Goal: Task Accomplishment & Management: Manage account settings

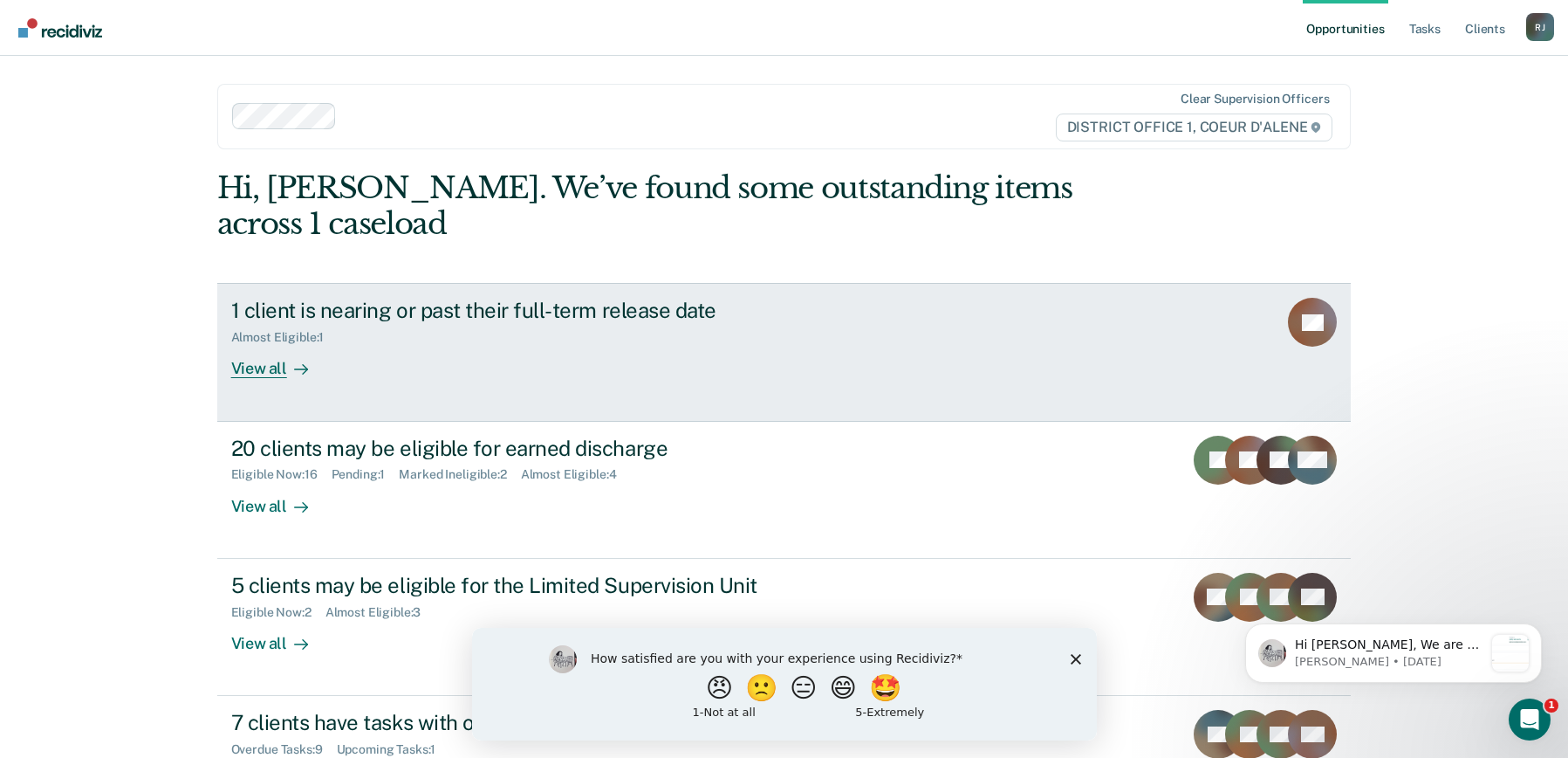
click at [265, 344] on div "View all" at bounding box center [281, 361] width 98 height 34
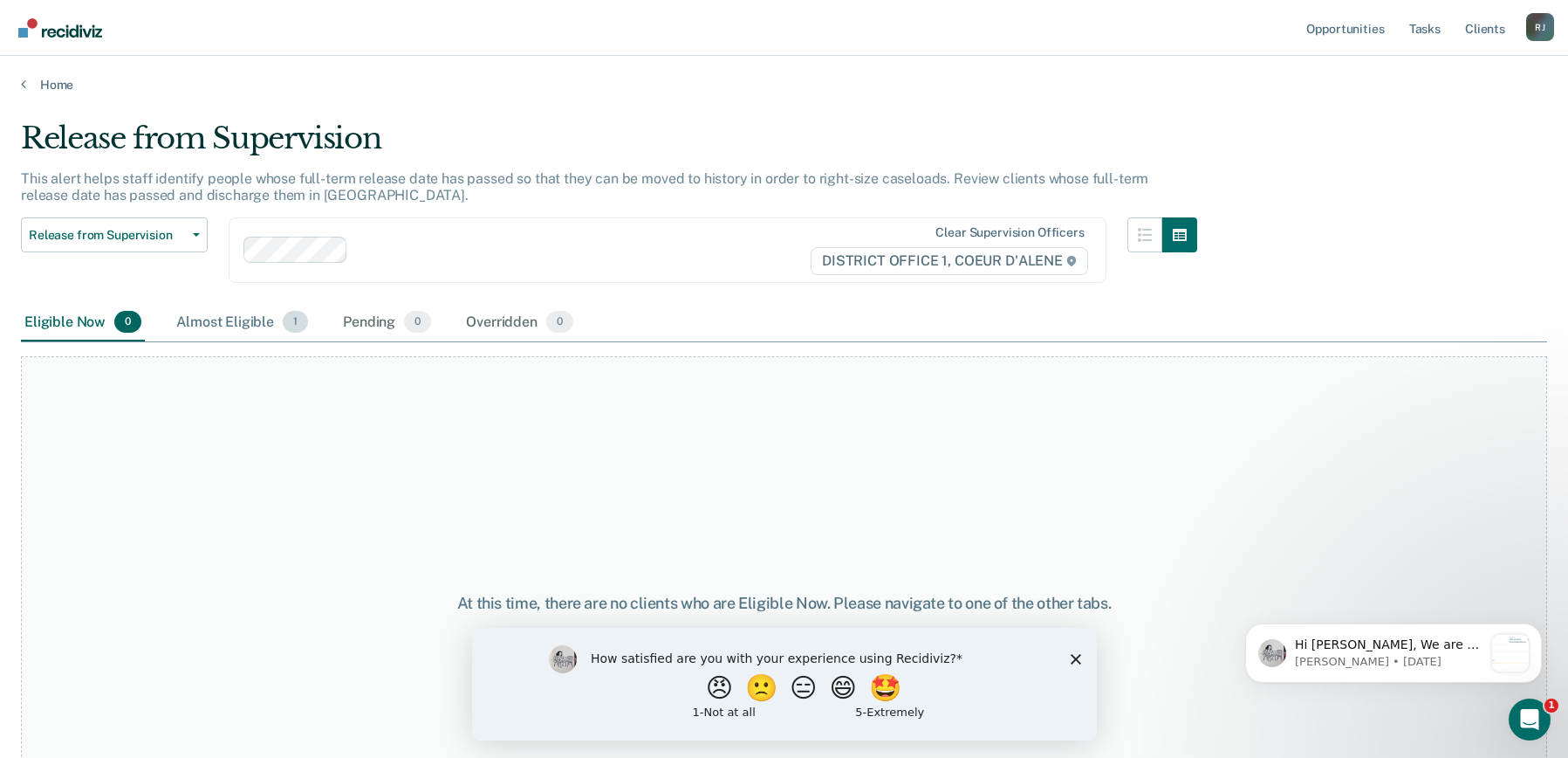
click at [254, 315] on div "Almost Eligible 1" at bounding box center [242, 323] width 139 height 38
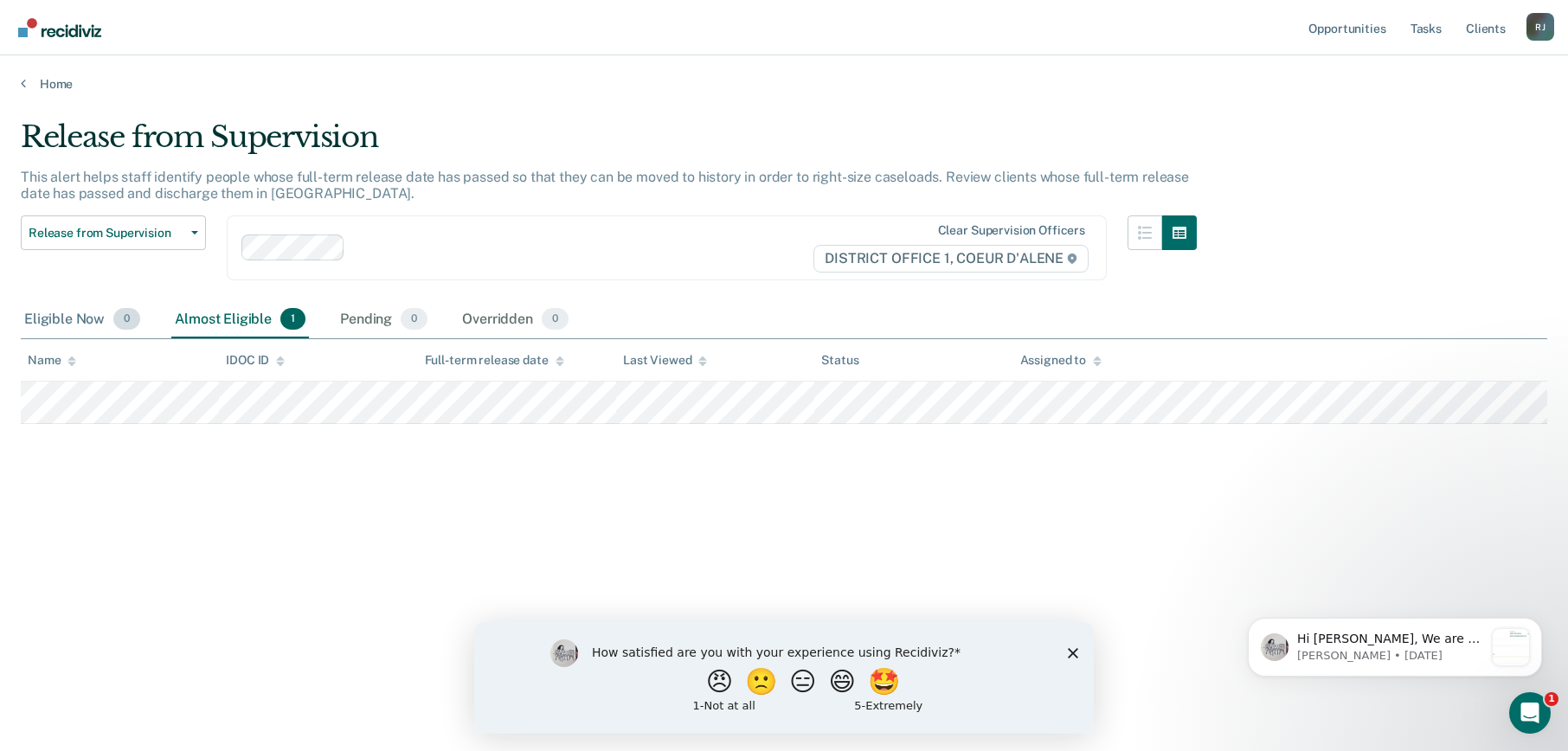
click at [55, 323] on div "Eligible Now 0" at bounding box center [82, 320] width 122 height 38
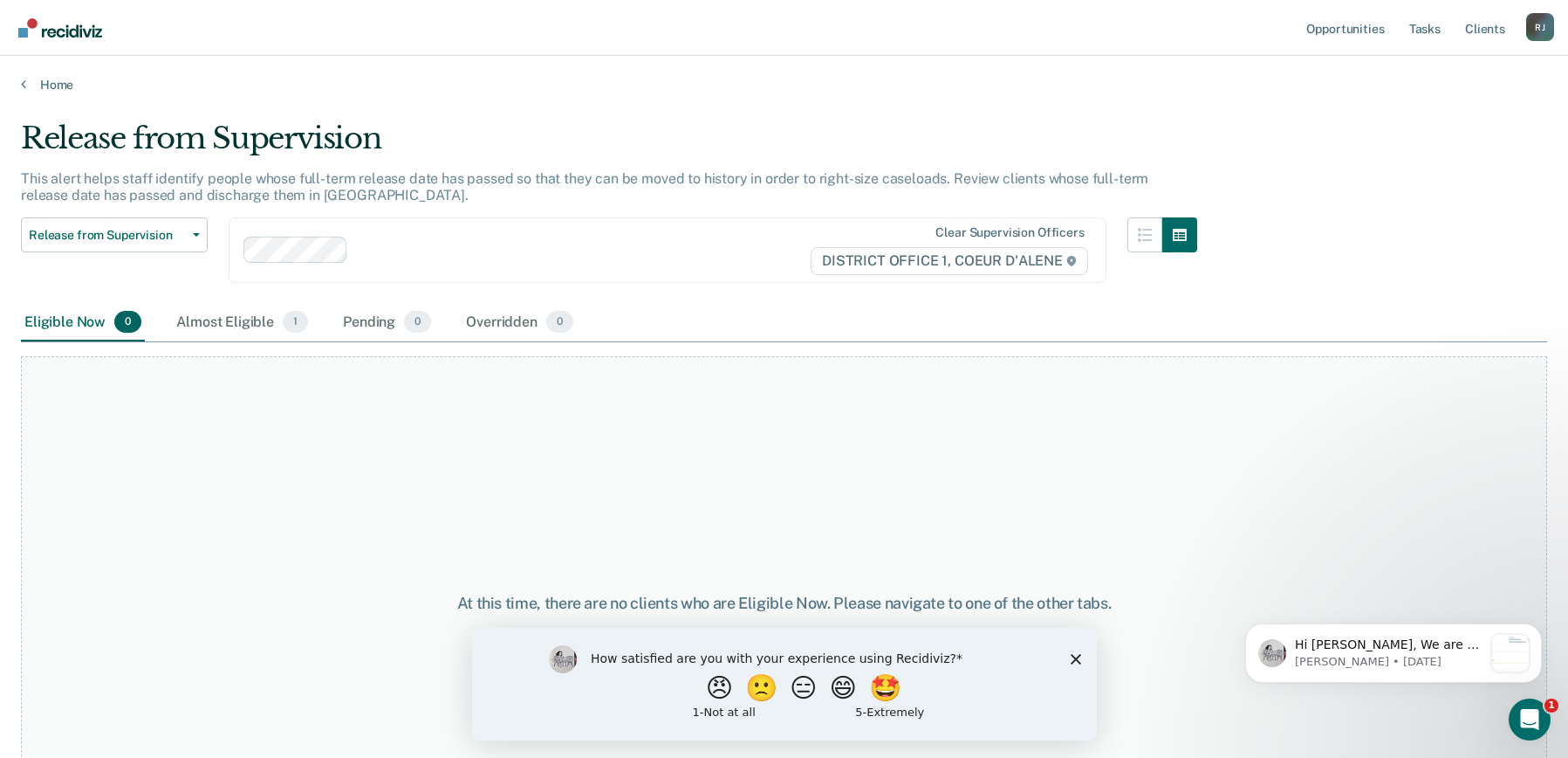
click at [1074, 650] on div "How satisfied are you with your experience using Recidiviz? 😠 🙁 😑 😄 🤩 1 - Not a…" at bounding box center [784, 683] width 625 height 113
click at [1077, 657] on icon "Close survey" at bounding box center [1076, 659] width 11 height 11
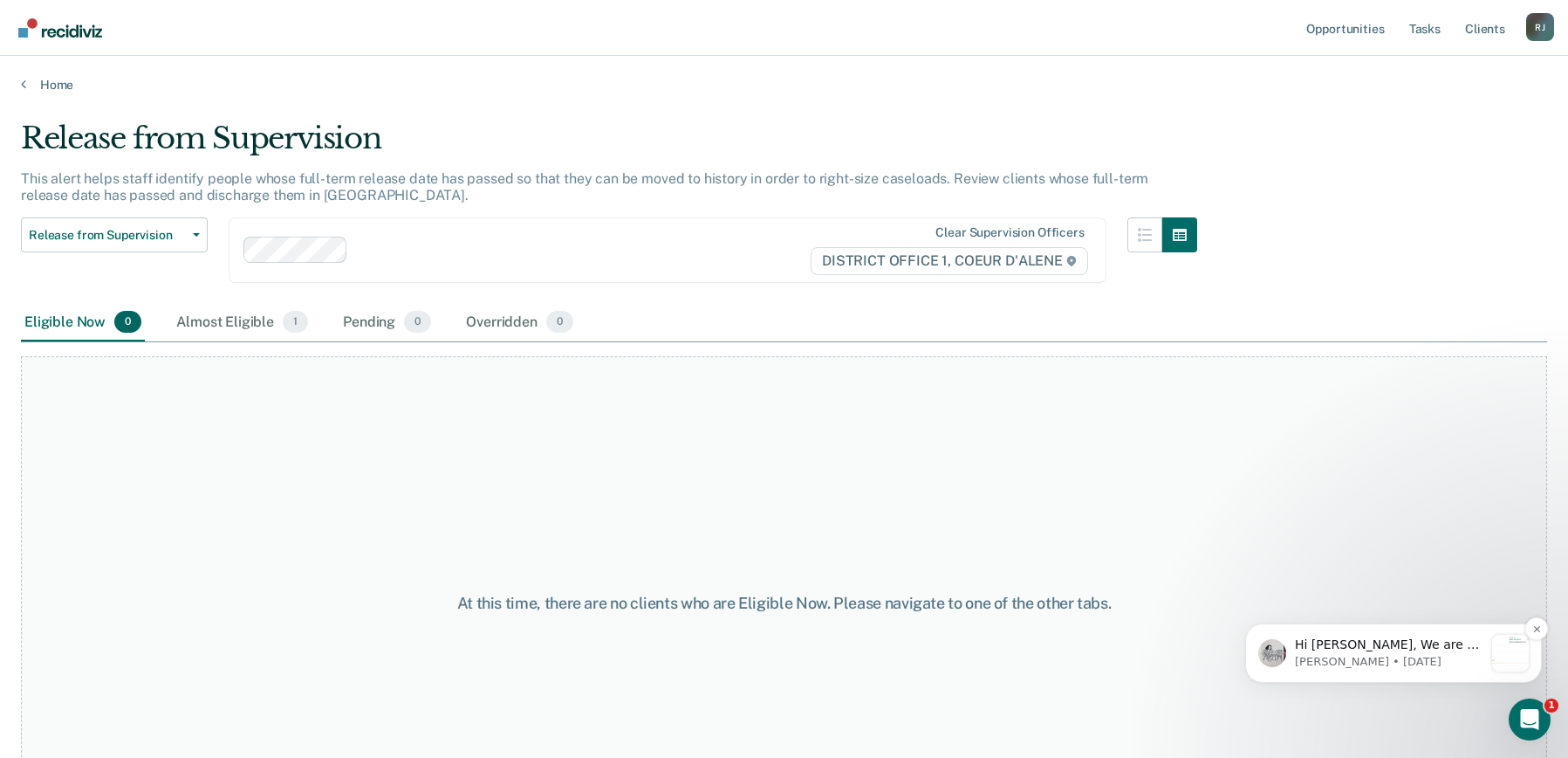
click at [1517, 723] on icon "Open Intercom Messenger" at bounding box center [1528, 717] width 29 height 29
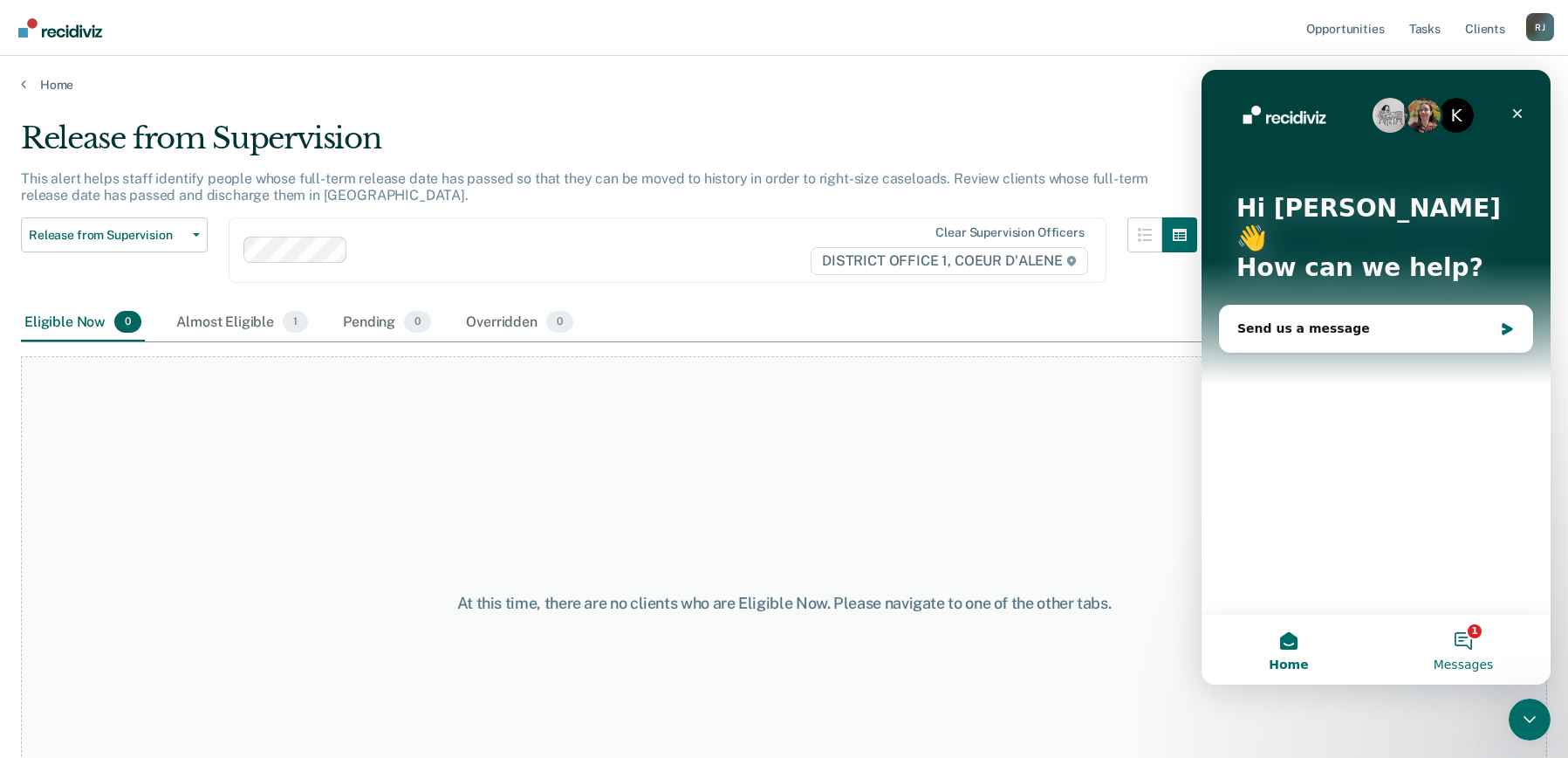
click at [1469, 639] on button "1 Messages" at bounding box center [1464, 649] width 174 height 70
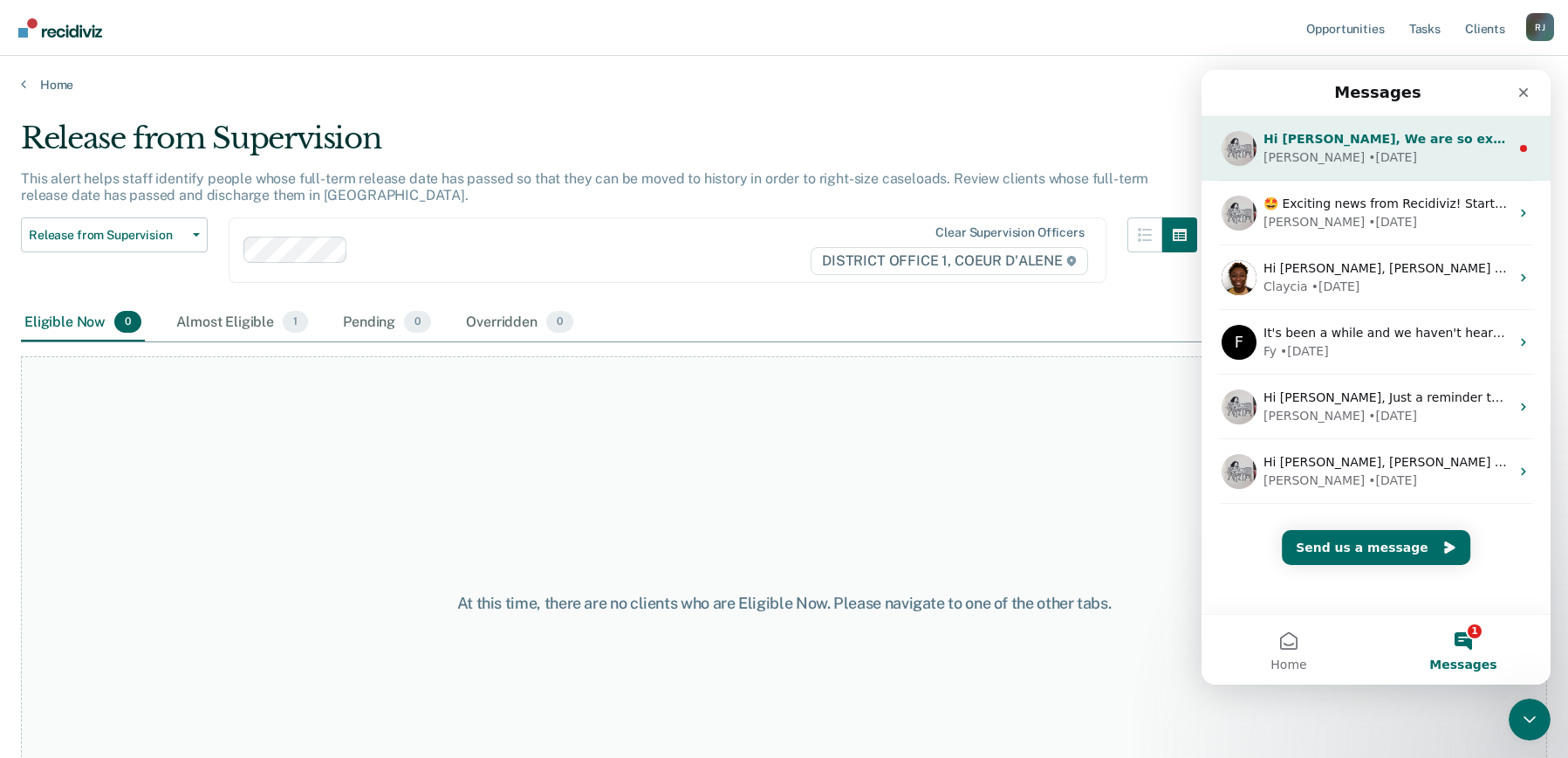
click at [1423, 156] on div "[PERSON_NAME] • [DATE]" at bounding box center [1386, 157] width 246 height 18
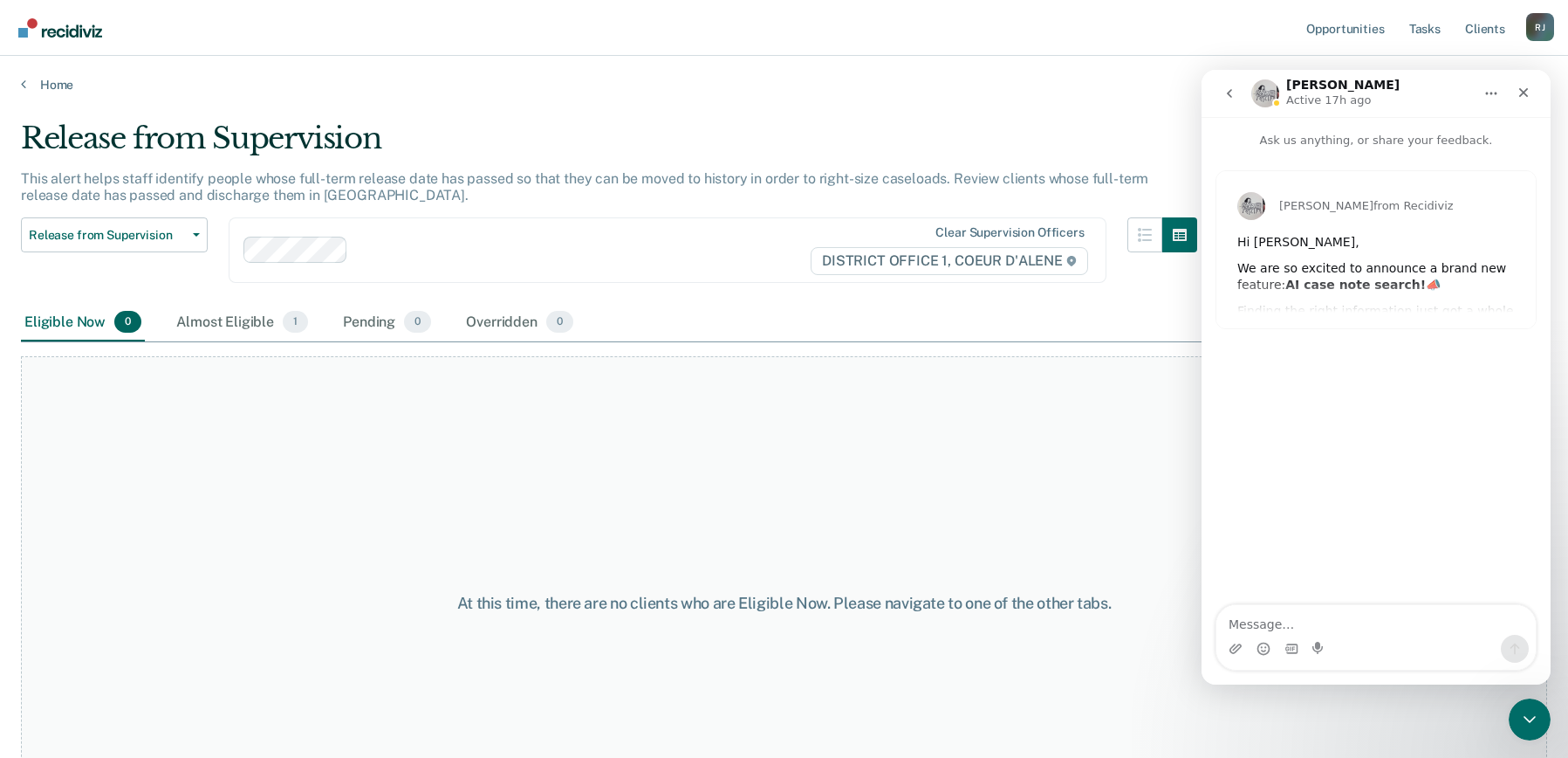
click at [1096, 442] on div "At this time, there are no clients who are Eligible Now. Please navigate to one…" at bounding box center [784, 603] width 1526 height 493
click at [1527, 96] on icon "Close" at bounding box center [1524, 93] width 10 height 10
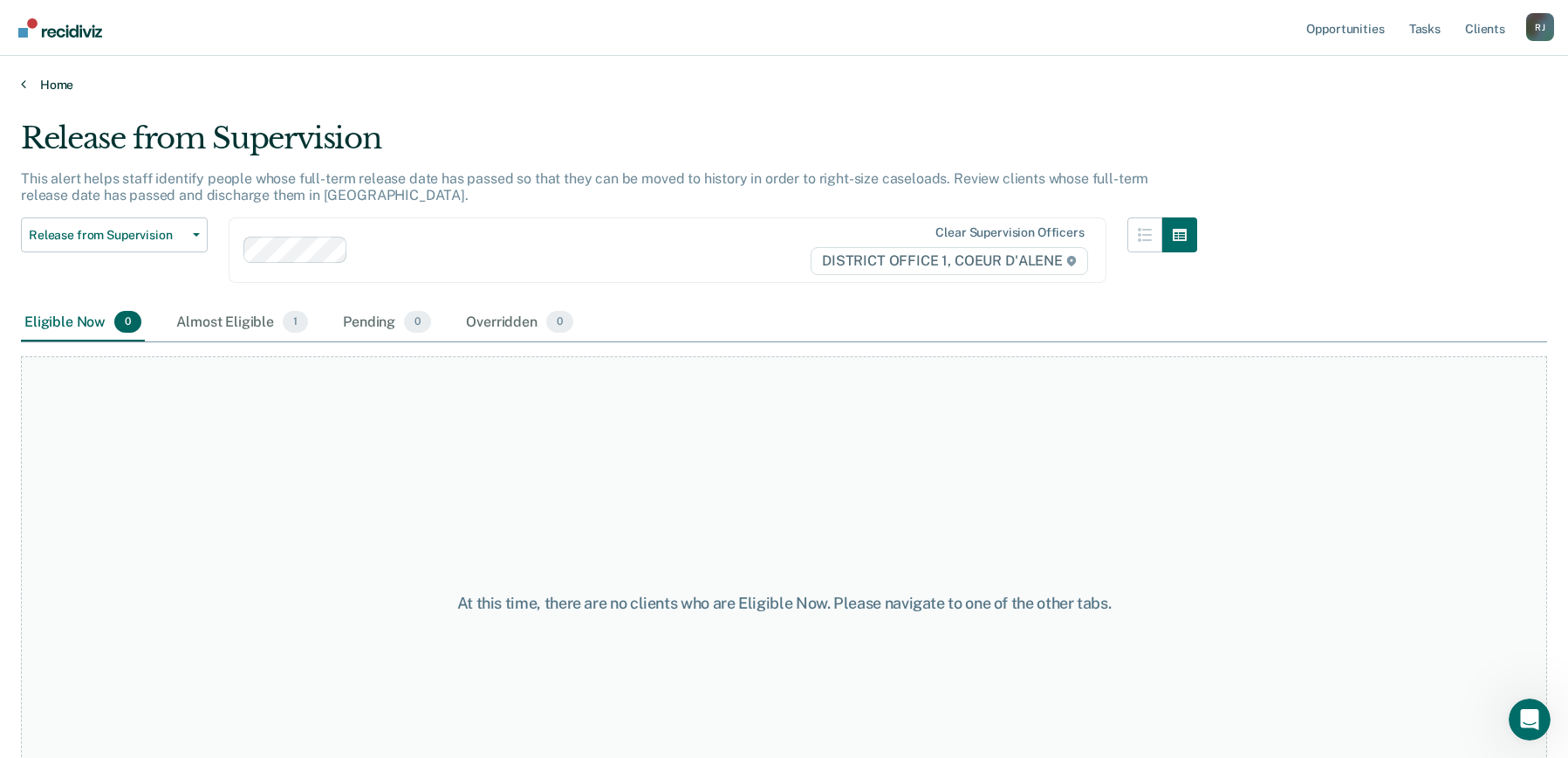
click at [45, 79] on link "Home" at bounding box center [784, 85] width 1526 height 15
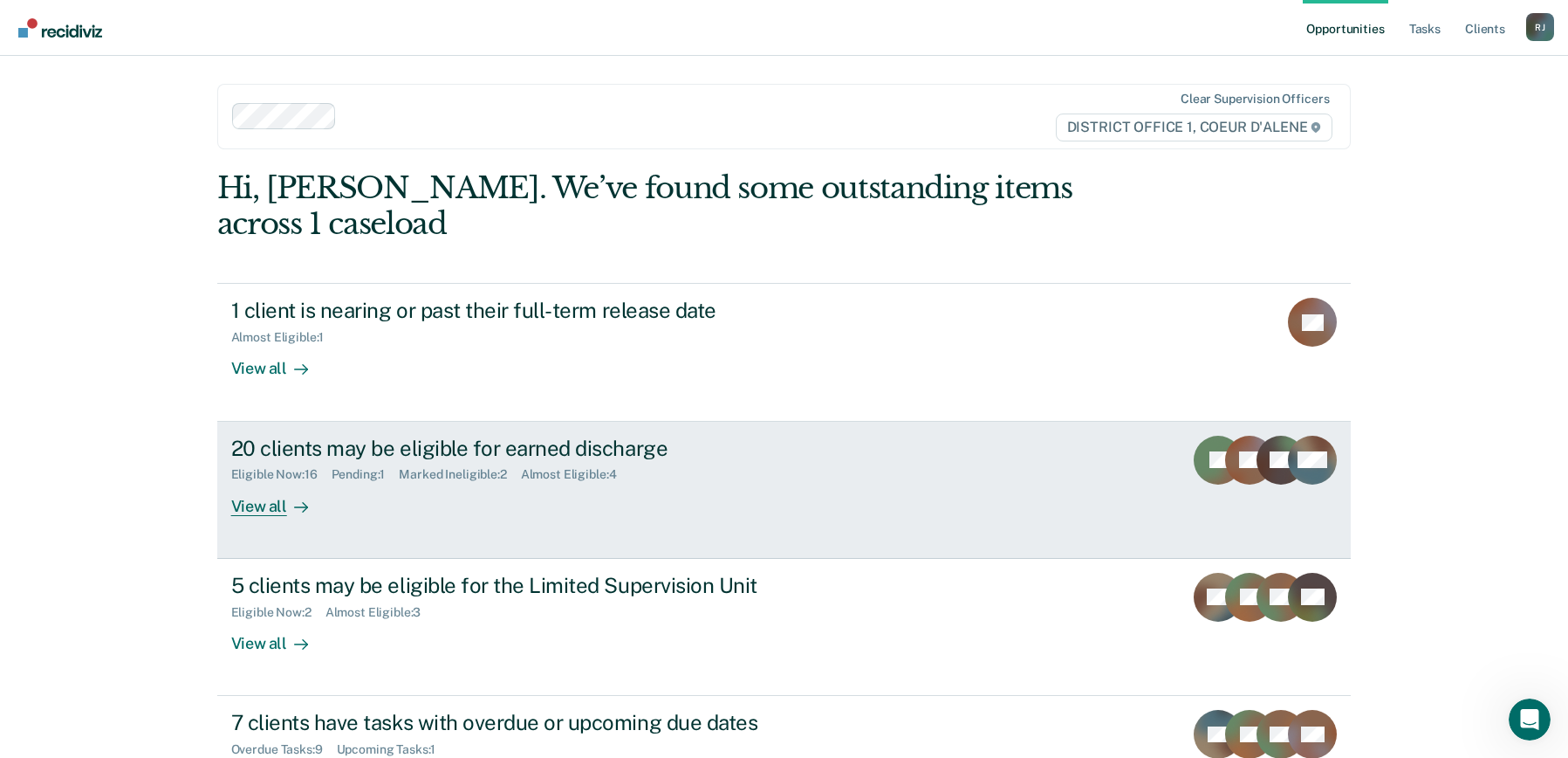
click at [249, 482] on div "View all" at bounding box center [281, 498] width 98 height 34
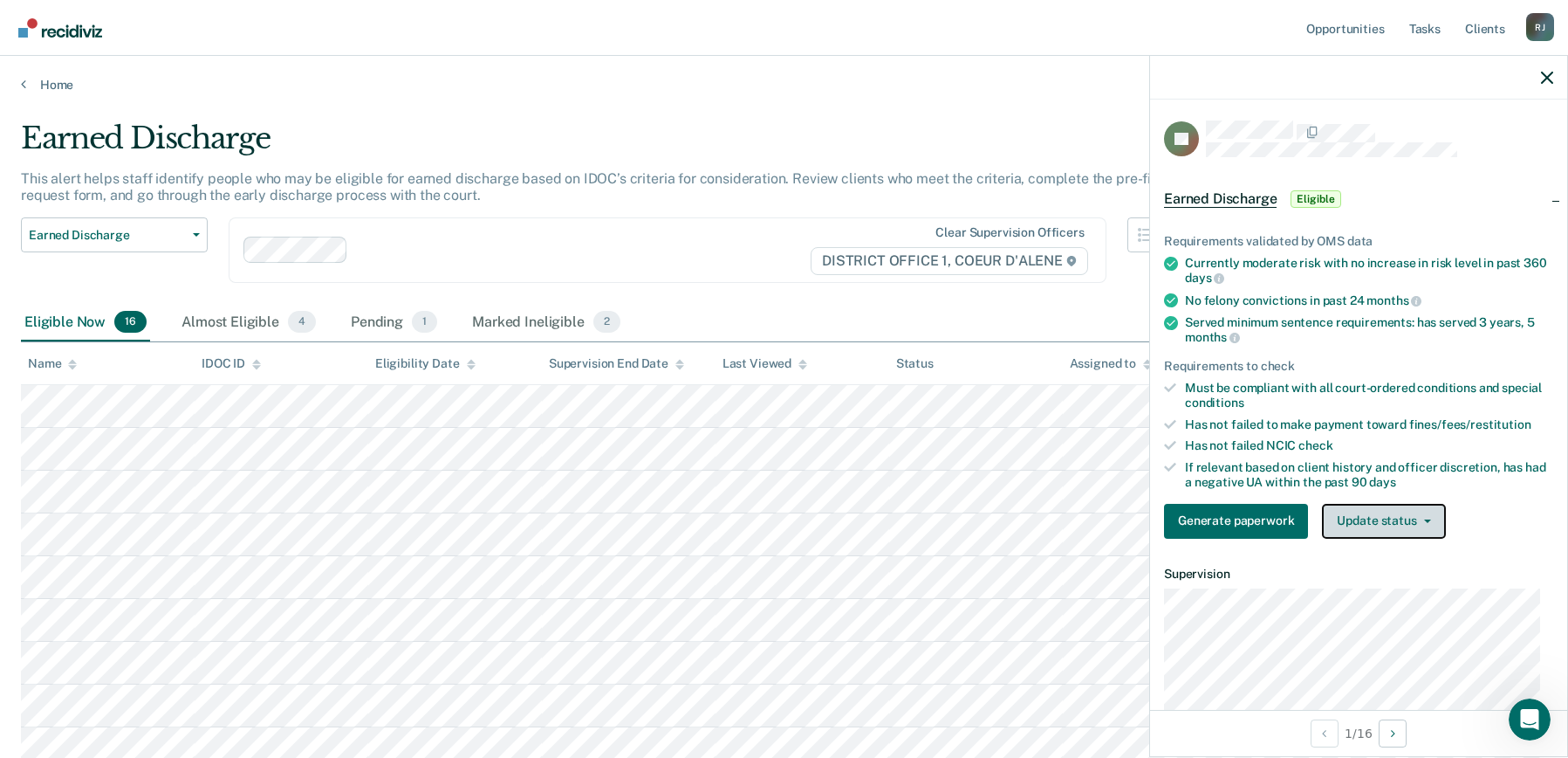
click at [1360, 524] on button "Update status" at bounding box center [1383, 521] width 123 height 35
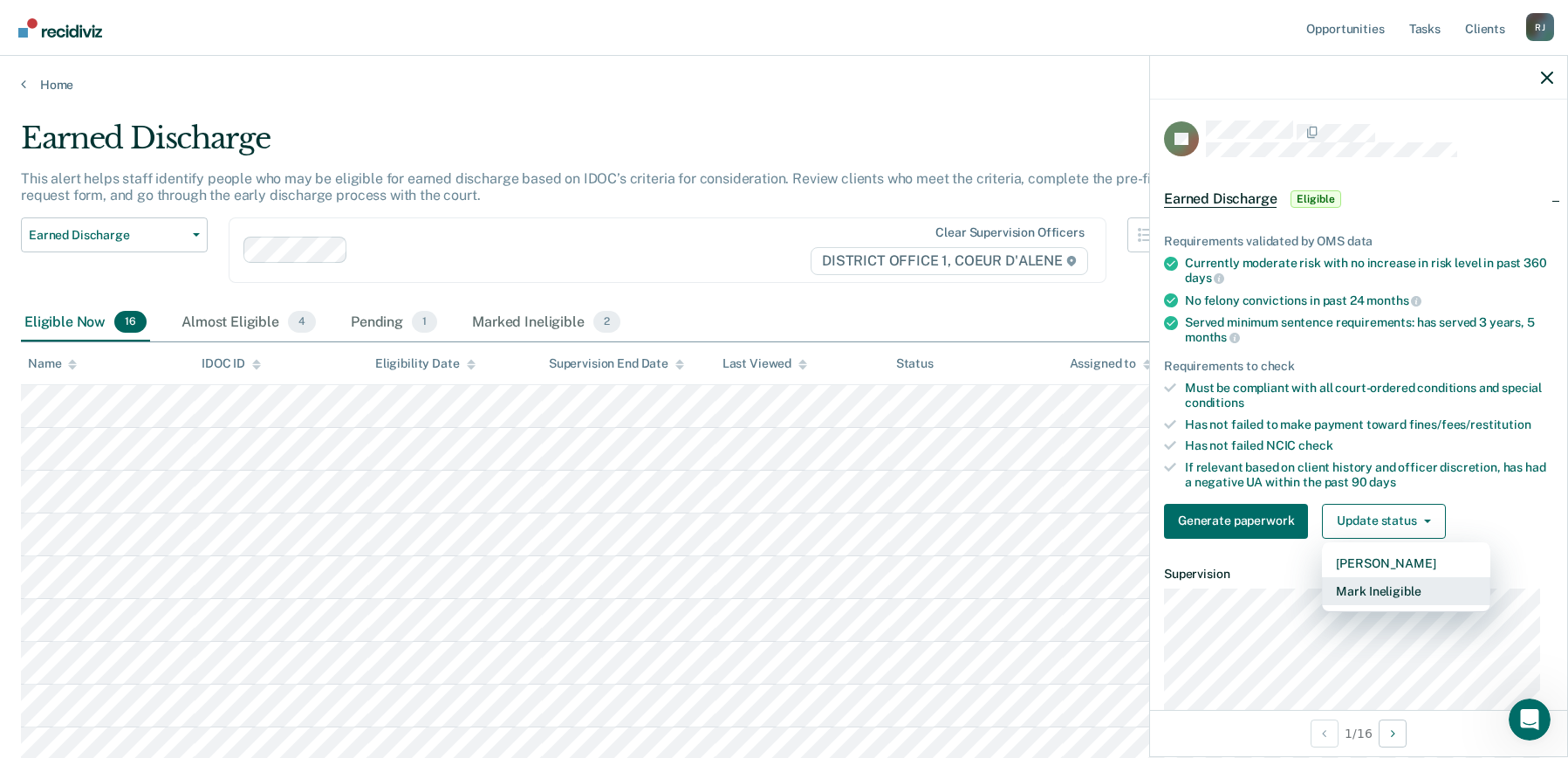
click at [1361, 587] on button "Mark Ineligible" at bounding box center [1405, 591] width 168 height 28
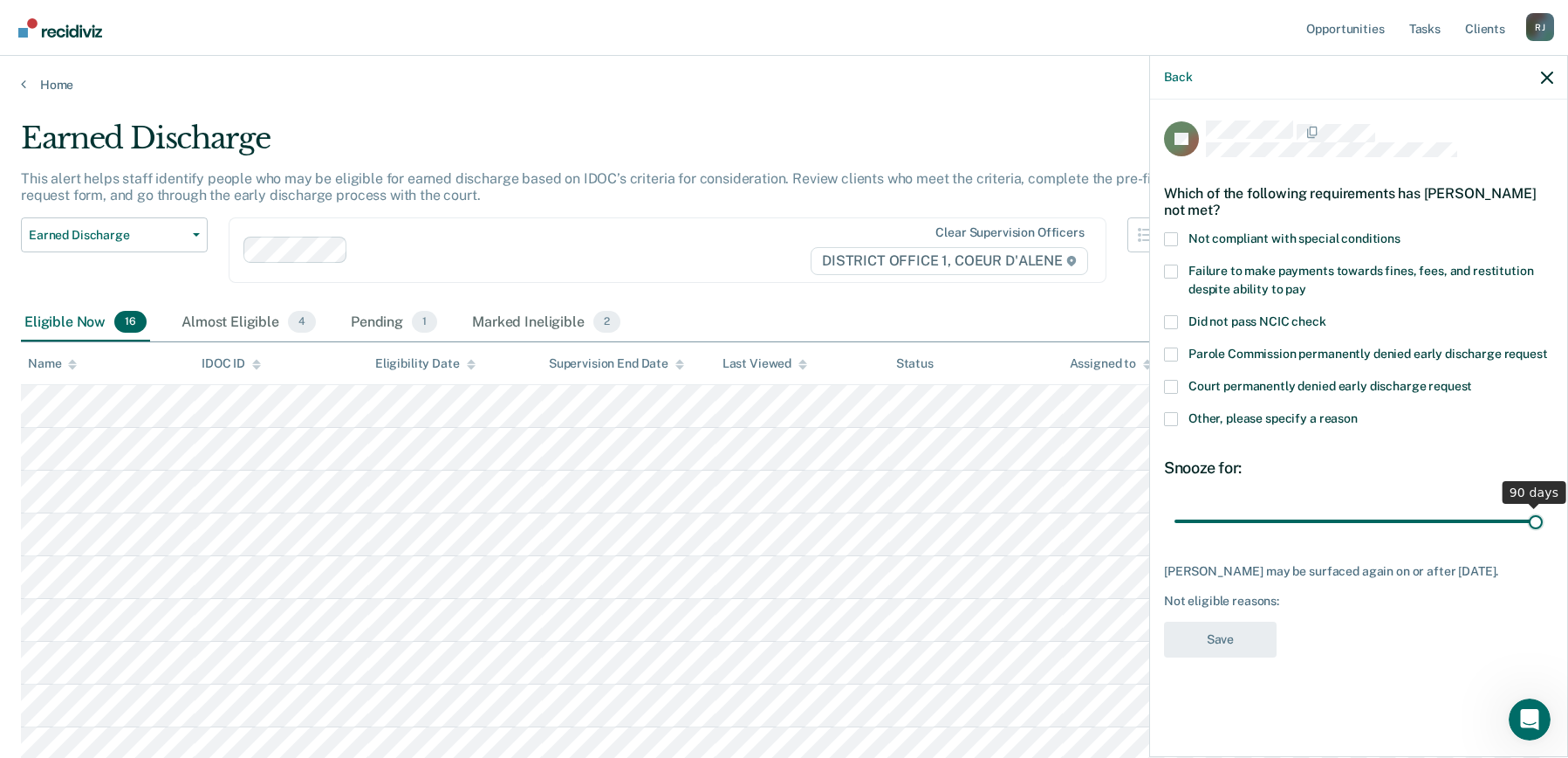
drag, startPoint x: 1294, startPoint y: 520, endPoint x: 1593, endPoint y: 529, distance: 299.1
type input "90"
click at [1543, 529] on input "range" at bounding box center [1358, 521] width 368 height 31
click at [1176, 417] on span at bounding box center [1171, 418] width 14 height 14
click at [1358, 412] on input "Other, please specify a reason" at bounding box center [1358, 412] width 0 height 0
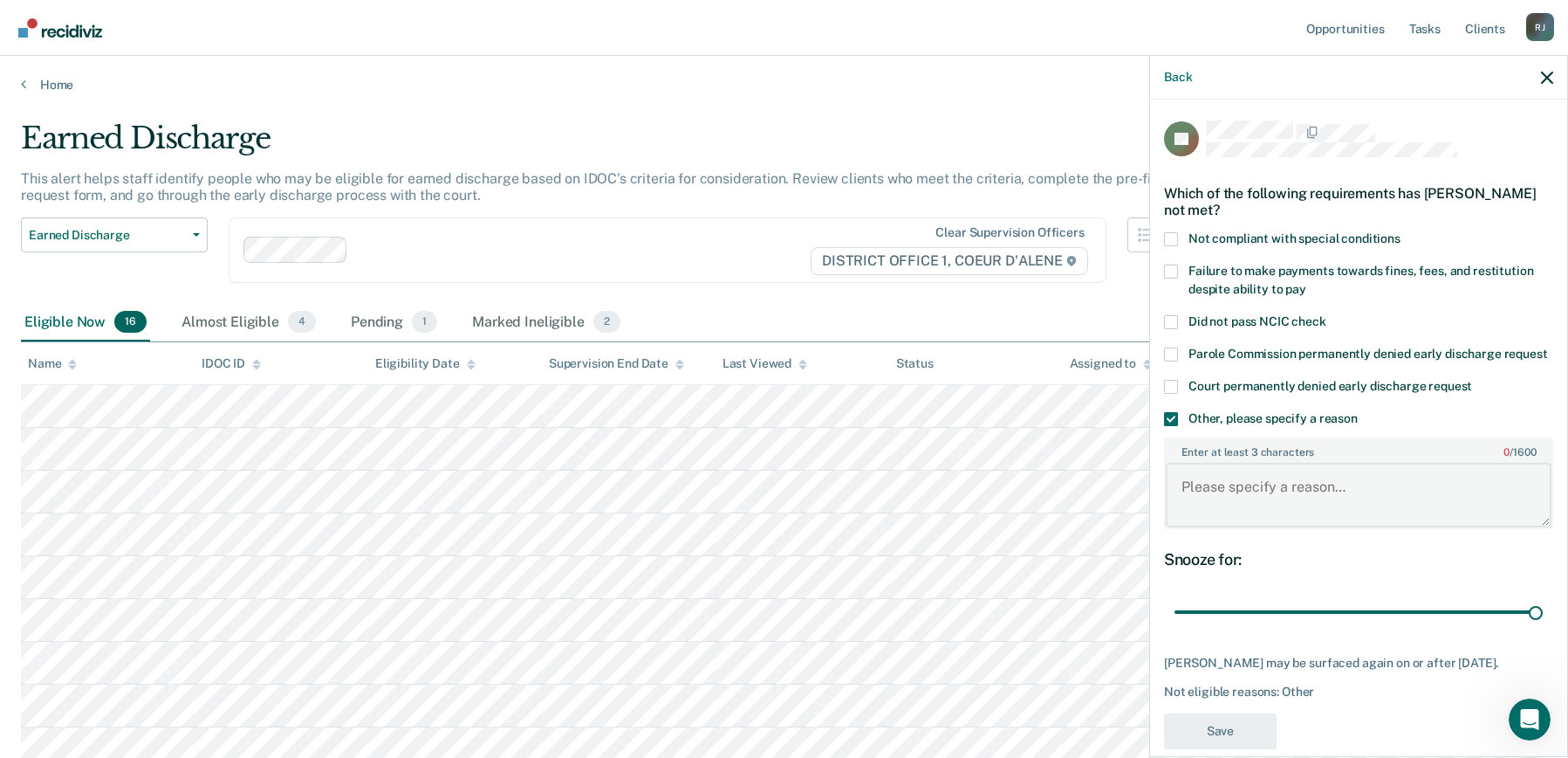
click at [1222, 517] on textarea "Enter at least 3 characters 0 / 1600" at bounding box center [1358, 494] width 386 height 65
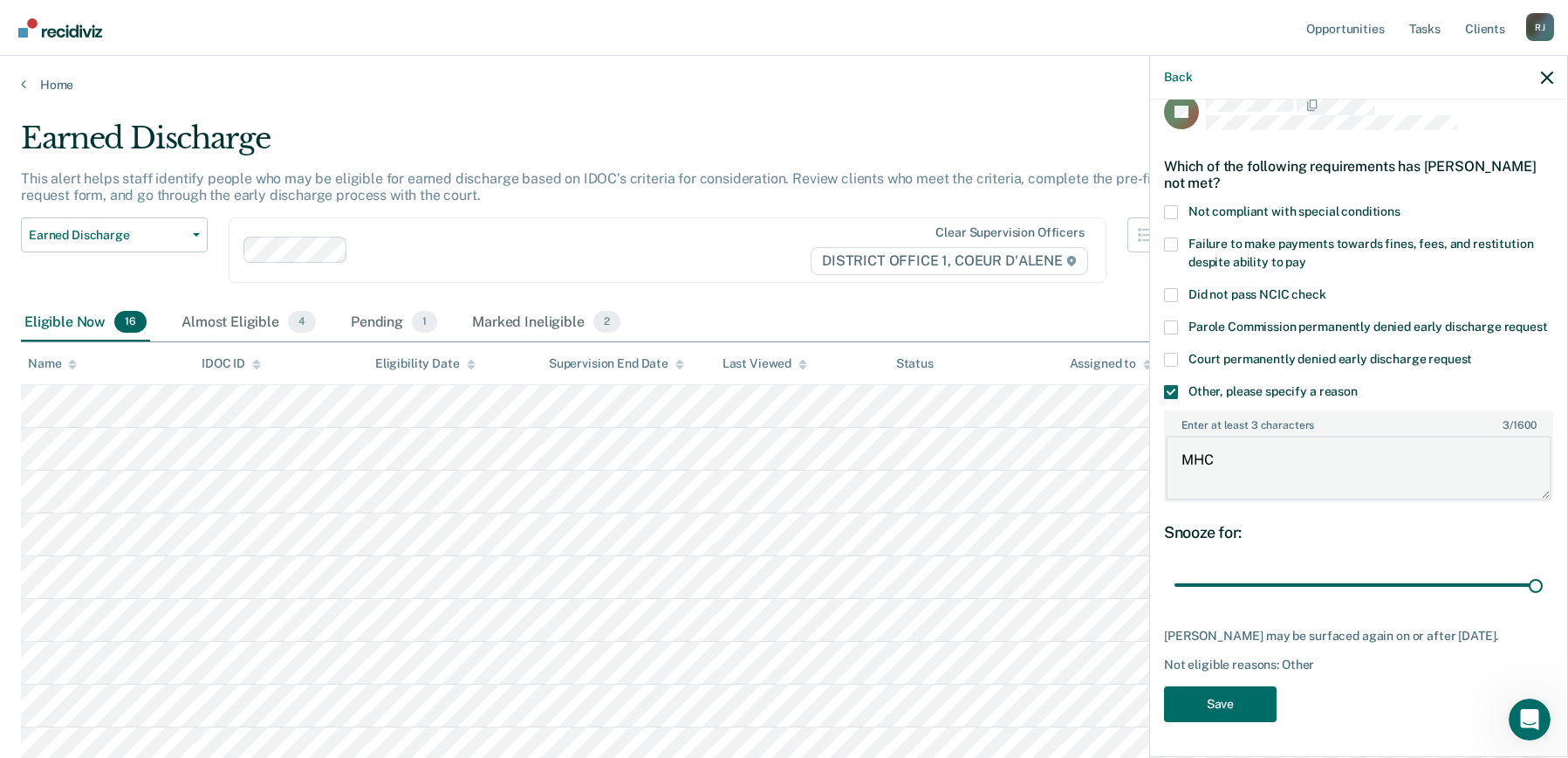
type textarea "MHC"
click at [1231, 723] on div "JH Which of the following requirements has [PERSON_NAME] not met? Not compliant…" at bounding box center [1359, 413] width 389 height 639
click at [1229, 711] on button "Save" at bounding box center [1221, 703] width 113 height 35
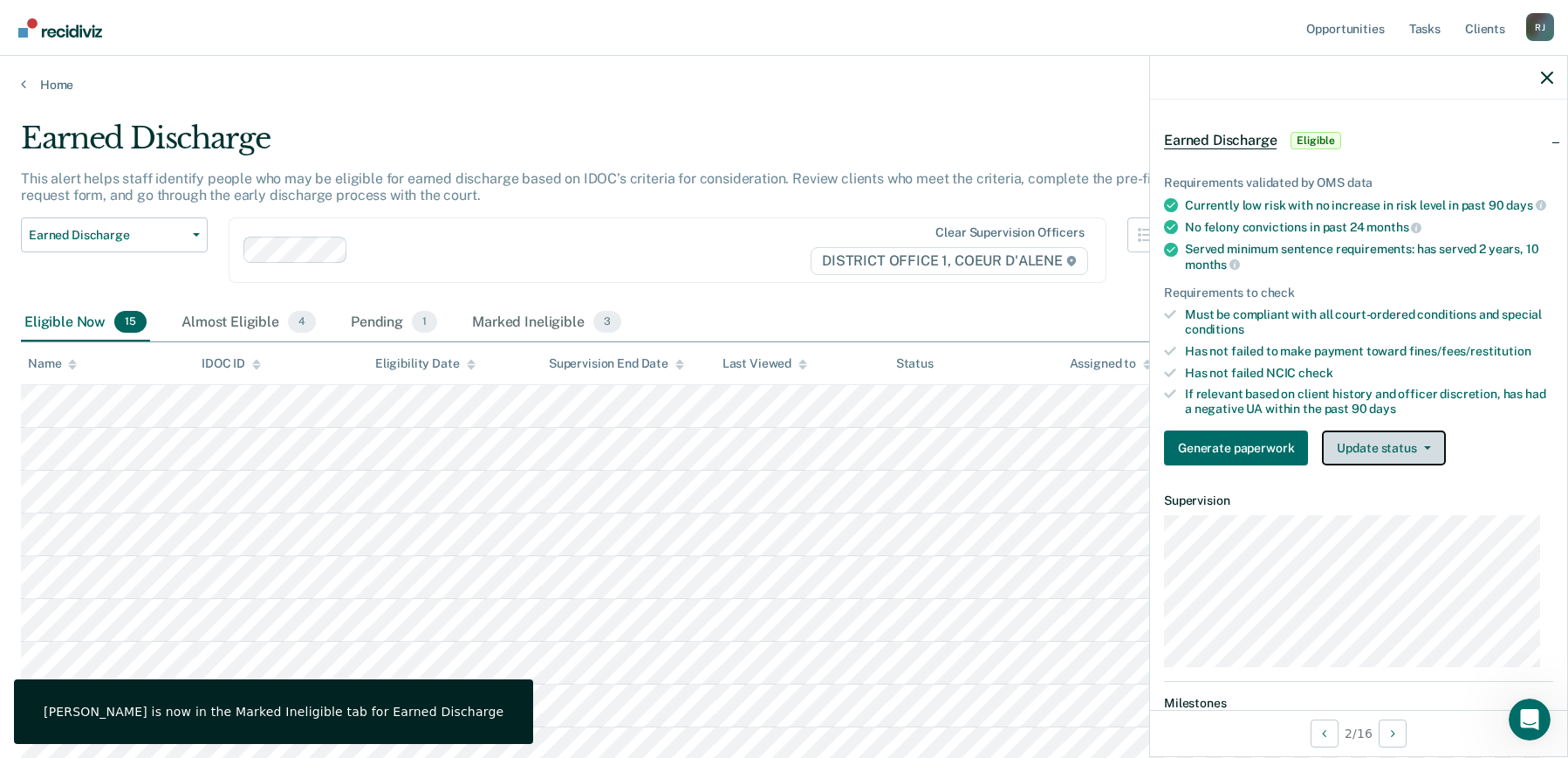
click at [1389, 454] on button "Update status" at bounding box center [1383, 448] width 123 height 35
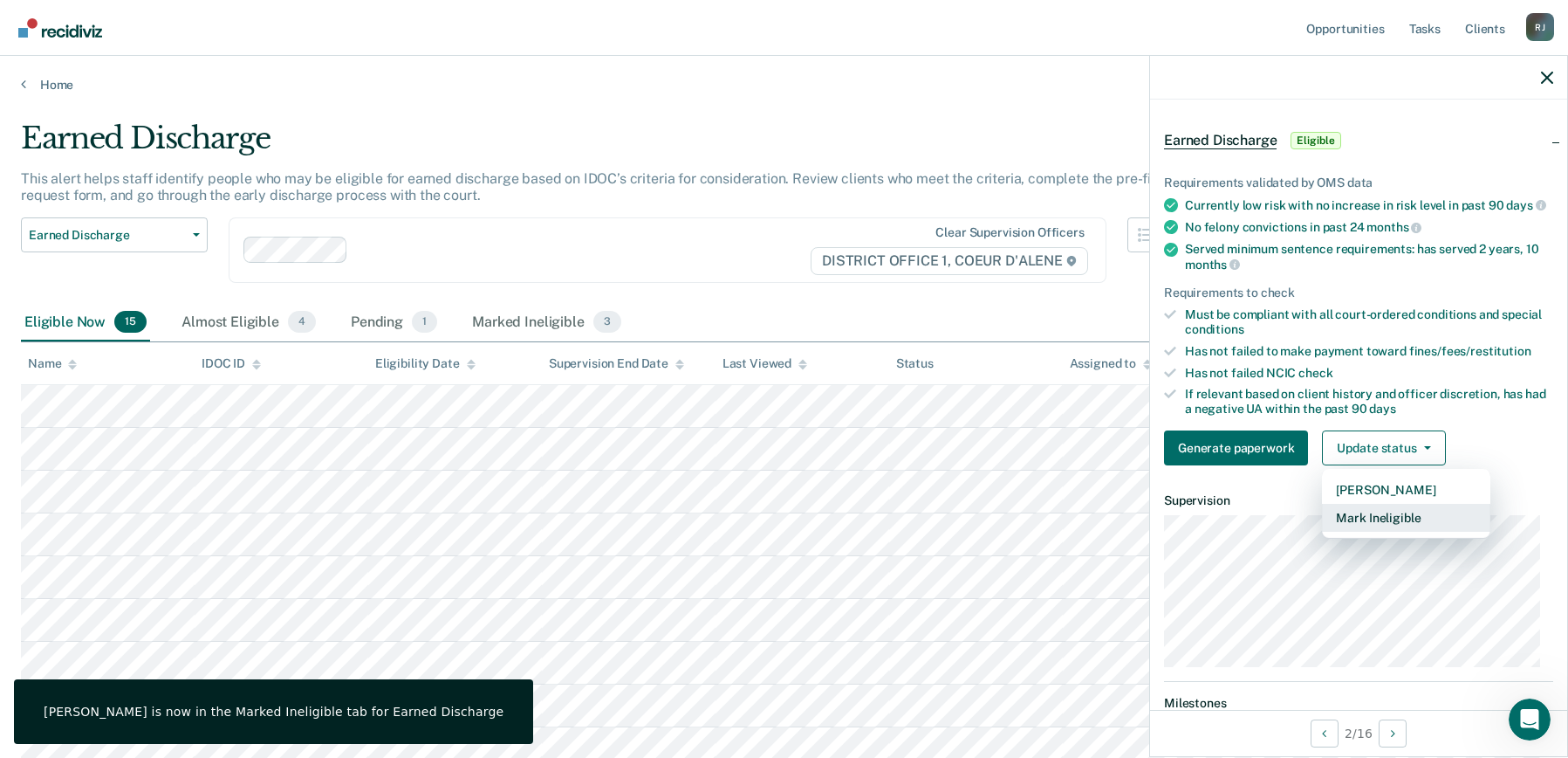
click at [1388, 523] on button "Mark Ineligible" at bounding box center [1405, 517] width 168 height 28
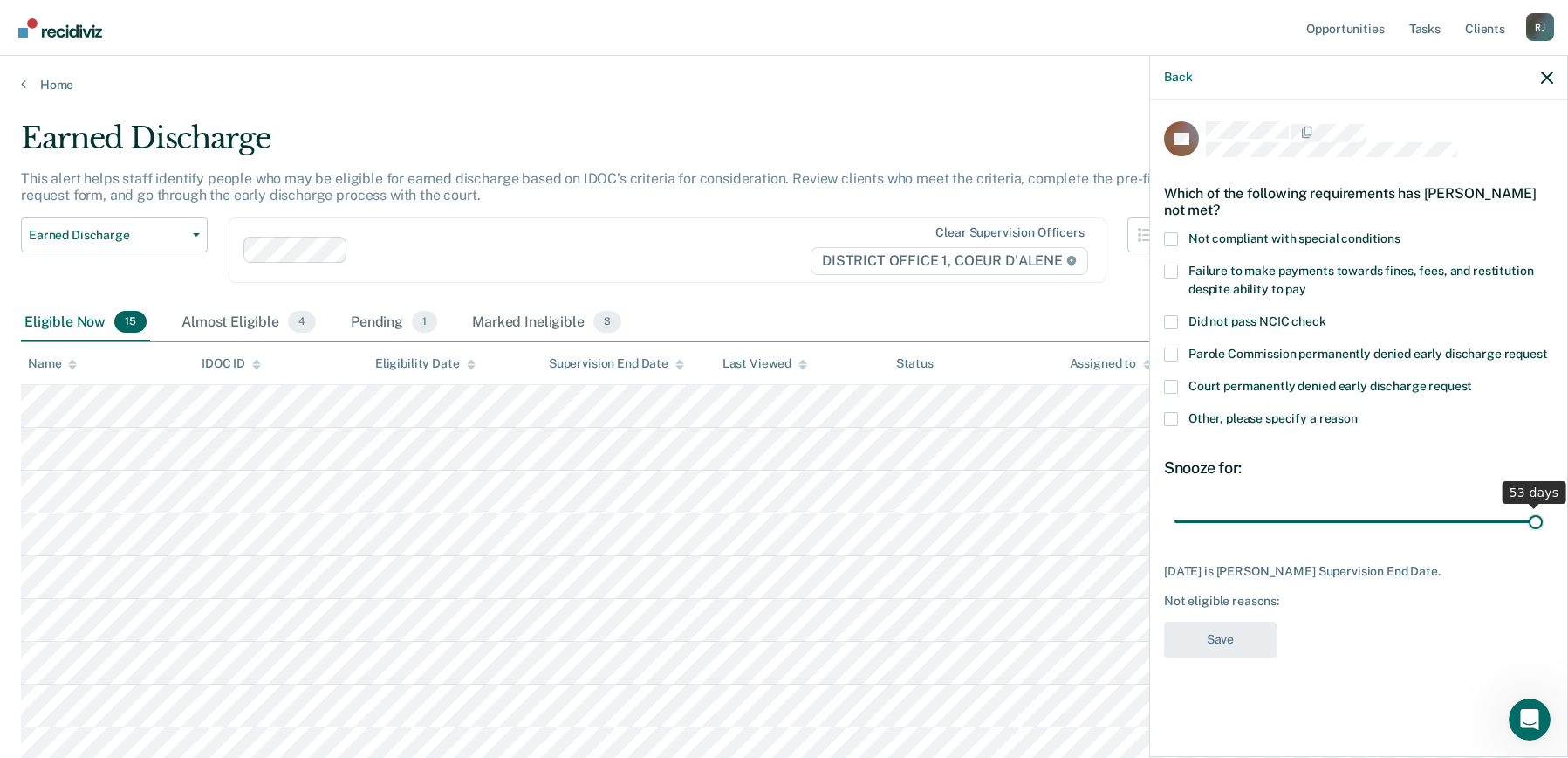
drag, startPoint x: 1380, startPoint y: 524, endPoint x: 1620, endPoint y: 541, distance: 240.6
type input "53"
click at [1543, 536] on input "range" at bounding box center [1358, 521] width 368 height 31
click at [1176, 414] on span at bounding box center [1171, 418] width 14 height 14
click at [1358, 412] on input "Other, please specify a reason" at bounding box center [1358, 412] width 0 height 0
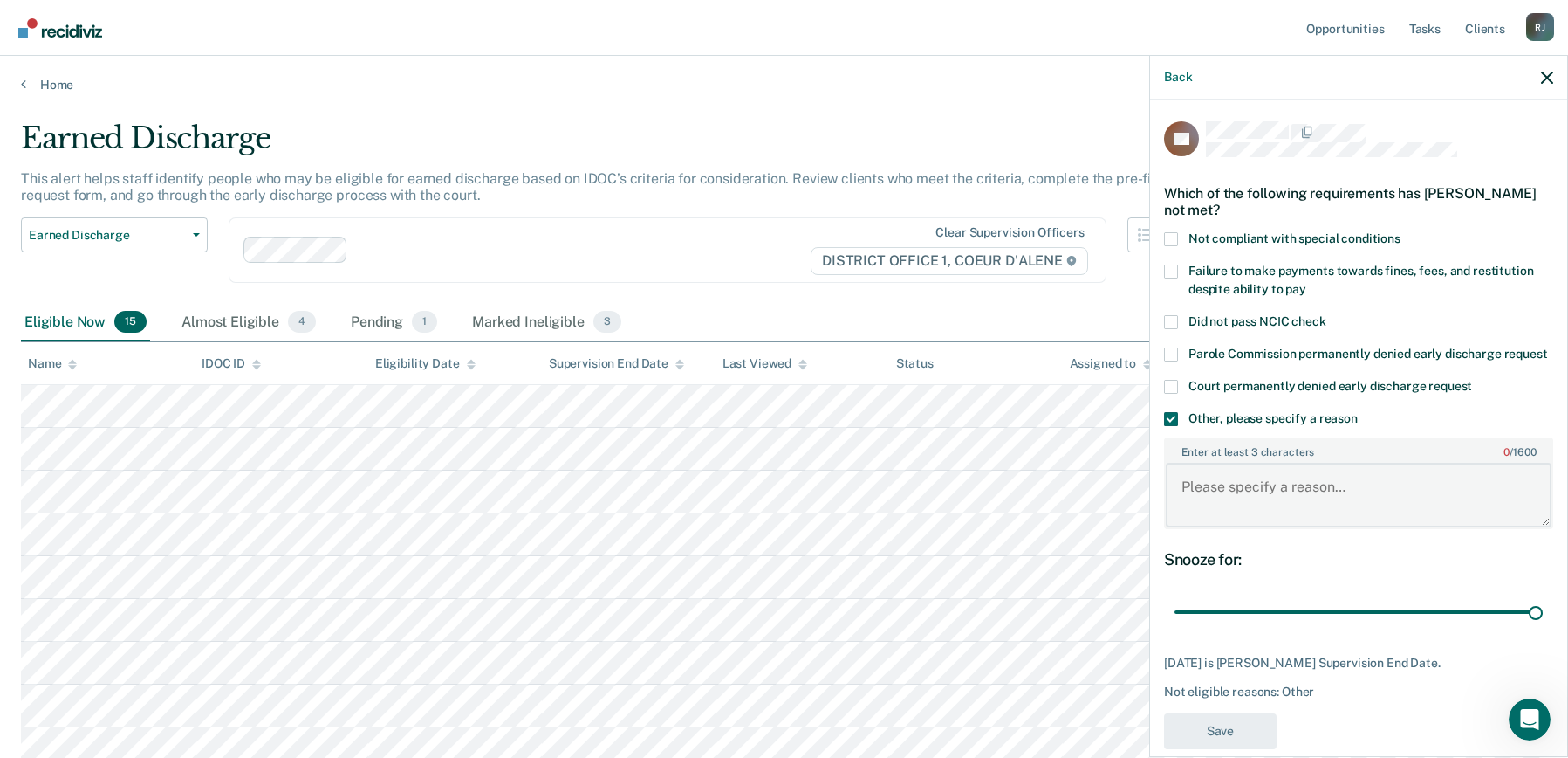
click at [1213, 496] on textarea "Enter at least 3 characters 0 / 1600" at bounding box center [1358, 494] width 386 height 65
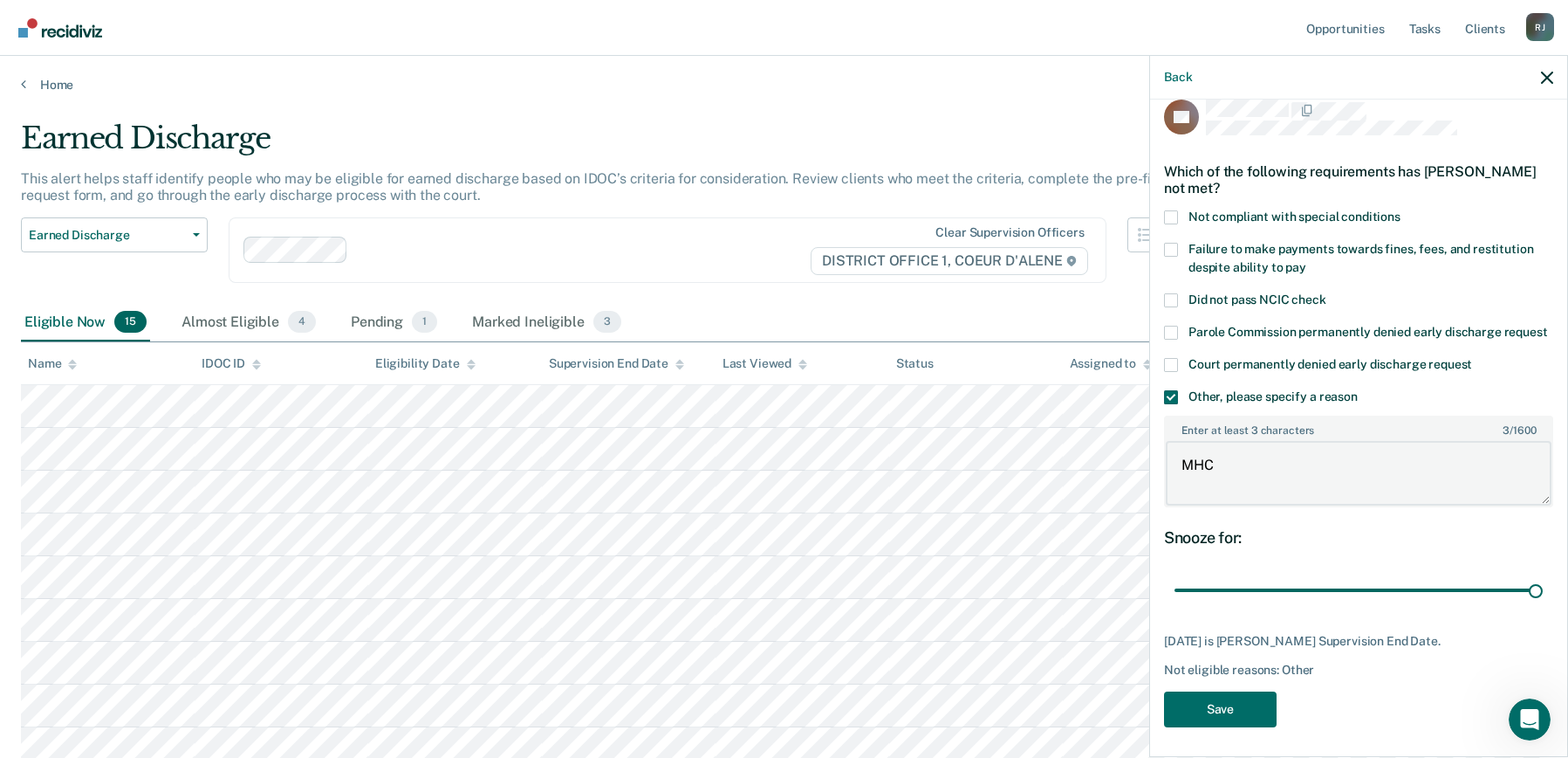
scroll to position [44, 0]
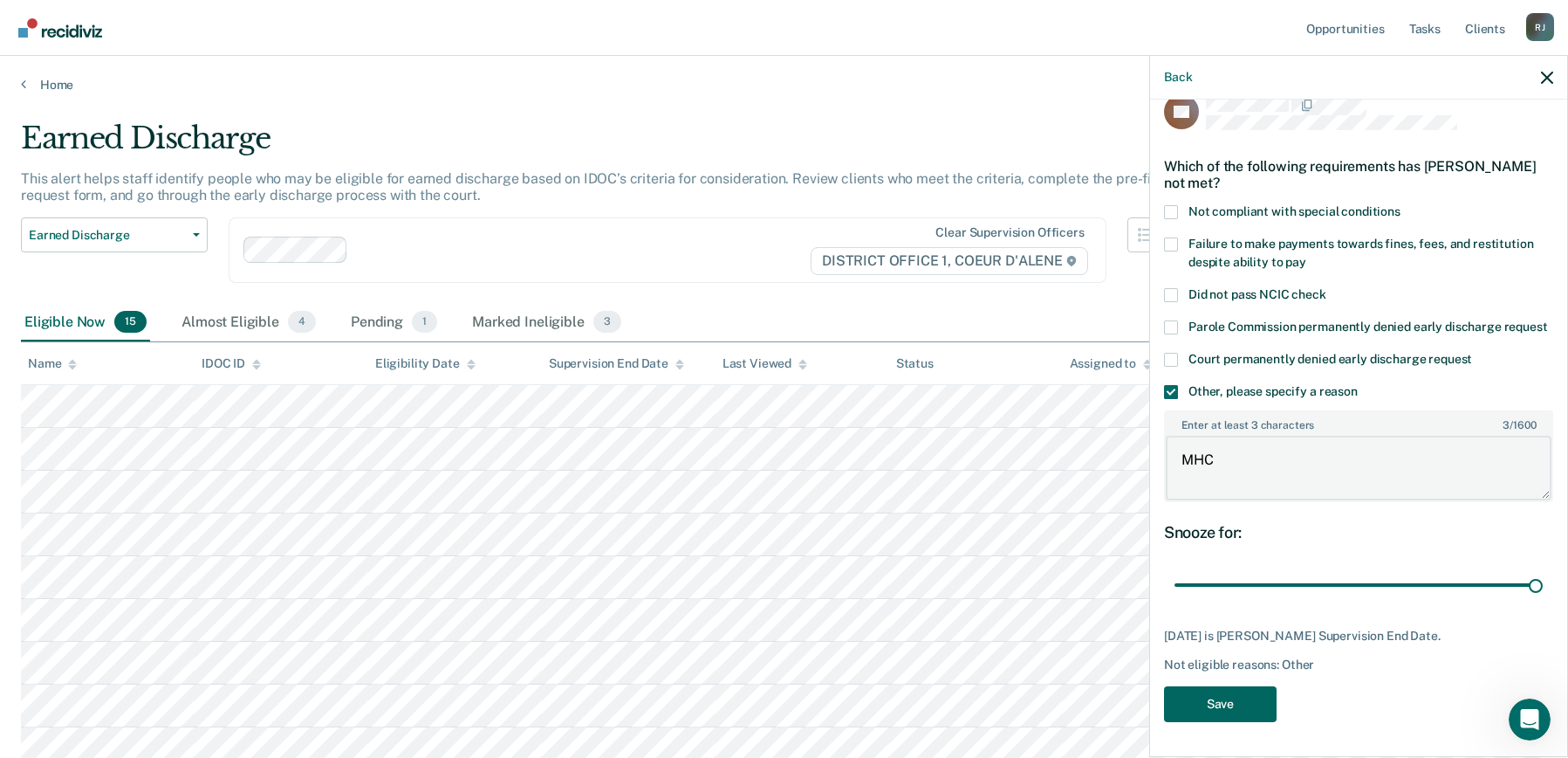
type textarea "MHC"
click at [1252, 707] on button "Save" at bounding box center [1221, 703] width 113 height 35
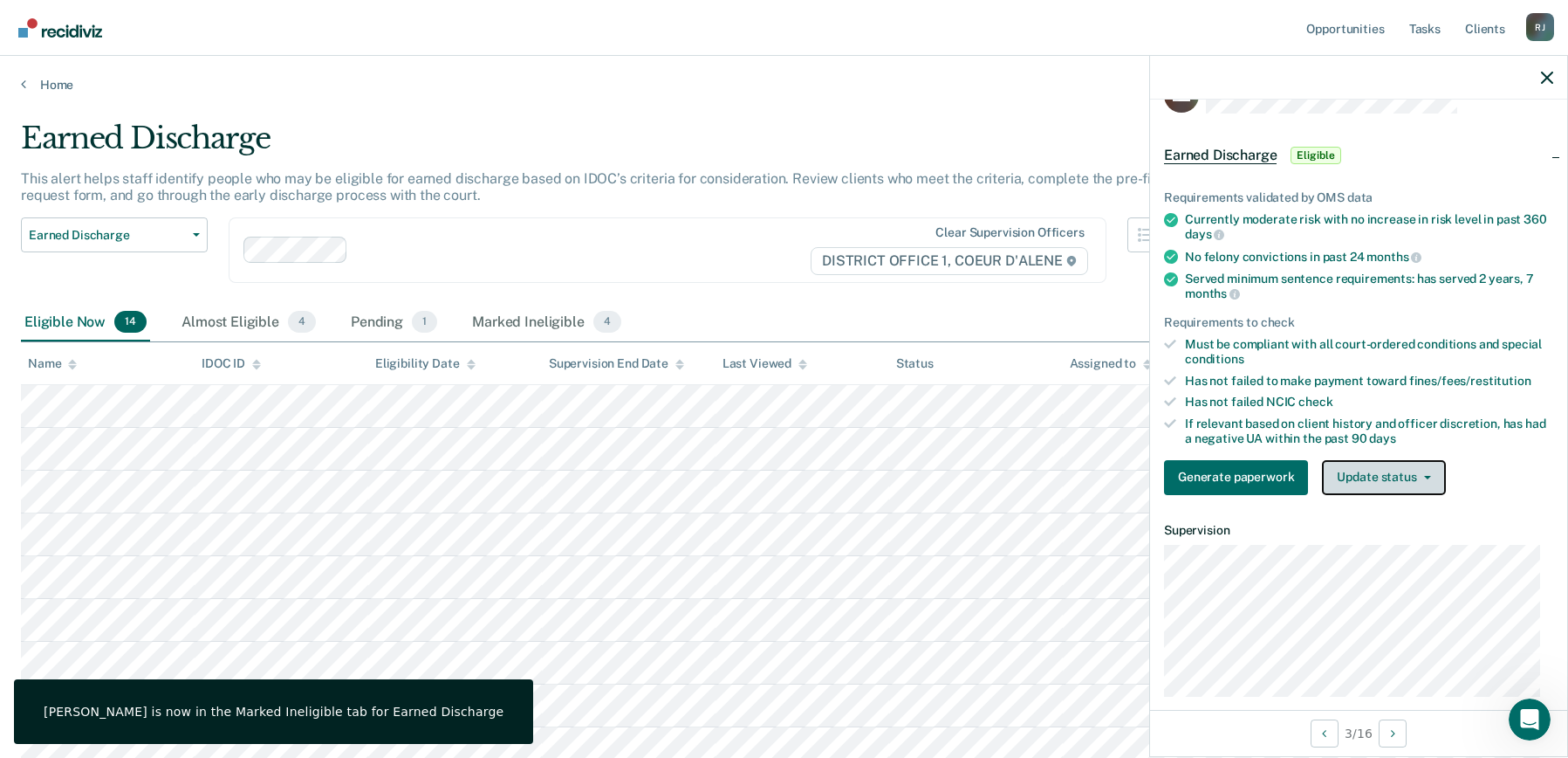
click at [1365, 482] on button "Update status" at bounding box center [1383, 477] width 123 height 35
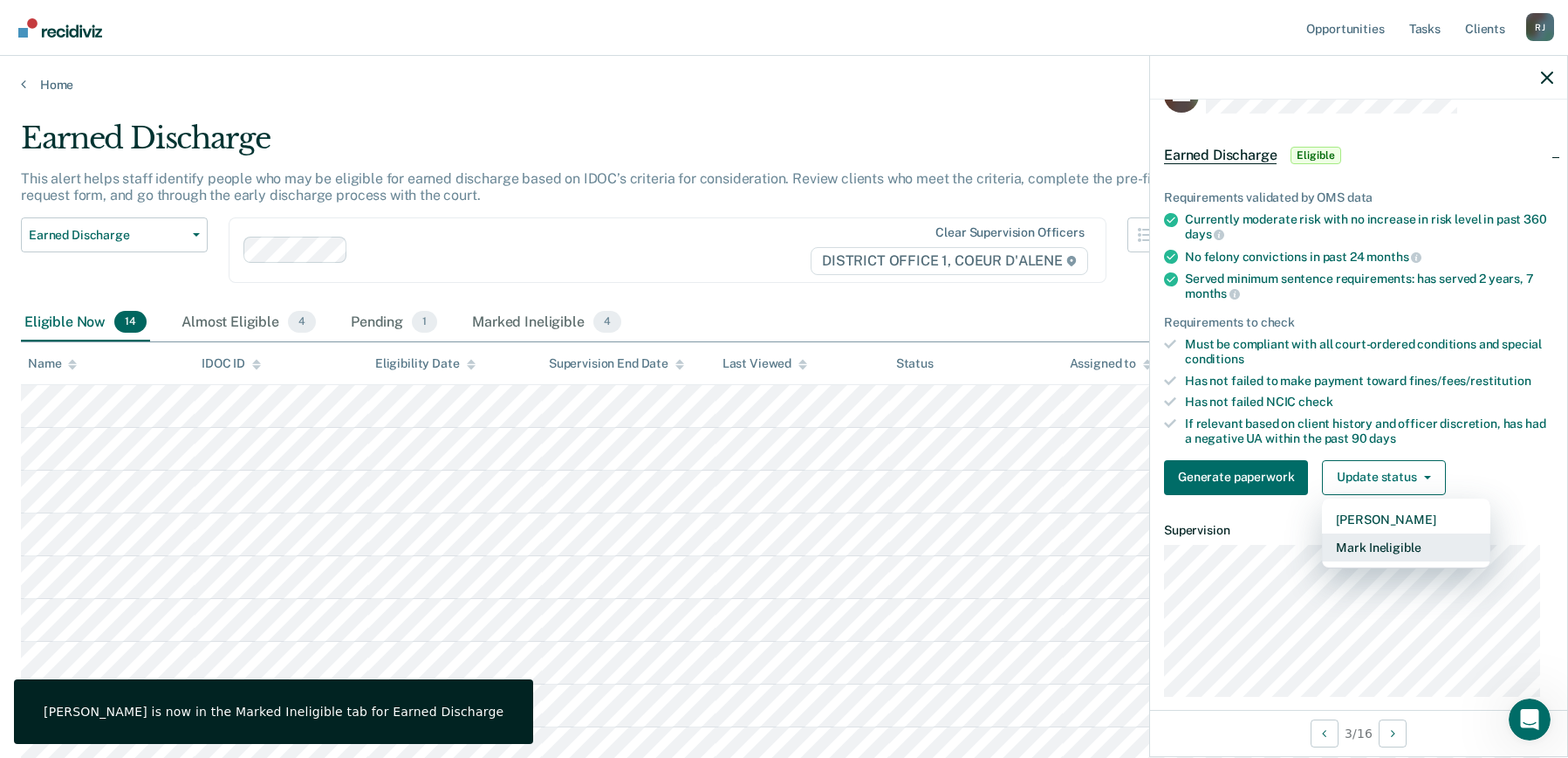
click at [1372, 543] on button "Mark Ineligible" at bounding box center [1405, 547] width 168 height 28
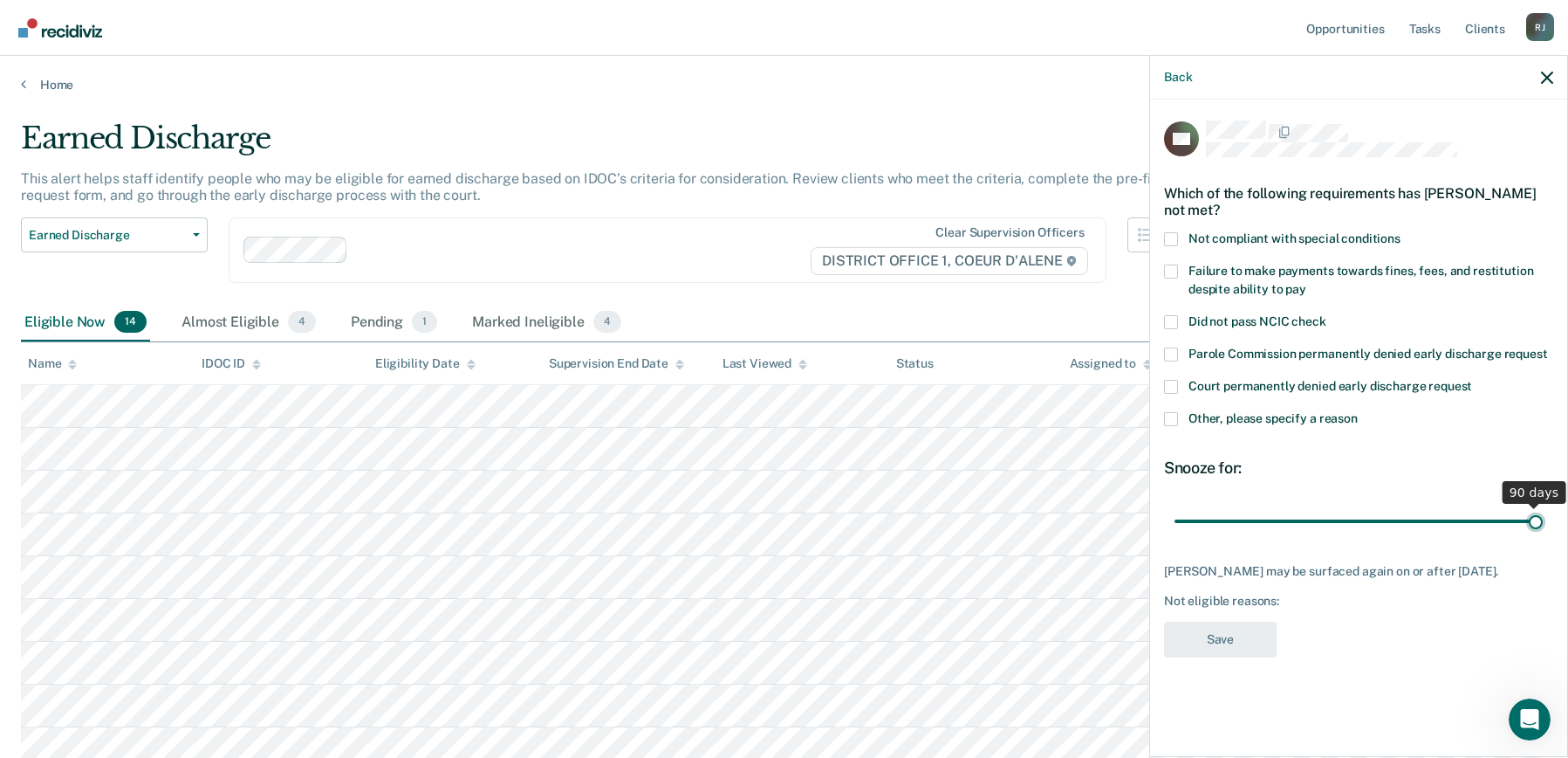
drag, startPoint x: 1295, startPoint y: 503, endPoint x: 1608, endPoint y: 494, distance: 313.1
type input "90"
click at [1543, 505] on input "range" at bounding box center [1358, 521] width 368 height 31
click at [1170, 412] on span at bounding box center [1171, 418] width 14 height 14
click at [1358, 412] on input "Other, please specify a reason" at bounding box center [1358, 412] width 0 height 0
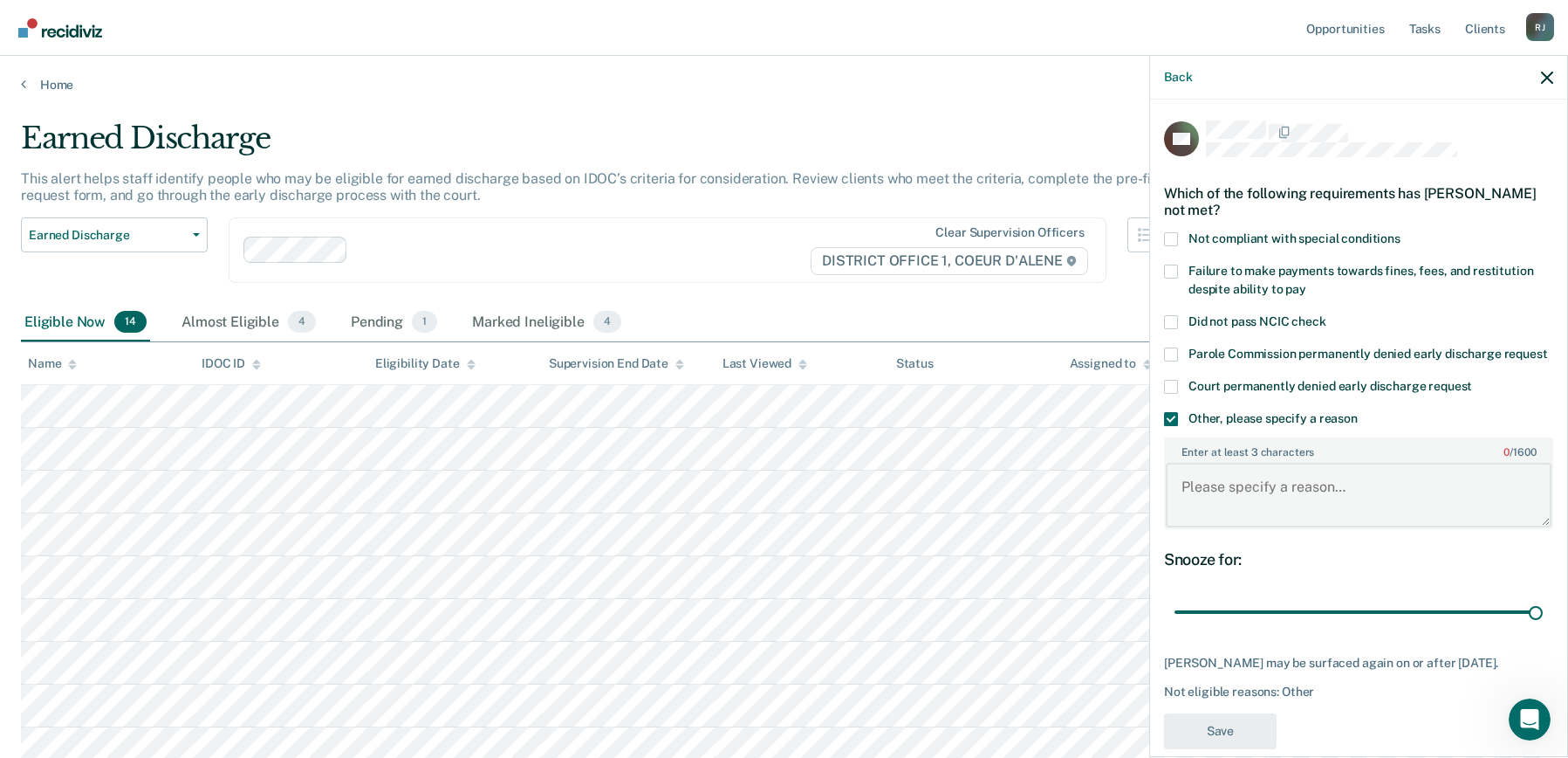
click at [1252, 492] on textarea "Enter at least 3 characters 0 / 1600" at bounding box center [1358, 494] width 386 height 65
type textarea "MHC"
click at [1247, 731] on button "Save" at bounding box center [1221, 731] width 113 height 35
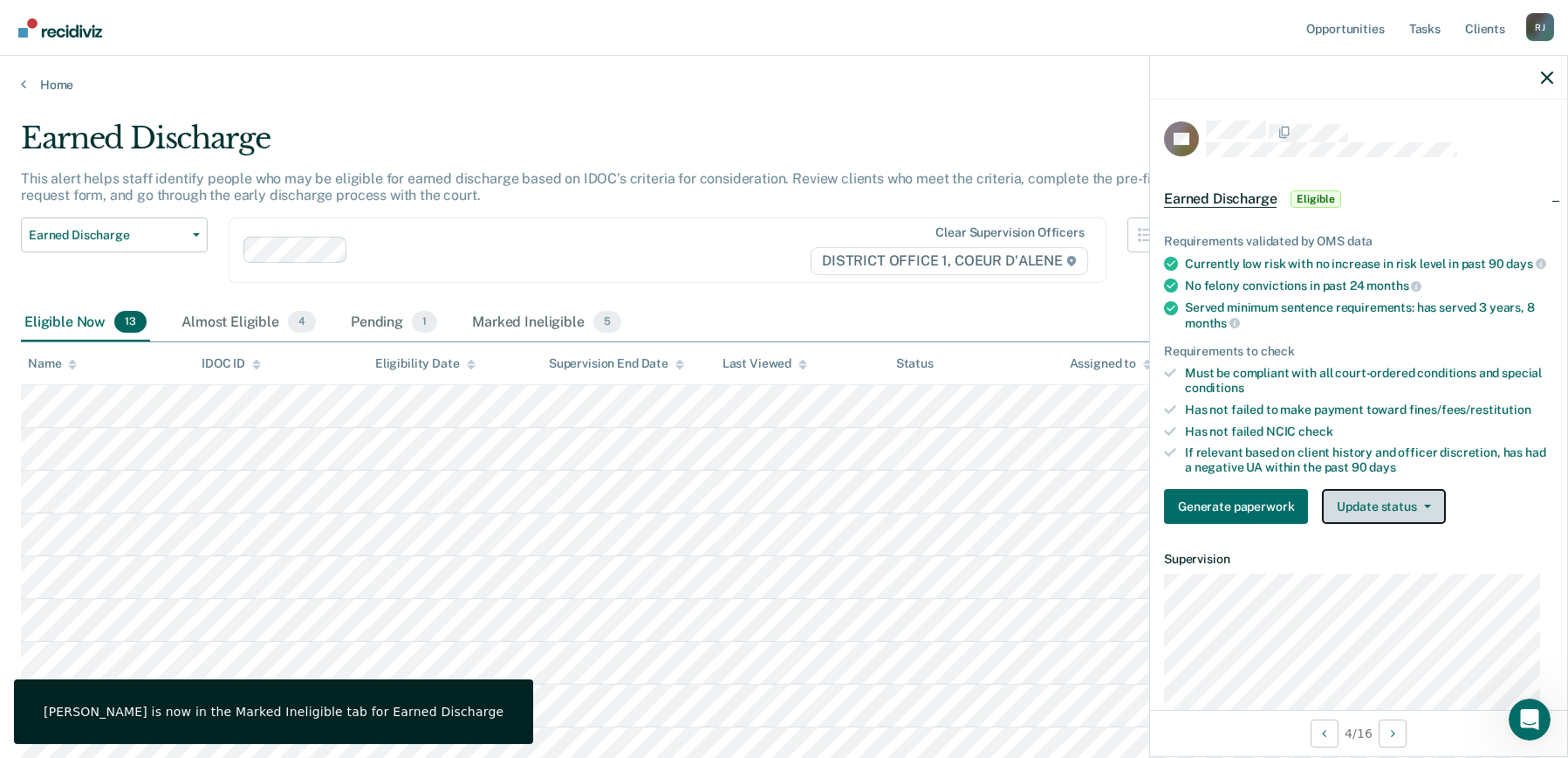
click at [1354, 521] on button "Update status" at bounding box center [1383, 506] width 123 height 35
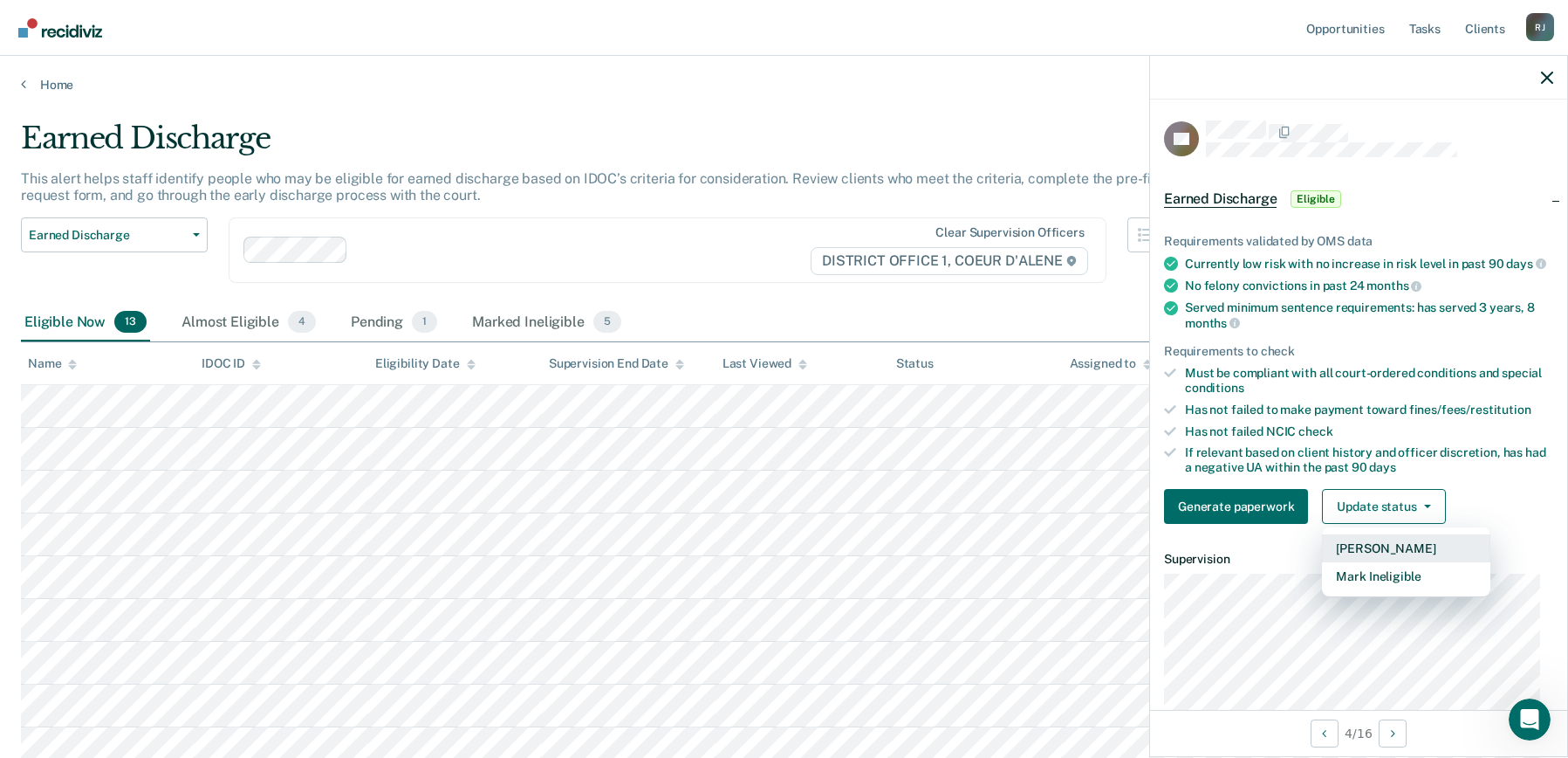
click at [1357, 558] on button "[PERSON_NAME]" at bounding box center [1405, 548] width 168 height 28
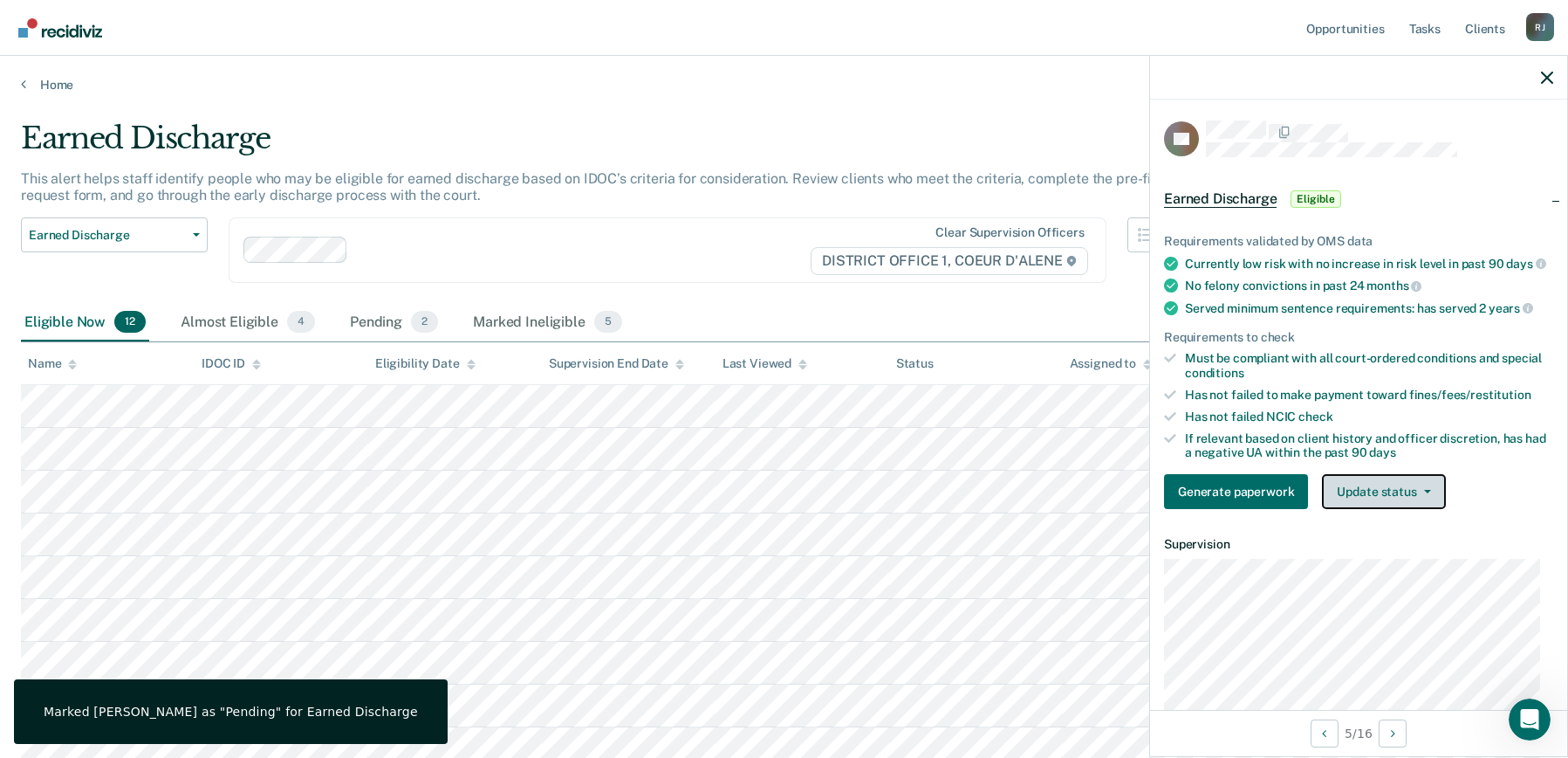
click at [1351, 508] on button "Update status" at bounding box center [1383, 492] width 123 height 35
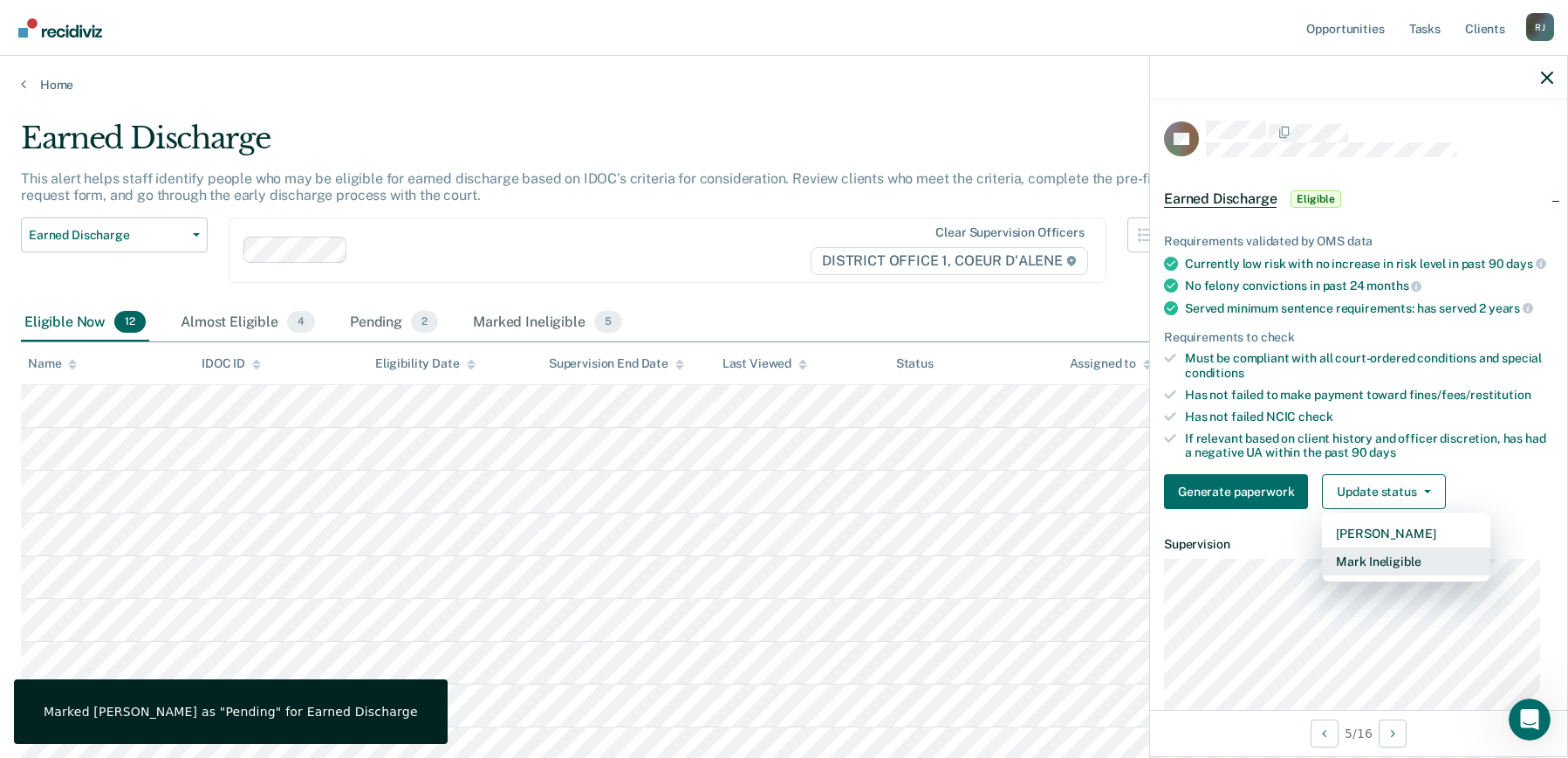
click at [1365, 575] on button "Mark Ineligible" at bounding box center [1405, 561] width 168 height 28
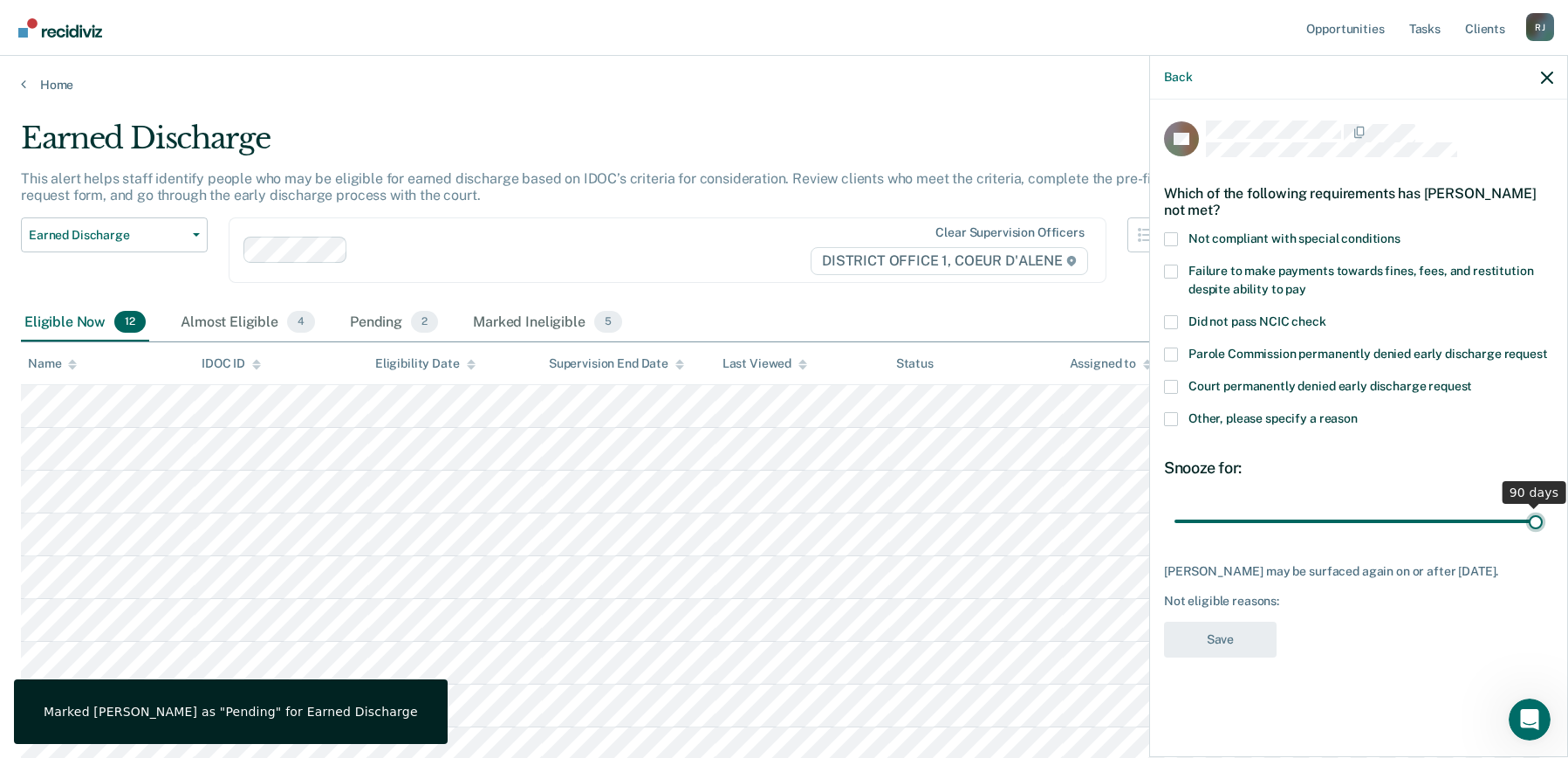
drag, startPoint x: 1302, startPoint y: 524, endPoint x: 1617, endPoint y: 536, distance: 315.2
type input "90"
click at [1543, 536] on input "range" at bounding box center [1358, 521] width 368 height 31
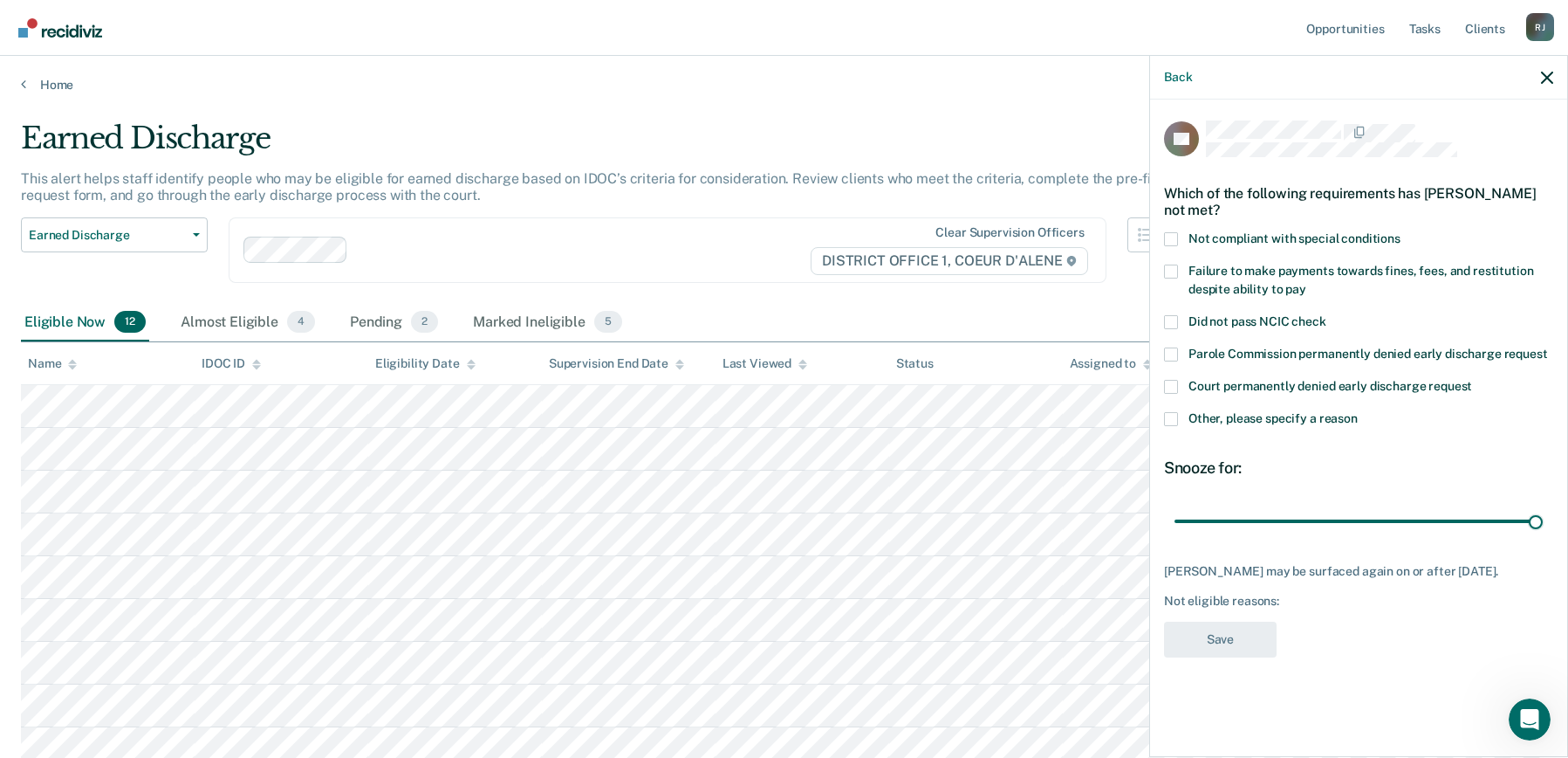
click at [1183, 420] on label "Other, please specify a reason" at bounding box center [1359, 421] width 389 height 18
click at [1358, 412] on input "Other, please specify a reason" at bounding box center [1358, 412] width 0 height 0
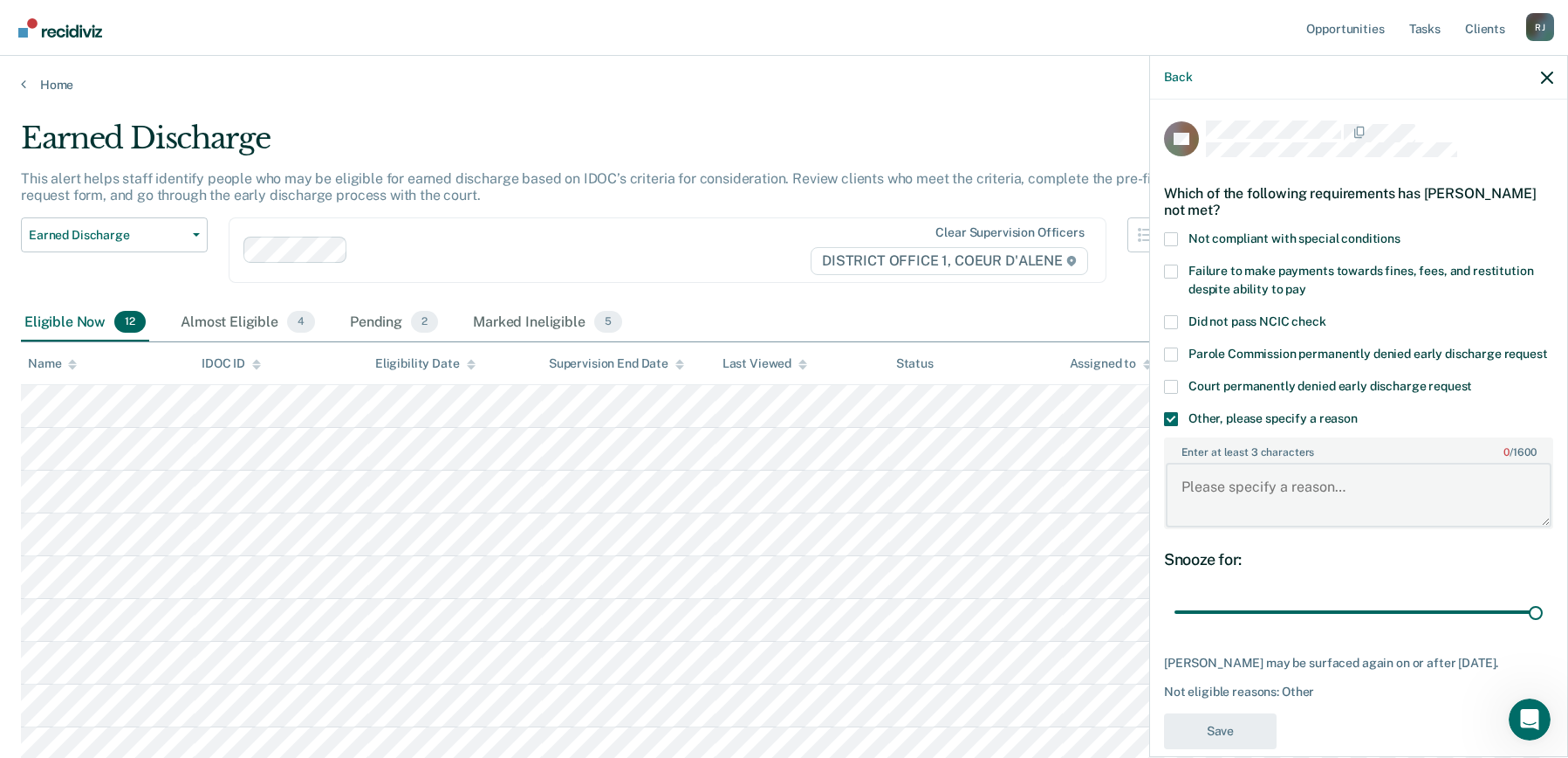
click at [1229, 494] on textarea "Enter at least 3 characters 0 / 1600" at bounding box center [1358, 494] width 386 height 65
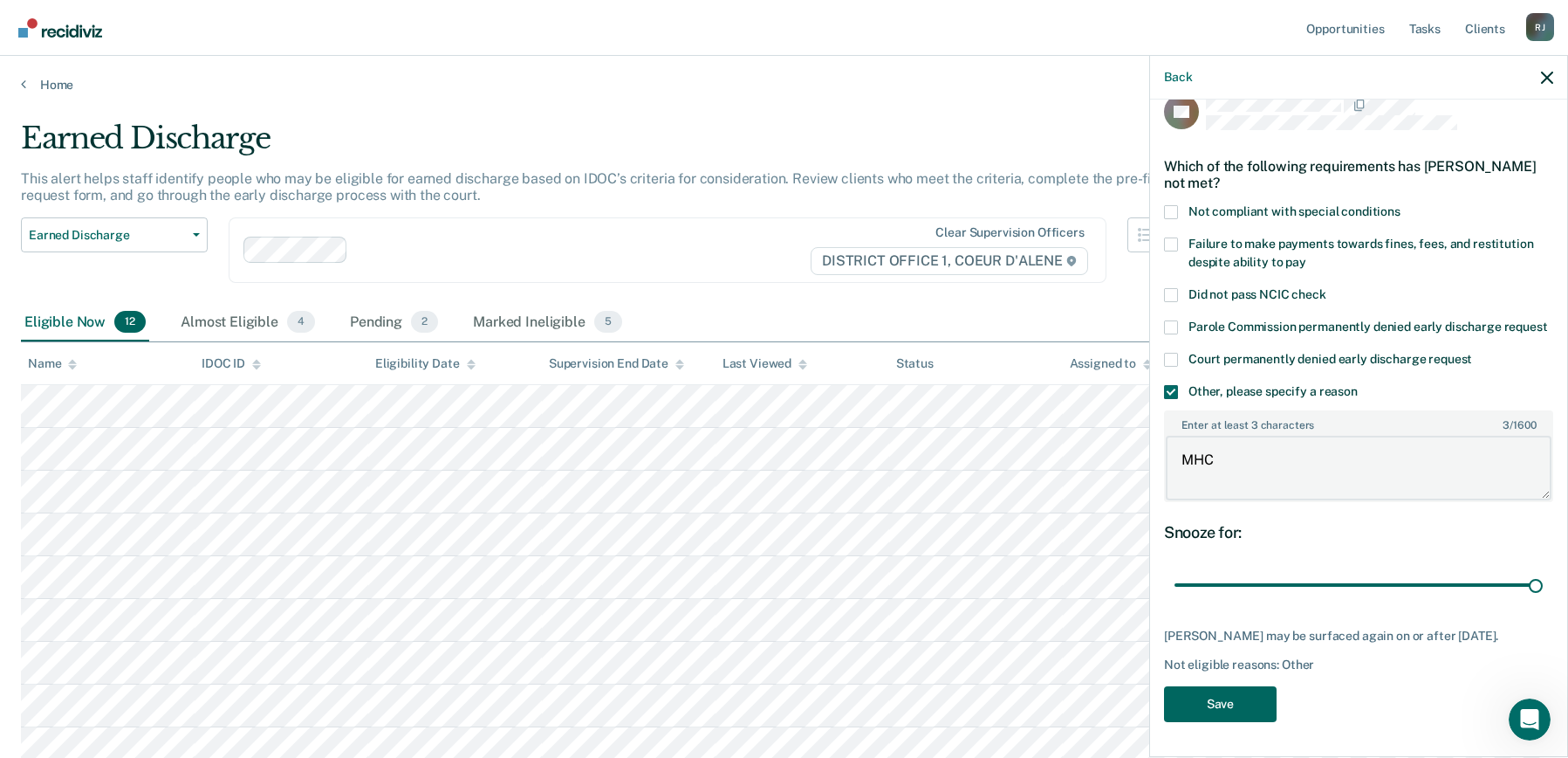
type textarea "MHC"
click at [1218, 717] on button "Save" at bounding box center [1221, 703] width 113 height 35
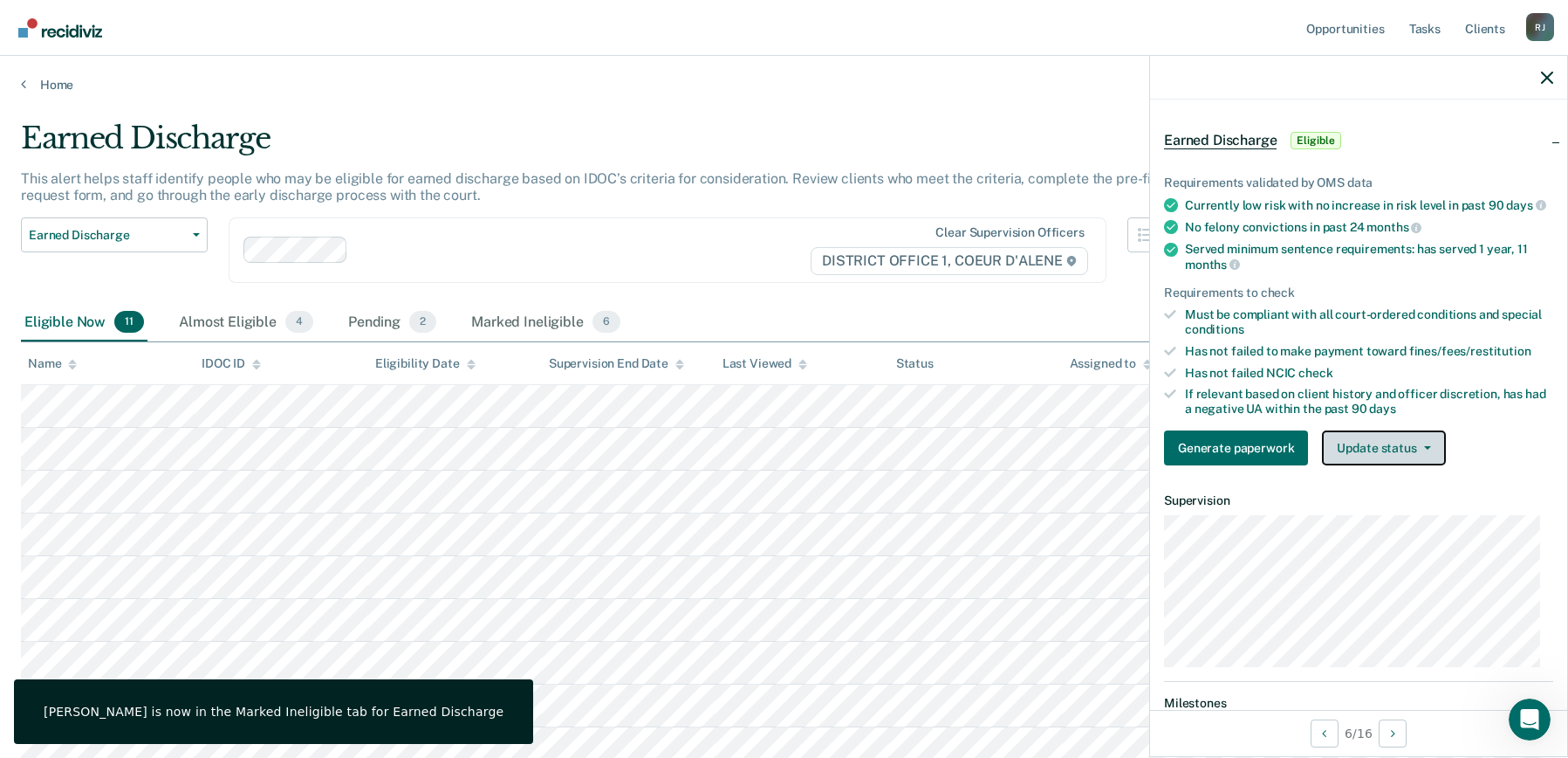
click at [1360, 457] on button "Update status" at bounding box center [1383, 448] width 123 height 35
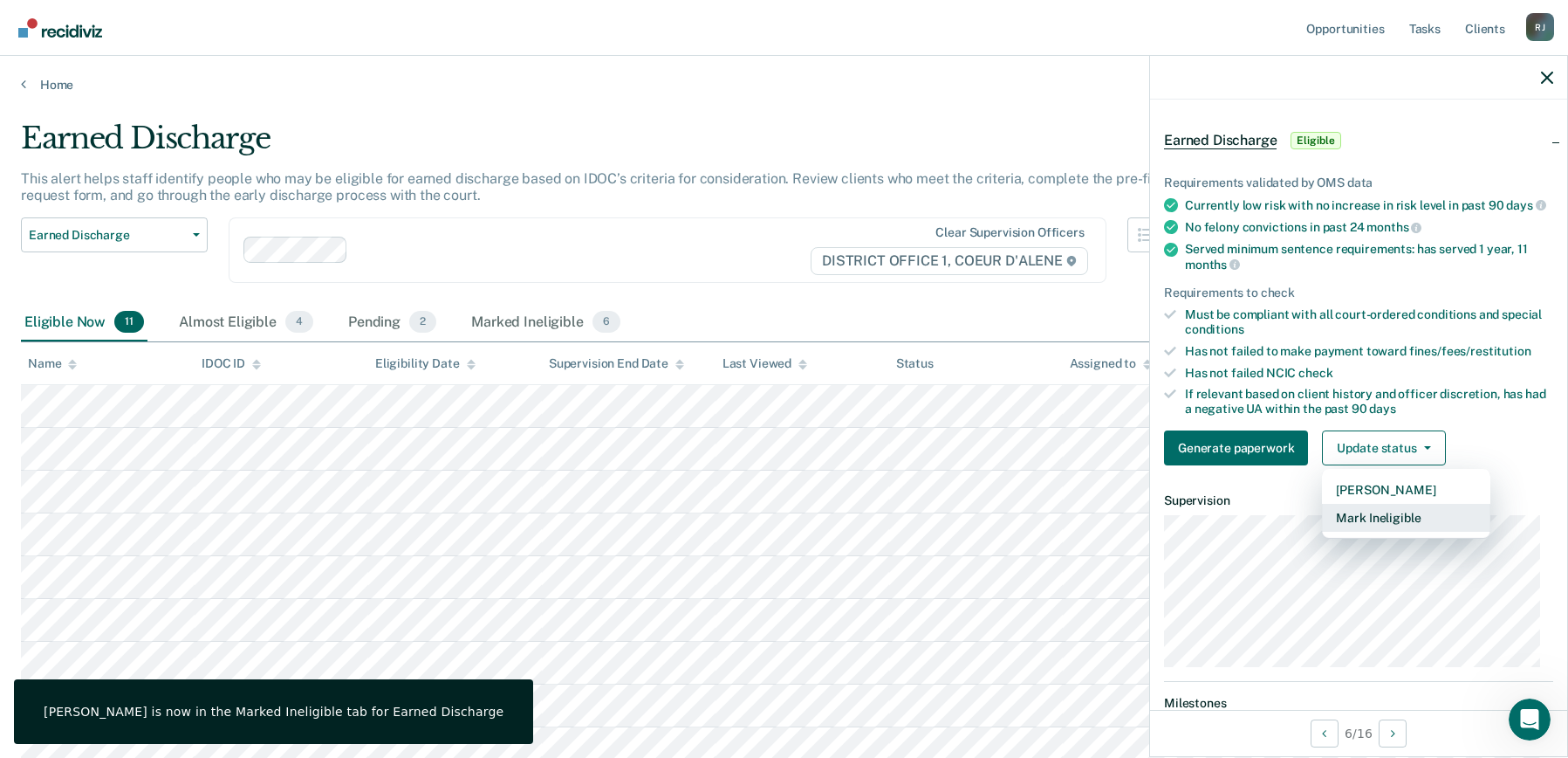
click at [1373, 526] on button "Mark Ineligible" at bounding box center [1405, 517] width 168 height 28
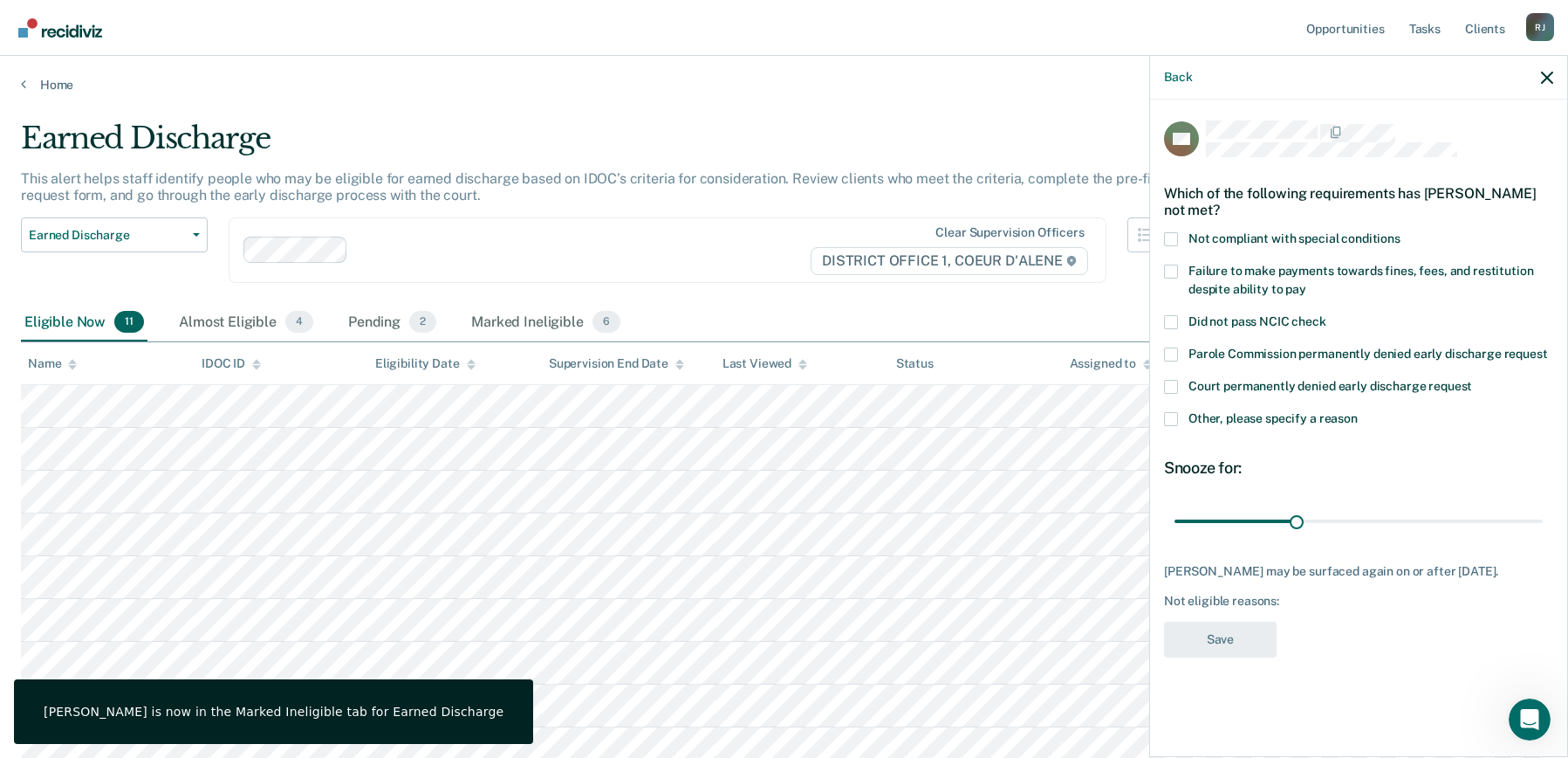
scroll to position [0, 0]
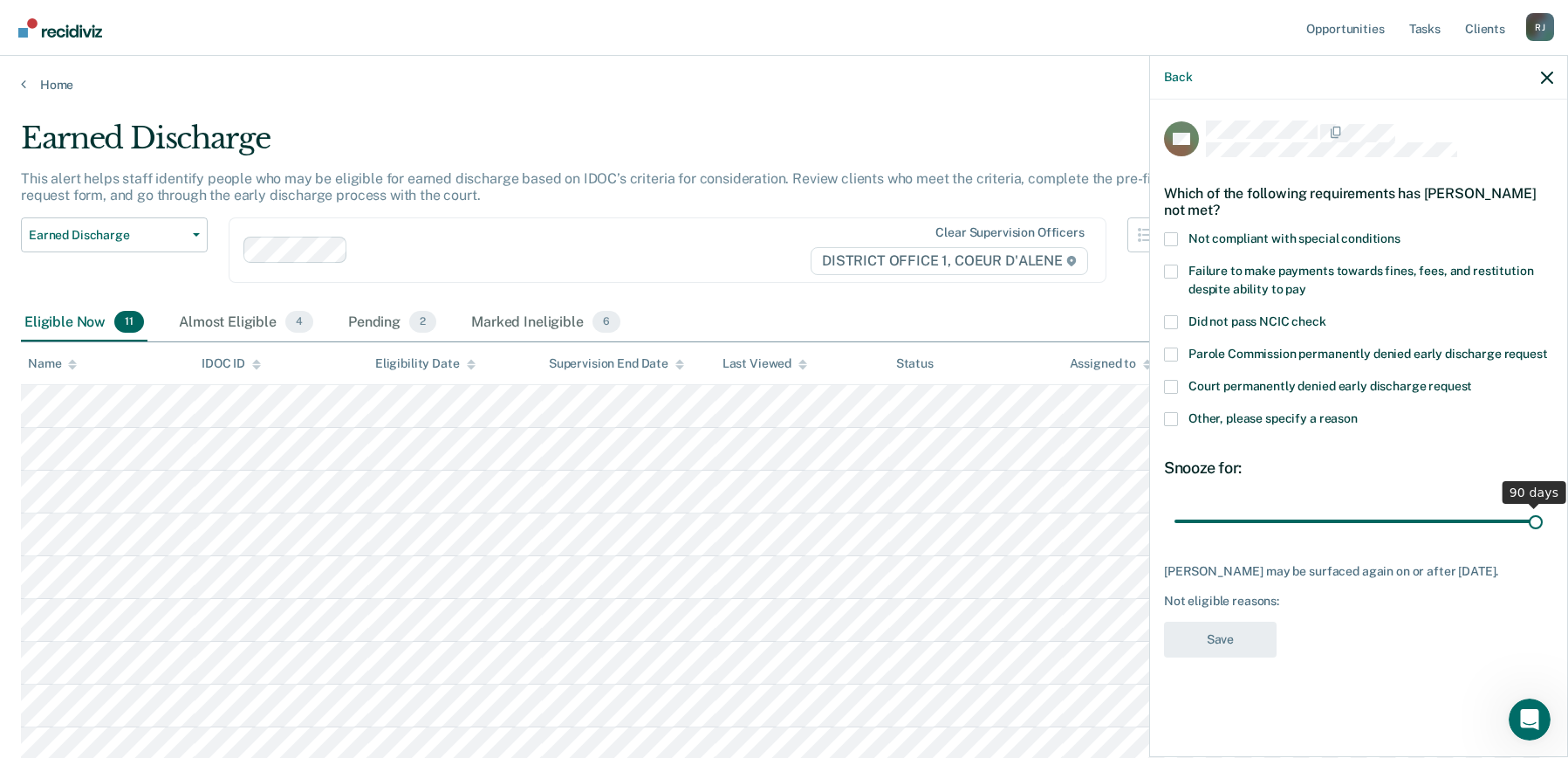
drag, startPoint x: 1298, startPoint y: 519, endPoint x: 1595, endPoint y: 518, distance: 297.0
type input "90"
click at [1543, 518] on input "range" at bounding box center [1358, 521] width 368 height 31
click at [1171, 429] on label "Other, please specify a reason" at bounding box center [1359, 421] width 389 height 18
click at [1358, 412] on input "Other, please specify a reason" at bounding box center [1358, 412] width 0 height 0
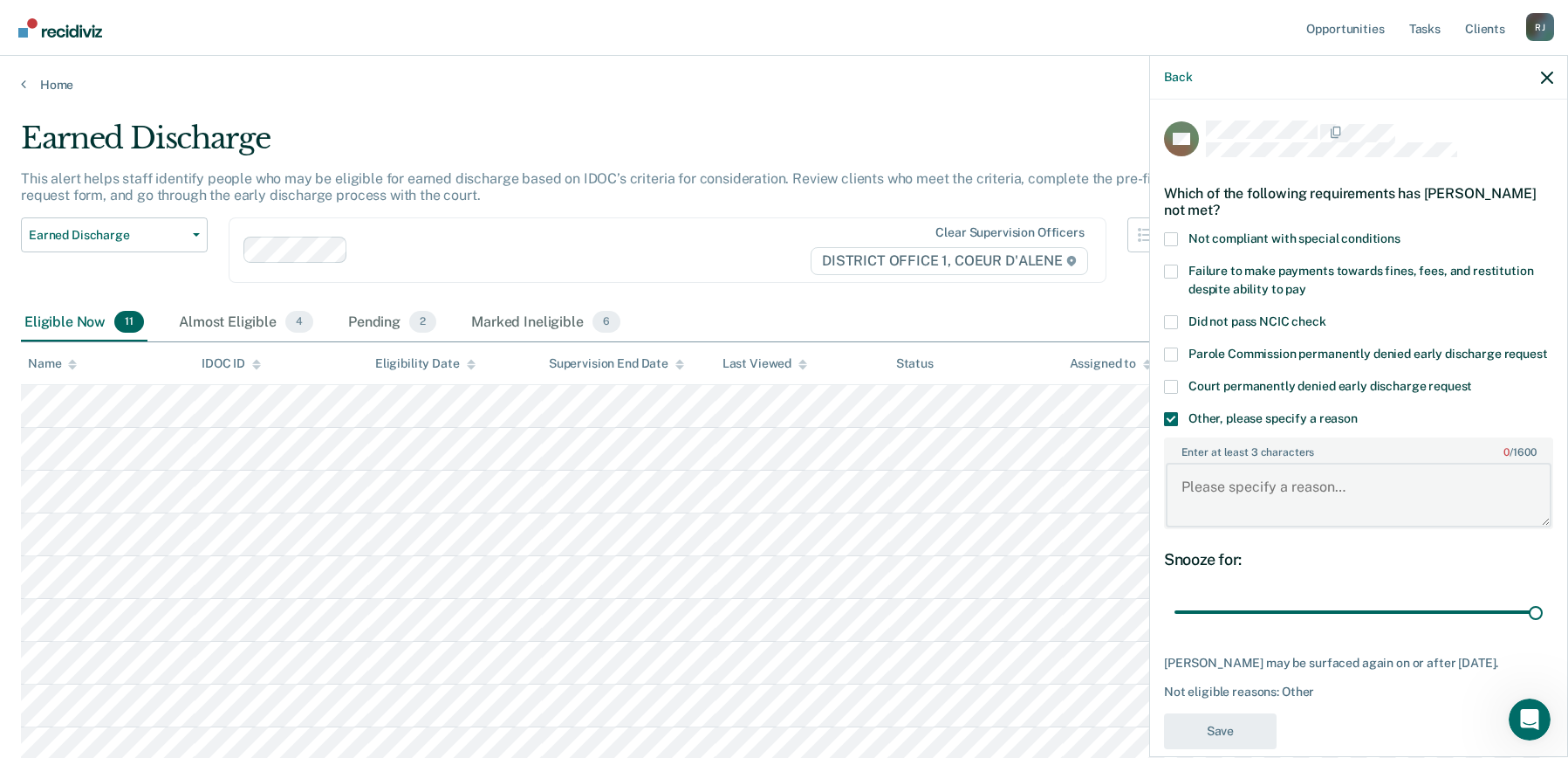
click at [1217, 524] on textarea "Enter at least 3 characters 0 / 1600" at bounding box center [1358, 494] width 386 height 65
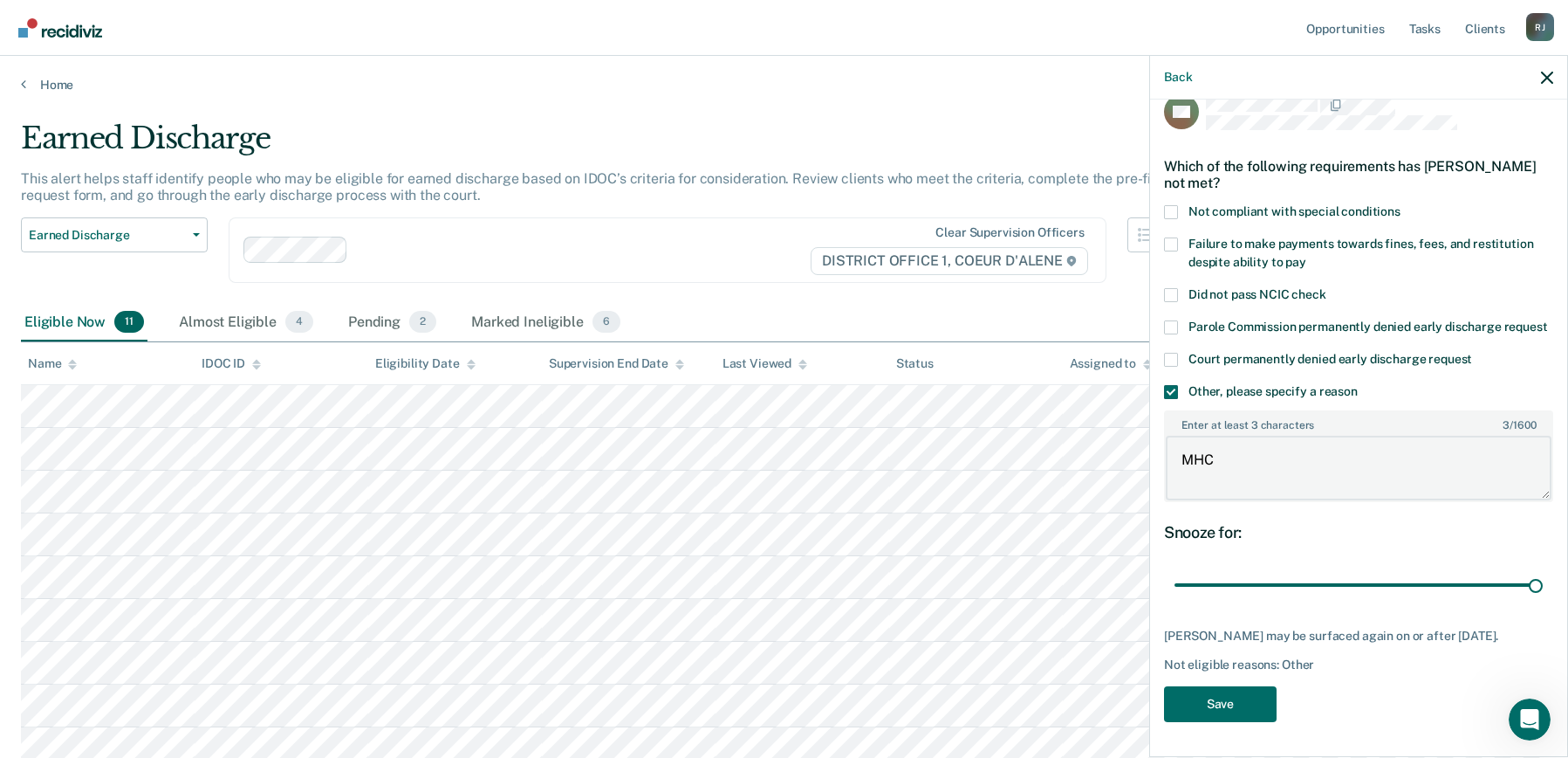
scroll to position [58, 0]
type textarea "MHC"
click at [1228, 693] on button "Save" at bounding box center [1221, 703] width 113 height 35
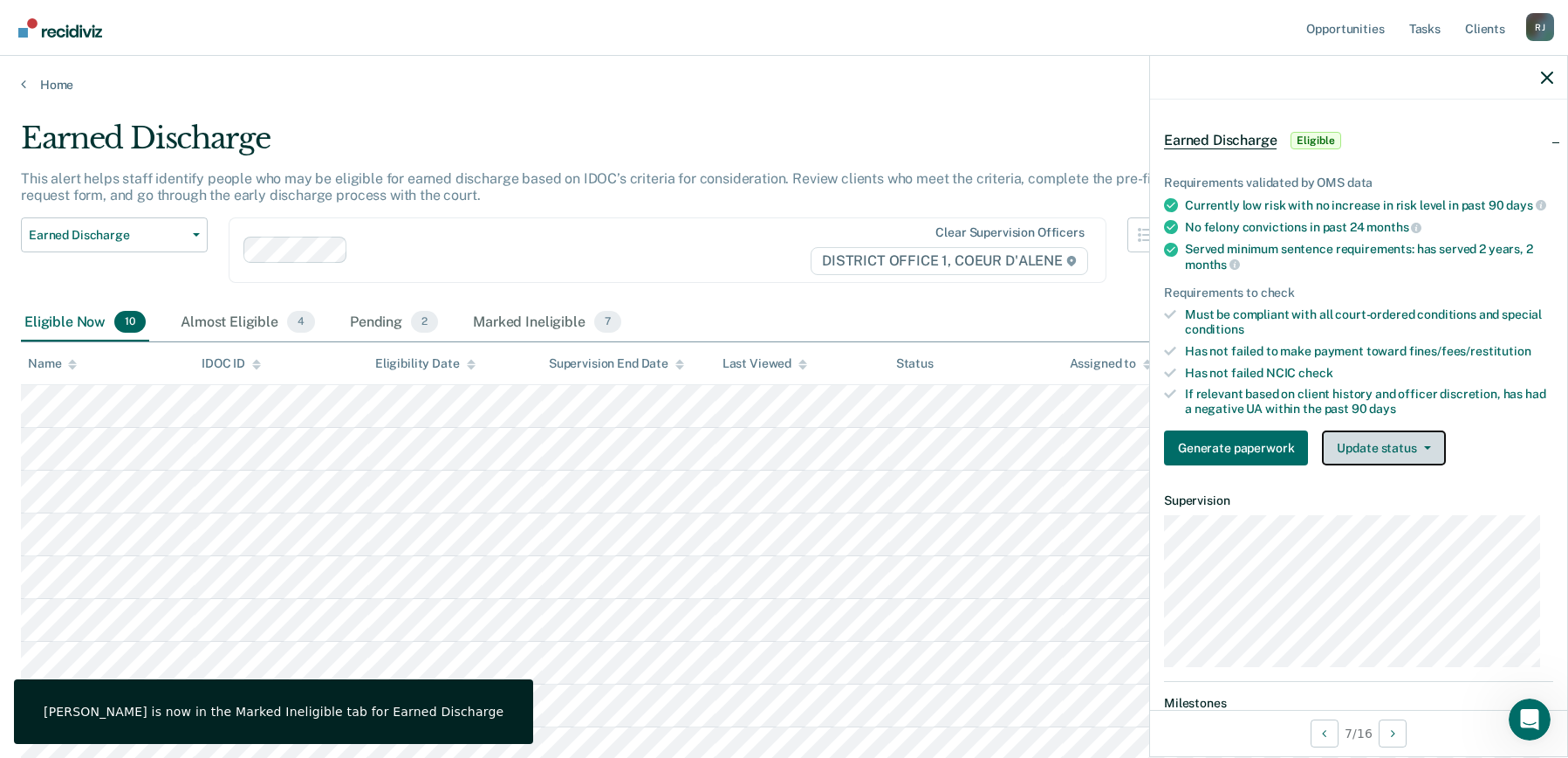
click at [1355, 452] on button "Update status" at bounding box center [1383, 448] width 123 height 35
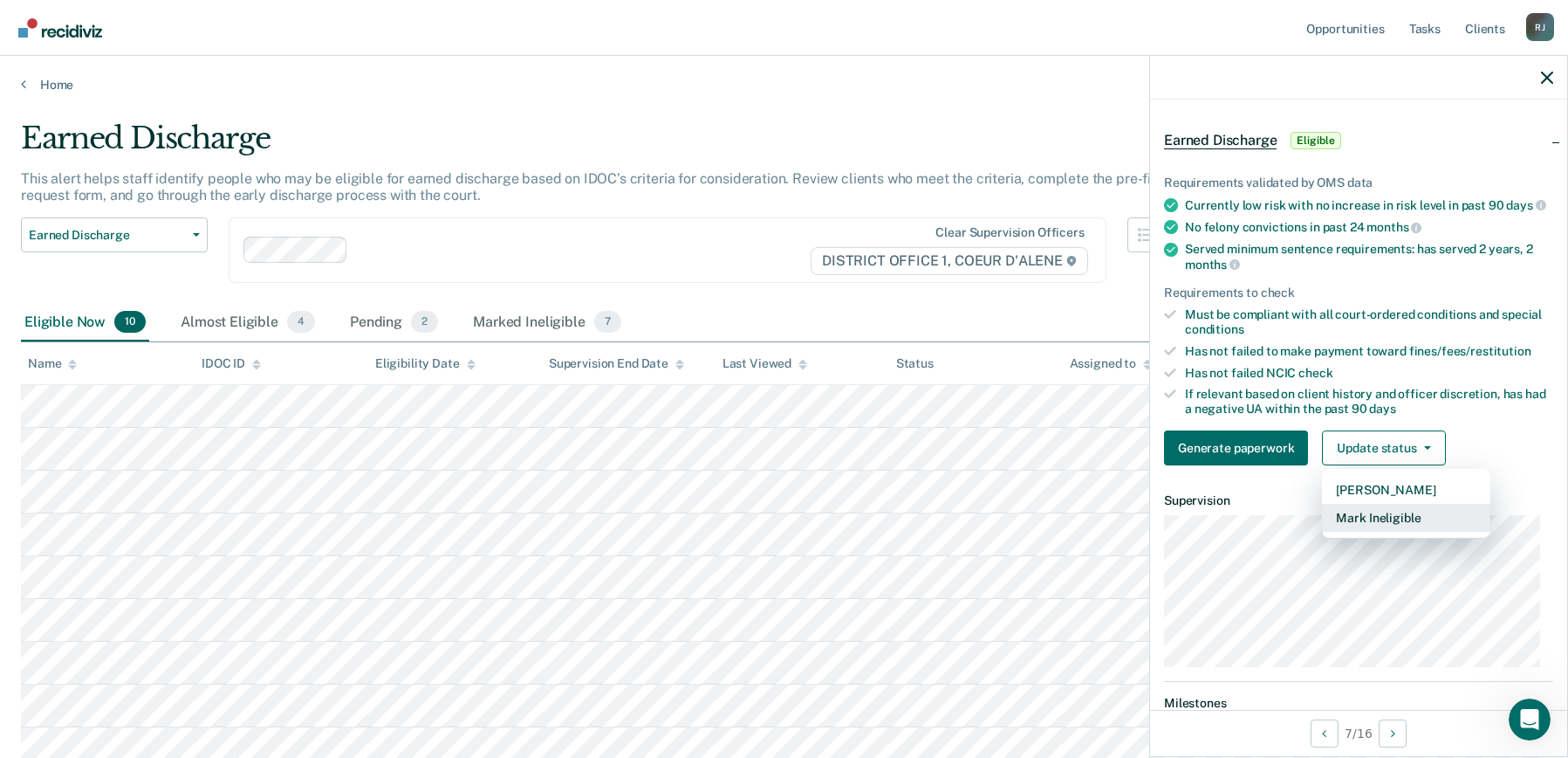
click at [1362, 532] on button "Mark Ineligible" at bounding box center [1405, 517] width 168 height 28
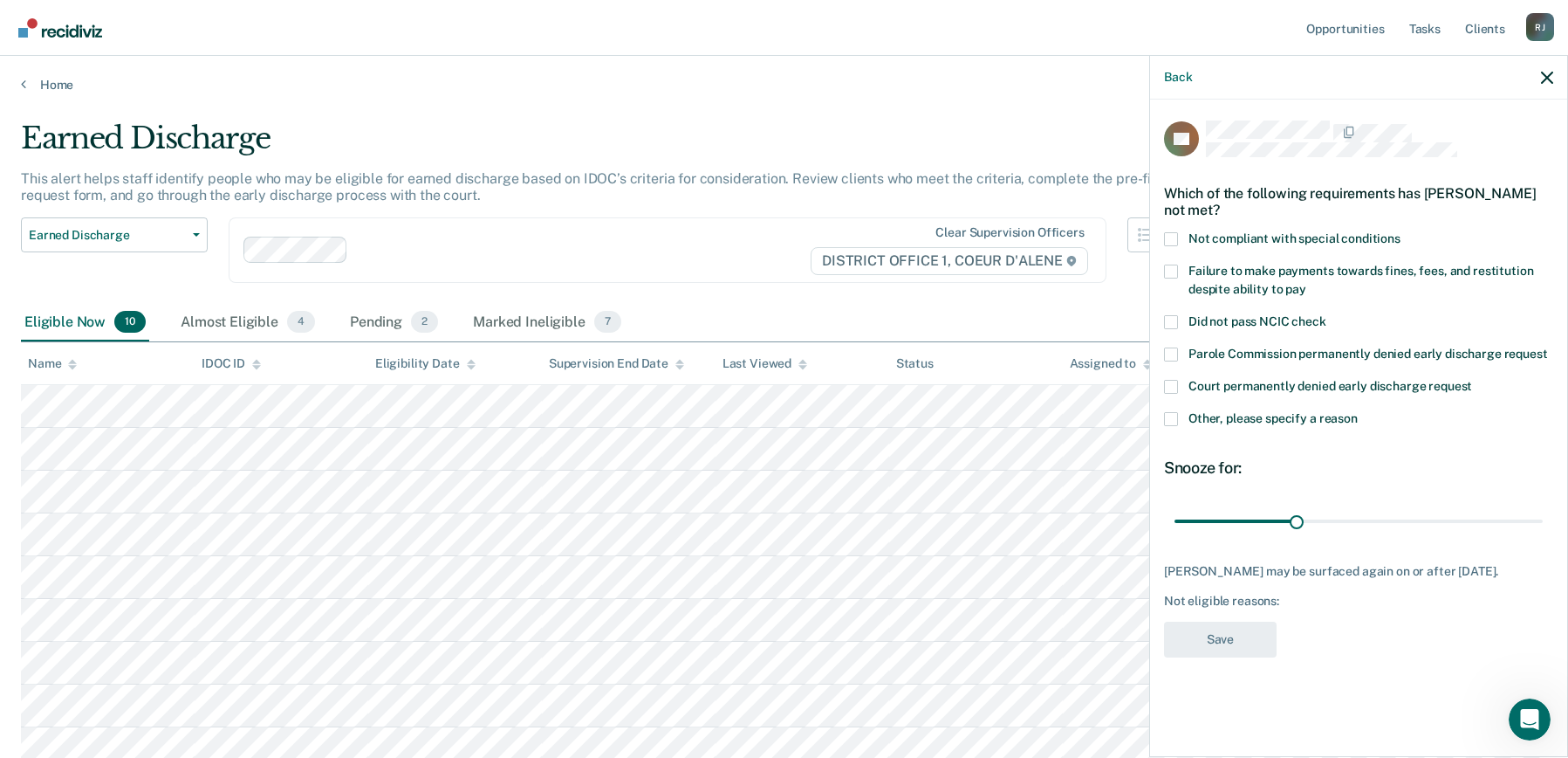
click at [1181, 236] on label "Not compliant with special conditions" at bounding box center [1359, 242] width 389 height 18
click at [1401, 233] on input "Not compliant with special conditions" at bounding box center [1401, 233] width 0 height 0
click at [1163, 414] on div "AB Which of the following requirements has [PERSON_NAME] not met? Not compliant…" at bounding box center [1358, 427] width 417 height 654
click at [1175, 427] on label "Other, please specify a reason" at bounding box center [1359, 421] width 389 height 18
click at [1358, 412] on input "Other, please specify a reason" at bounding box center [1358, 412] width 0 height 0
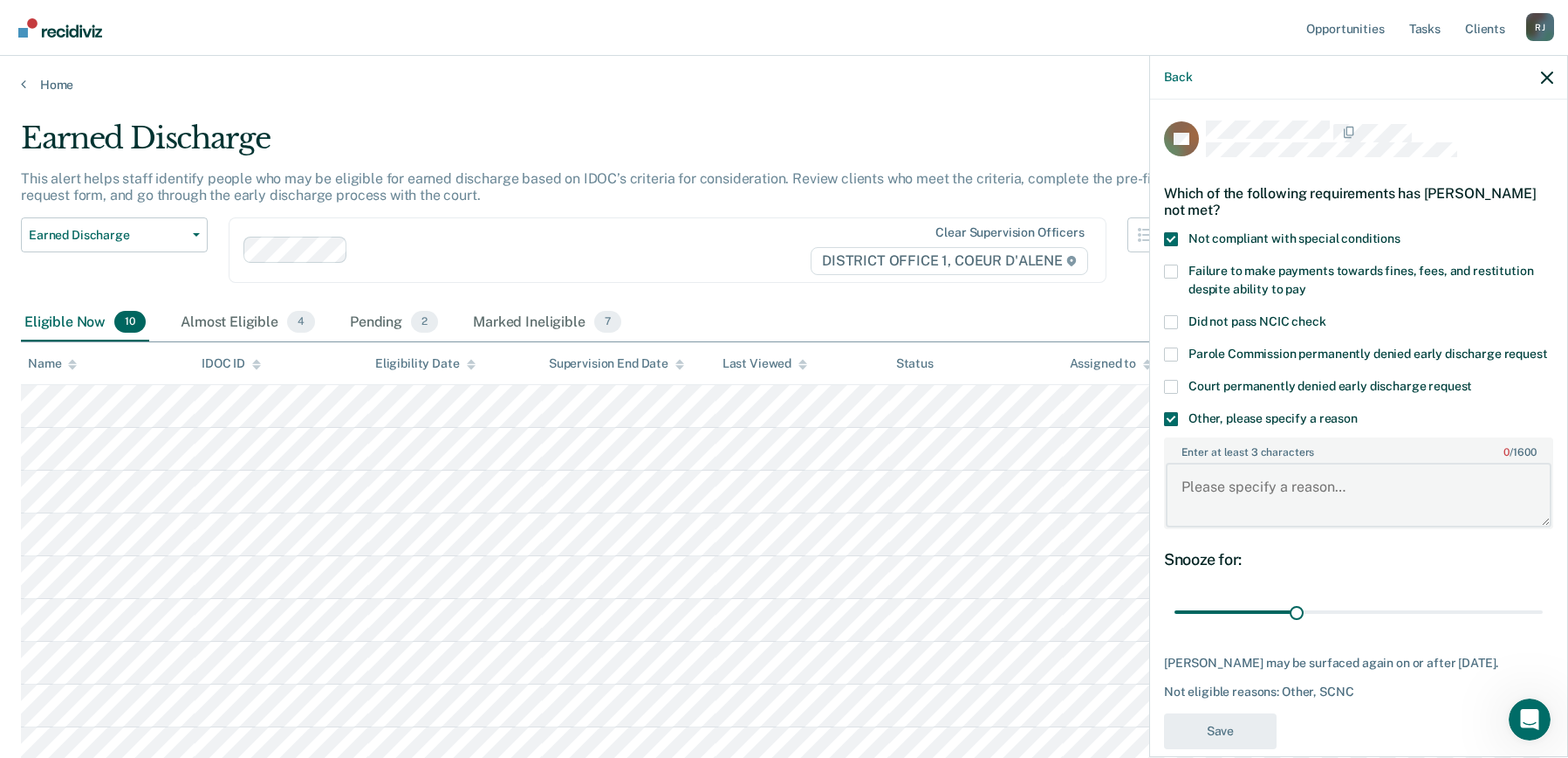
click at [1210, 527] on textarea "Enter at least 3 characters 0 / 1600" at bounding box center [1358, 494] width 386 height 65
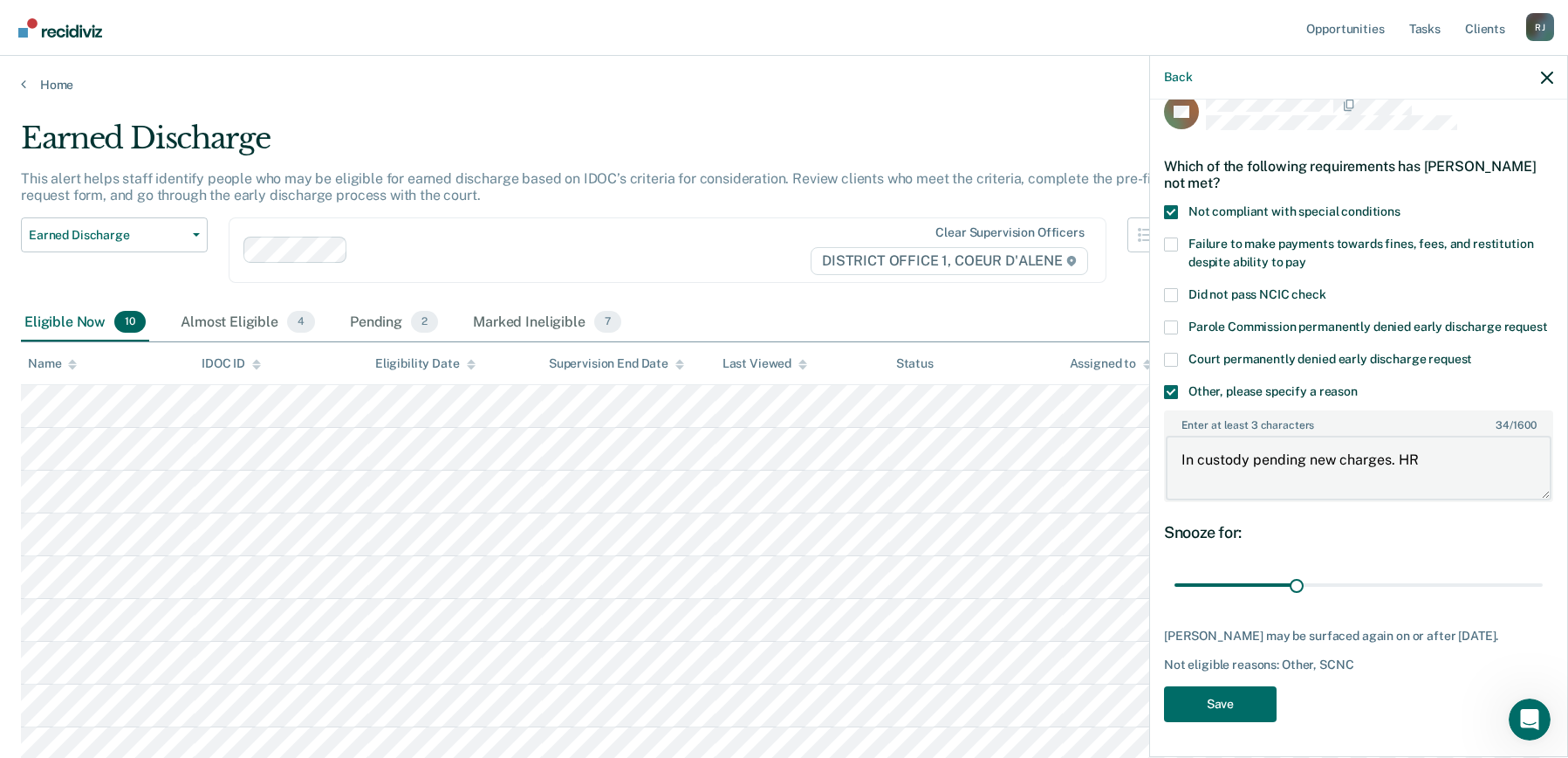
scroll to position [58, 0]
type textarea "In custody pending new charges. HR"
click at [1236, 707] on button "Save" at bounding box center [1221, 703] width 113 height 35
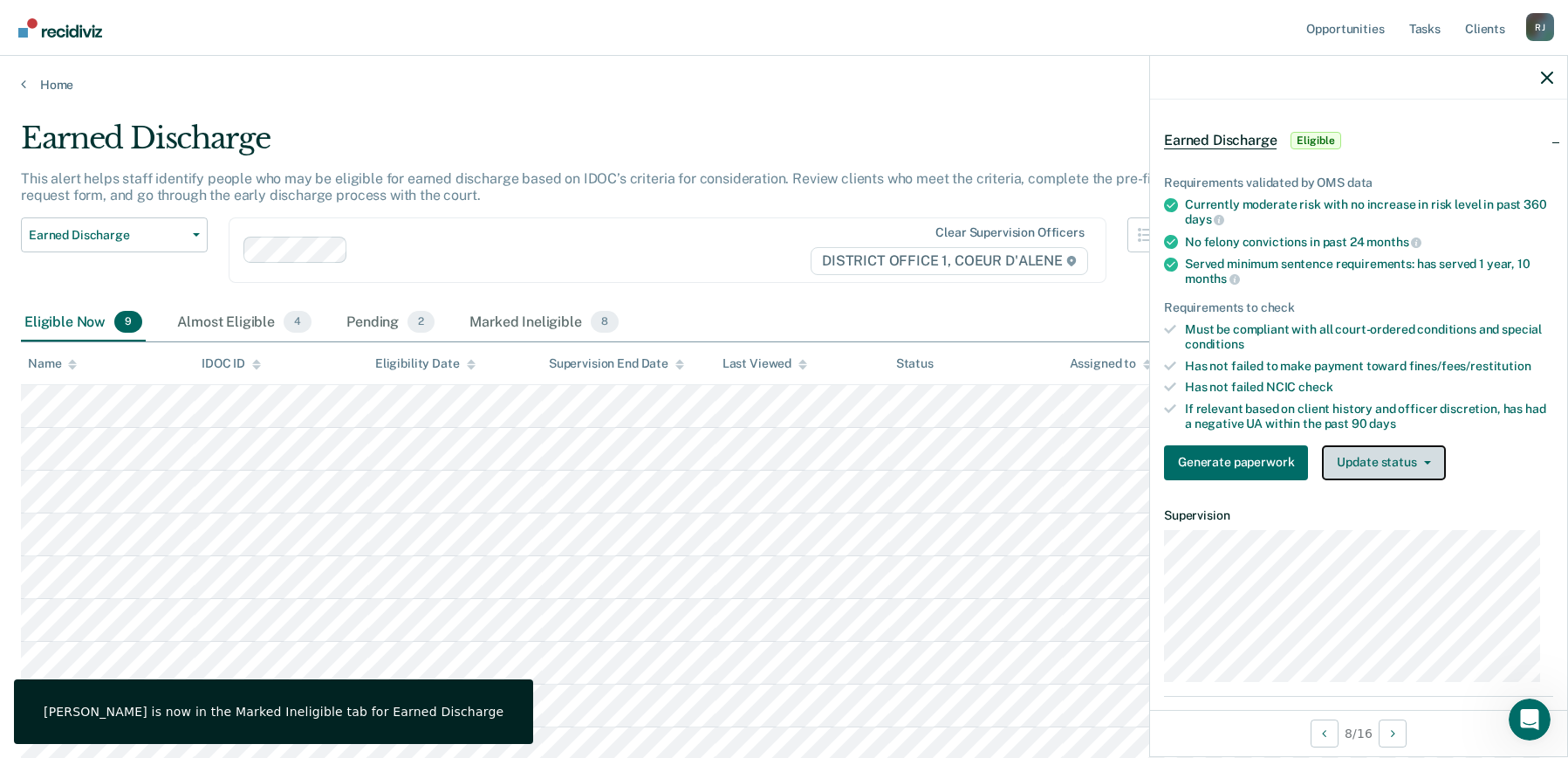
click at [1379, 463] on button "Update status" at bounding box center [1383, 463] width 123 height 35
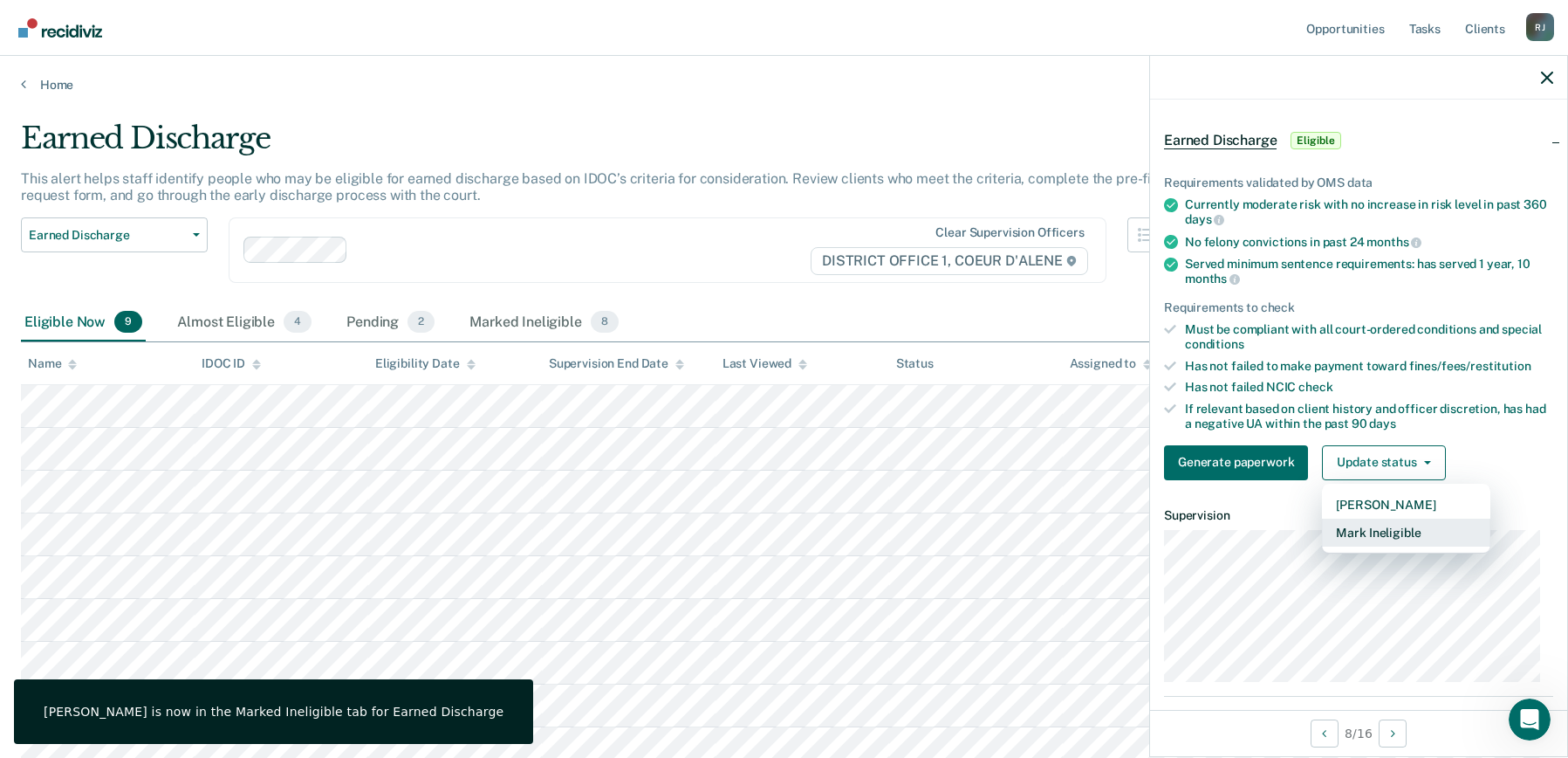
click at [1402, 533] on button "Mark Ineligible" at bounding box center [1405, 533] width 168 height 28
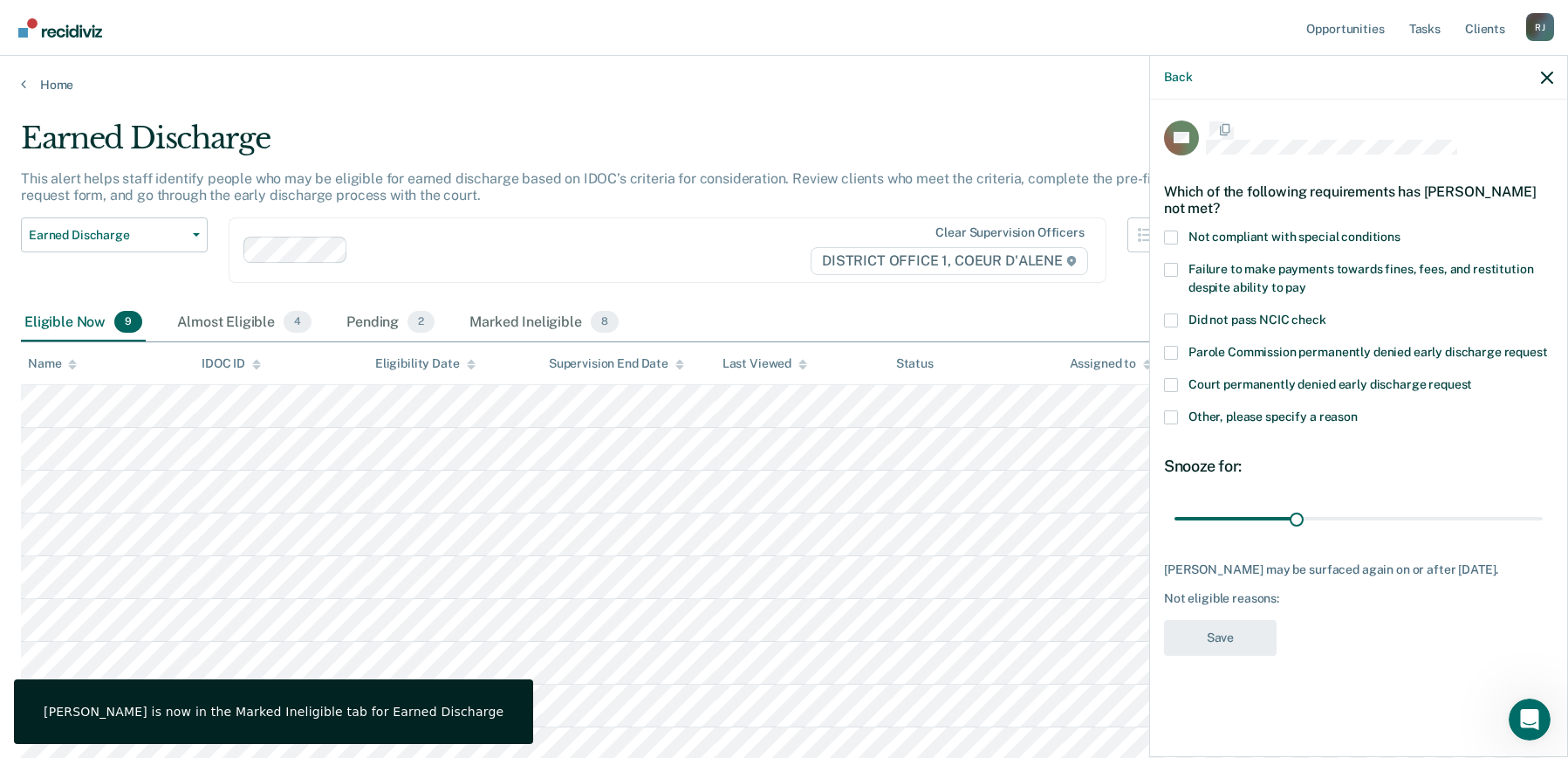
scroll to position [0, 0]
drag, startPoint x: 1296, startPoint y: 521, endPoint x: 1597, endPoint y: 563, distance: 303.9
type input "90"
click at [1543, 536] on input "range" at bounding box center [1358, 521] width 368 height 31
click at [1171, 421] on span at bounding box center [1171, 418] width 14 height 14
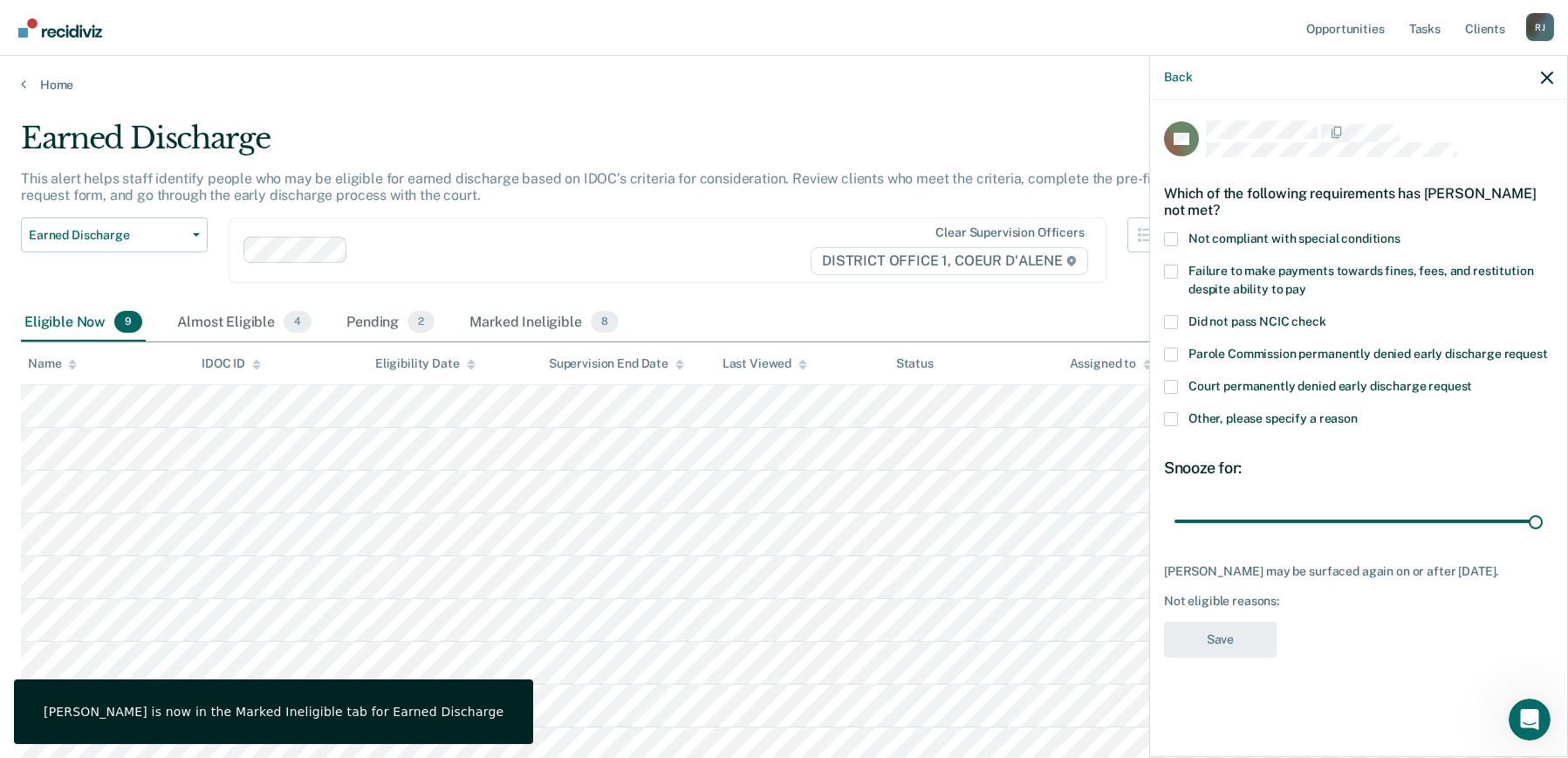
click at [1358, 412] on input "Other, please specify a reason" at bounding box center [1358, 412] width 0 height 0
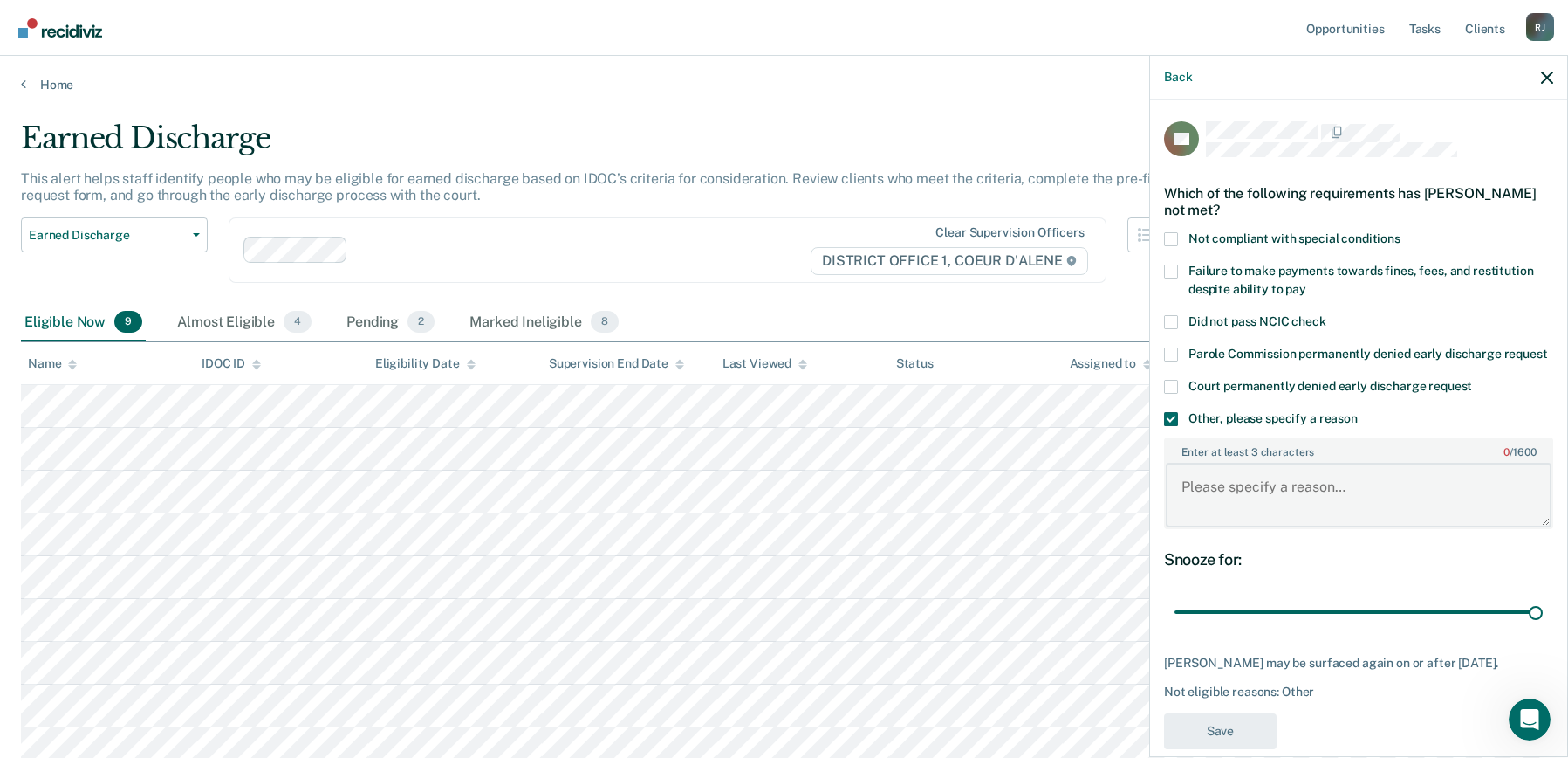
click at [1223, 522] on textarea "Enter at least 3 characters 0 / 1600" at bounding box center [1358, 494] width 386 height 65
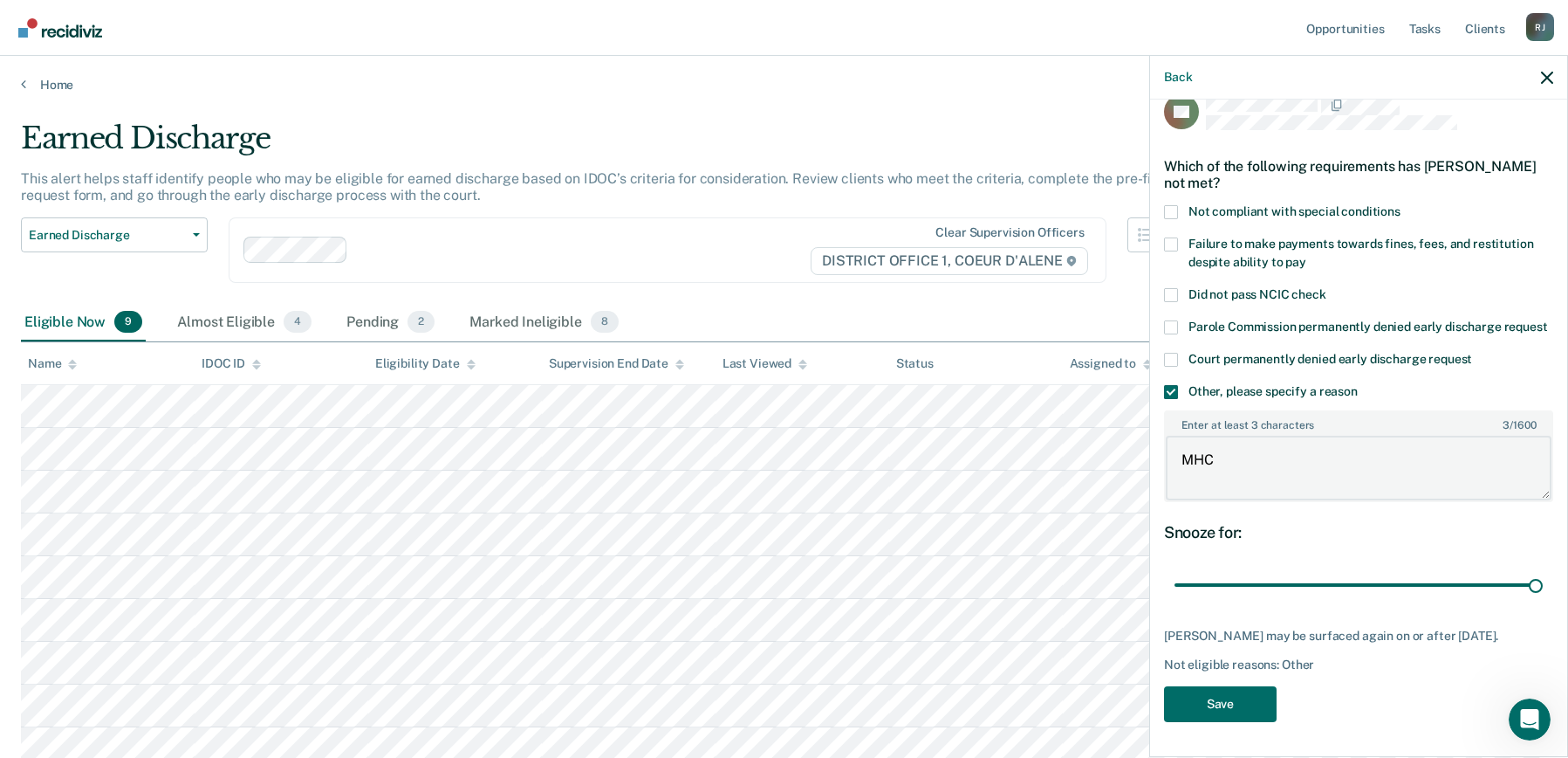
scroll to position [58, 0]
type textarea "MHC"
click at [1213, 703] on button "Save" at bounding box center [1221, 703] width 113 height 35
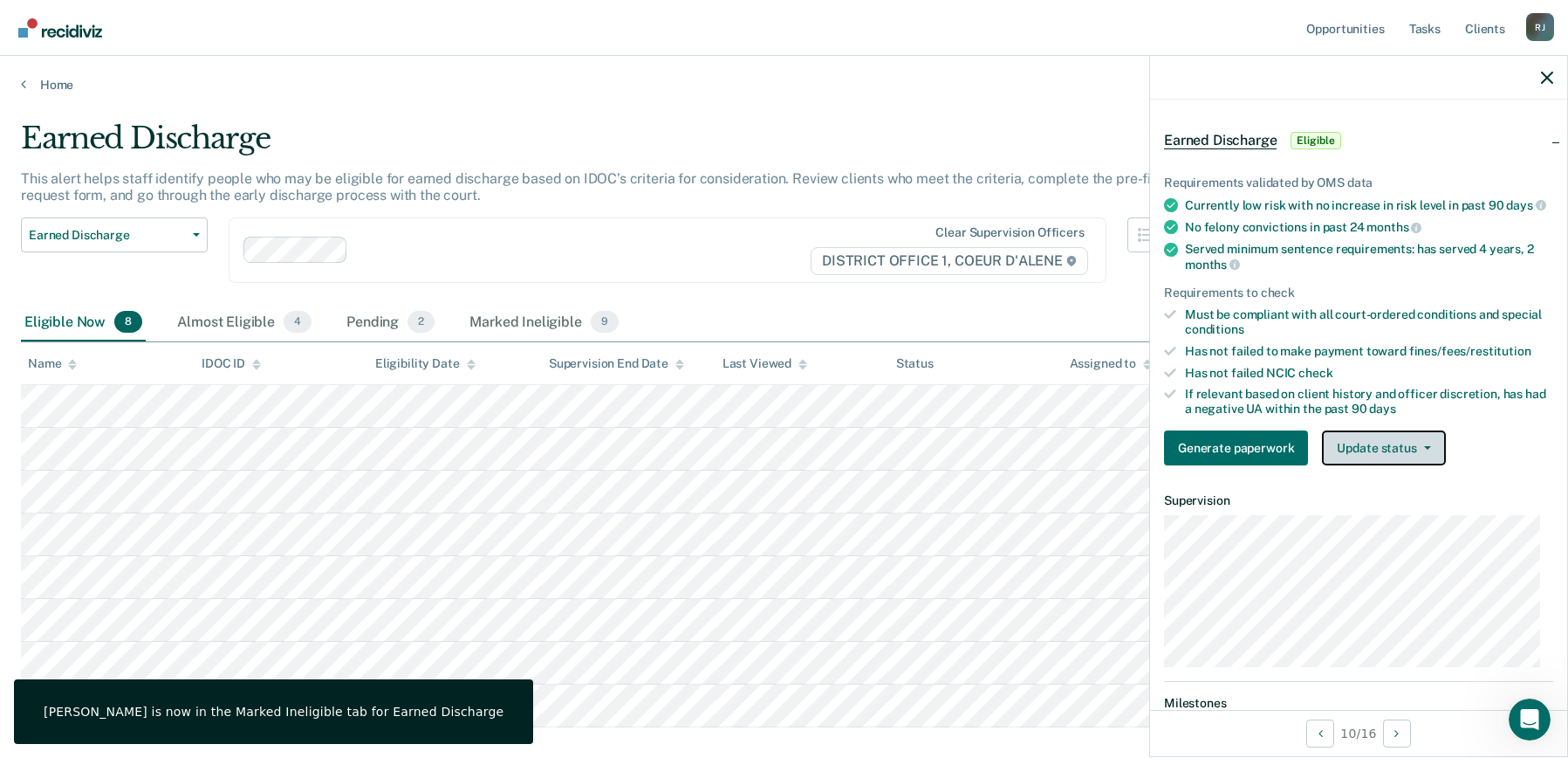
click at [1399, 454] on button "Update status" at bounding box center [1383, 448] width 123 height 35
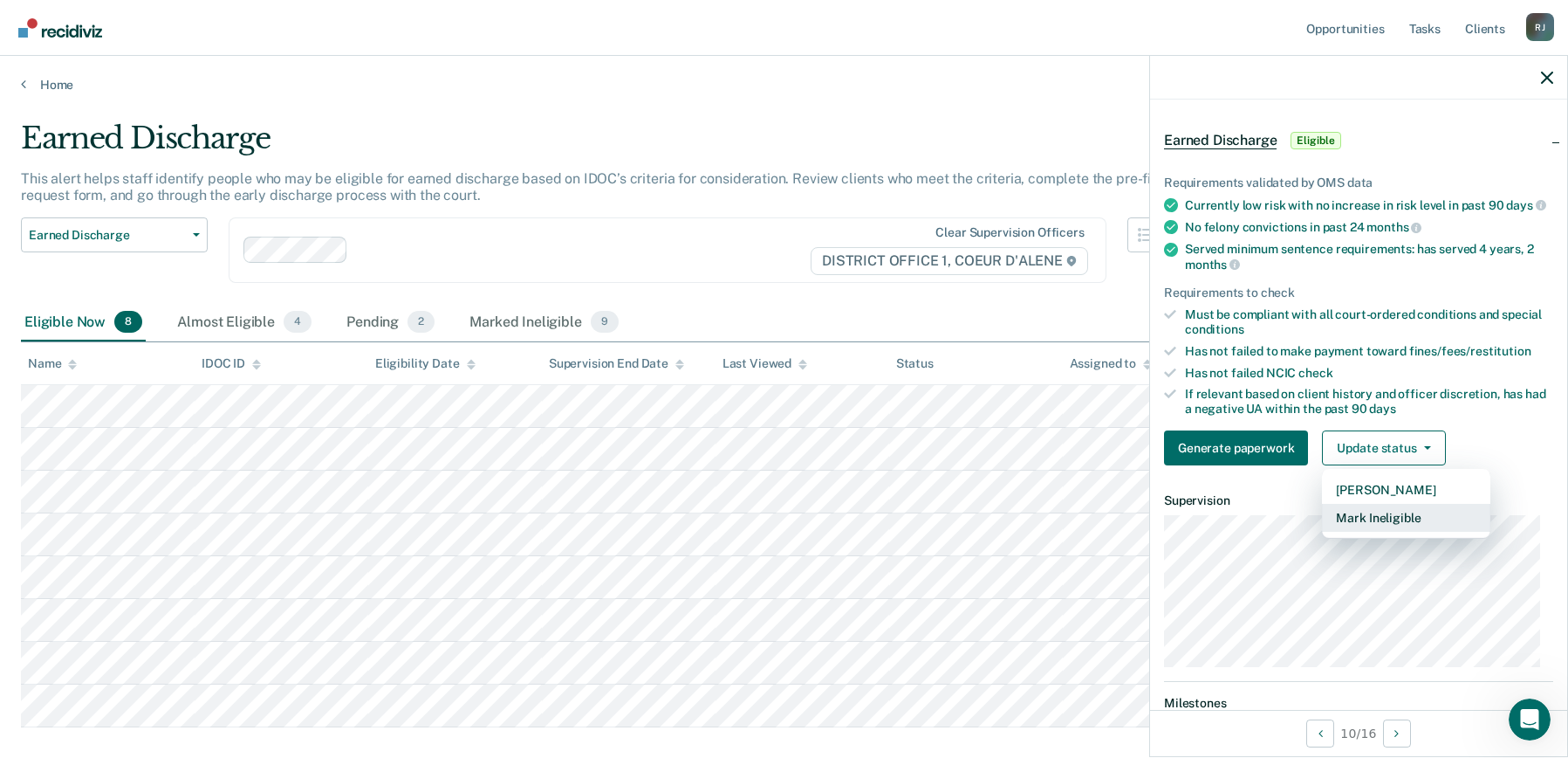
click at [1397, 529] on button "Mark Ineligible" at bounding box center [1405, 517] width 168 height 28
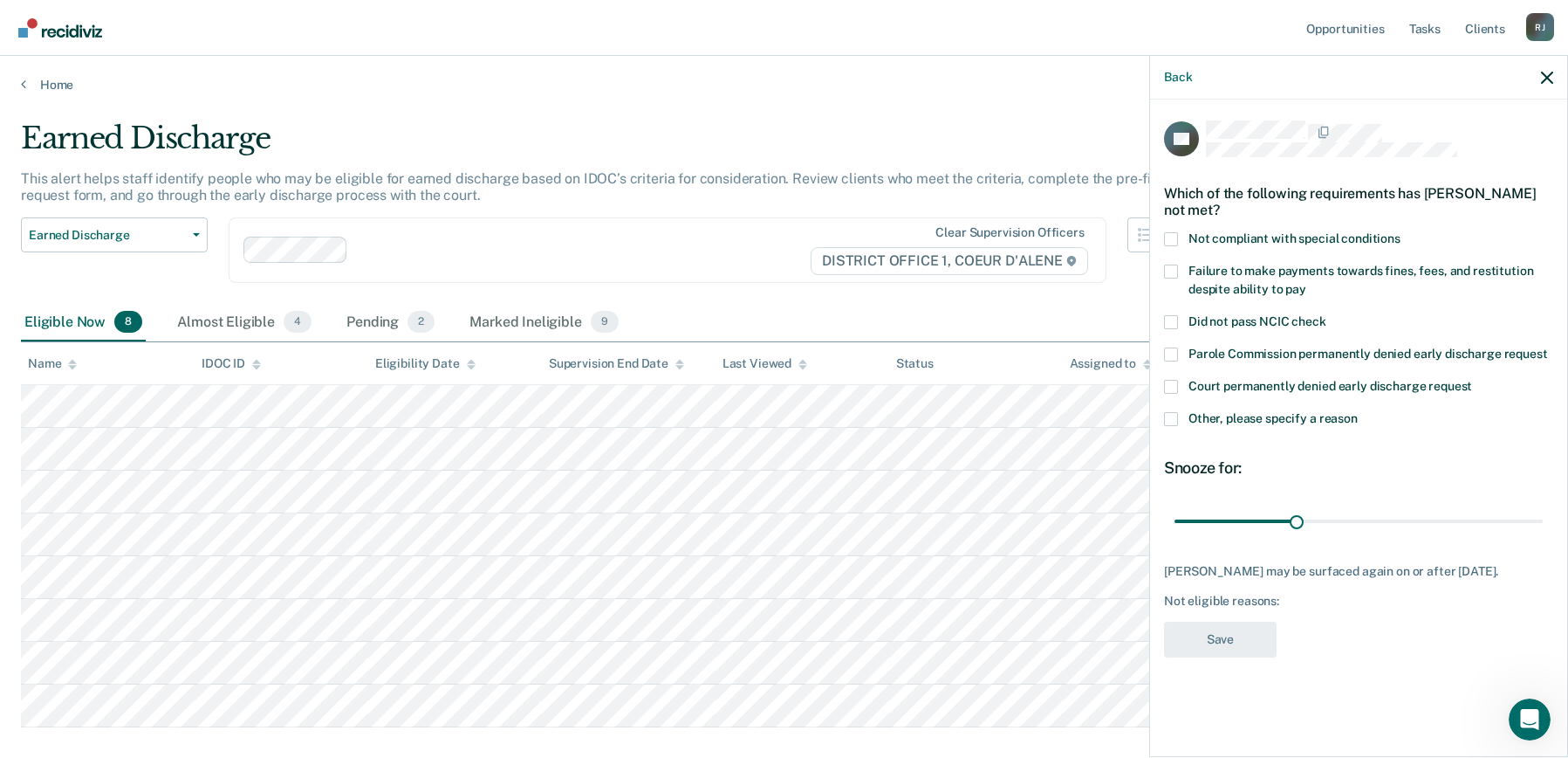
click at [1169, 421] on span at bounding box center [1171, 418] width 14 height 14
click at [1358, 412] on input "Other, please specify a reason" at bounding box center [1358, 412] width 0 height 0
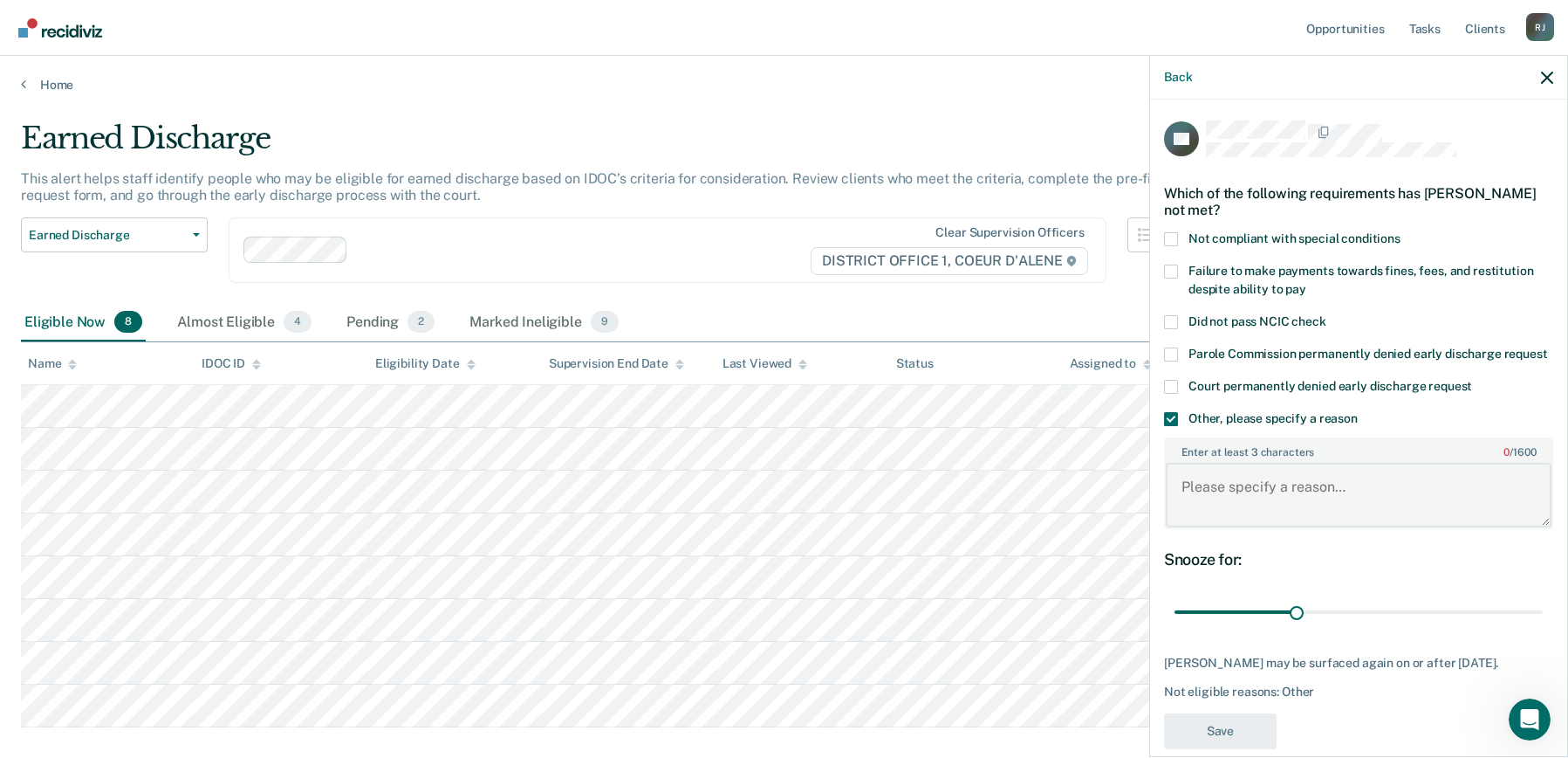
click at [1231, 514] on textarea "Enter at least 3 characters 0 / 1600" at bounding box center [1358, 494] width 386 height 65
type textarea "MHC"
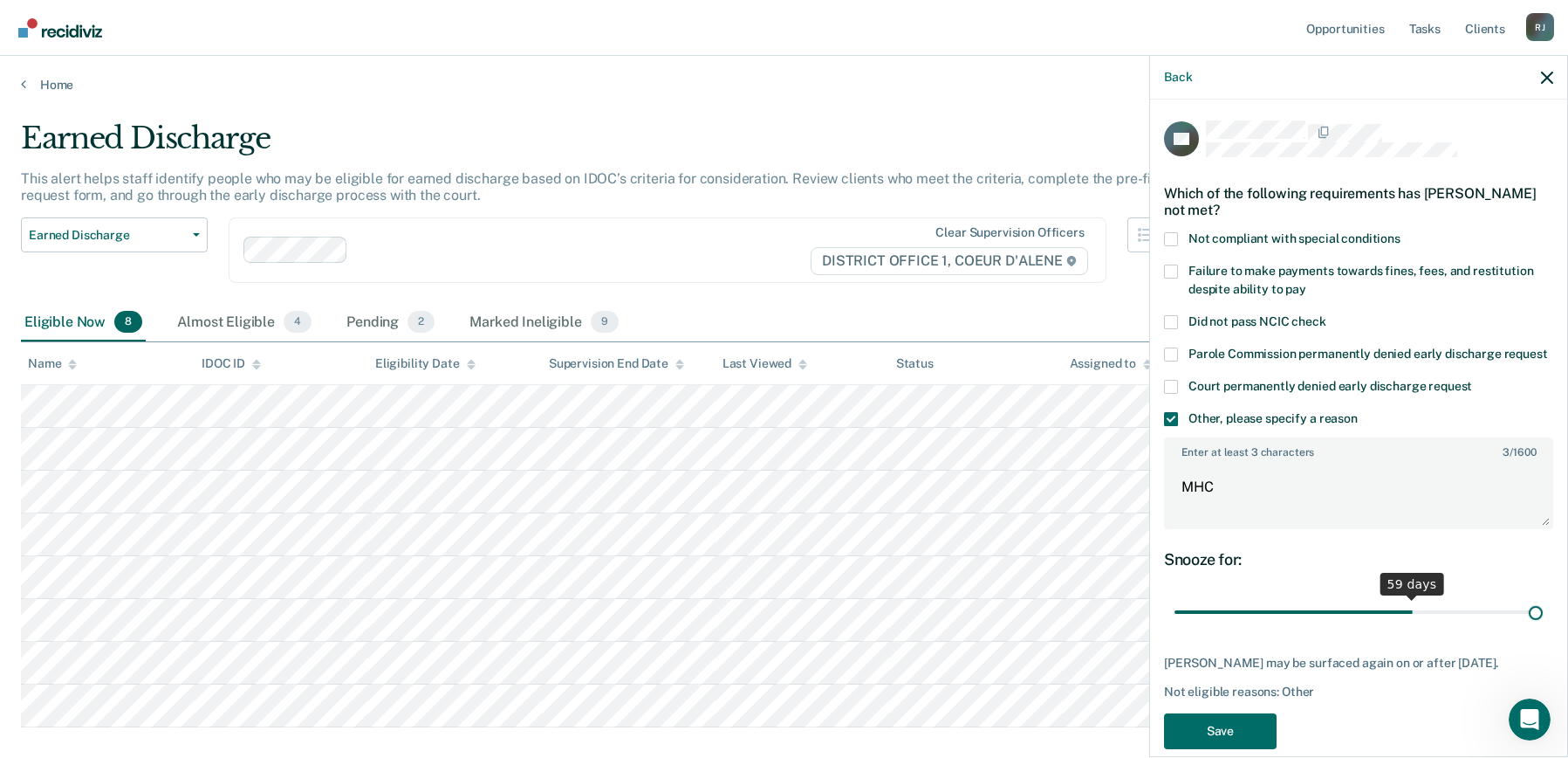
drag, startPoint x: 1297, startPoint y: 633, endPoint x: 1603, endPoint y: 639, distance: 306.1
type input "90"
click at [1543, 628] on input "range" at bounding box center [1358, 613] width 368 height 31
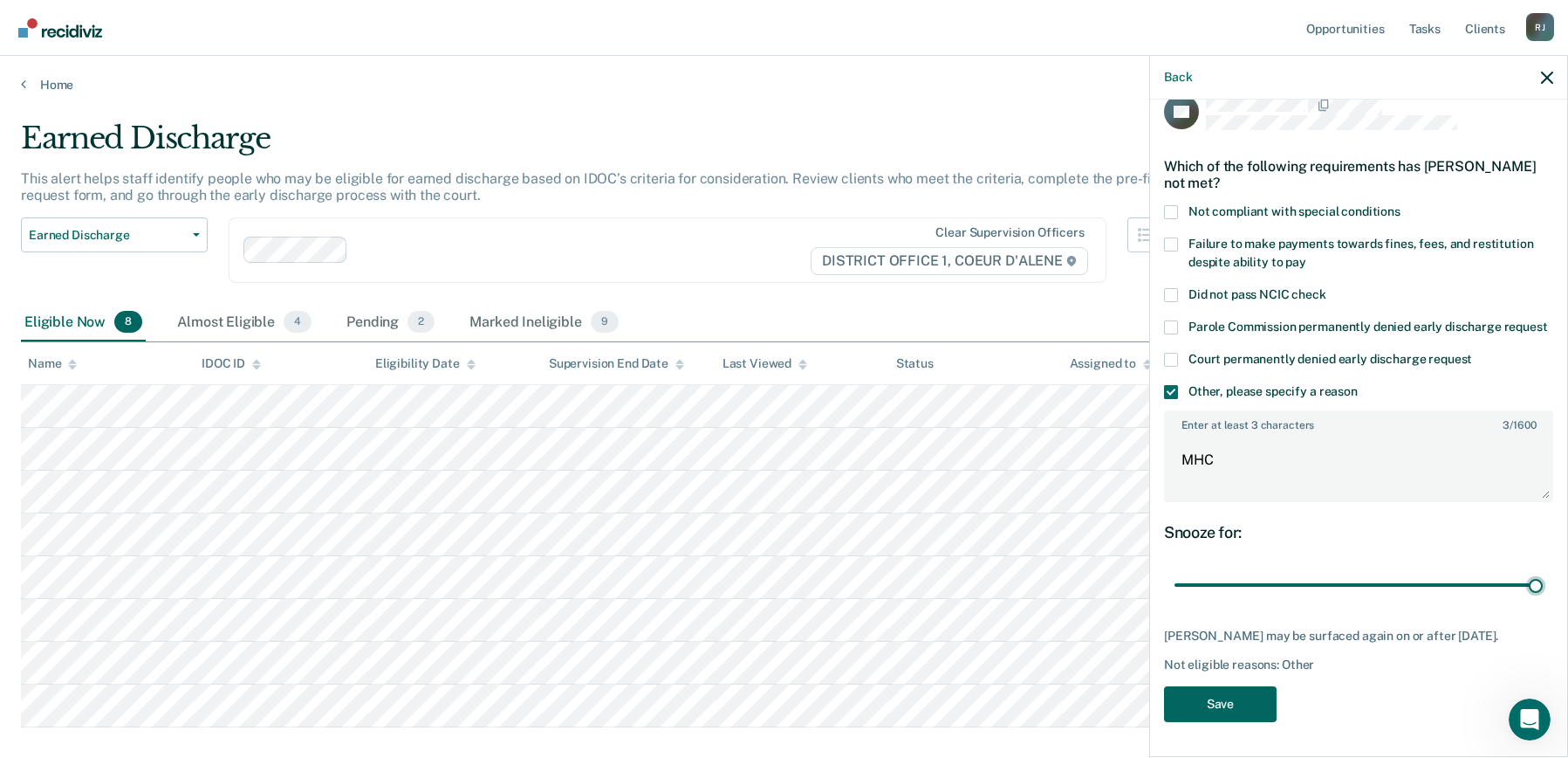
scroll to position [58, 0]
click at [1224, 695] on button "Save" at bounding box center [1221, 703] width 113 height 35
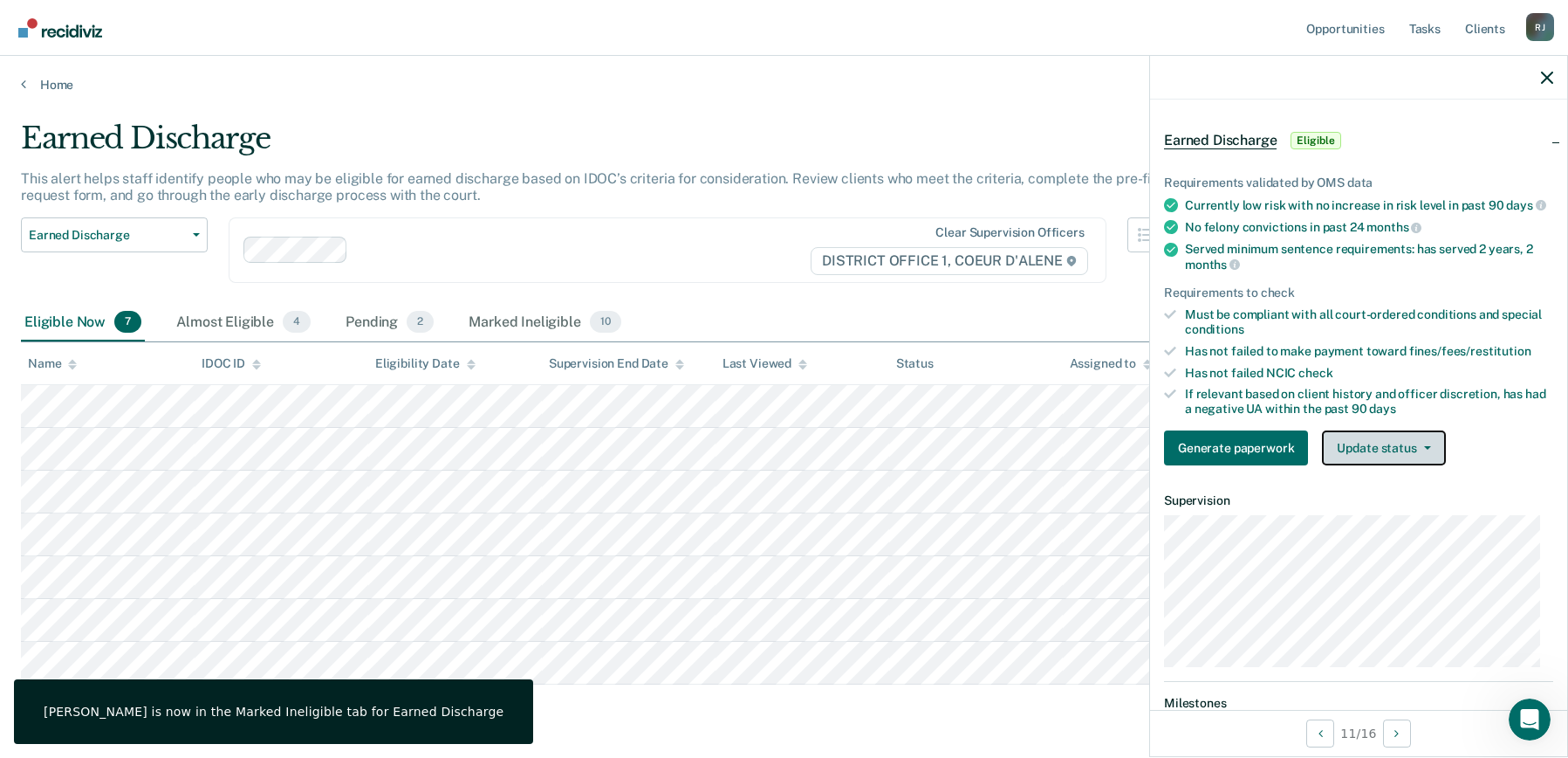
click at [1382, 461] on button "Update status" at bounding box center [1383, 448] width 123 height 35
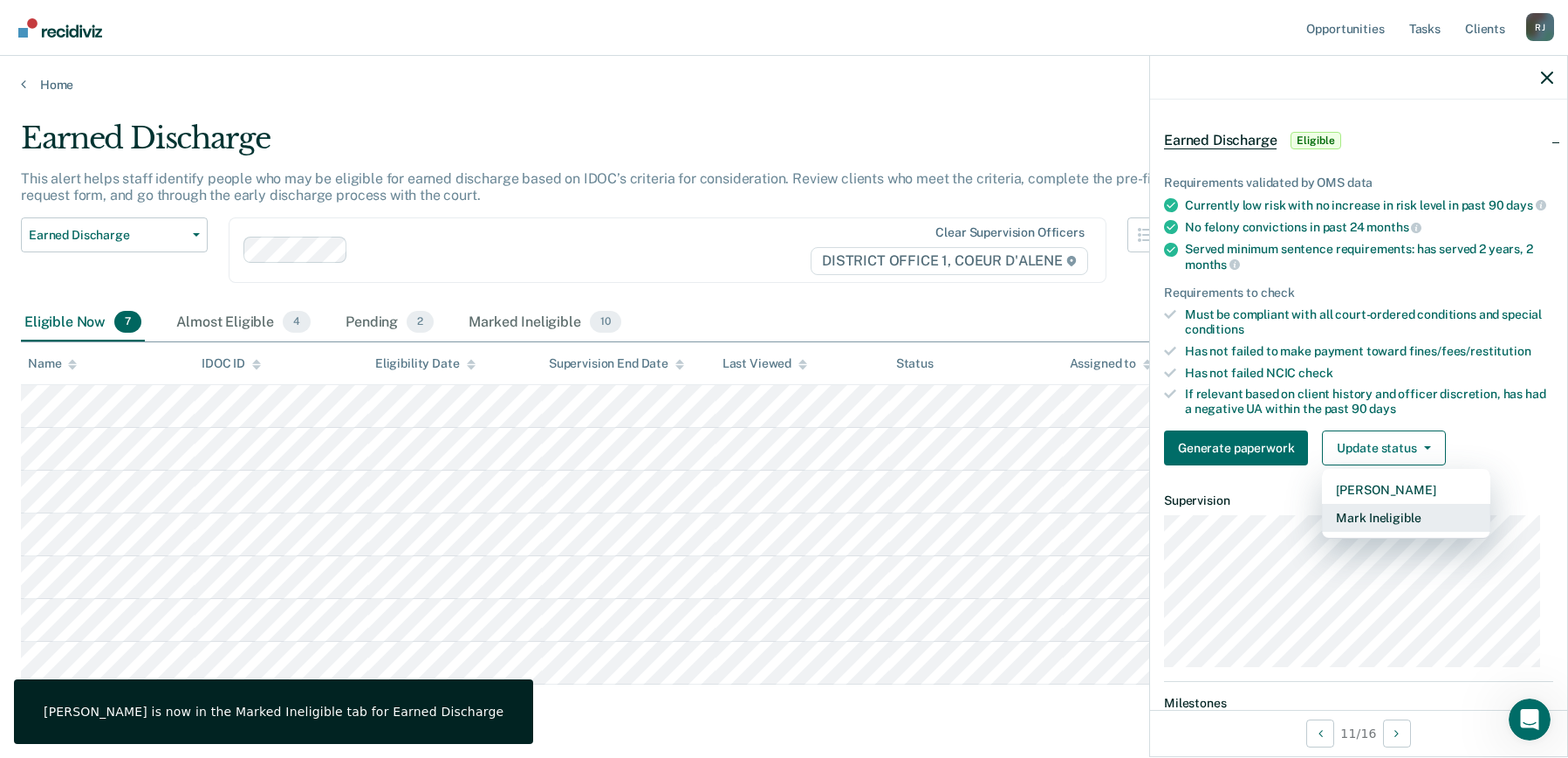
click at [1383, 532] on button "Mark Ineligible" at bounding box center [1405, 517] width 168 height 28
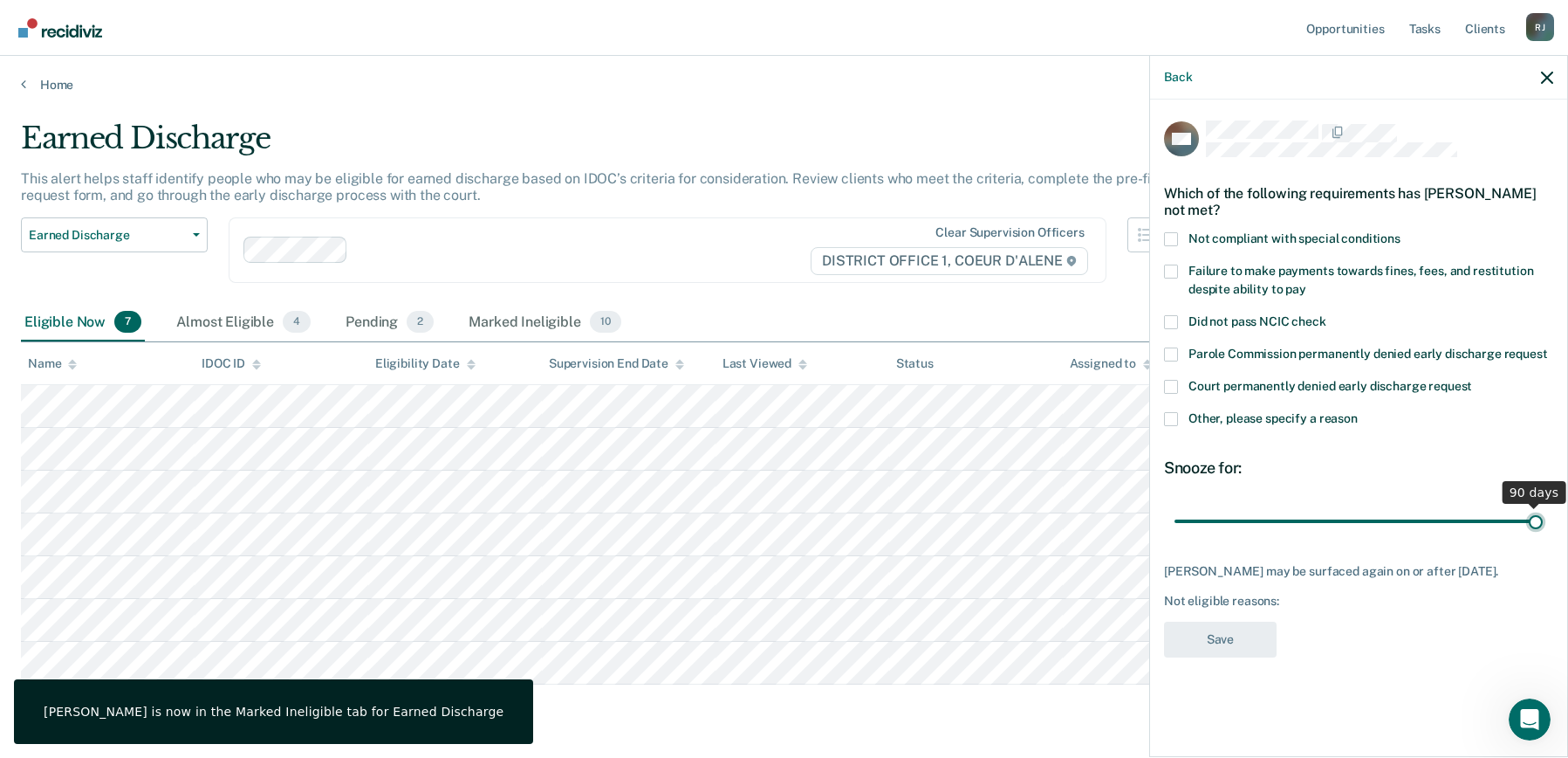
drag, startPoint x: 1294, startPoint y: 521, endPoint x: 1684, endPoint y: 554, distance: 391.4
type input "90"
click at [1543, 536] on input "range" at bounding box center [1358, 521] width 368 height 31
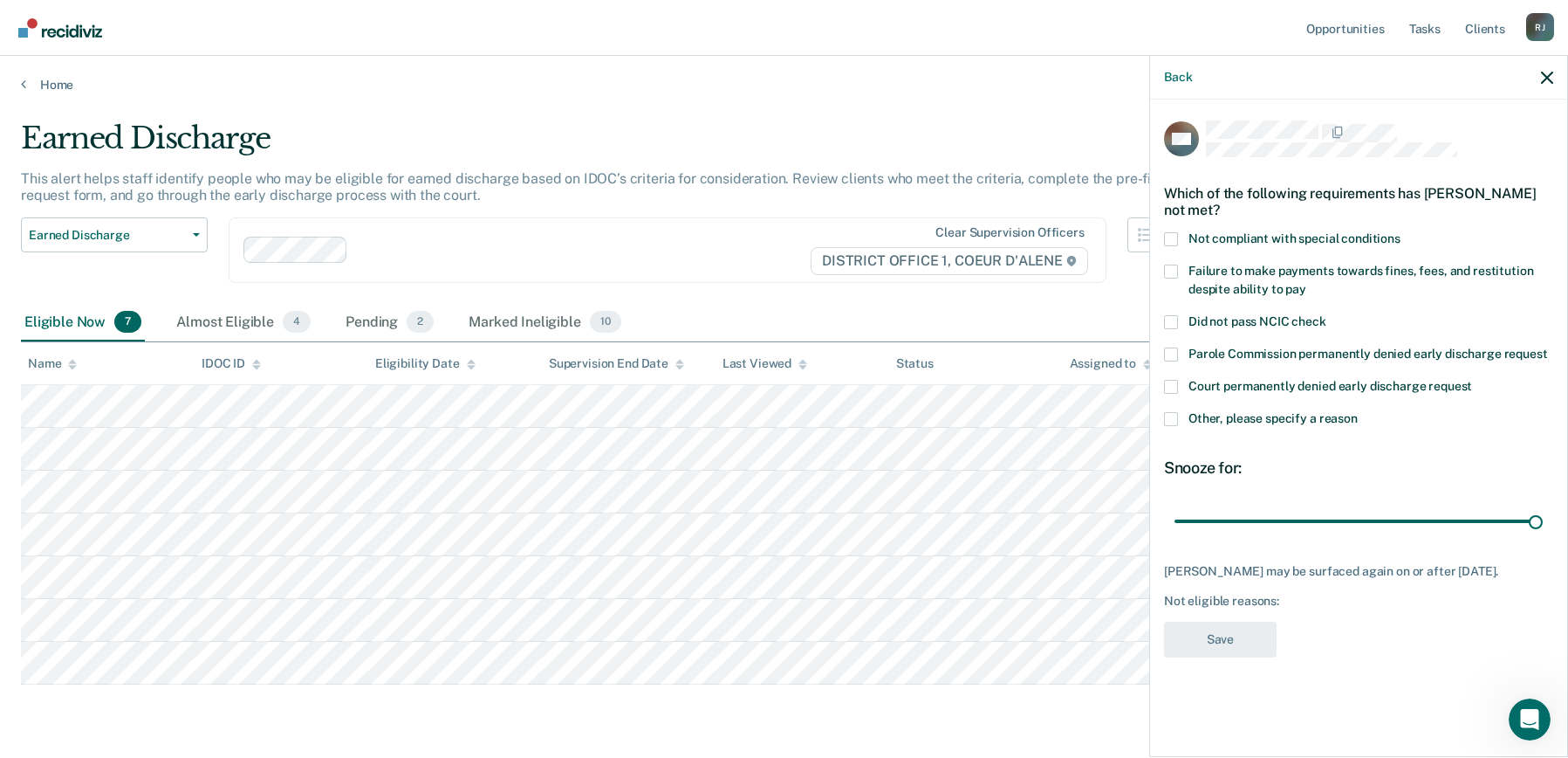
click at [1170, 419] on span at bounding box center [1171, 418] width 14 height 14
click at [1358, 412] on input "Other, please specify a reason" at bounding box center [1358, 412] width 0 height 0
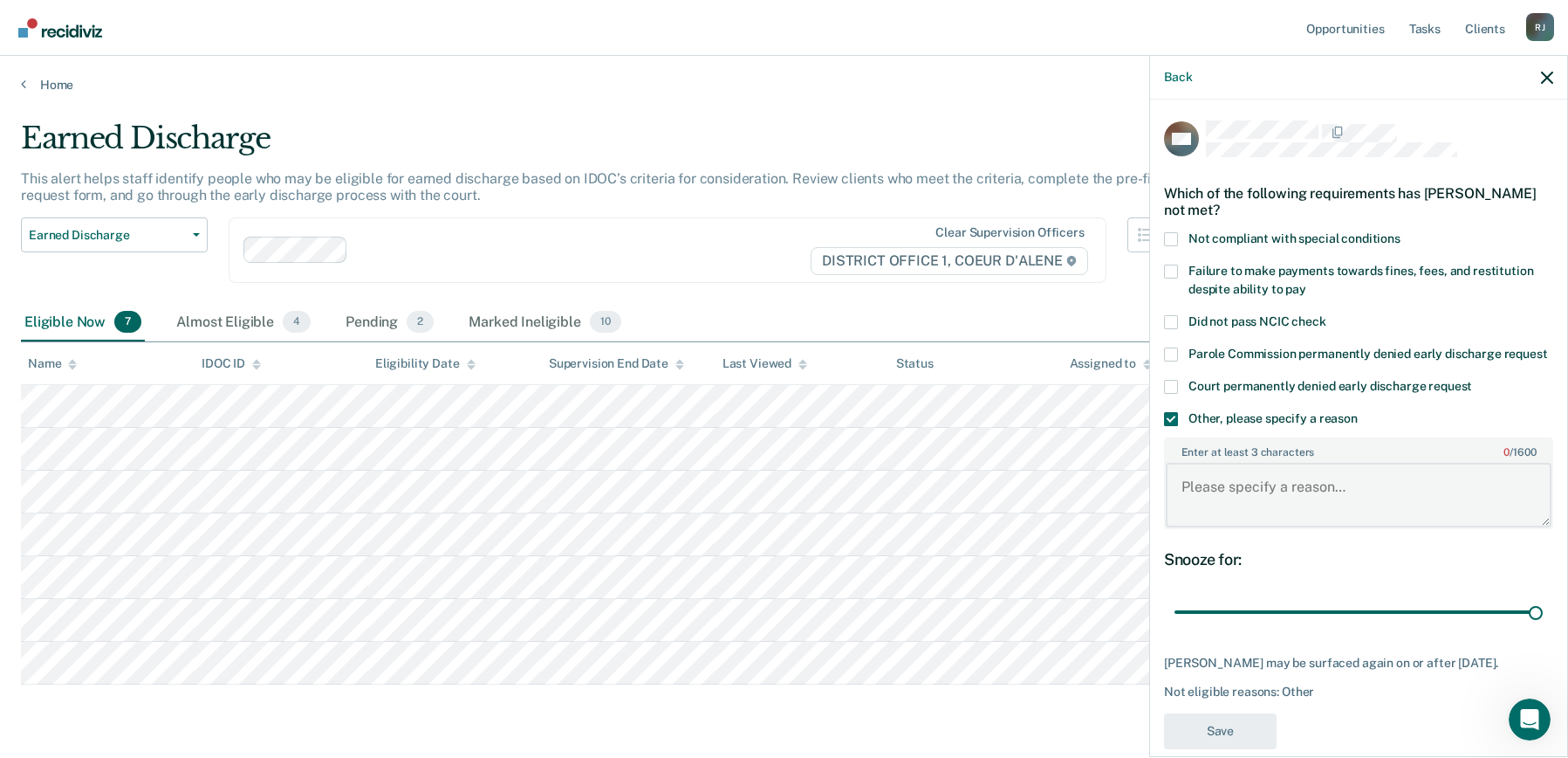
click at [1236, 526] on textarea "Enter at least 3 characters 0 / 1600" at bounding box center [1358, 494] width 386 height 65
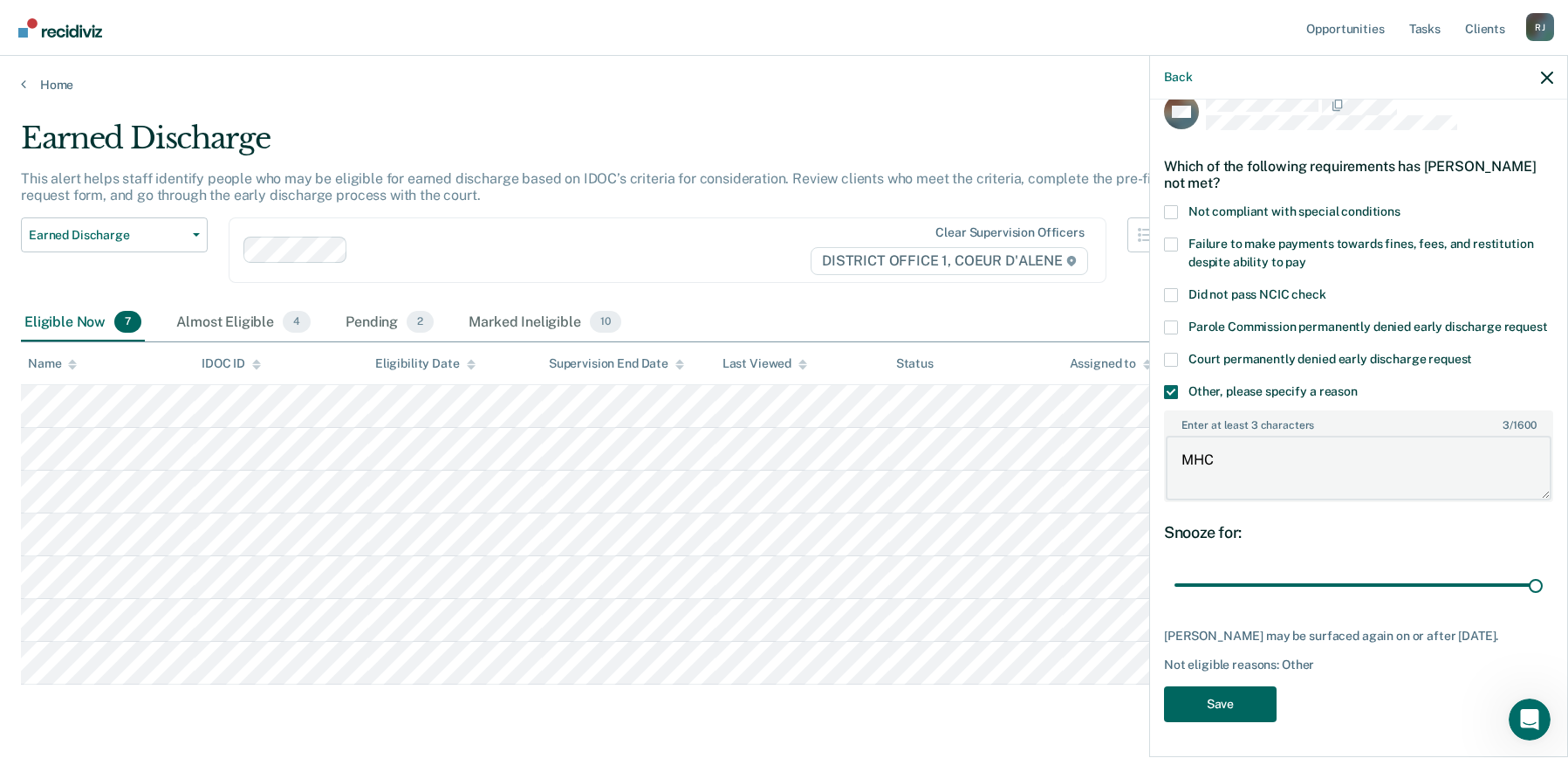
type textarea "MHC"
click at [1233, 693] on button "Save" at bounding box center [1221, 703] width 113 height 35
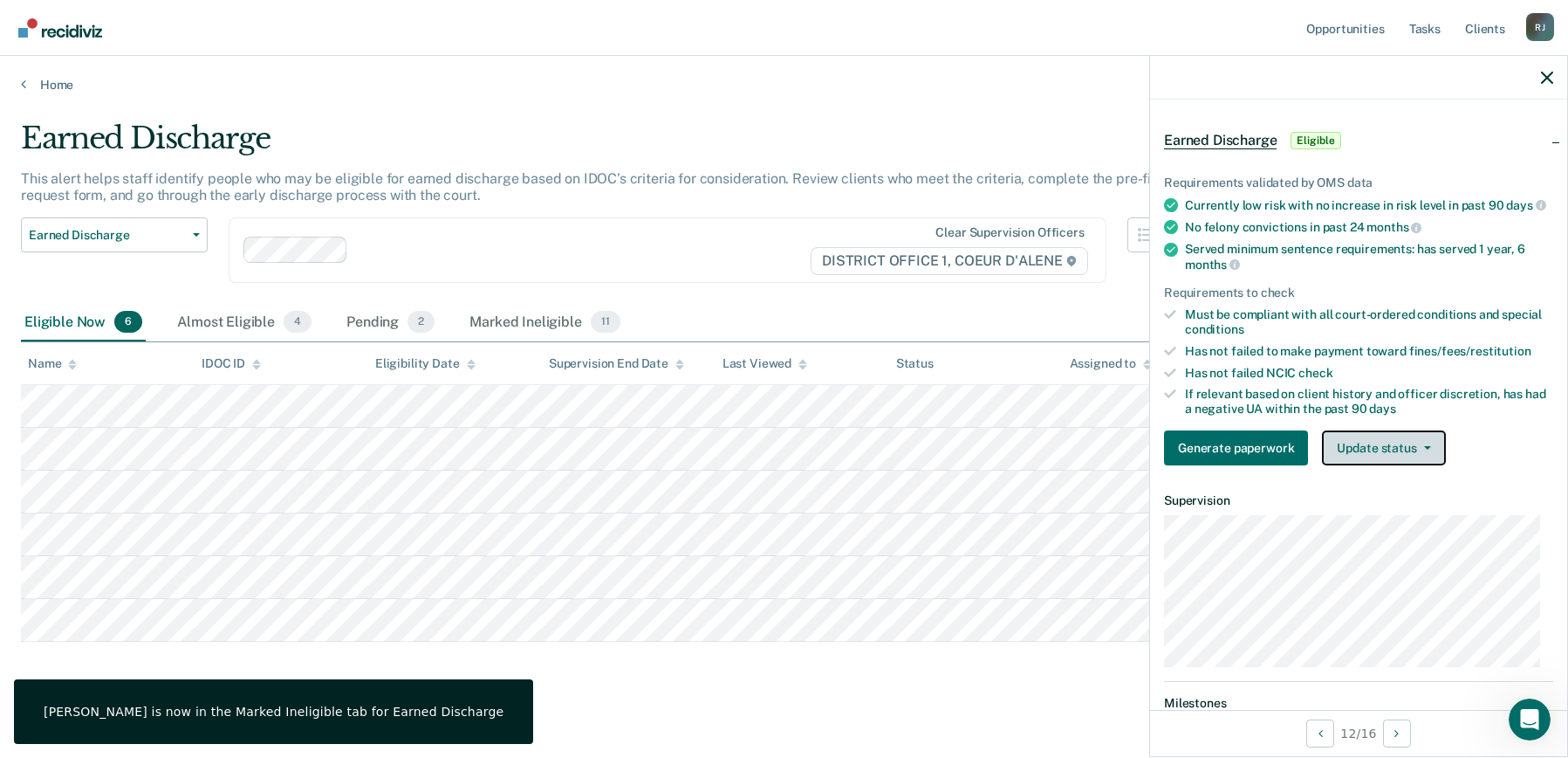
click at [1379, 457] on button "Update status" at bounding box center [1383, 448] width 123 height 35
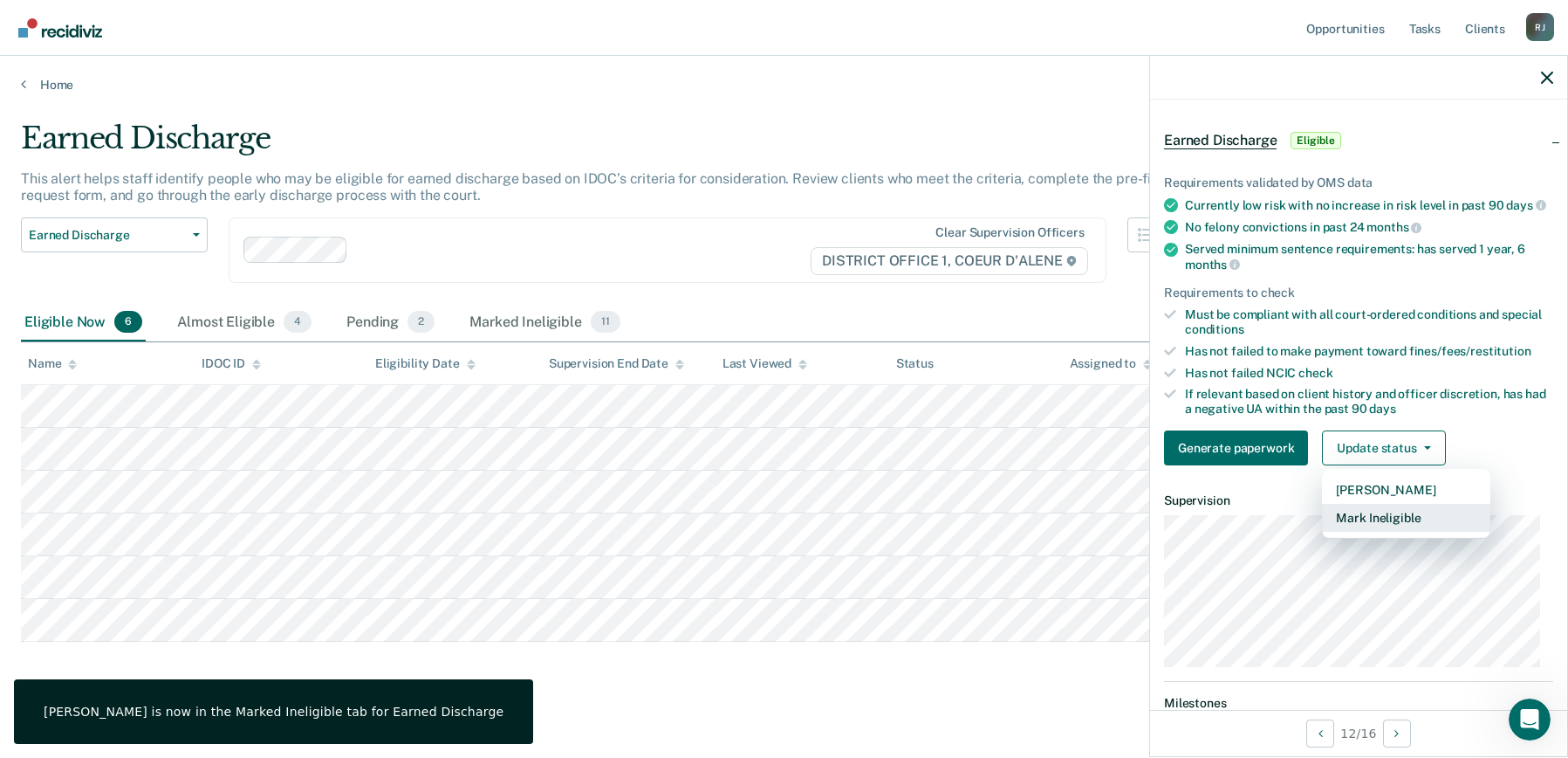
click at [1385, 532] on button "Mark Ineligible" at bounding box center [1405, 517] width 168 height 28
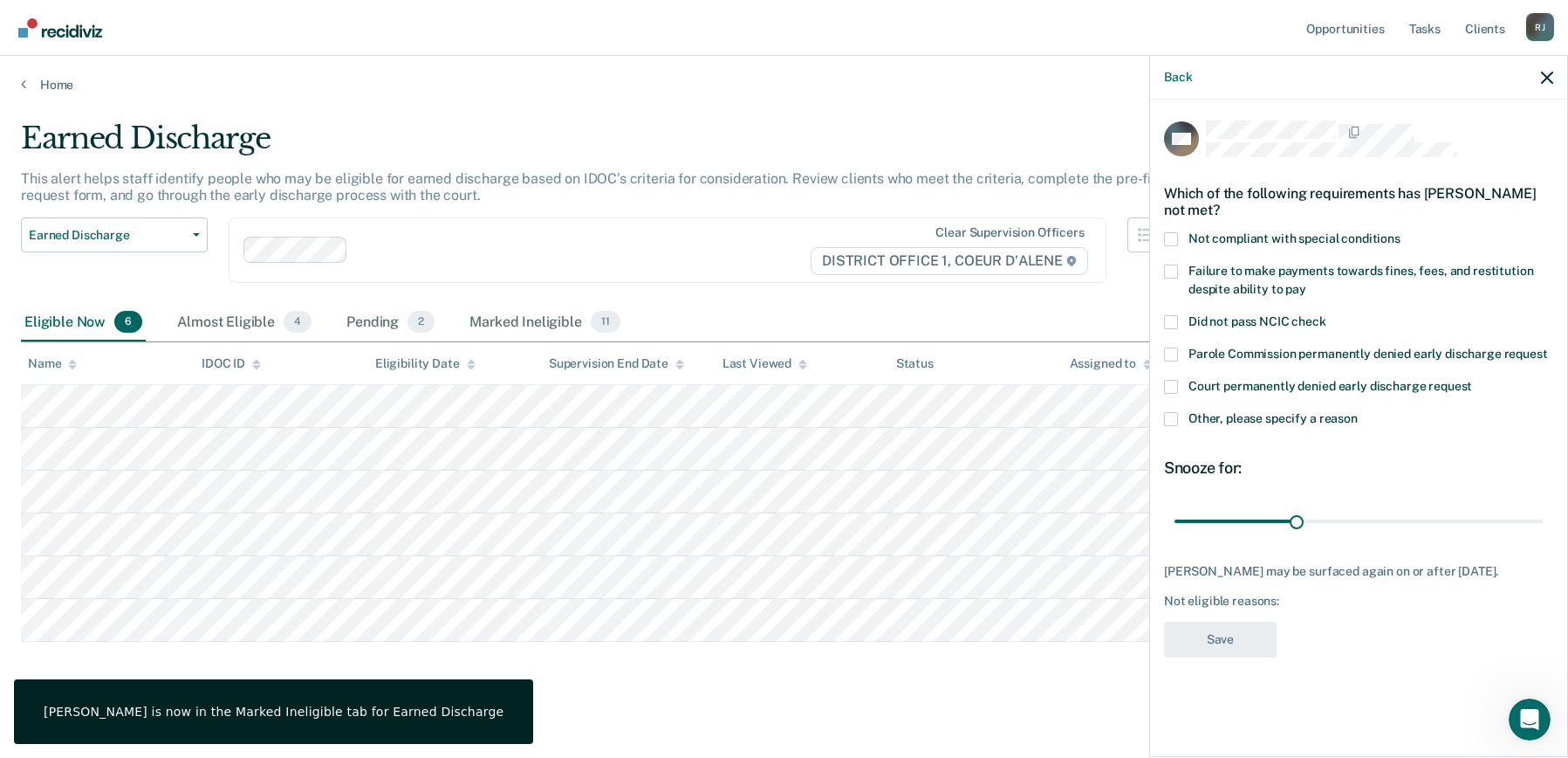
scroll to position [0, 0]
click at [1169, 415] on span at bounding box center [1171, 418] width 14 height 14
click at [1358, 412] on input "Other, please specify a reason" at bounding box center [1358, 412] width 0 height 0
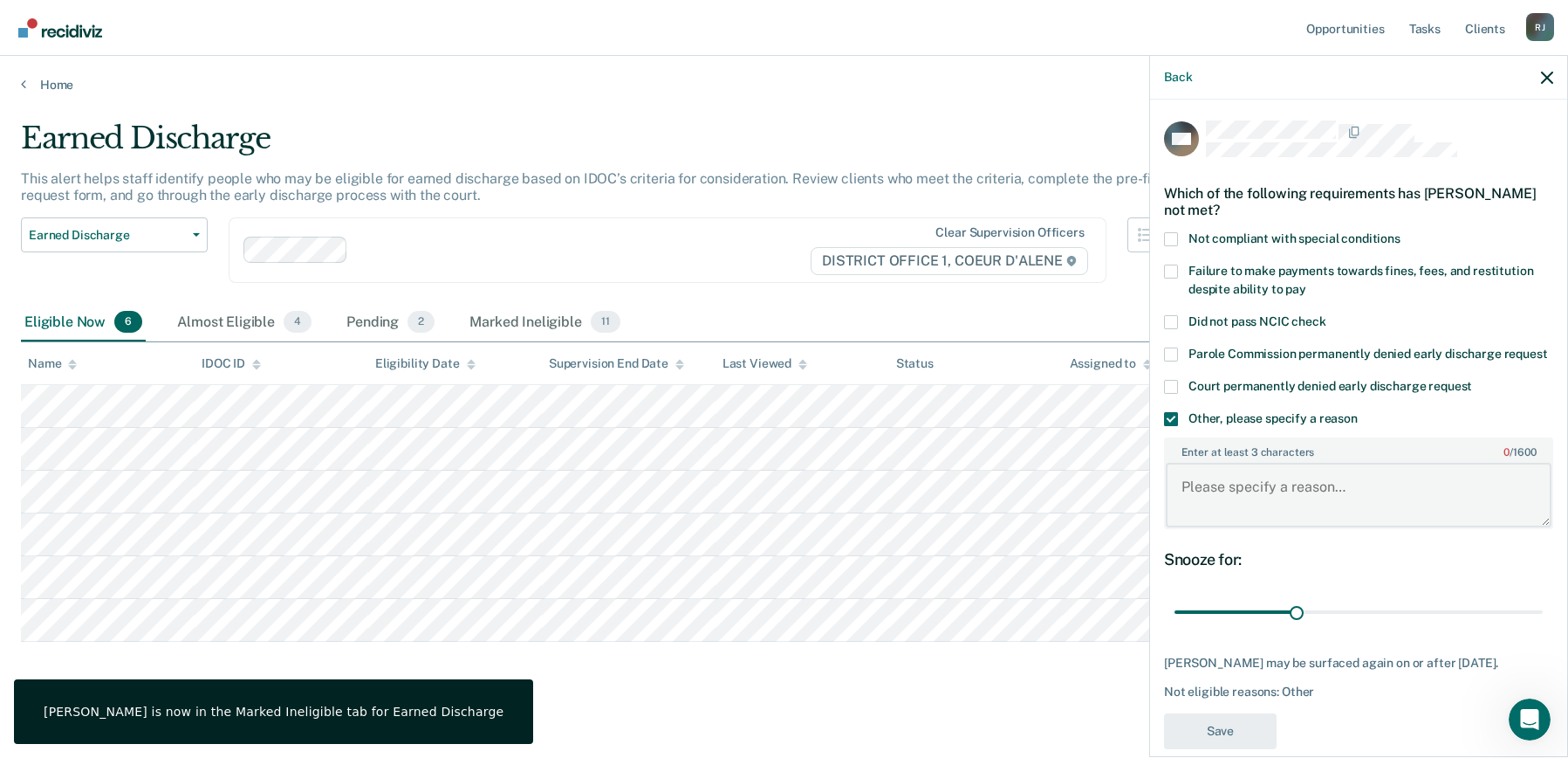
click at [1219, 518] on textarea "Enter at least 3 characters 0 / 1600" at bounding box center [1358, 494] width 386 height 65
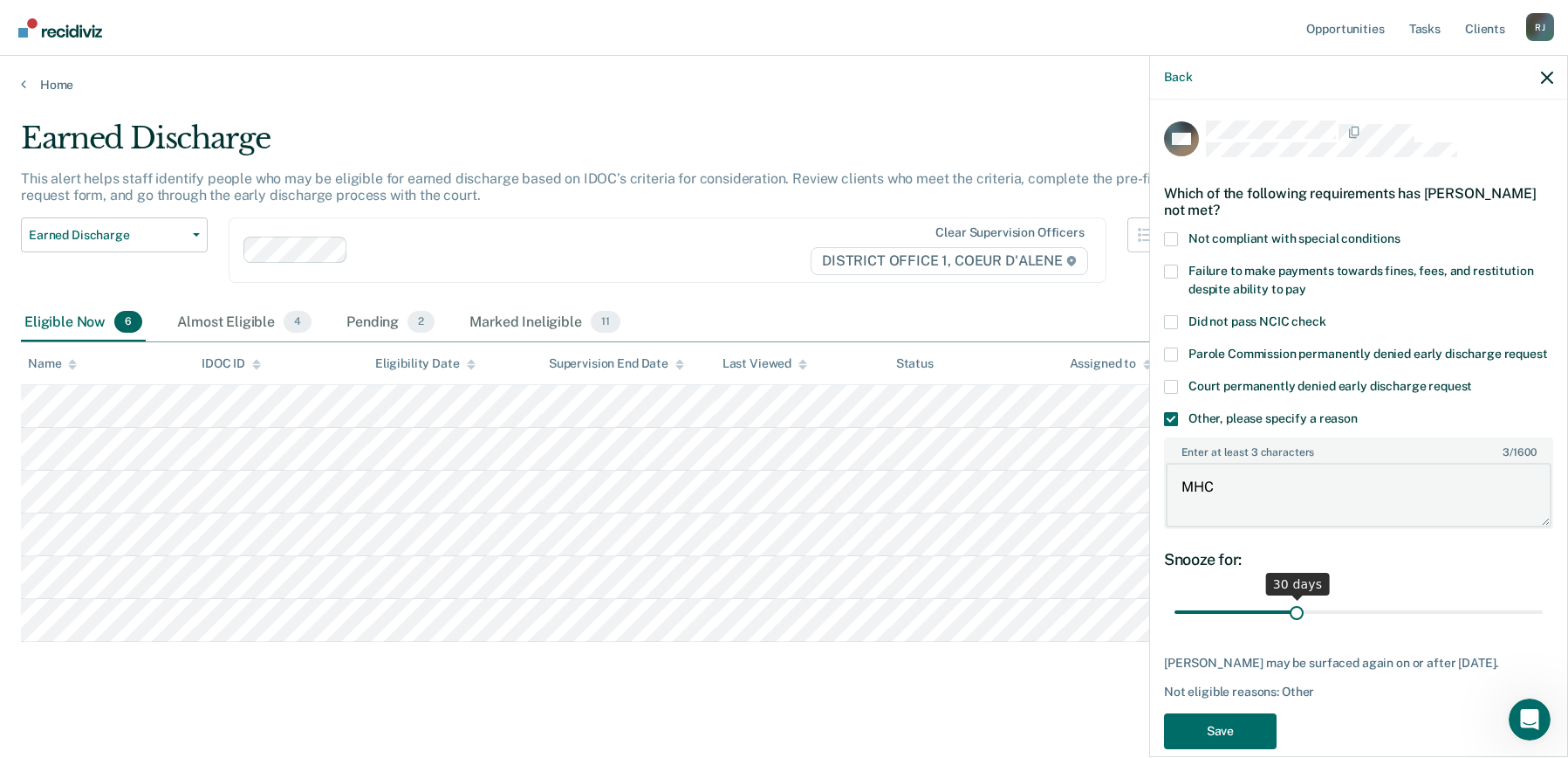
type textarea "MHC"
drag, startPoint x: 1289, startPoint y: 632, endPoint x: 1676, endPoint y: 662, distance: 388.2
type input "90"
click at [1543, 628] on input "range" at bounding box center [1358, 613] width 368 height 31
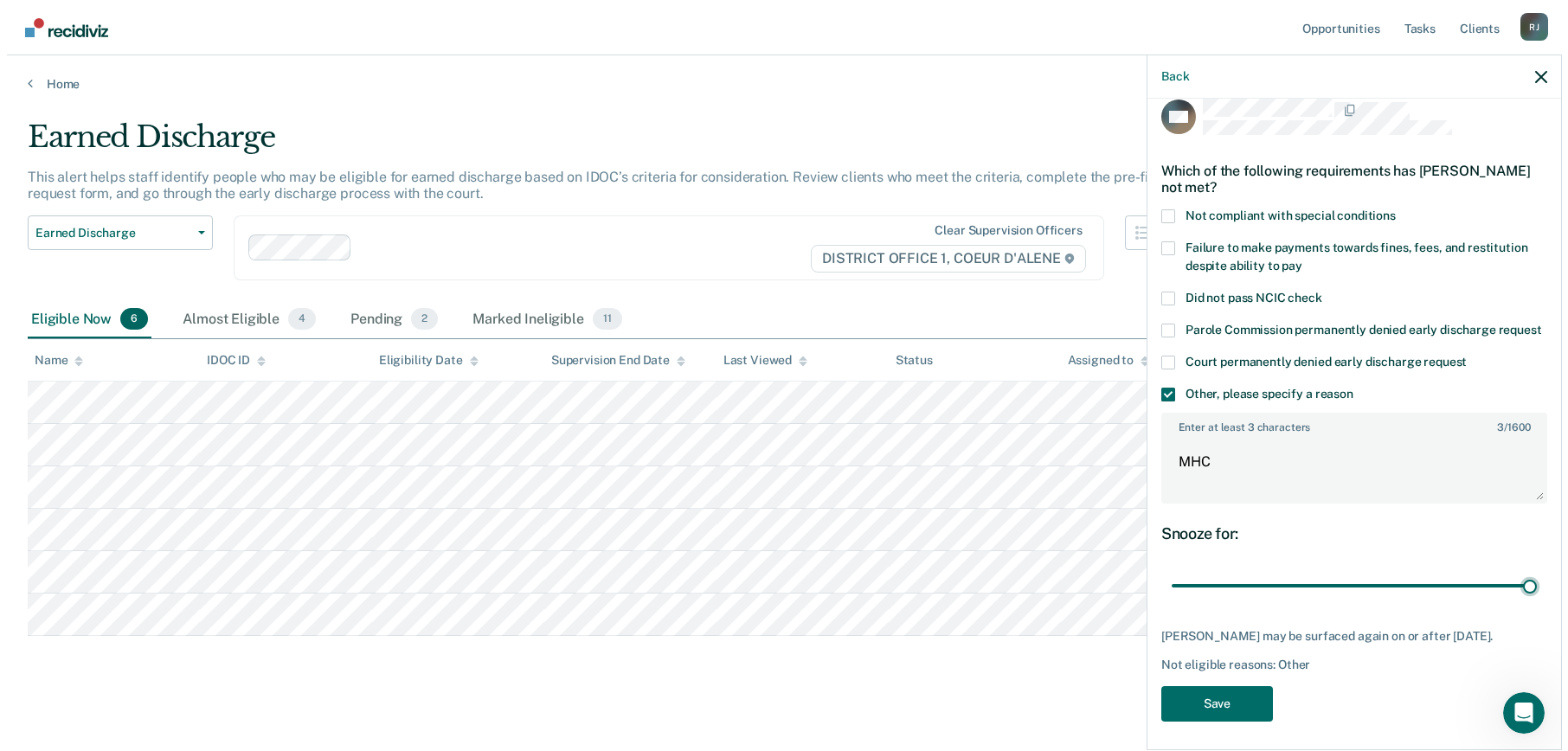
scroll to position [58, 0]
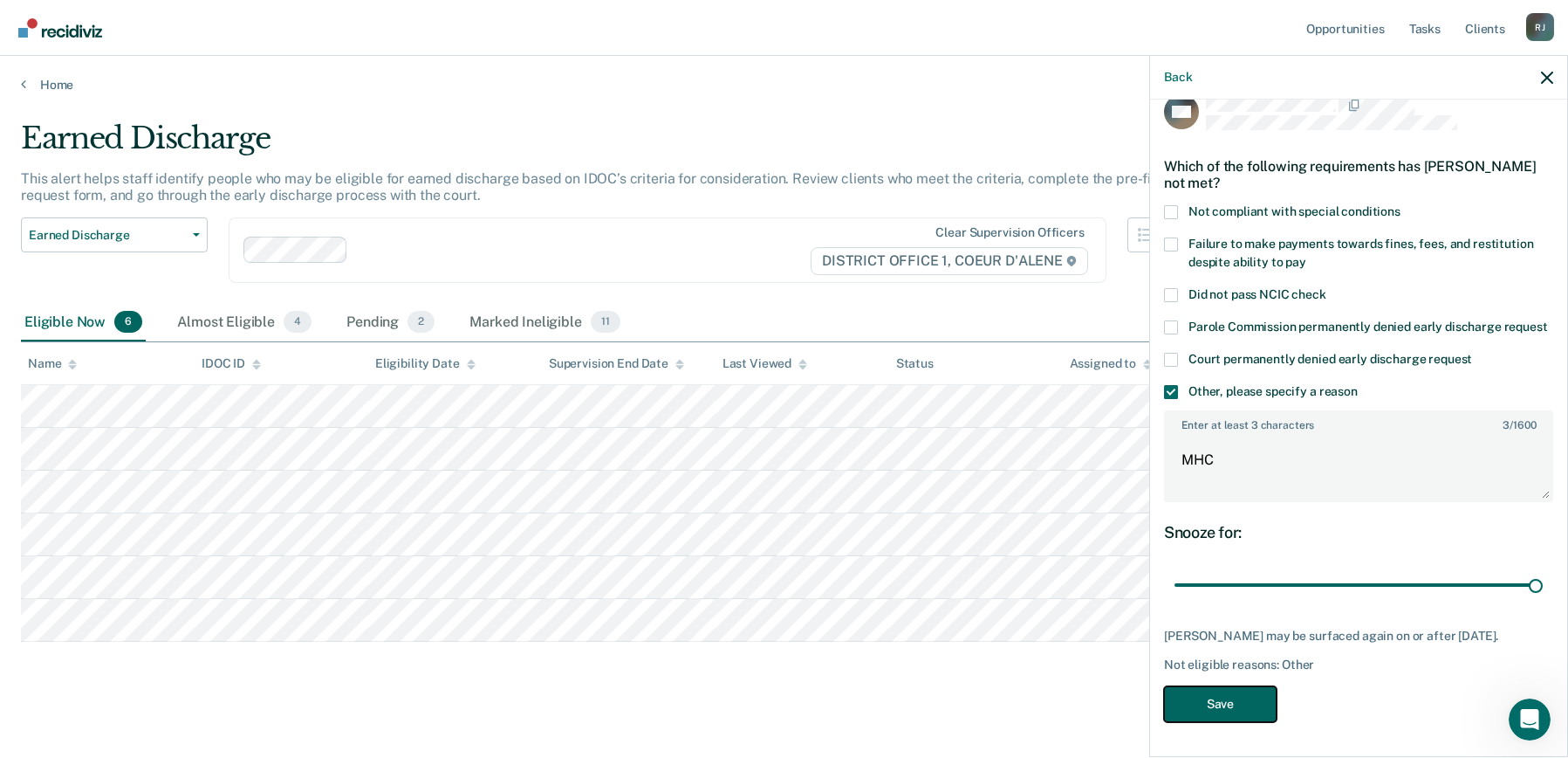
click at [1243, 708] on button "Save" at bounding box center [1221, 703] width 113 height 35
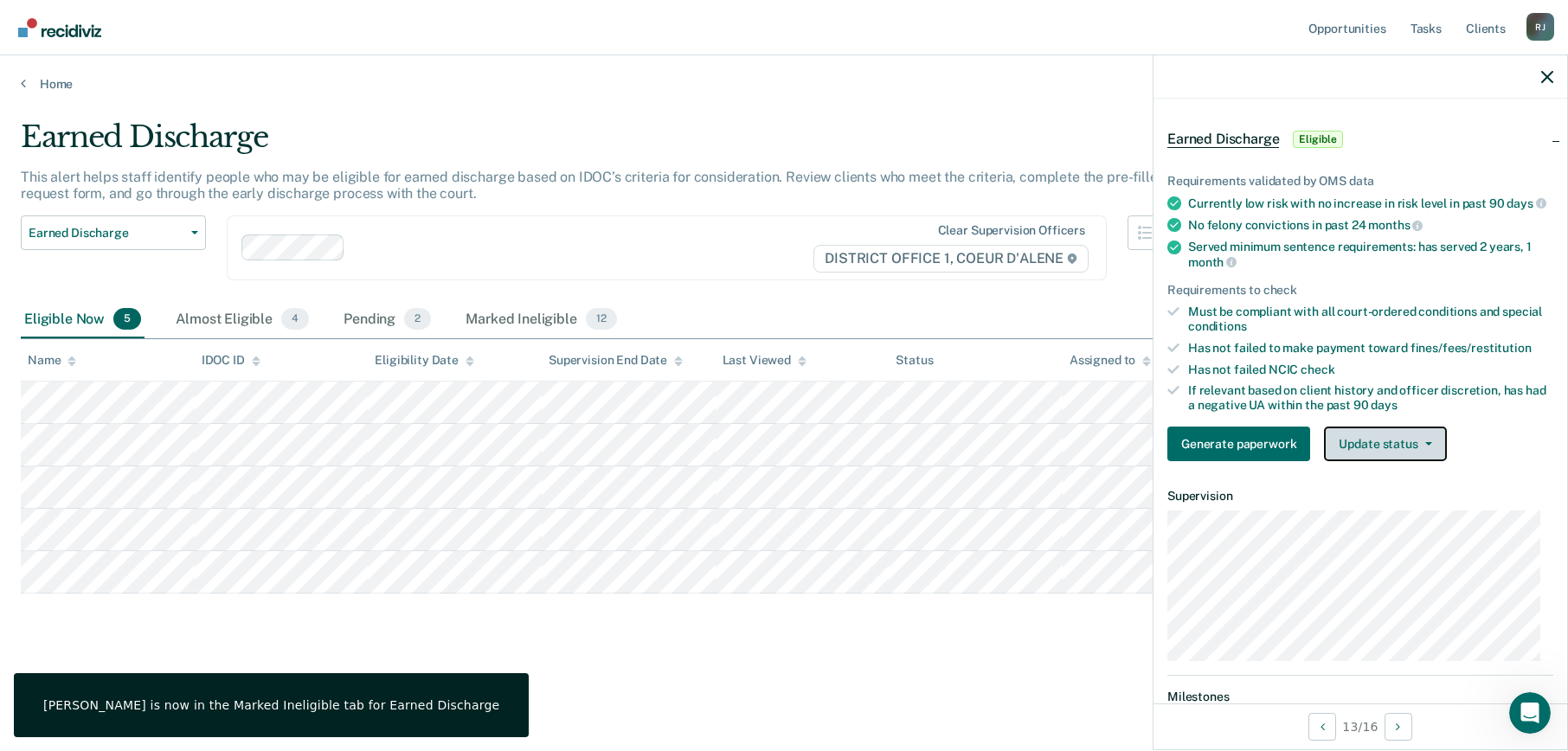
click at [1355, 448] on button "Update status" at bounding box center [1384, 444] width 122 height 34
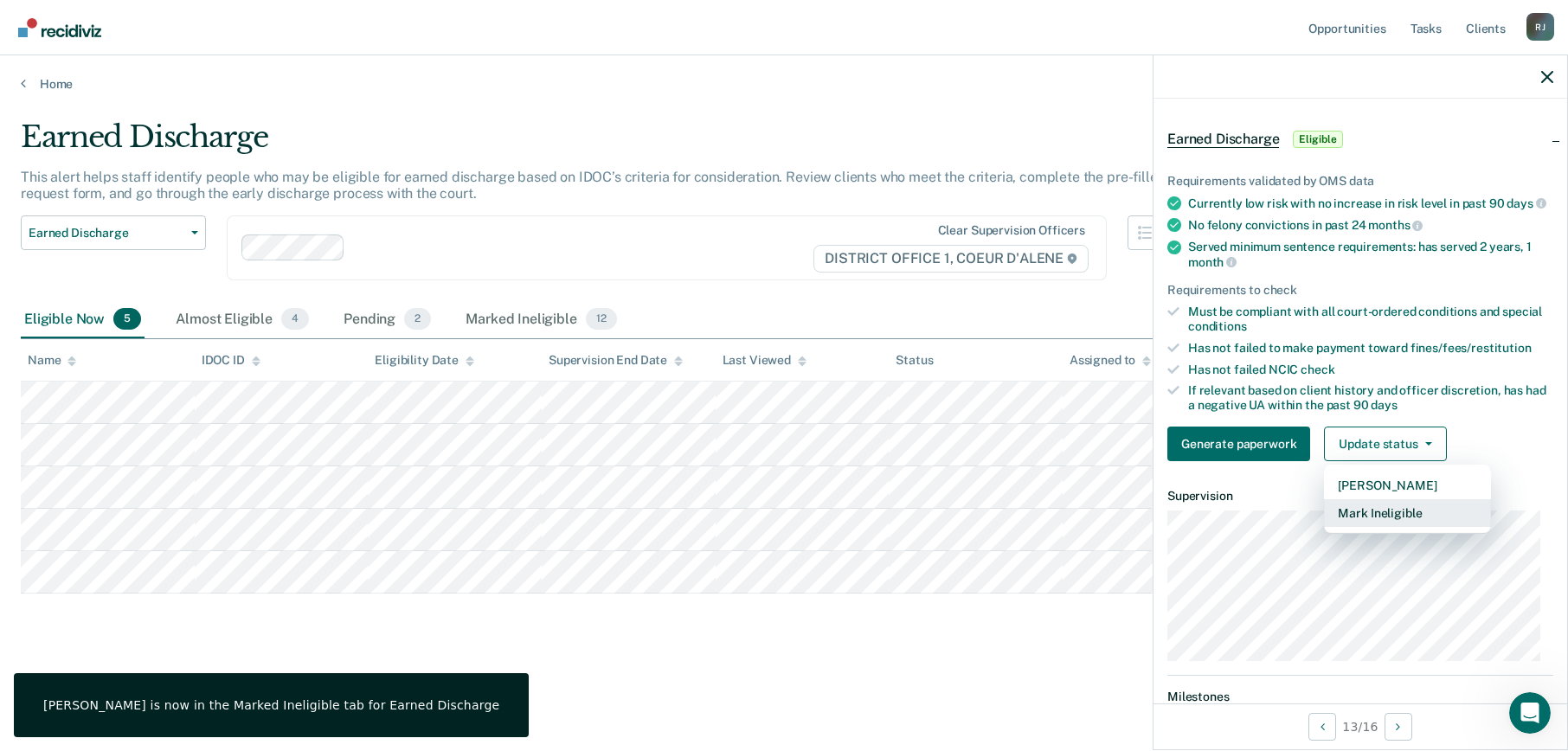
click at [1375, 527] on button "Mark Ineligible" at bounding box center [1407, 512] width 167 height 28
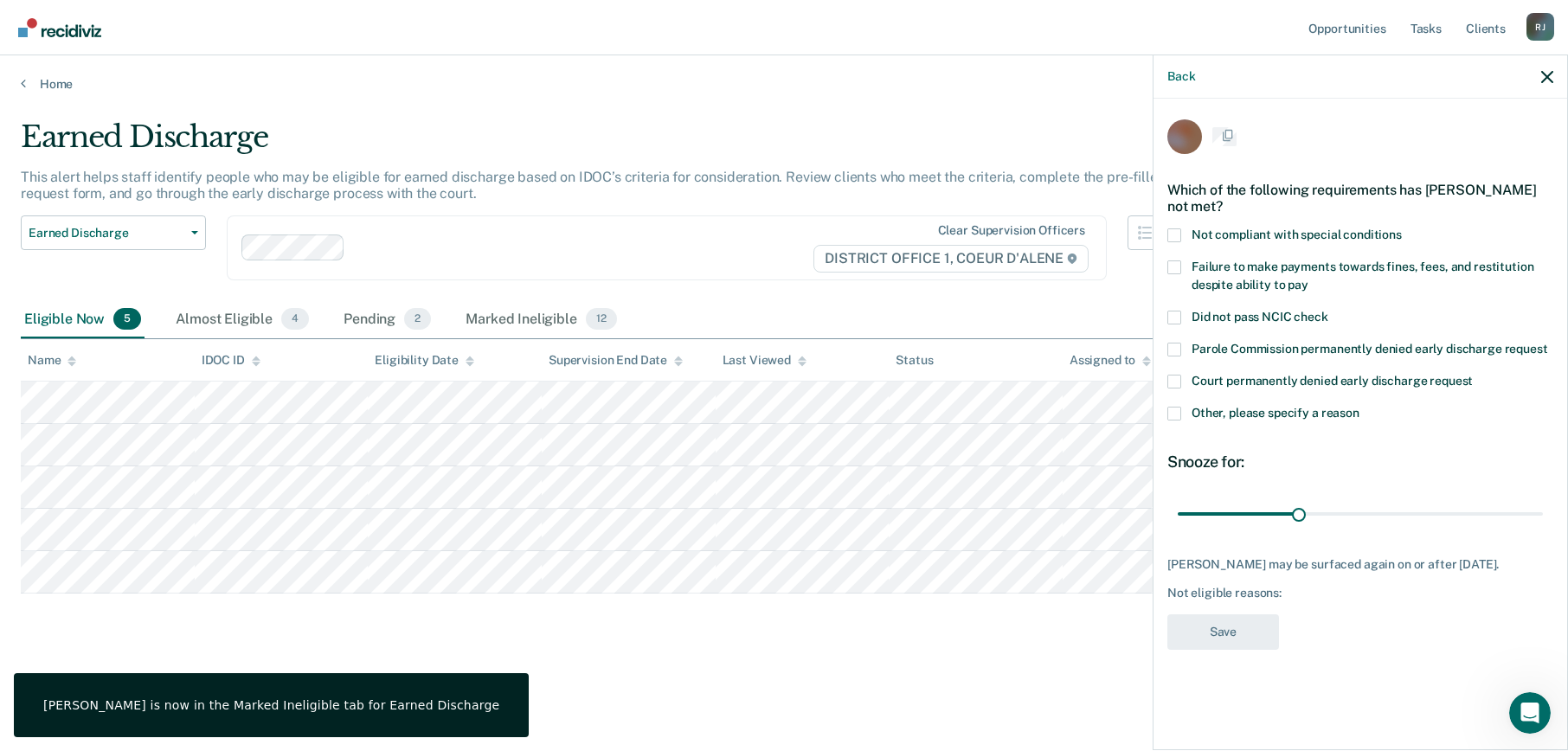
scroll to position [0, 0]
click at [1179, 408] on span at bounding box center [1174, 414] width 14 height 14
click at [1359, 408] on input "Other, please specify a reason" at bounding box center [1359, 408] width 0 height 0
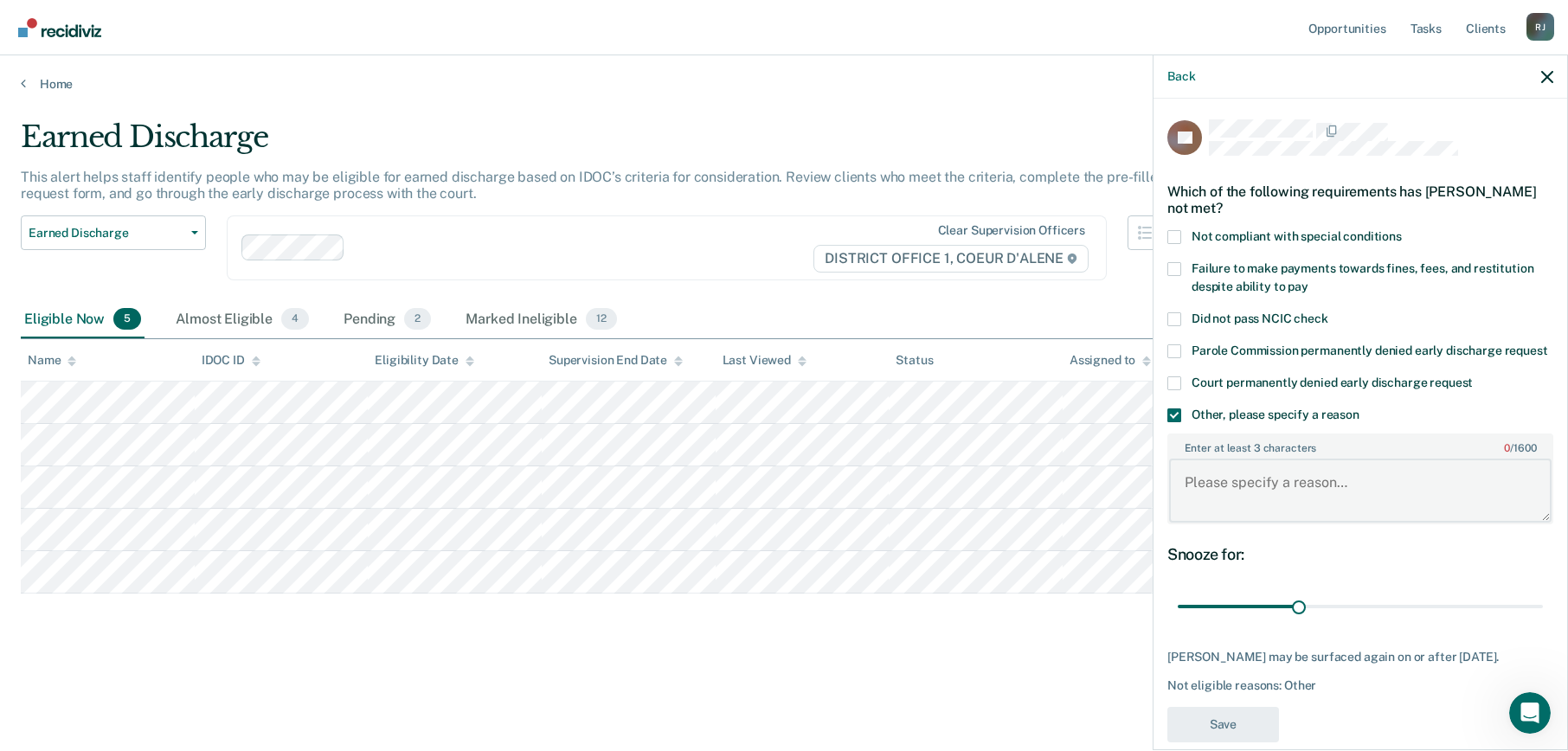
click at [1255, 522] on textarea "Enter at least 3 characters 0 / 1600" at bounding box center [1360, 490] width 383 height 64
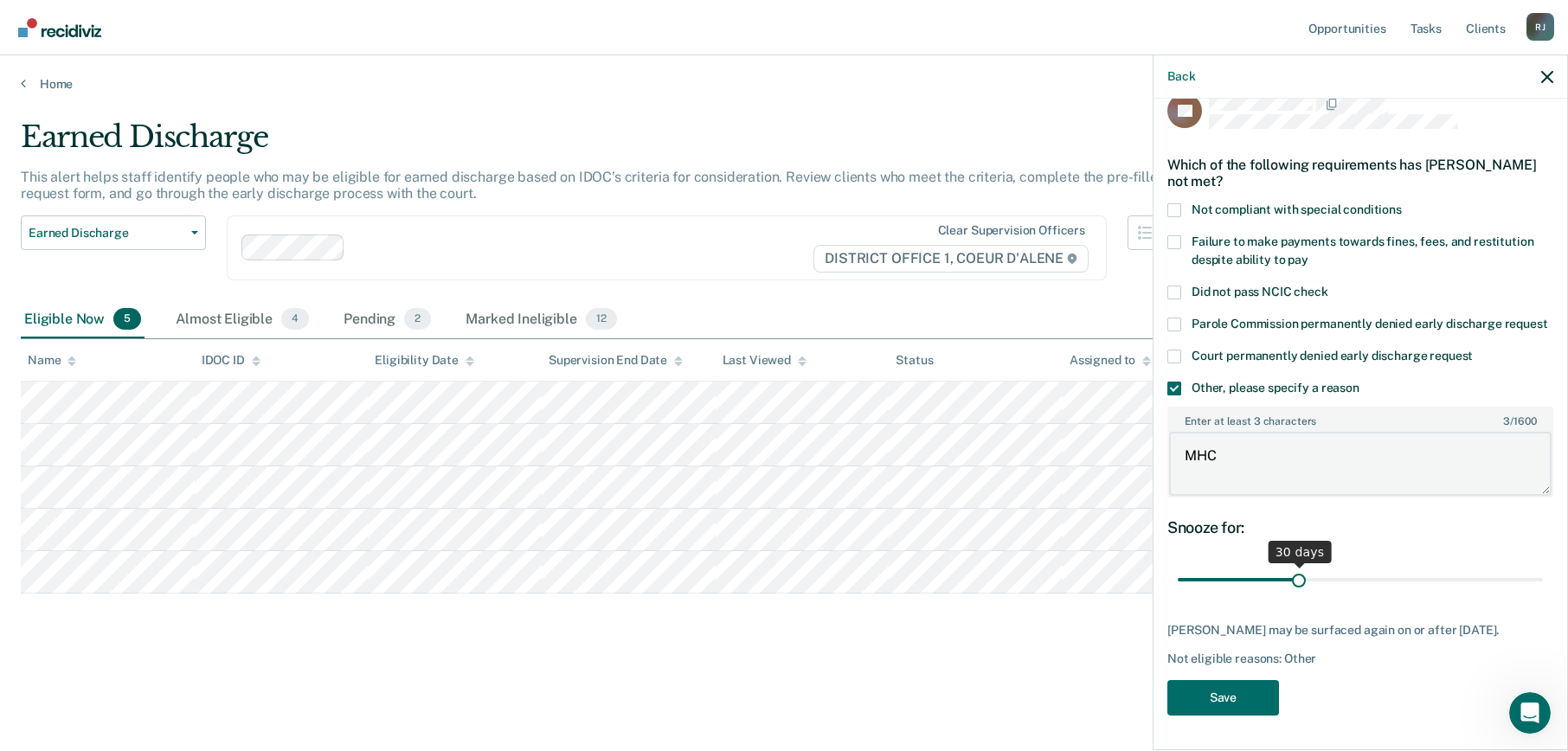
type textarea "MHC"
drag, startPoint x: 1287, startPoint y: 563, endPoint x: 1617, endPoint y: 587, distance: 330.9
type input "90"
click at [1543, 587] on input "range" at bounding box center [1360, 580] width 365 height 31
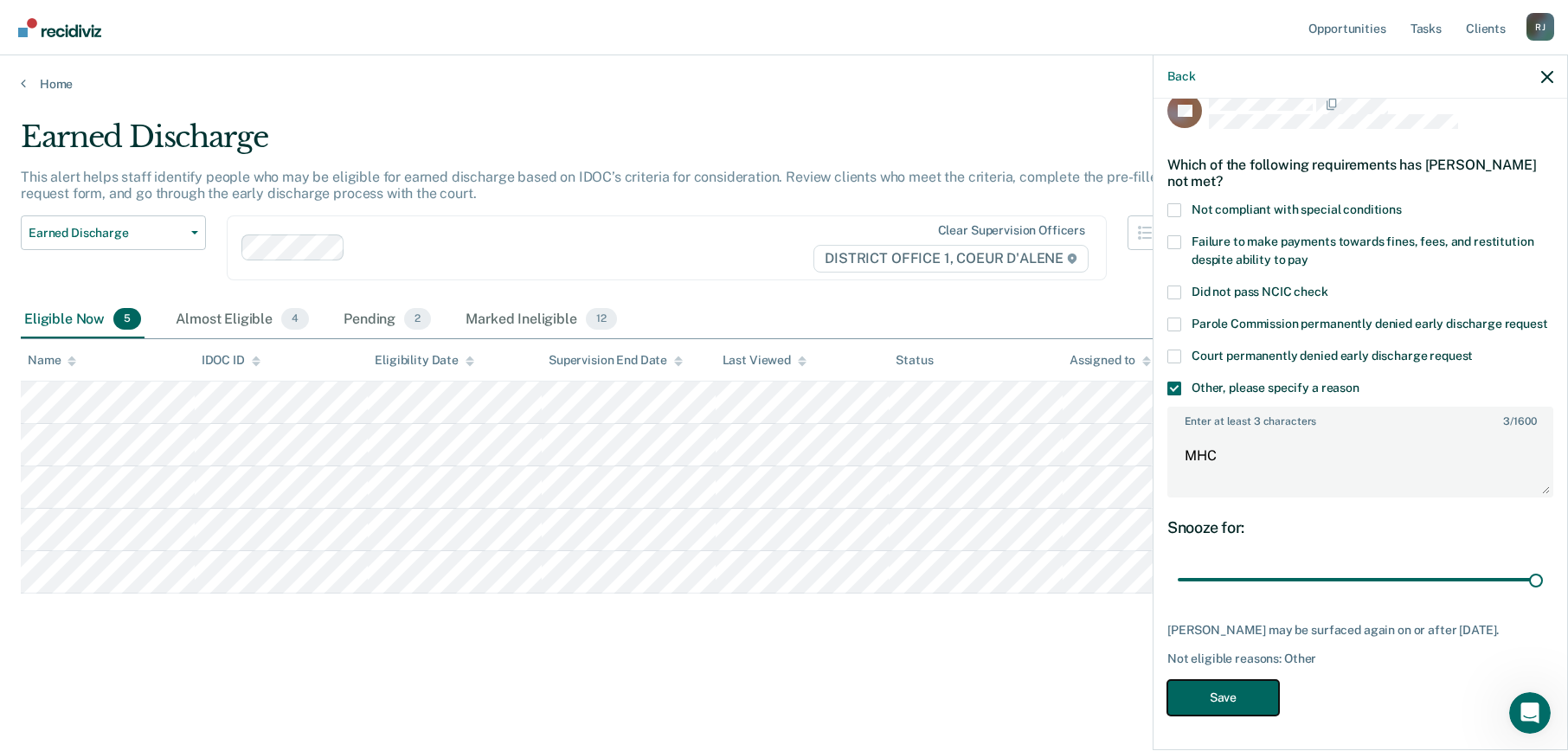
click at [1213, 714] on button "Save" at bounding box center [1223, 697] width 112 height 35
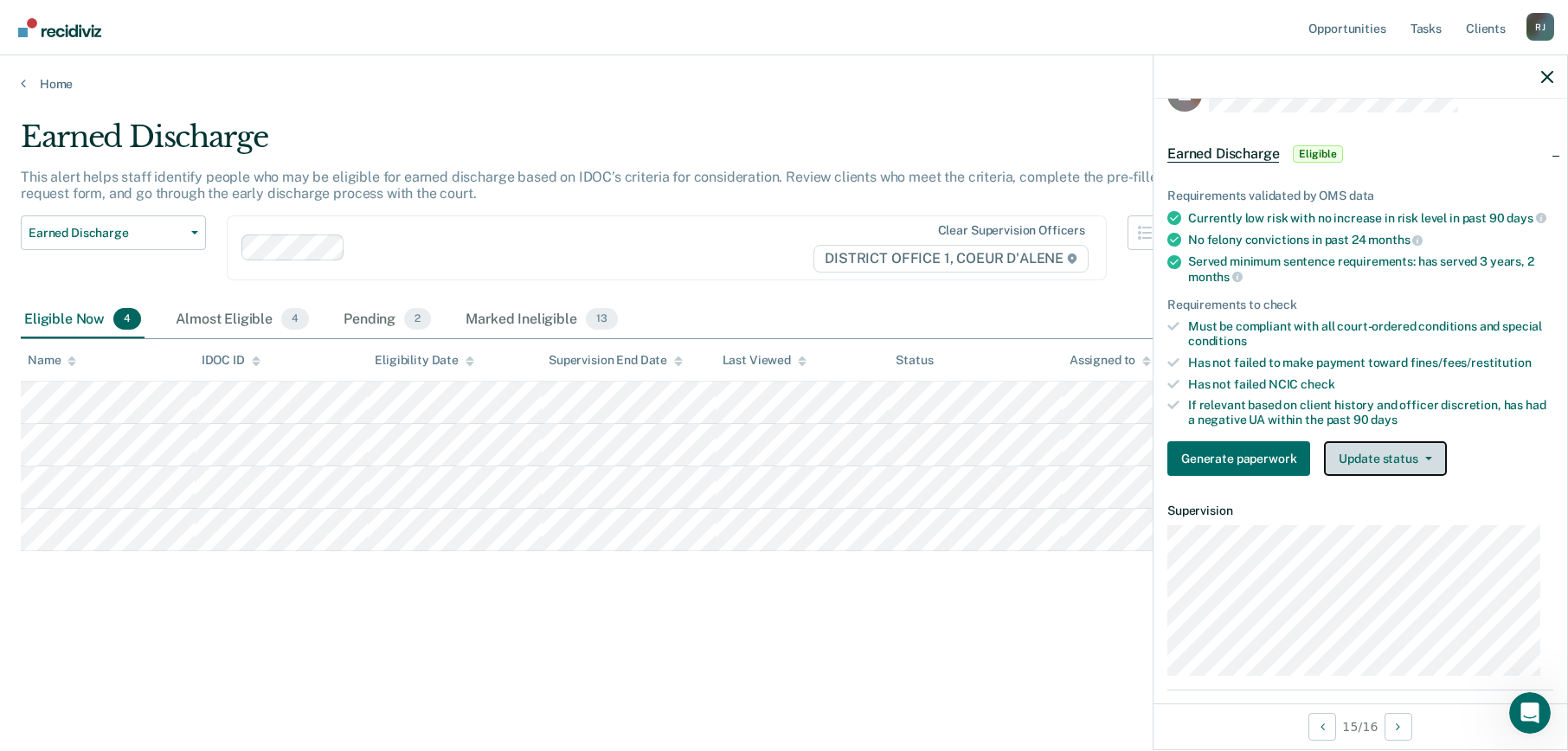
click at [1385, 475] on button "Update status" at bounding box center [1384, 458] width 122 height 34
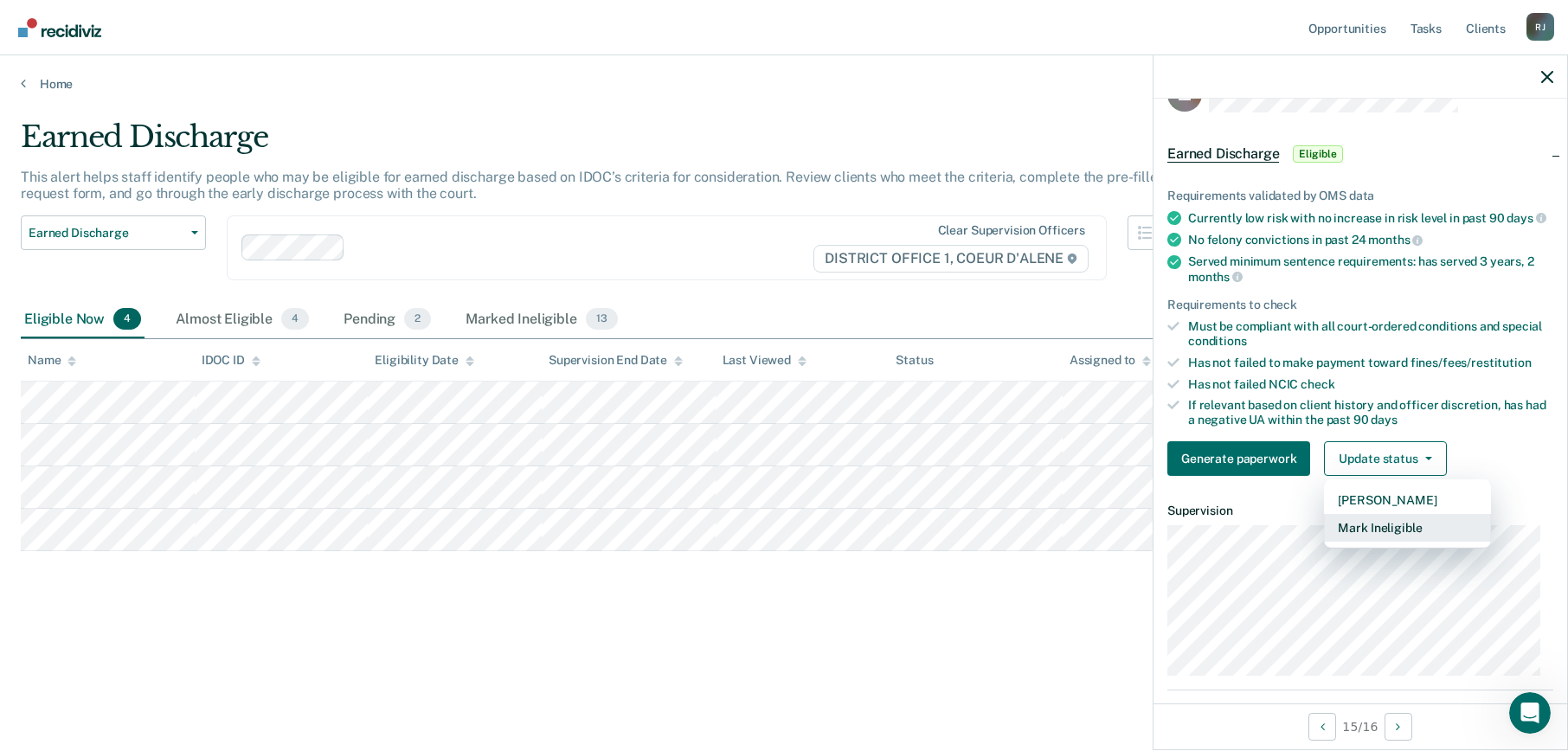
click at [1387, 537] on button "Mark Ineligible" at bounding box center [1407, 528] width 167 height 28
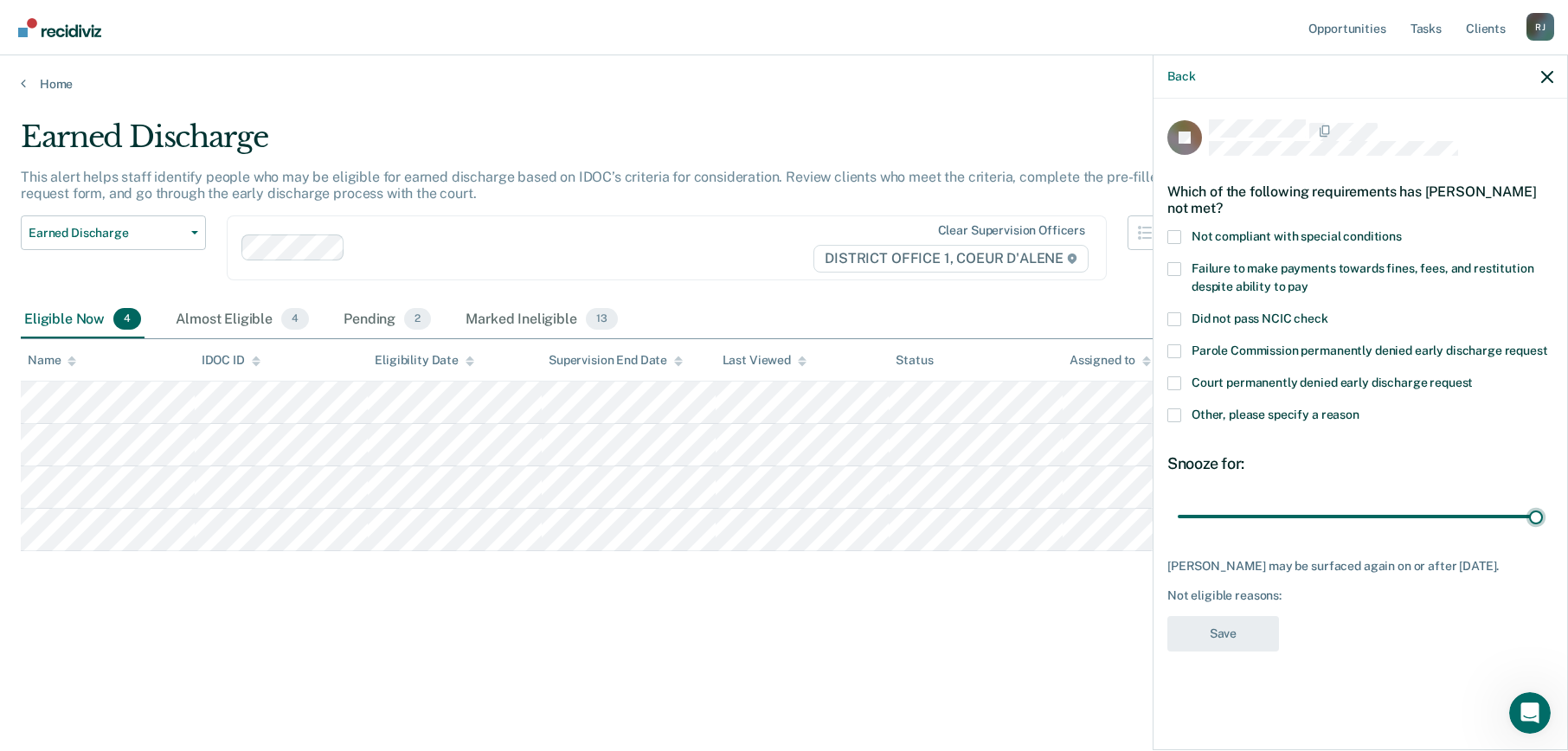
drag, startPoint x: 1300, startPoint y: 518, endPoint x: 1551, endPoint y: 516, distance: 251.0
type input "90"
click at [1543, 520] on input "range" at bounding box center [1360, 516] width 365 height 31
drag, startPoint x: 1168, startPoint y: 414, endPoint x: 1186, endPoint y: 436, distance: 28.4
click at [1173, 415] on span at bounding box center [1174, 414] width 14 height 14
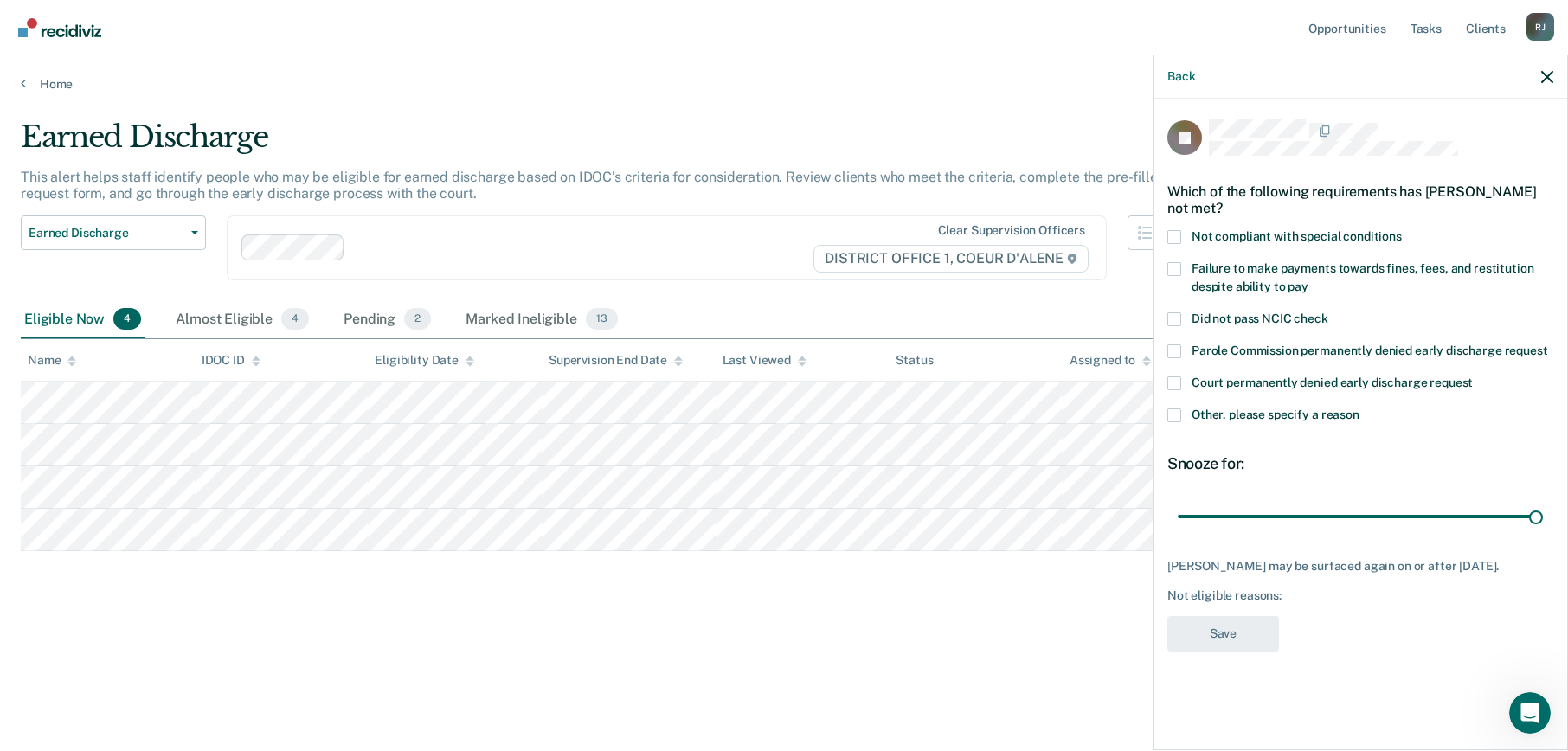
click at [1359, 408] on input "Other, please specify a reason" at bounding box center [1359, 408] width 0 height 0
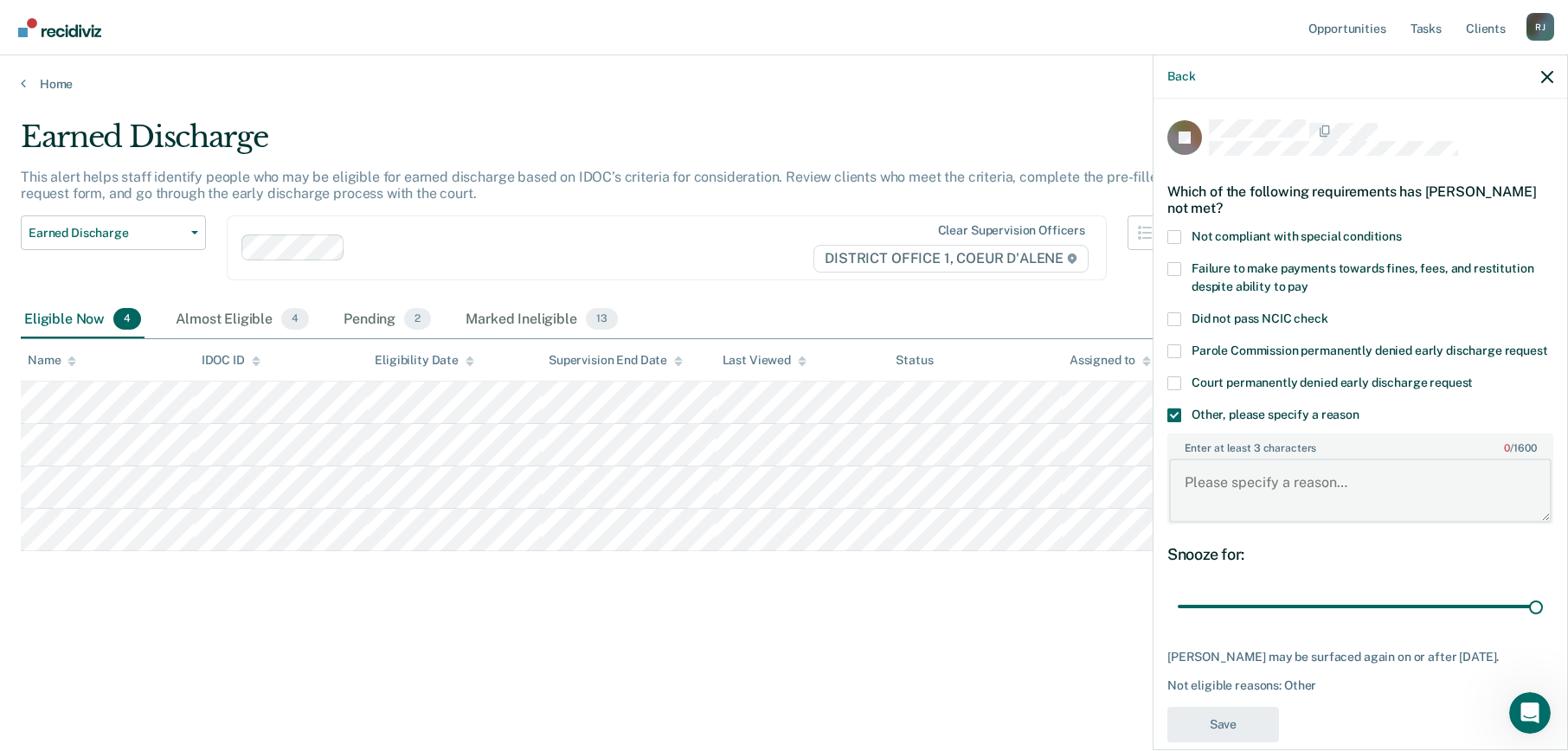
click at [1235, 522] on textarea "Enter at least 3 characters 0 / 1600" at bounding box center [1360, 490] width 383 height 64
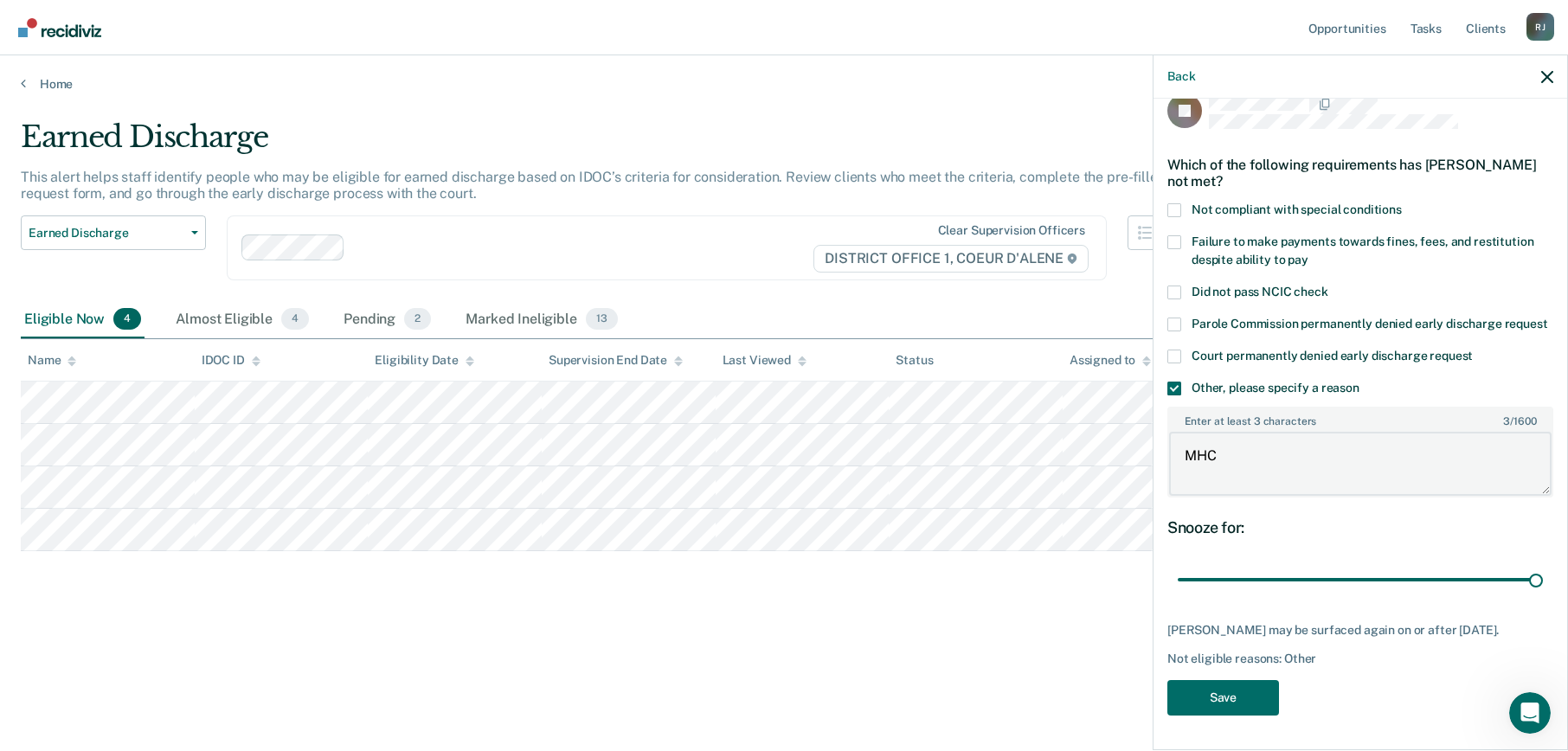
scroll to position [58, 0]
type textarea "MHC"
click at [1210, 690] on button "Save" at bounding box center [1223, 697] width 112 height 35
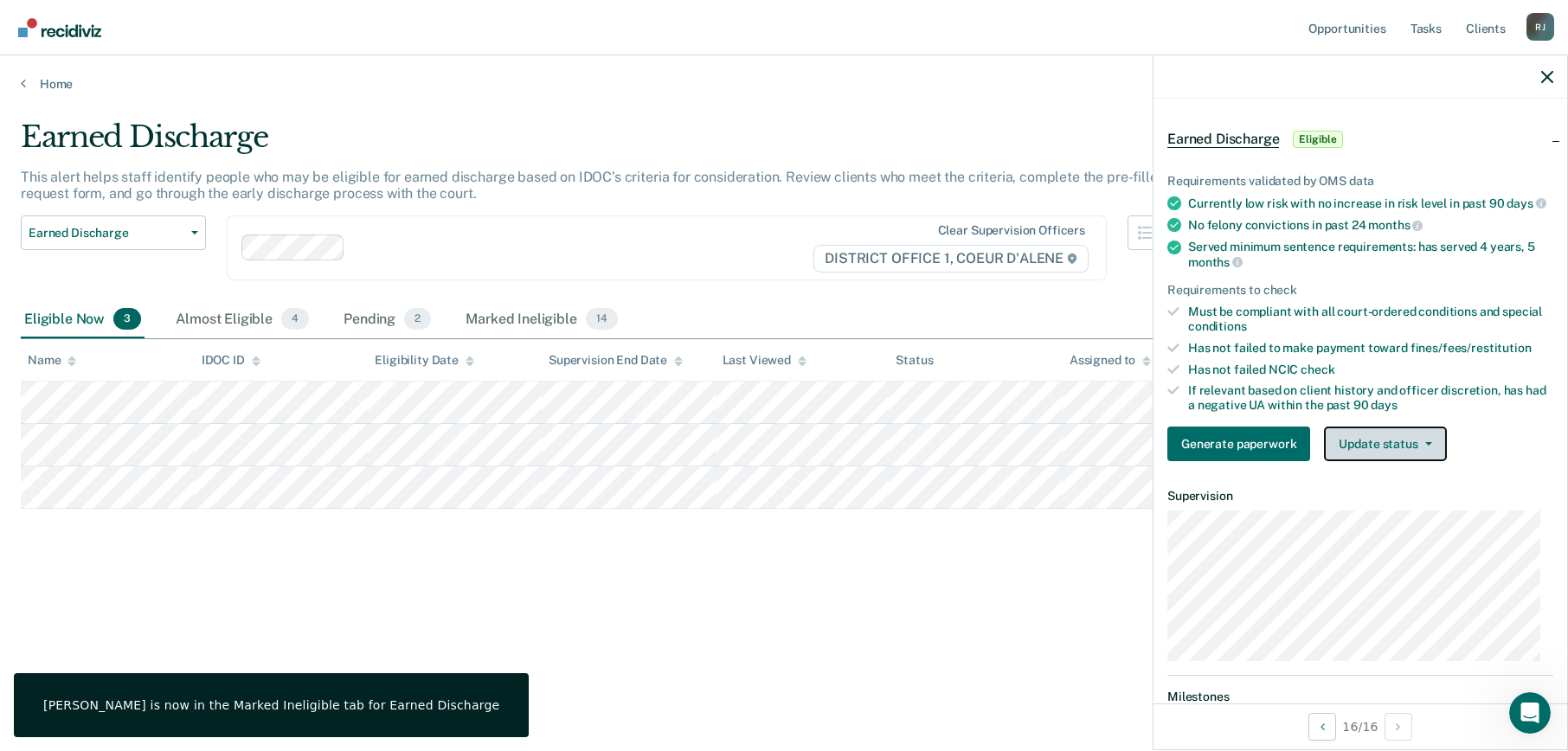
click at [1366, 446] on button "Update status" at bounding box center [1384, 444] width 122 height 34
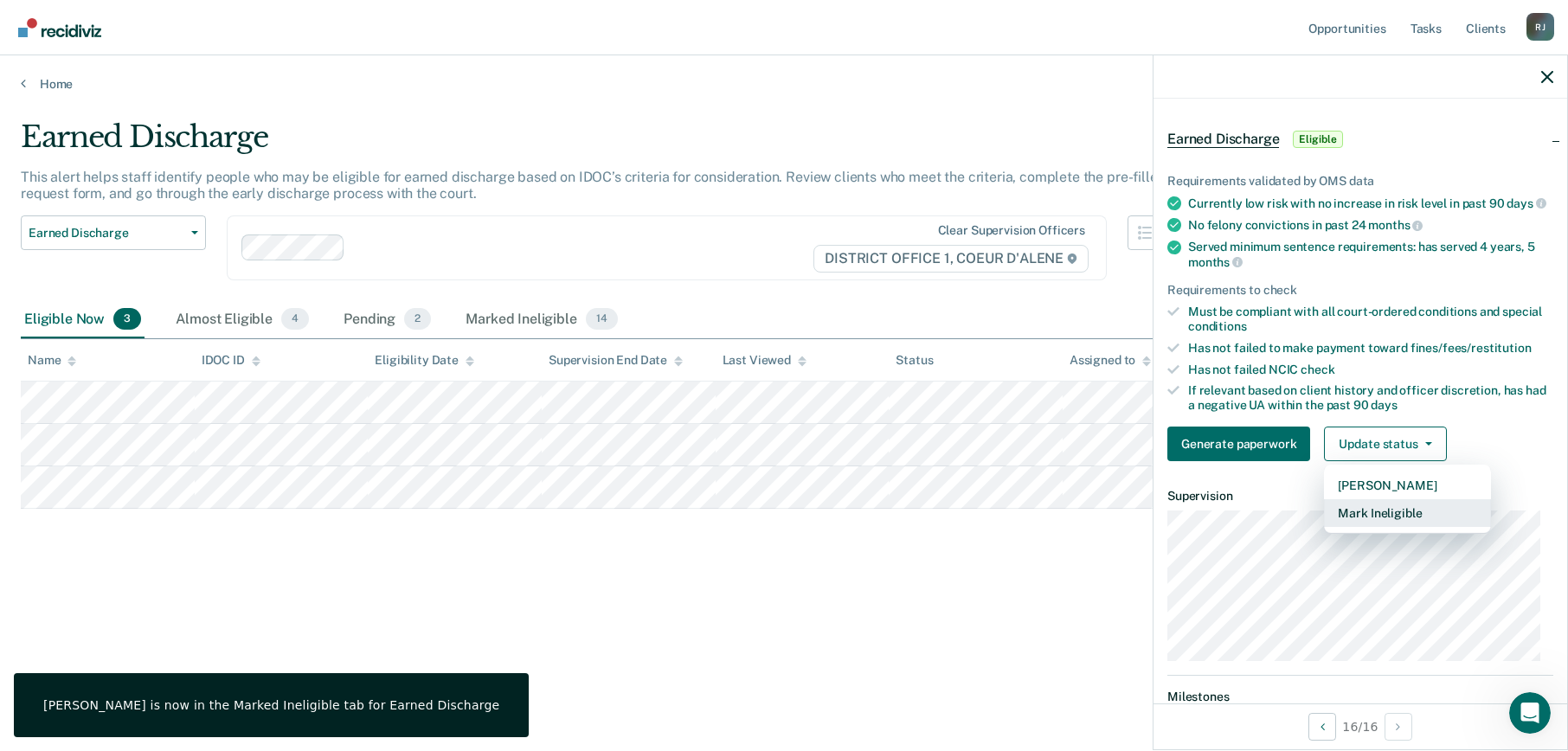
click at [1373, 515] on button "Mark Ineligible" at bounding box center [1407, 512] width 167 height 28
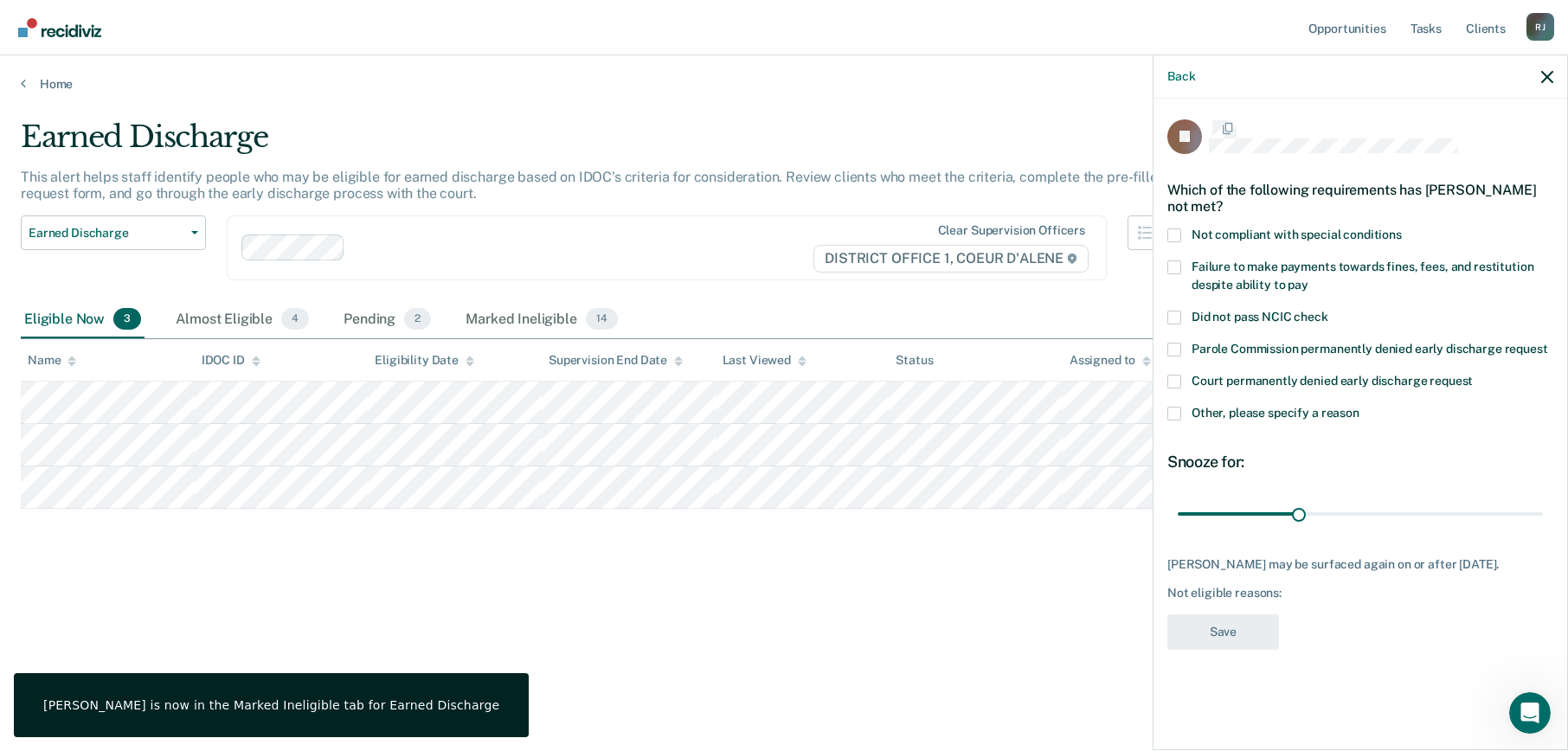
scroll to position [0, 0]
click at [1165, 411] on div "IP Which of the following requirements has [PERSON_NAME] not met? Not compliant…" at bounding box center [1360, 423] width 413 height 648
click at [1173, 412] on span at bounding box center [1174, 414] width 14 height 14
click at [1359, 408] on input "Other, please specify a reason" at bounding box center [1359, 408] width 0 height 0
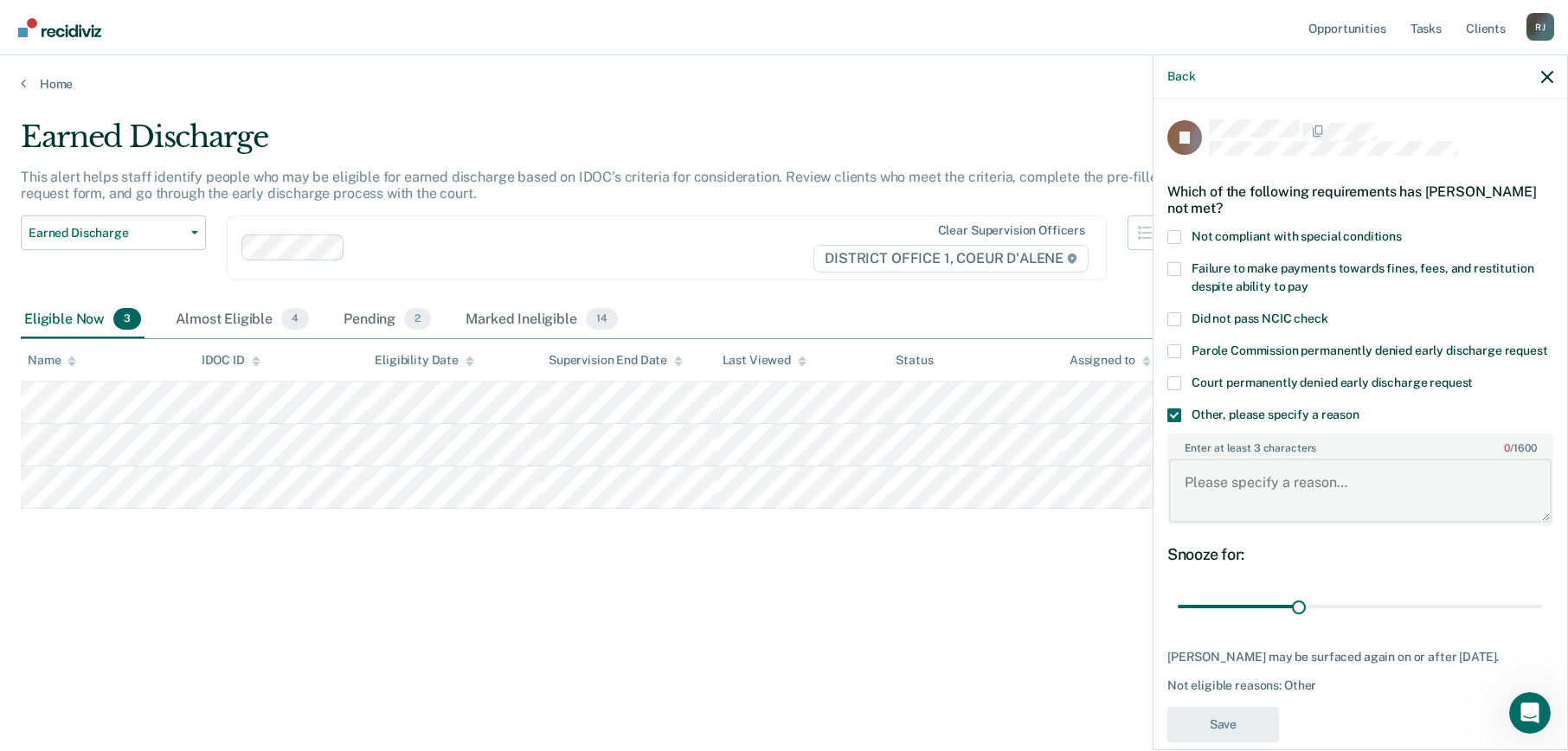
click at [1228, 513] on textarea "Enter at least 3 characters 0 / 1600" at bounding box center [1360, 490] width 383 height 64
type textarea "MHC"
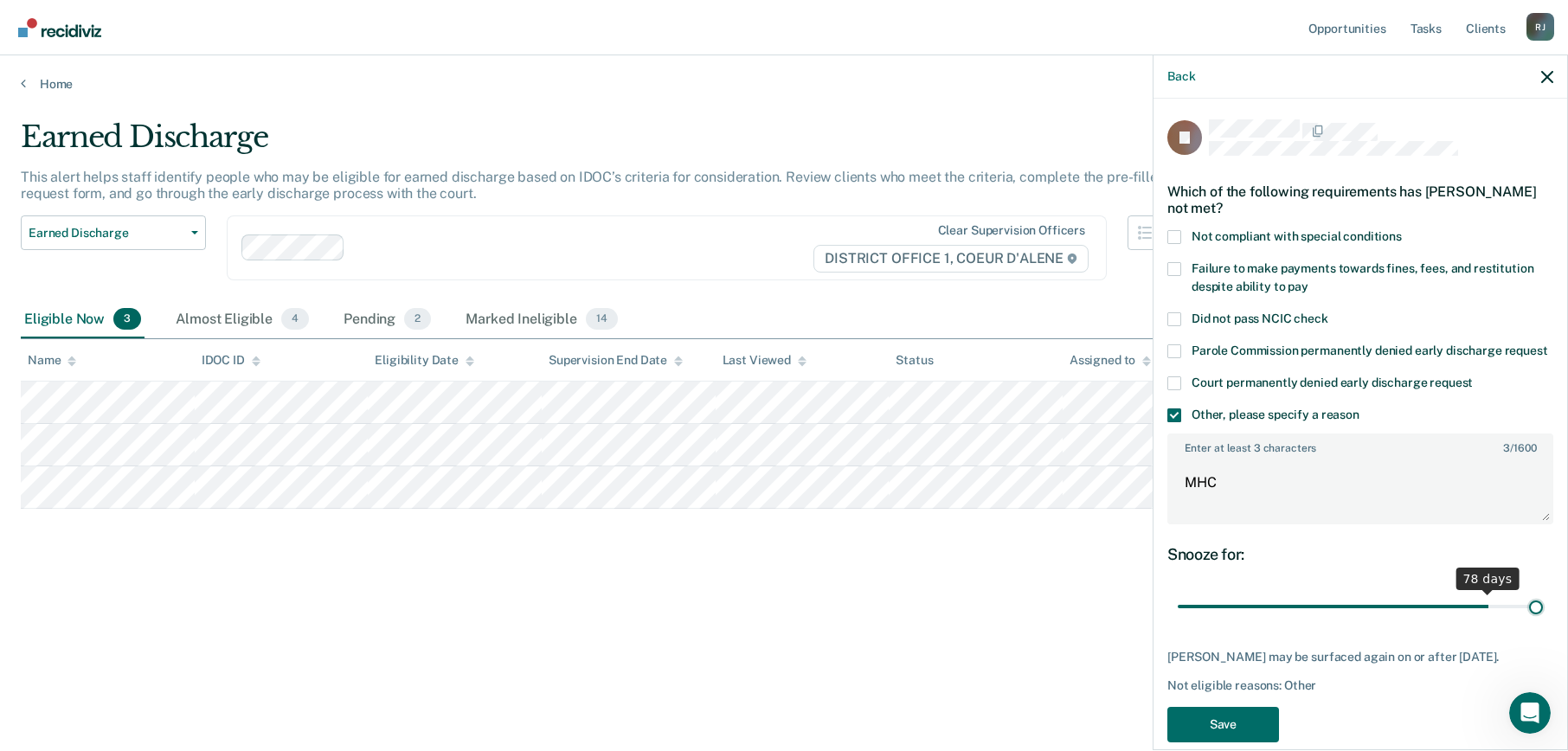
drag, startPoint x: 1302, startPoint y: 619, endPoint x: 1627, endPoint y: 629, distance: 325.2
type input "90"
click at [1543, 622] on input "range" at bounding box center [1360, 607] width 365 height 31
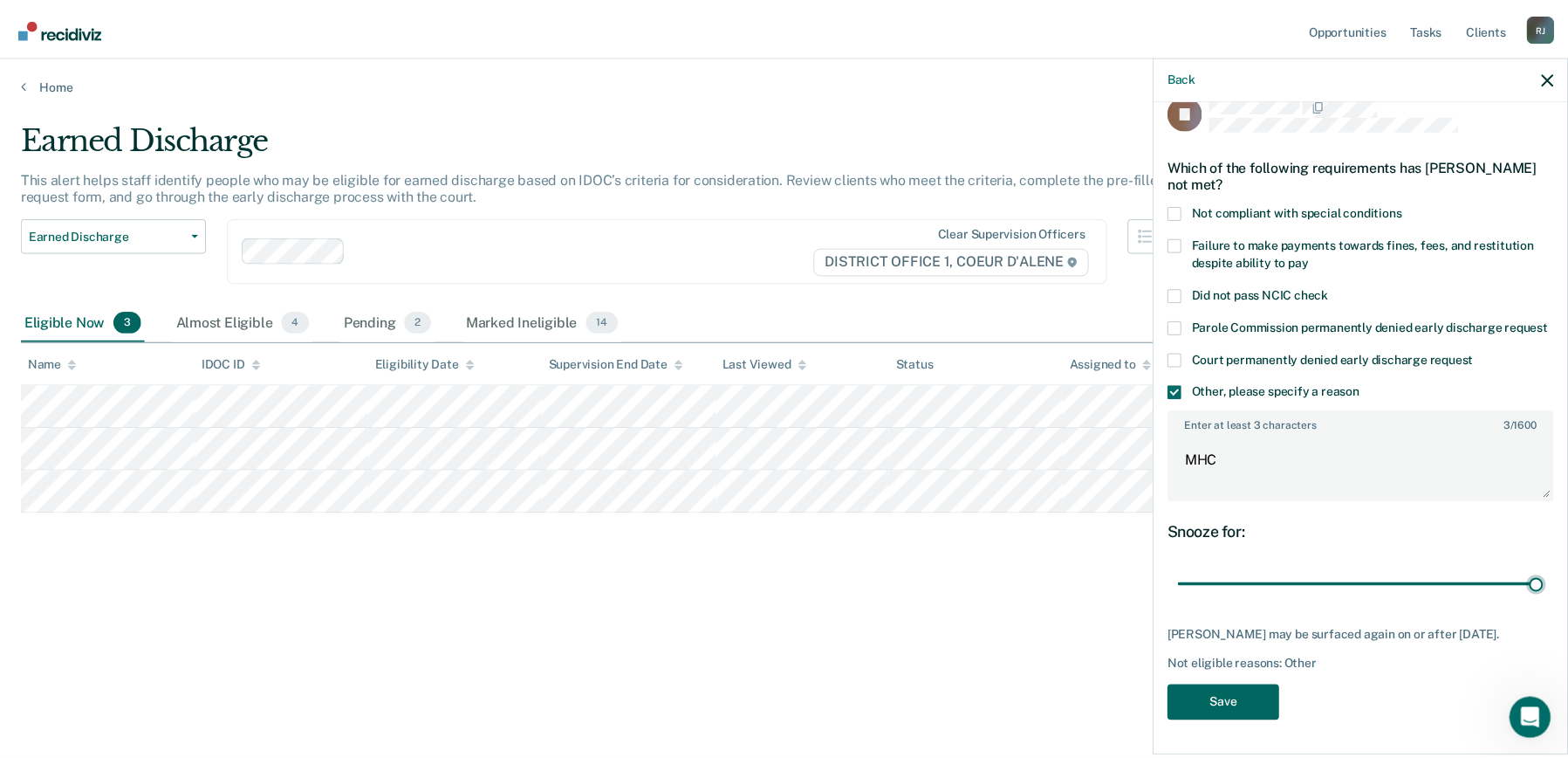
scroll to position [58, 0]
click at [1216, 700] on button "Save" at bounding box center [1234, 703] width 113 height 35
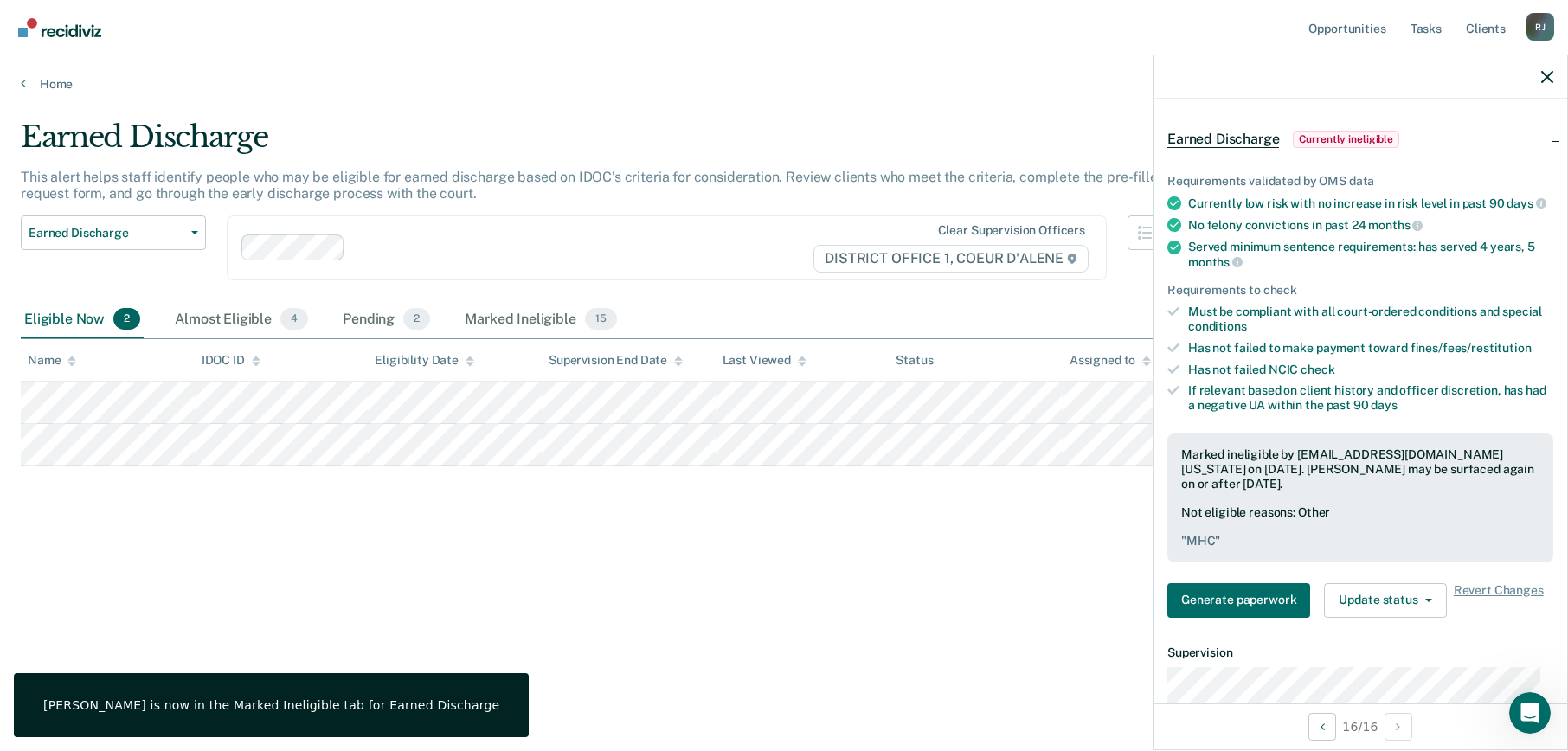
click at [16, 81] on div "Home" at bounding box center [784, 73] width 1568 height 36
click at [28, 85] on link "Home" at bounding box center [784, 84] width 1527 height 15
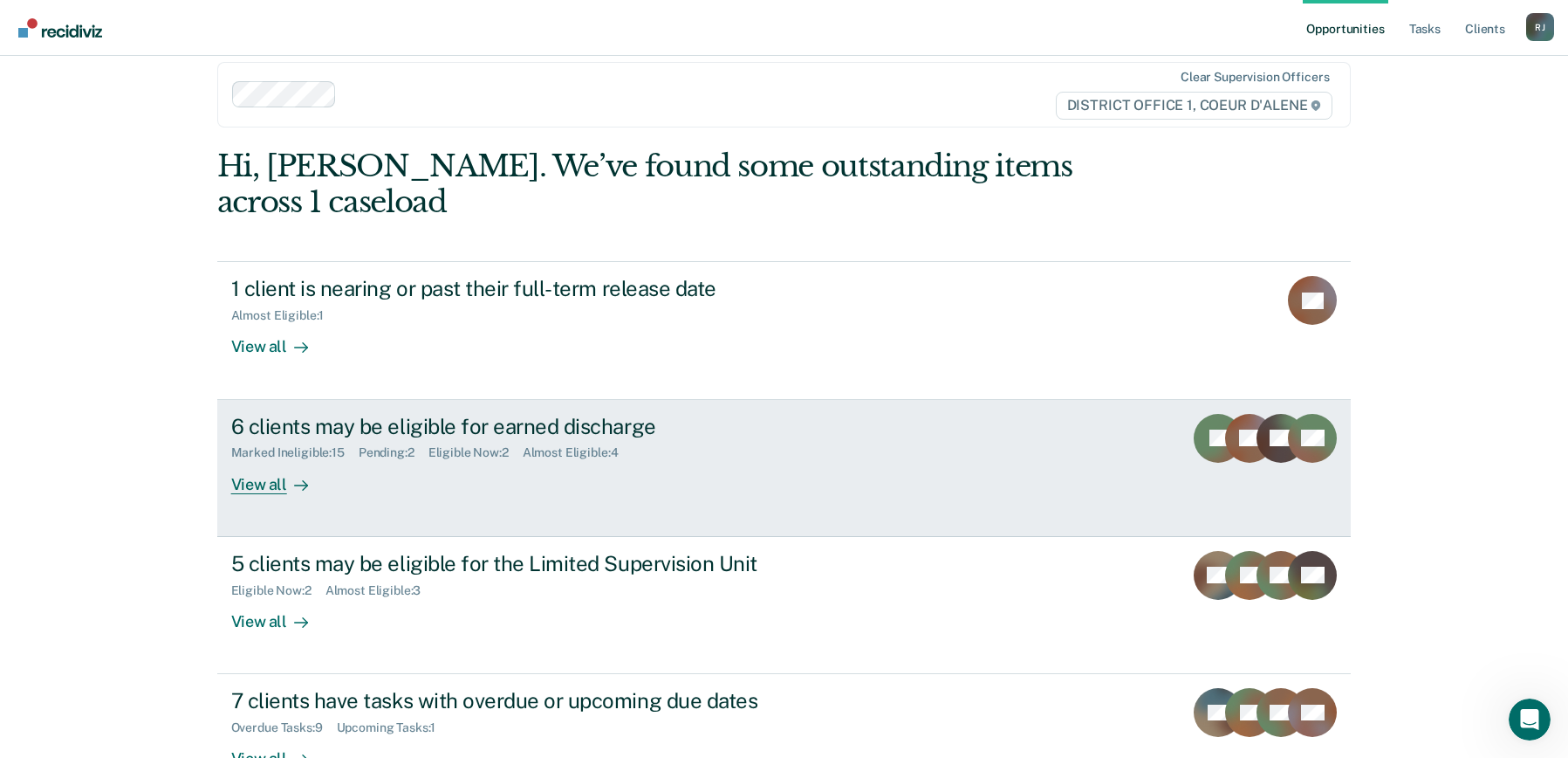
scroll to position [87, 0]
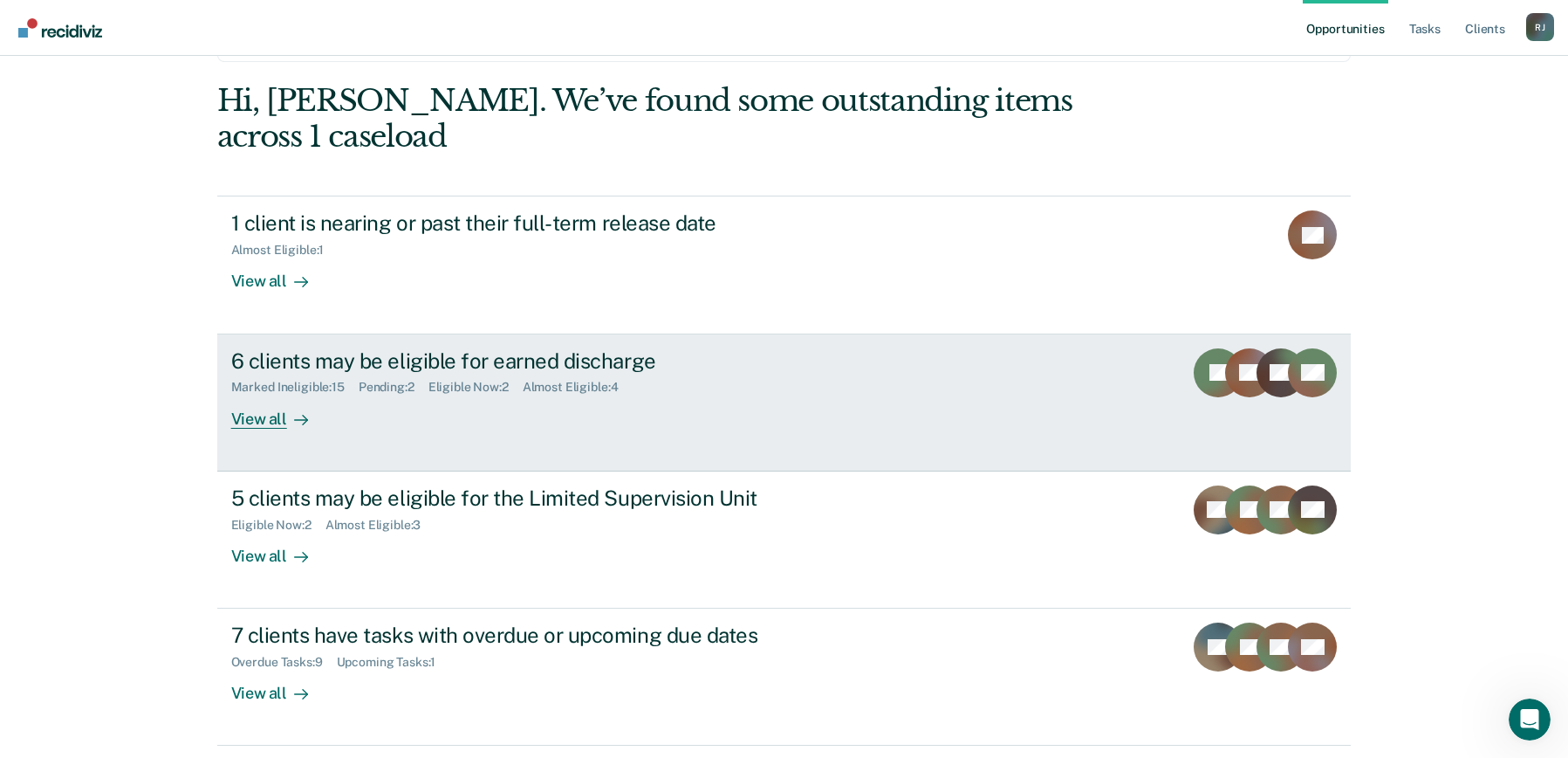
click at [253, 380] on div "Marked Ineligible : 15" at bounding box center [295, 387] width 127 height 15
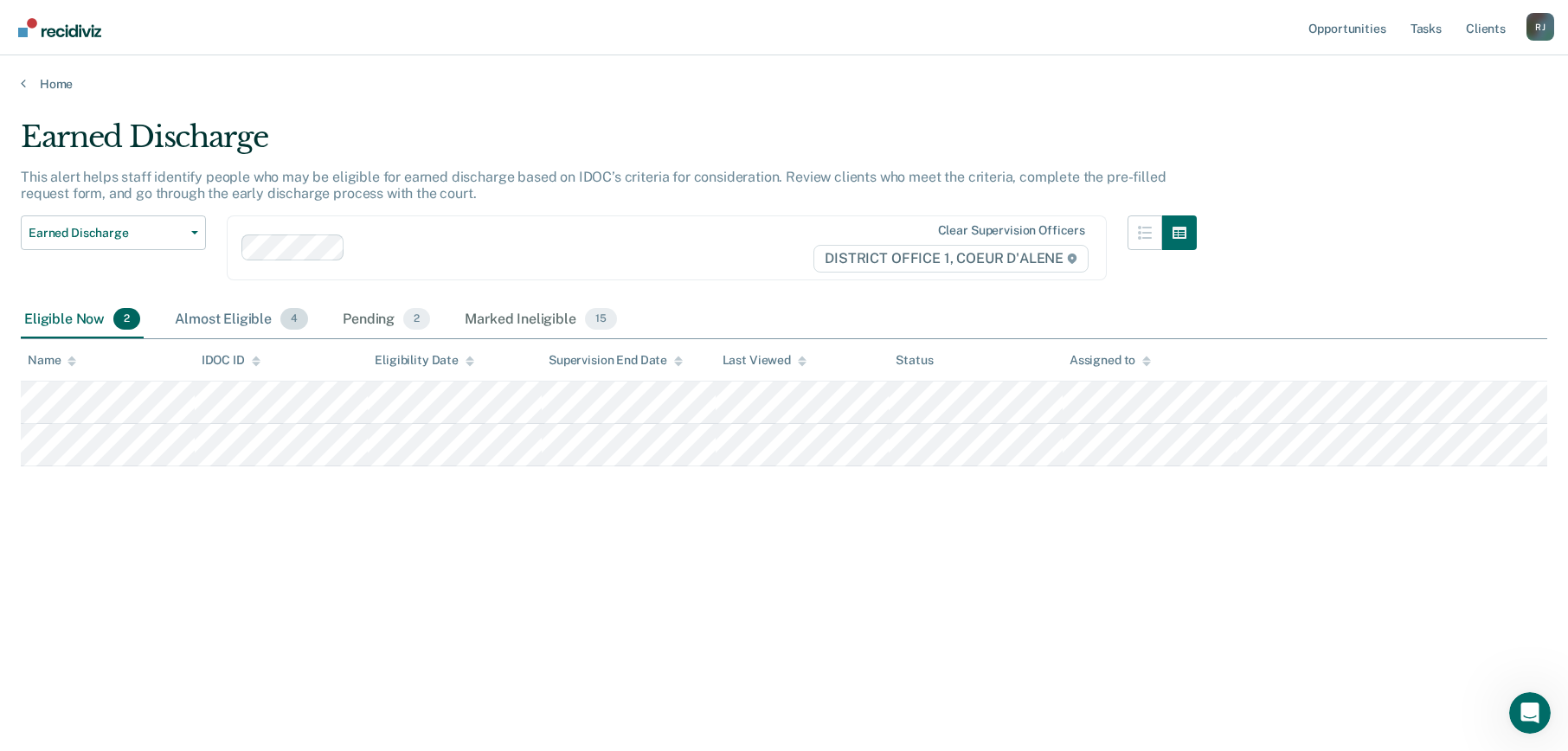
click at [215, 301] on div "Almost Eligible 4" at bounding box center [241, 320] width 140 height 38
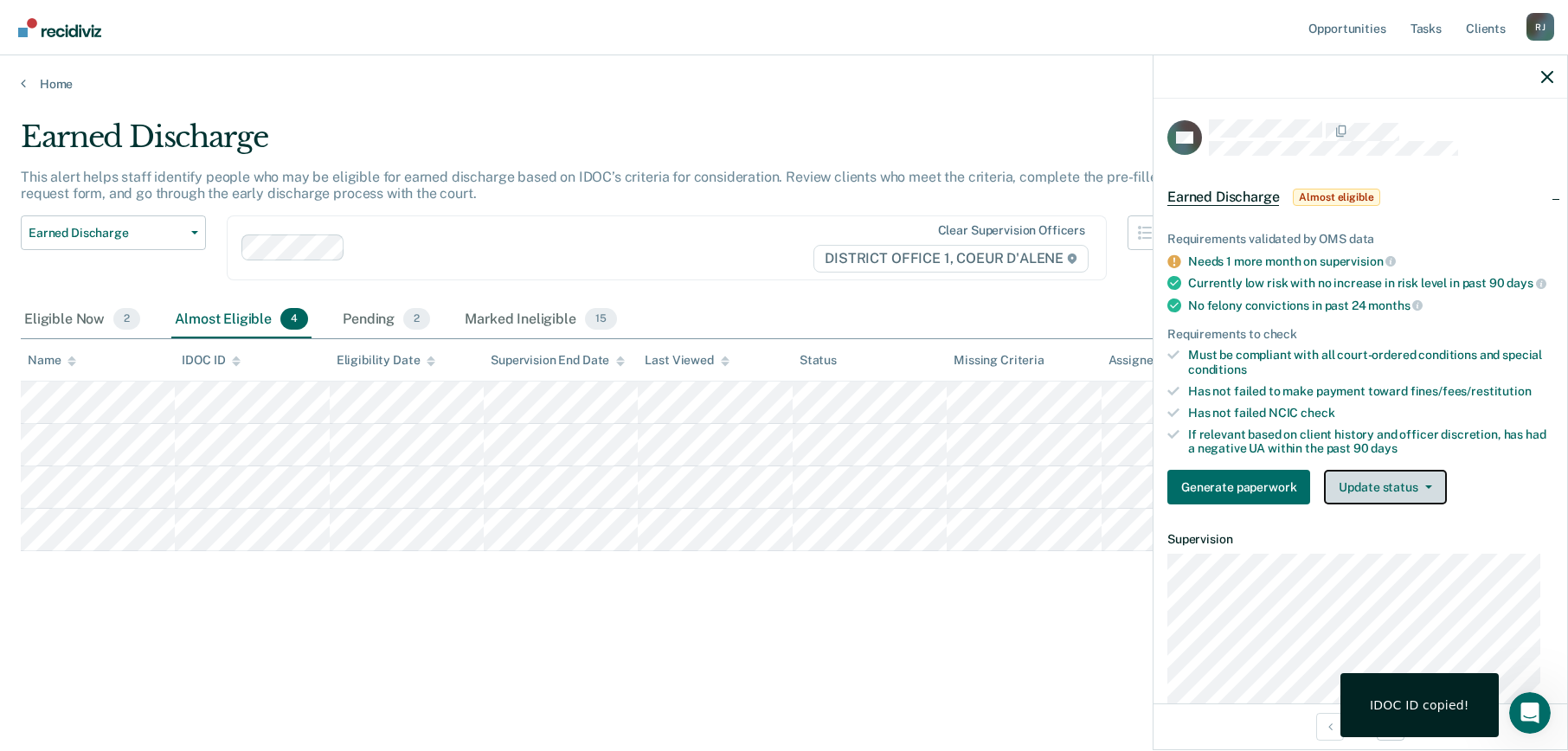
click at [1392, 504] on button "Update status" at bounding box center [1384, 487] width 122 height 34
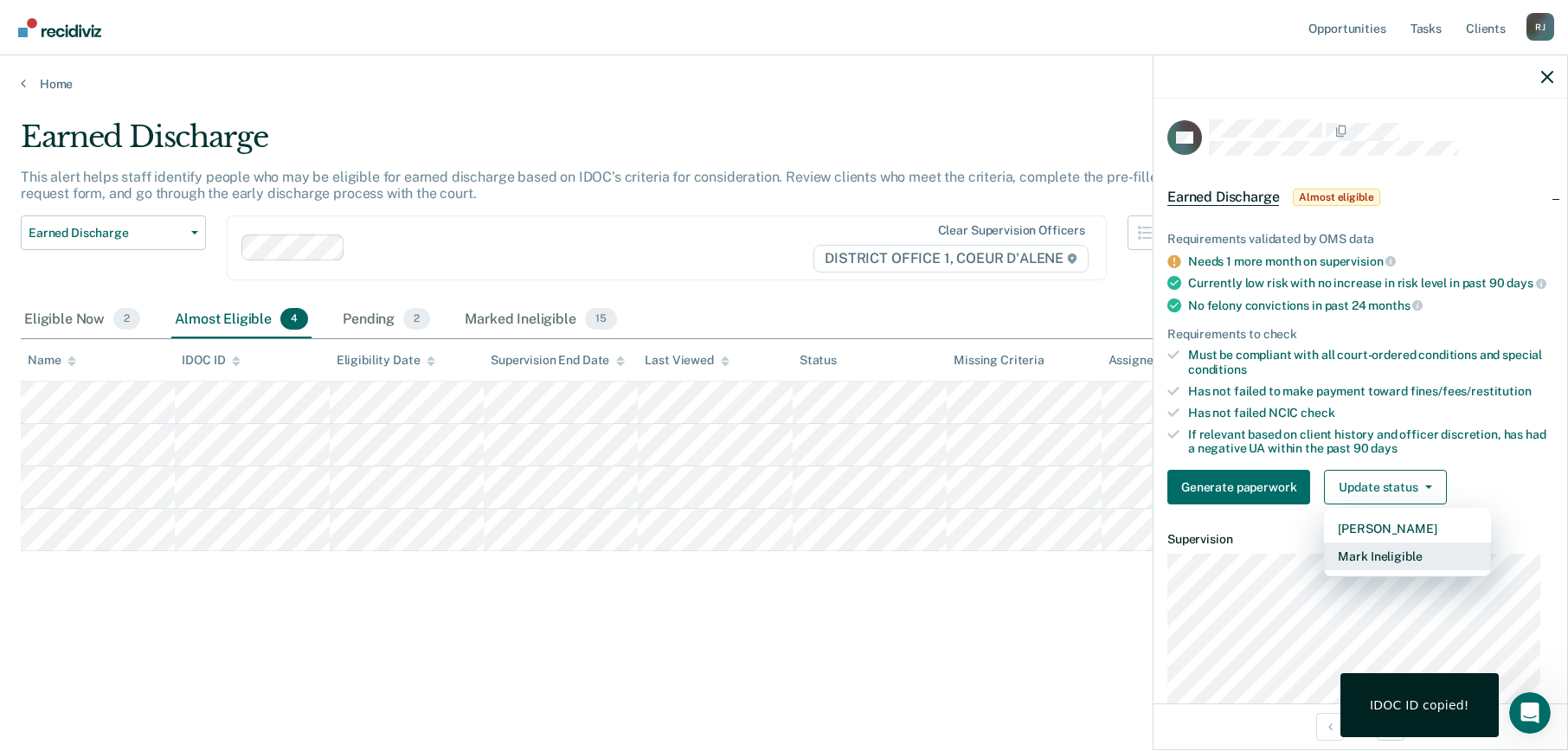
click at [1389, 566] on button "Mark Ineligible" at bounding box center [1407, 556] width 167 height 28
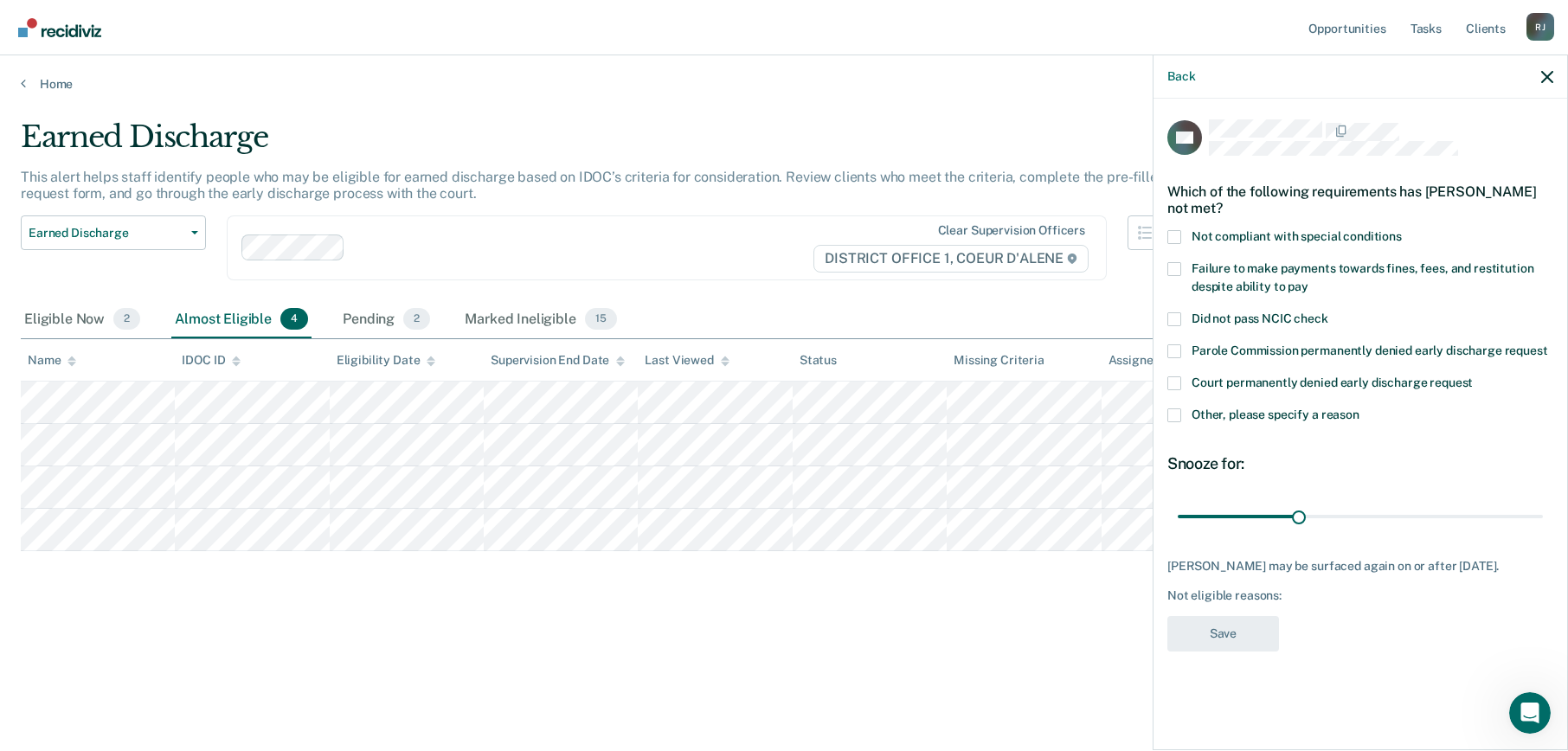
click at [1182, 235] on label "Not compliant with special conditions" at bounding box center [1360, 240] width 385 height 18
click at [1401, 231] on input "Not compliant with special conditions" at bounding box center [1401, 231] width 0 height 0
click at [1171, 408] on span at bounding box center [1174, 414] width 14 height 14
click at [1359, 408] on input "Other, please specify a reason" at bounding box center [1359, 408] width 0 height 0
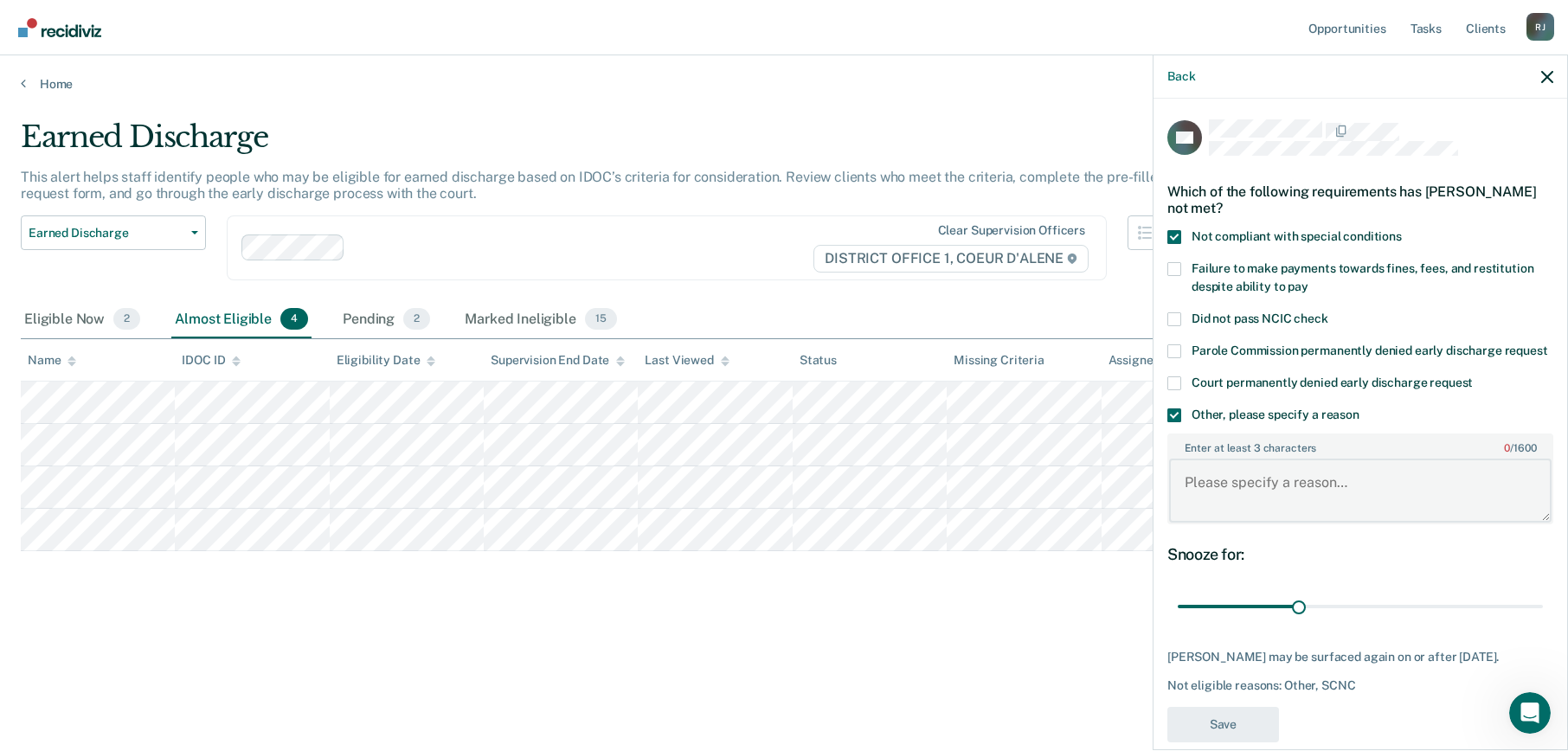
click at [1226, 517] on textarea "Enter at least 3 characters 0 / 1600" at bounding box center [1360, 490] width 383 height 64
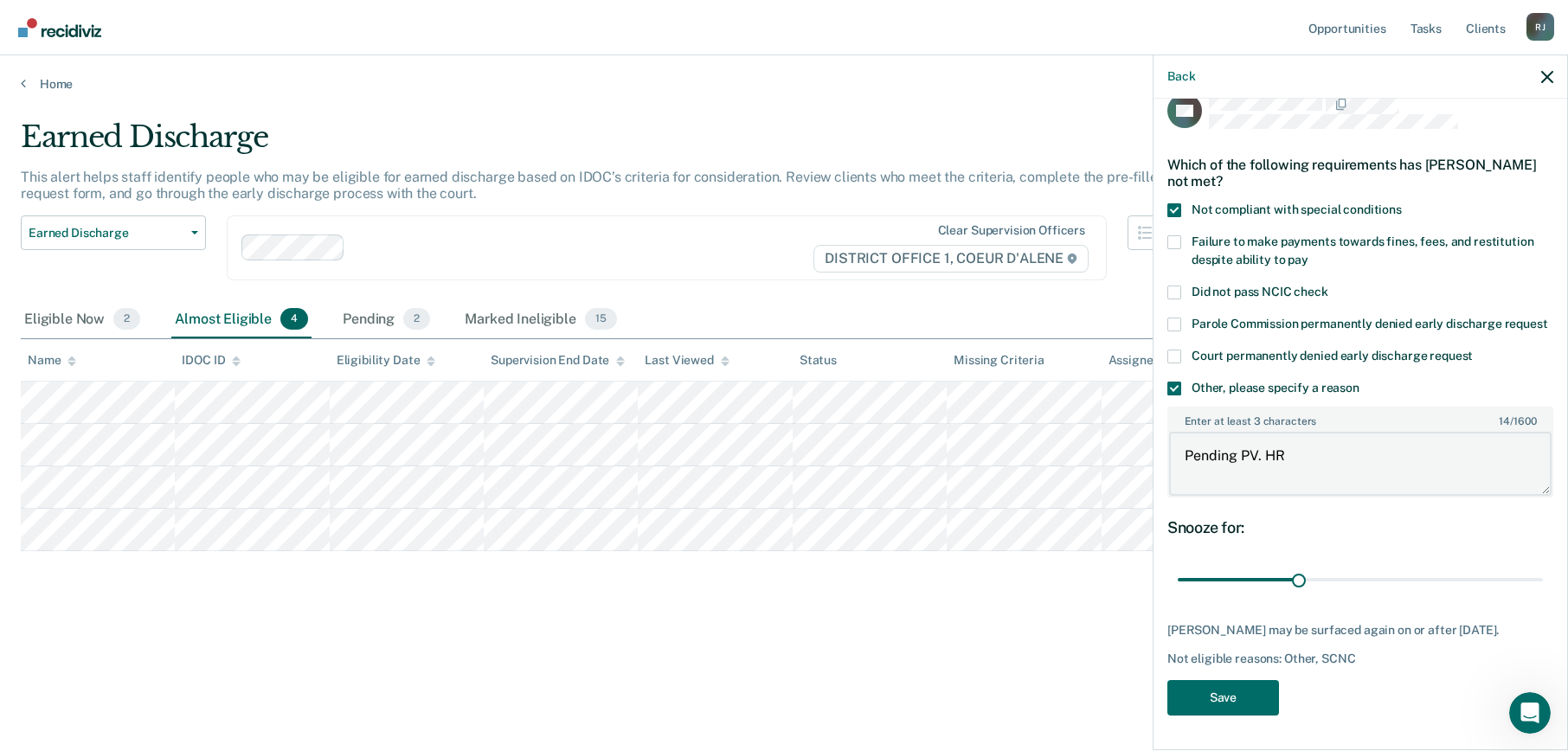
scroll to position [58, 0]
type textarea "Pending PV. HR"
drag, startPoint x: 1367, startPoint y: 583, endPoint x: 1703, endPoint y: 639, distance: 340.6
type input "90"
click at [1543, 595] on input "range" at bounding box center [1360, 580] width 365 height 31
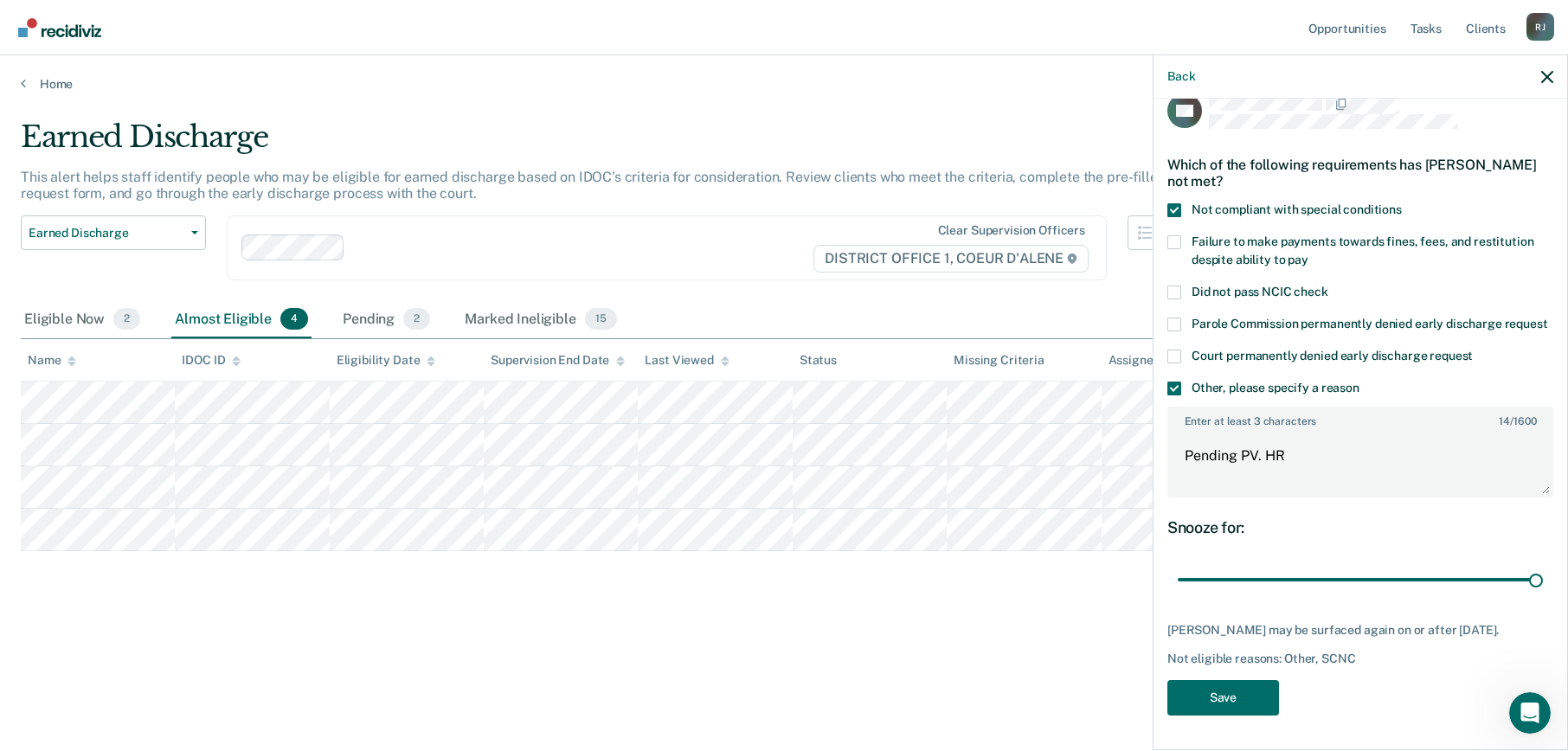
click at [1228, 721] on div "CG Which of the following requirements has [PERSON_NAME] not met? Not compliant…" at bounding box center [1360, 409] width 385 height 633
click at [1237, 680] on button "Save" at bounding box center [1223, 697] width 112 height 35
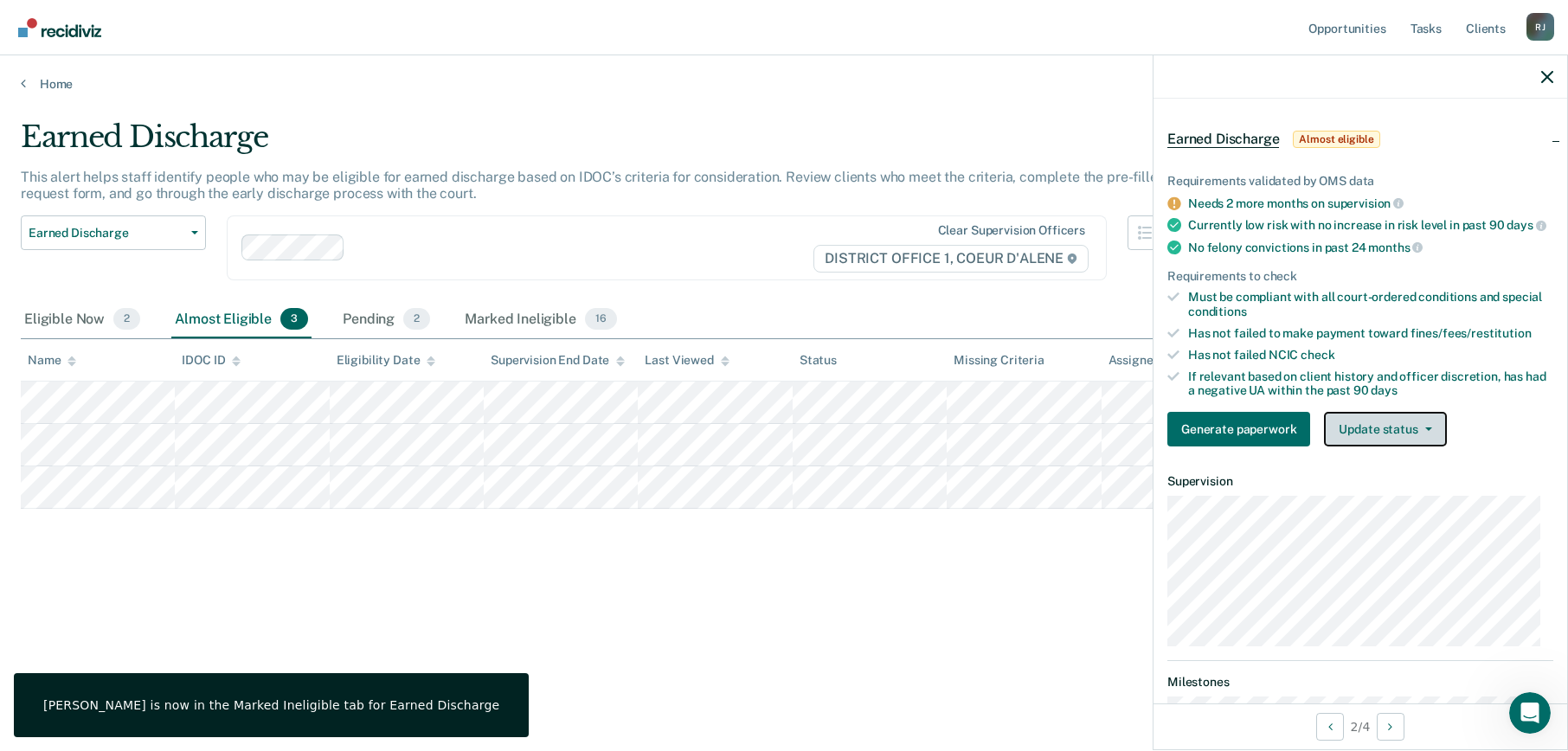
click at [1368, 447] on button "Update status" at bounding box center [1384, 429] width 122 height 34
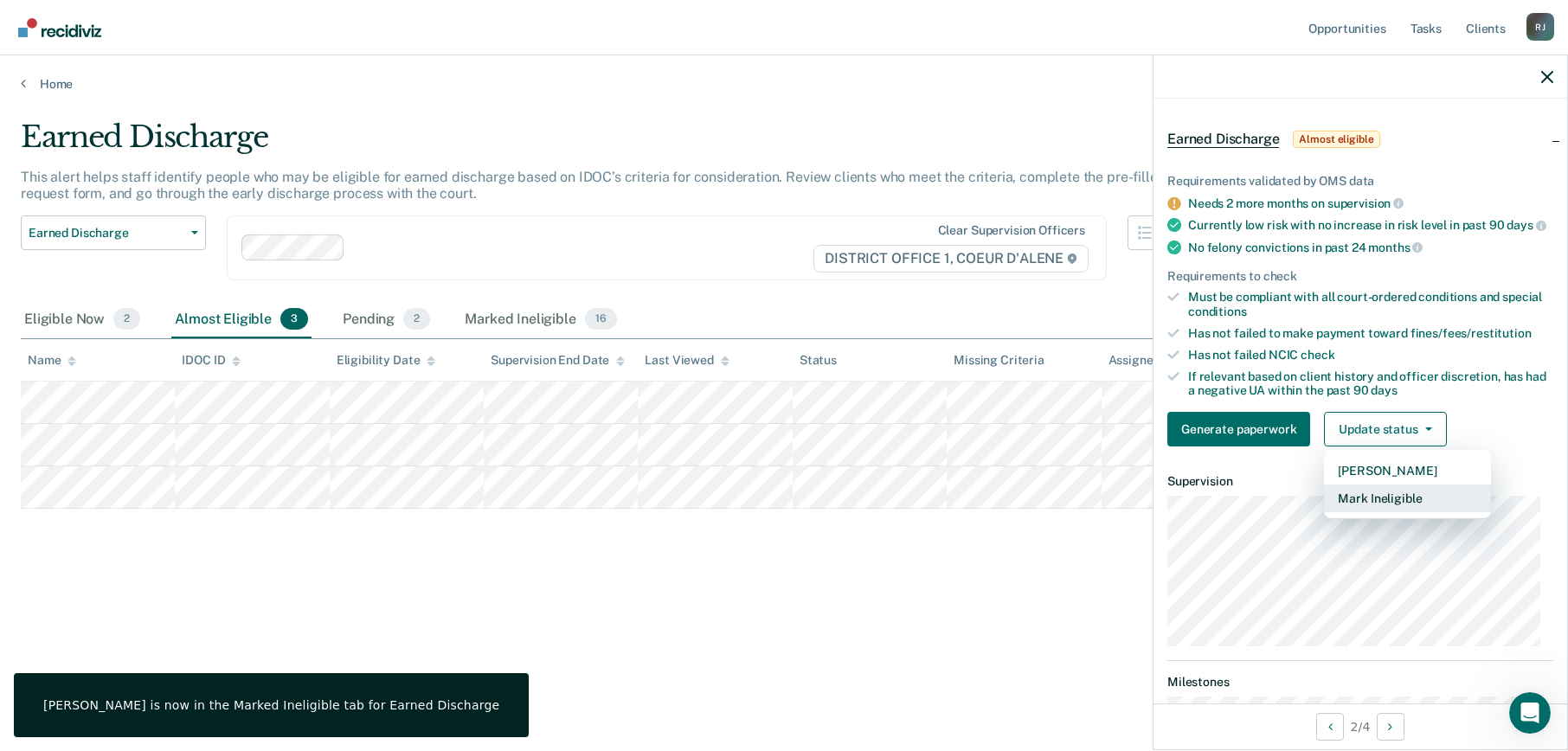
click at [1378, 512] on button "Mark Ineligible" at bounding box center [1407, 498] width 167 height 28
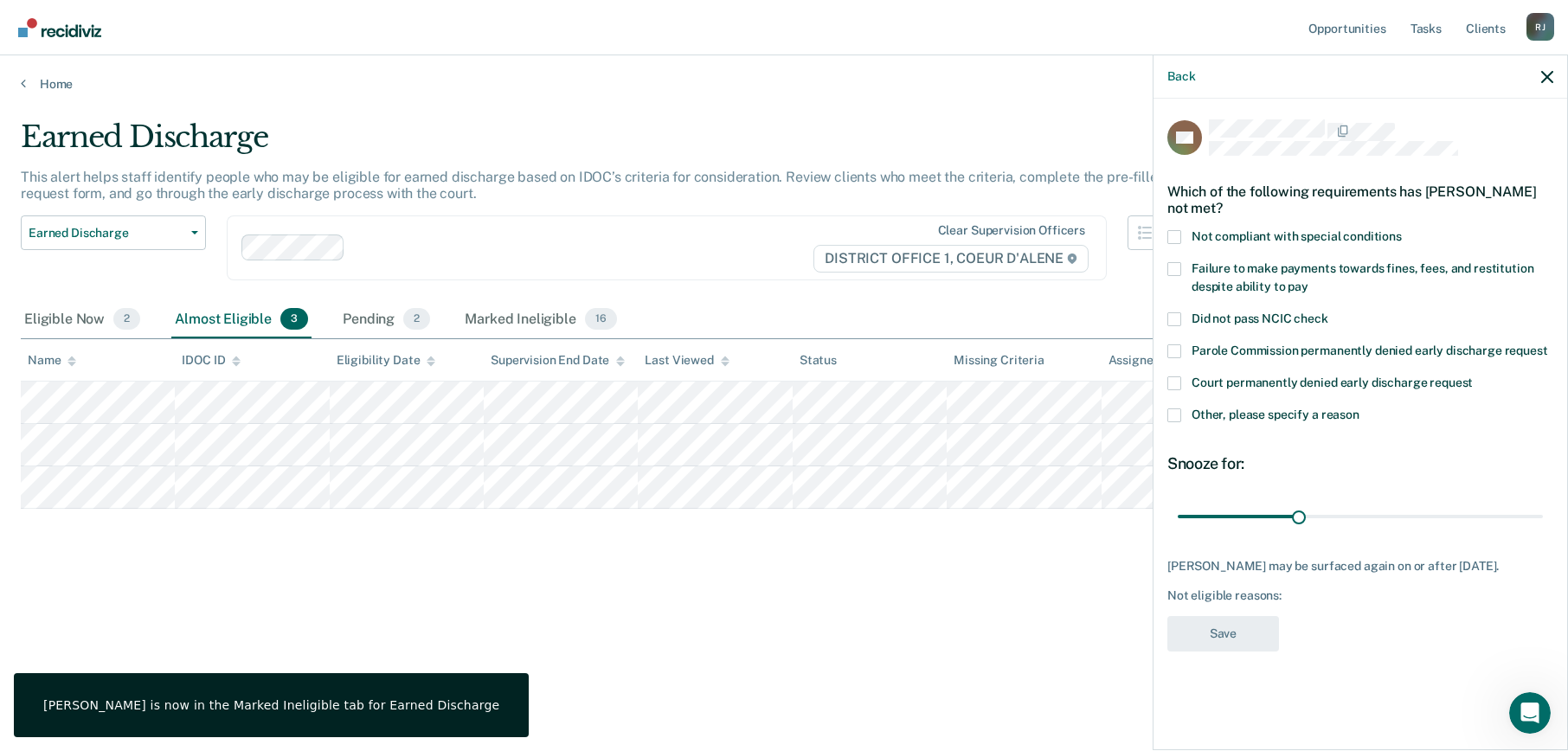
click at [1174, 413] on span at bounding box center [1174, 414] width 14 height 14
click at [1359, 408] on input "Other, please specify a reason" at bounding box center [1359, 408] width 0 height 0
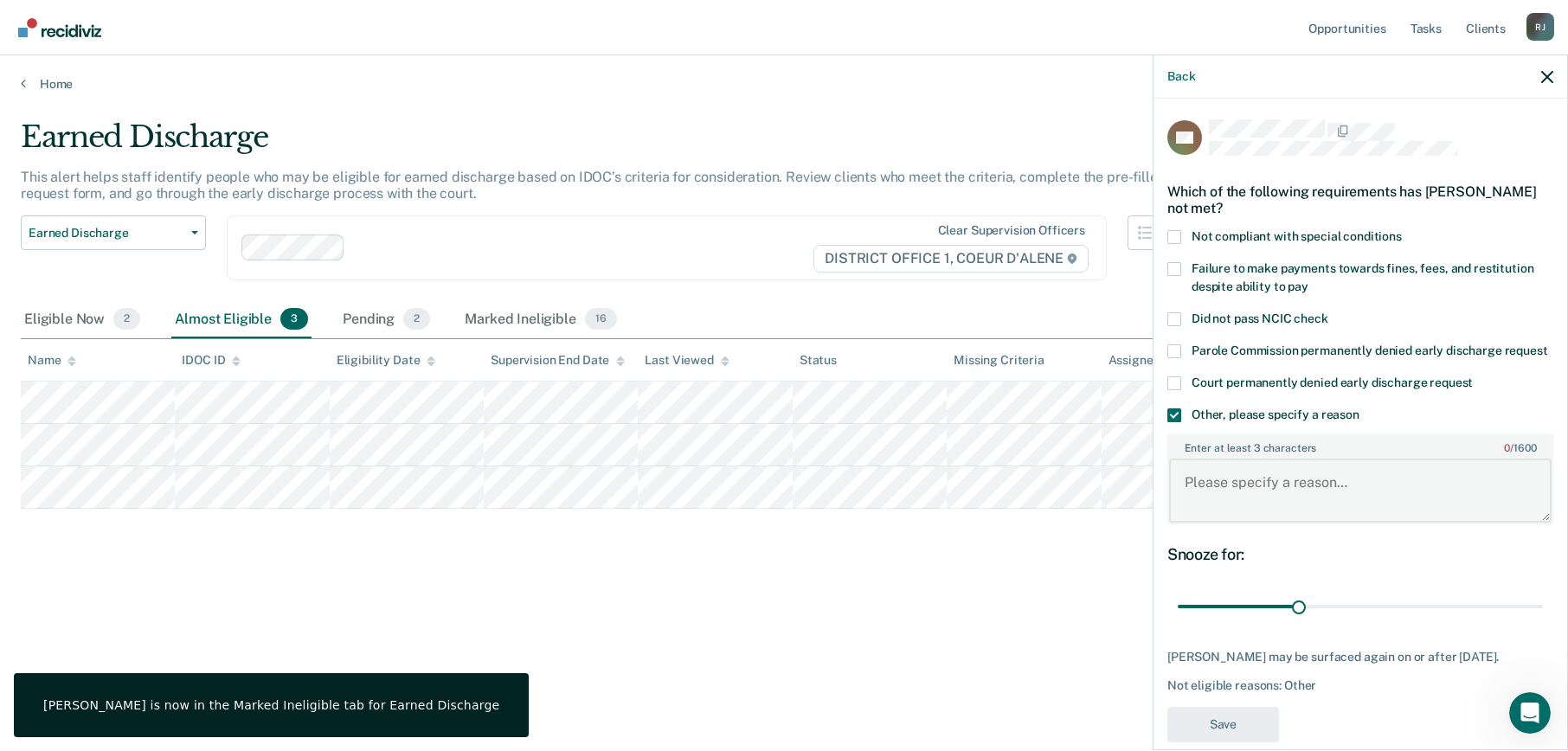
click at [1229, 519] on textarea "Enter at least 3 characters 0 / 1600" at bounding box center [1360, 490] width 383 height 64
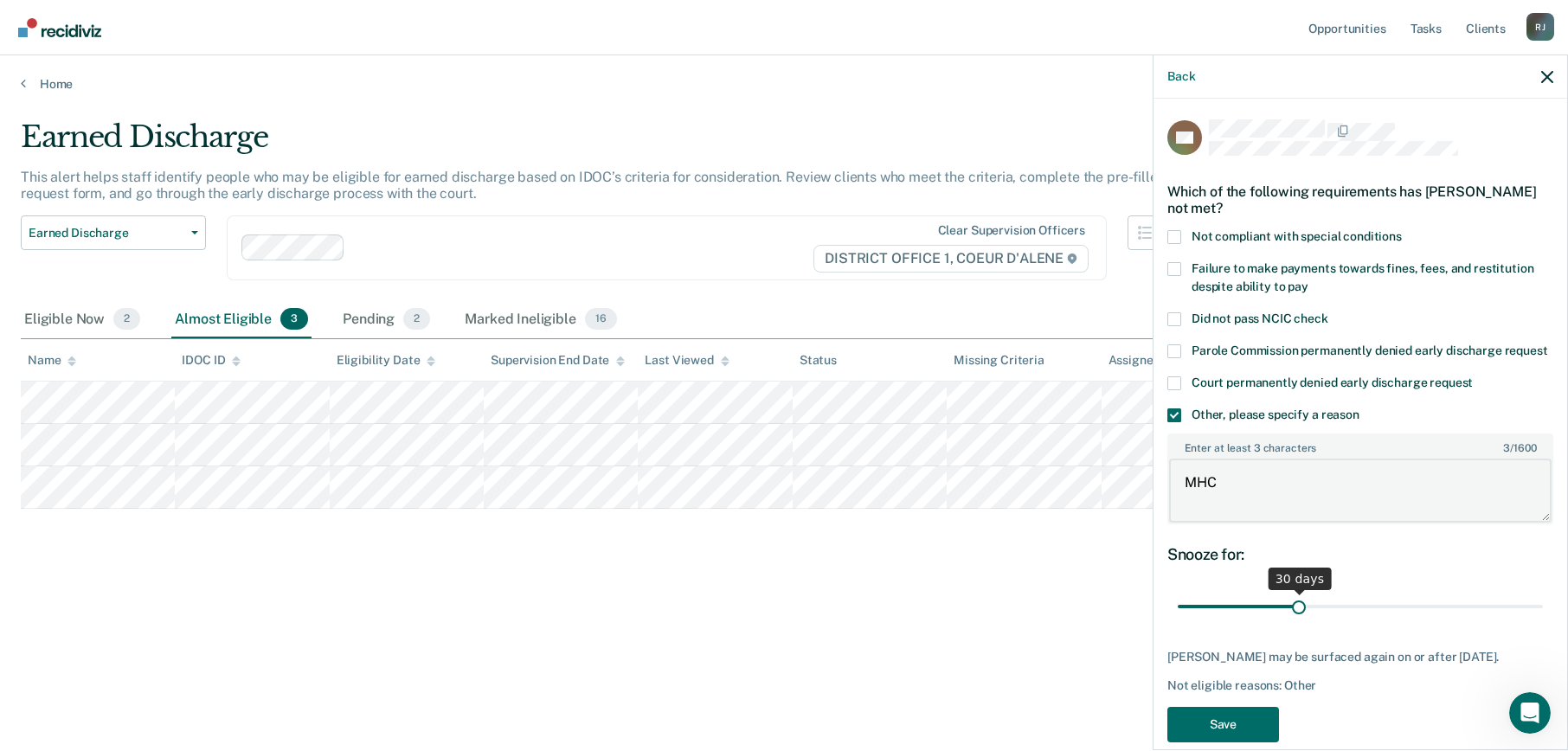
type textarea "MHC"
drag, startPoint x: 1302, startPoint y: 624, endPoint x: 1574, endPoint y: 631, distance: 272.1
type input "90"
click at [1543, 622] on input "range" at bounding box center [1360, 607] width 365 height 31
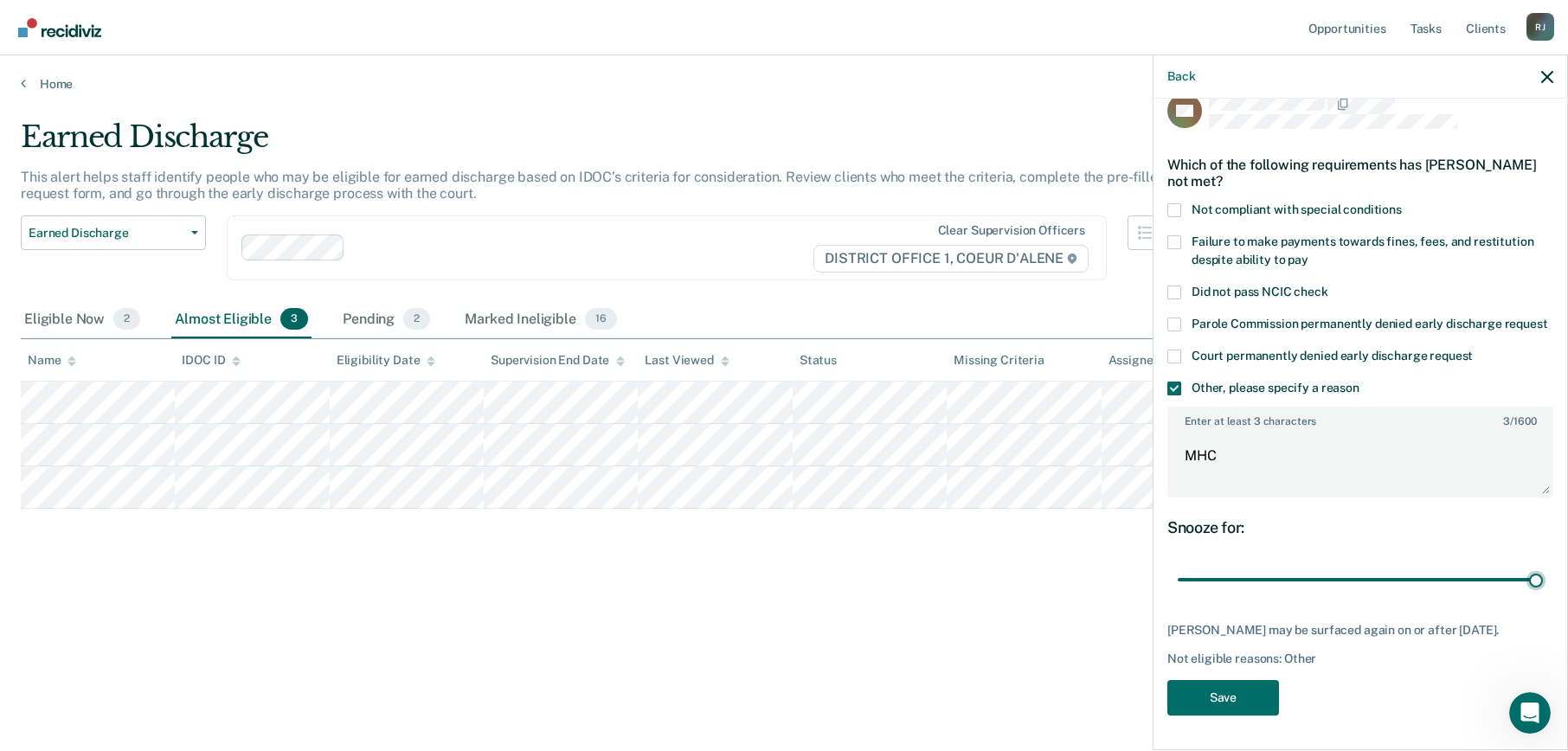
scroll to position [58, 0]
click at [1243, 692] on button "Save" at bounding box center [1223, 697] width 112 height 35
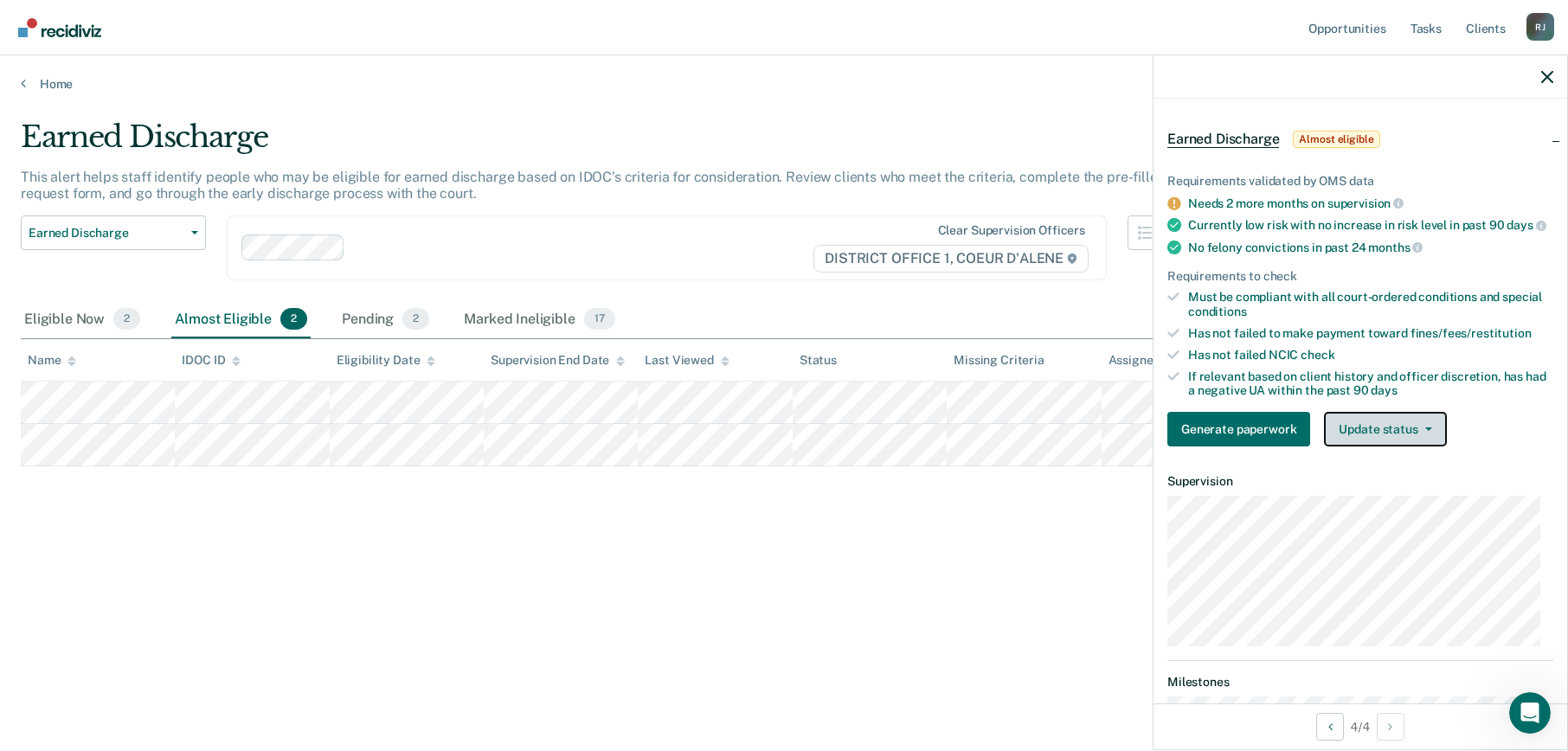
click at [1355, 439] on button "Update status" at bounding box center [1384, 429] width 122 height 34
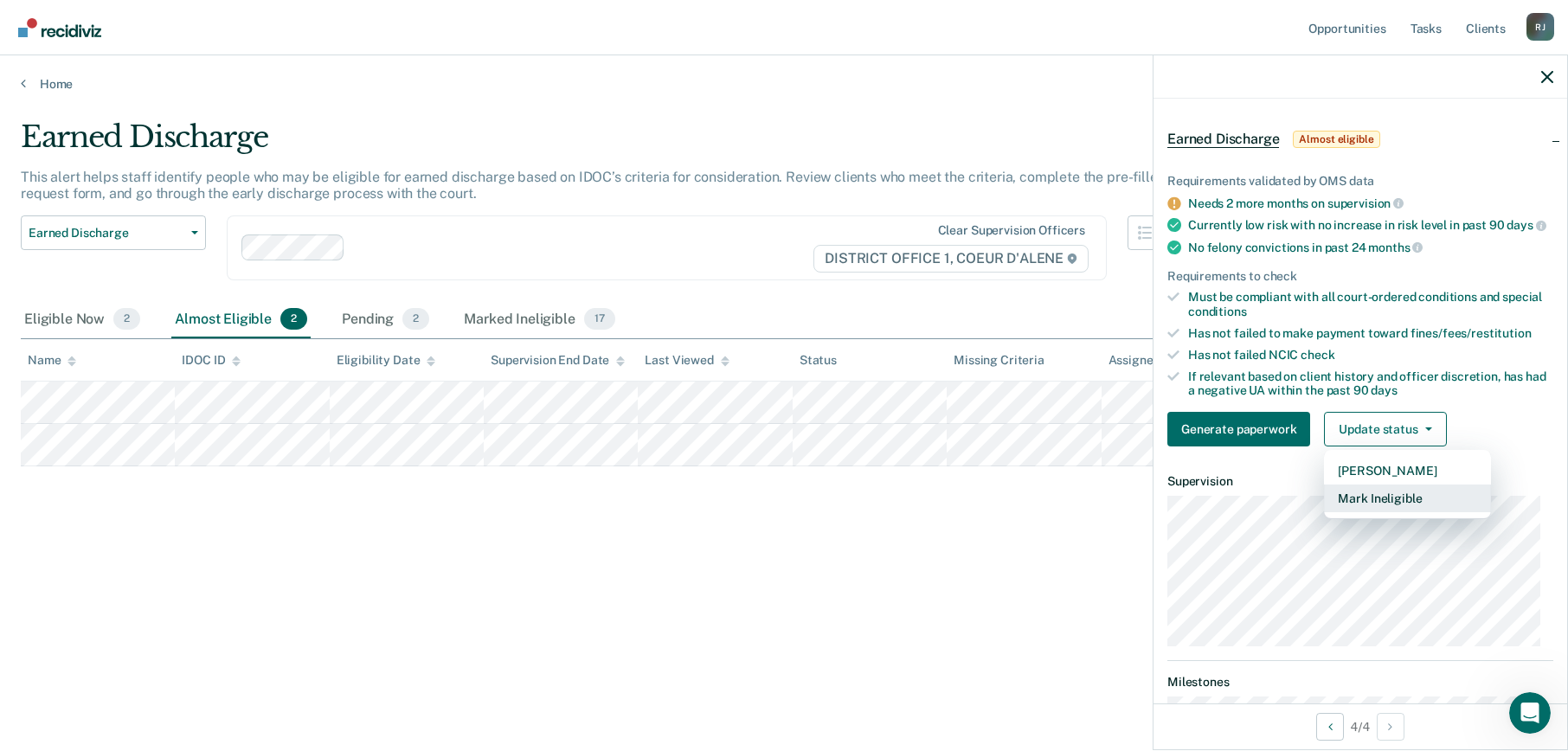
click at [1377, 512] on button "Mark Ineligible" at bounding box center [1407, 498] width 167 height 28
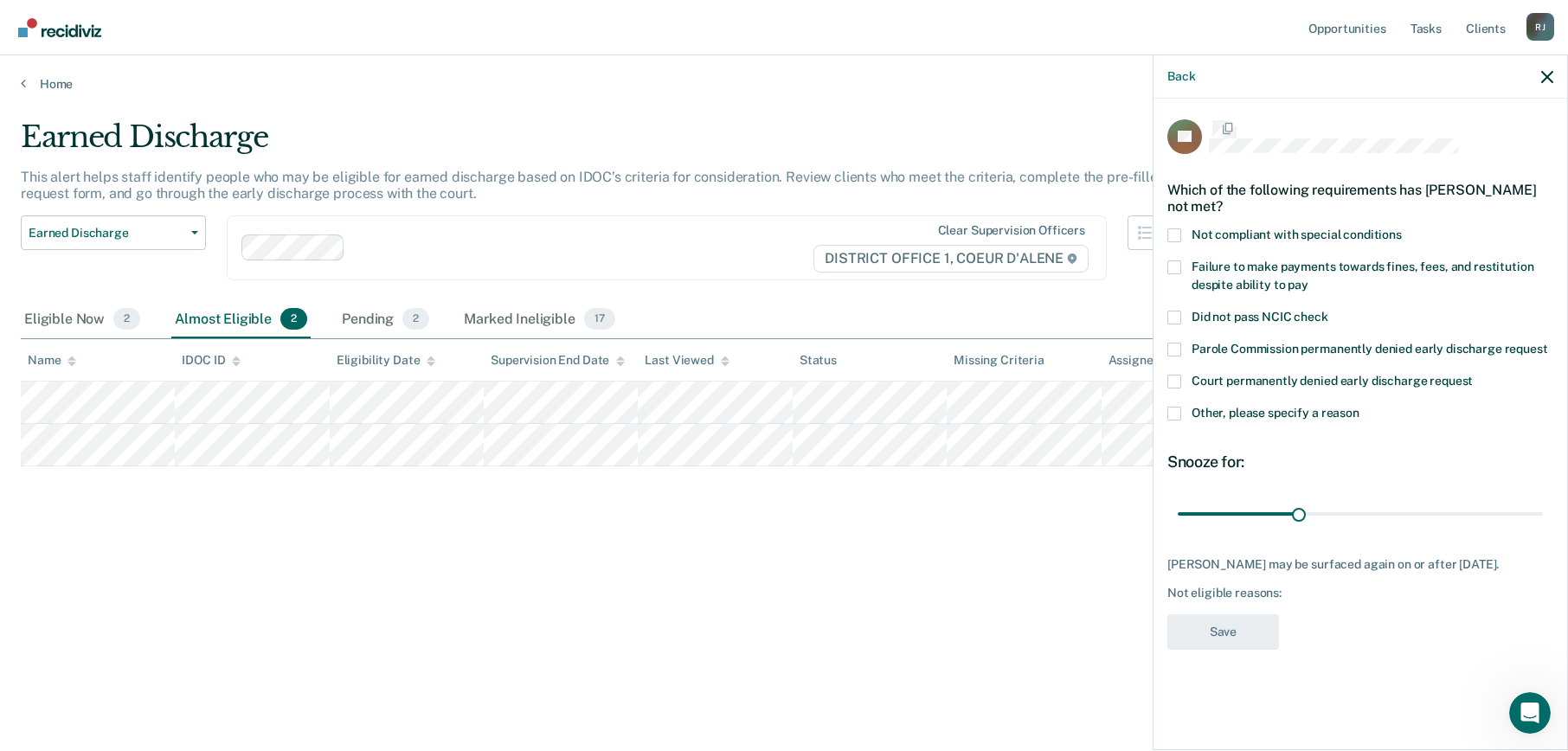
scroll to position [0, 0]
click at [1171, 411] on span at bounding box center [1174, 414] width 14 height 14
click at [1359, 408] on input "Other, please specify a reason" at bounding box center [1359, 408] width 0 height 0
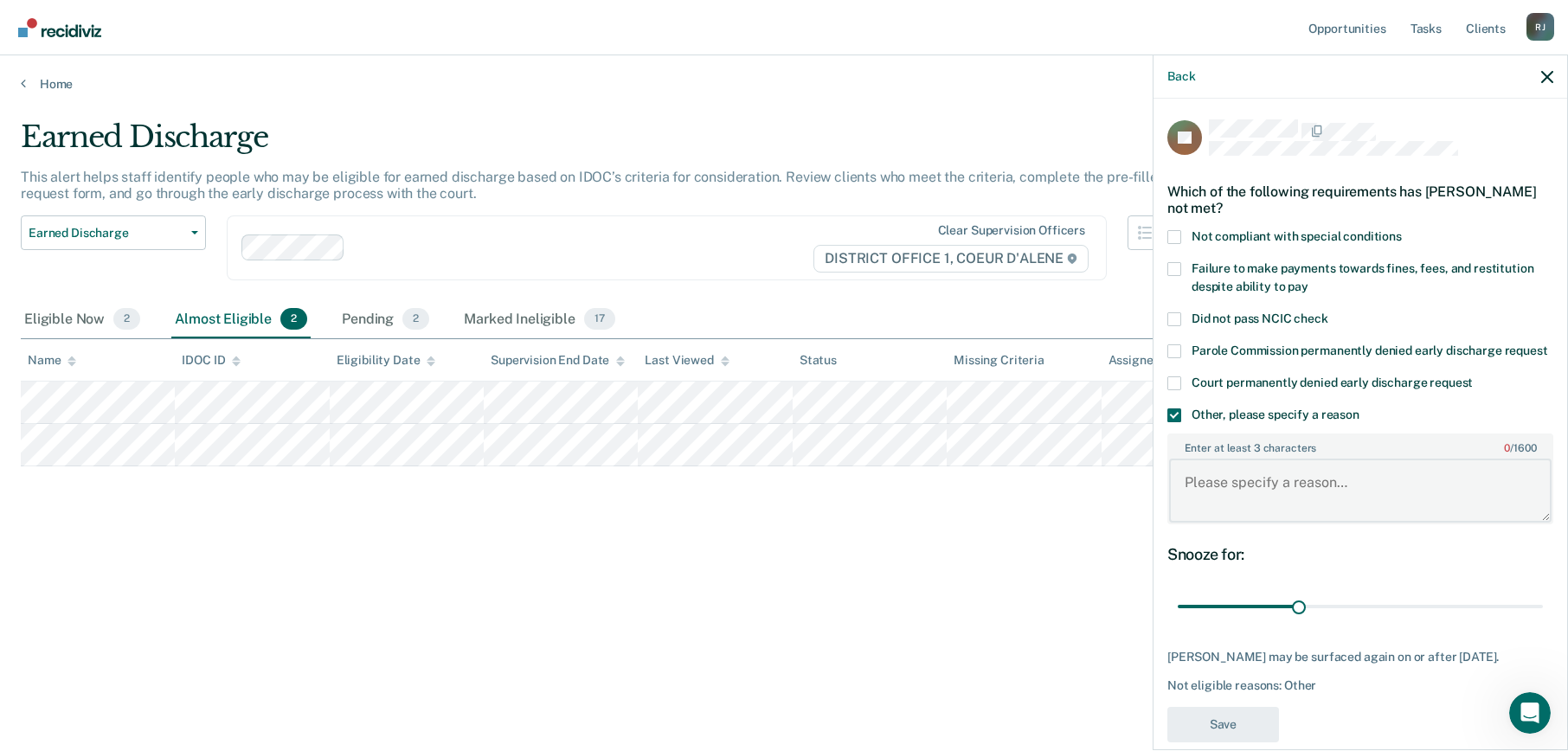
click at [1260, 522] on textarea "Enter at least 3 characters 0 / 1600" at bounding box center [1360, 490] width 383 height 64
type textarea "MHC"
drag, startPoint x: 1298, startPoint y: 626, endPoint x: 1643, endPoint y: 662, distance: 346.9
type input "90"
click at [1543, 622] on input "range" at bounding box center [1360, 607] width 365 height 31
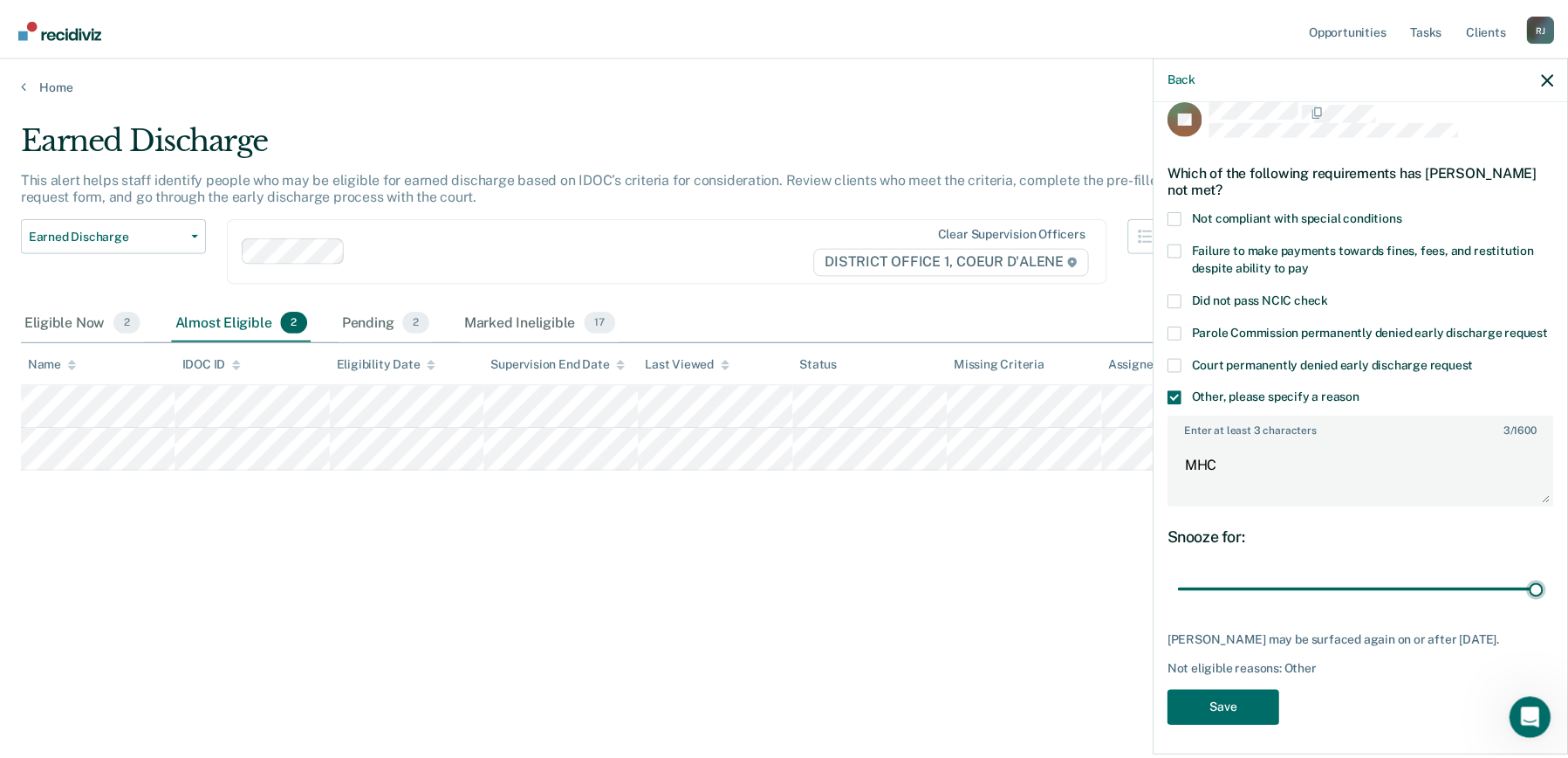
scroll to position [58, 0]
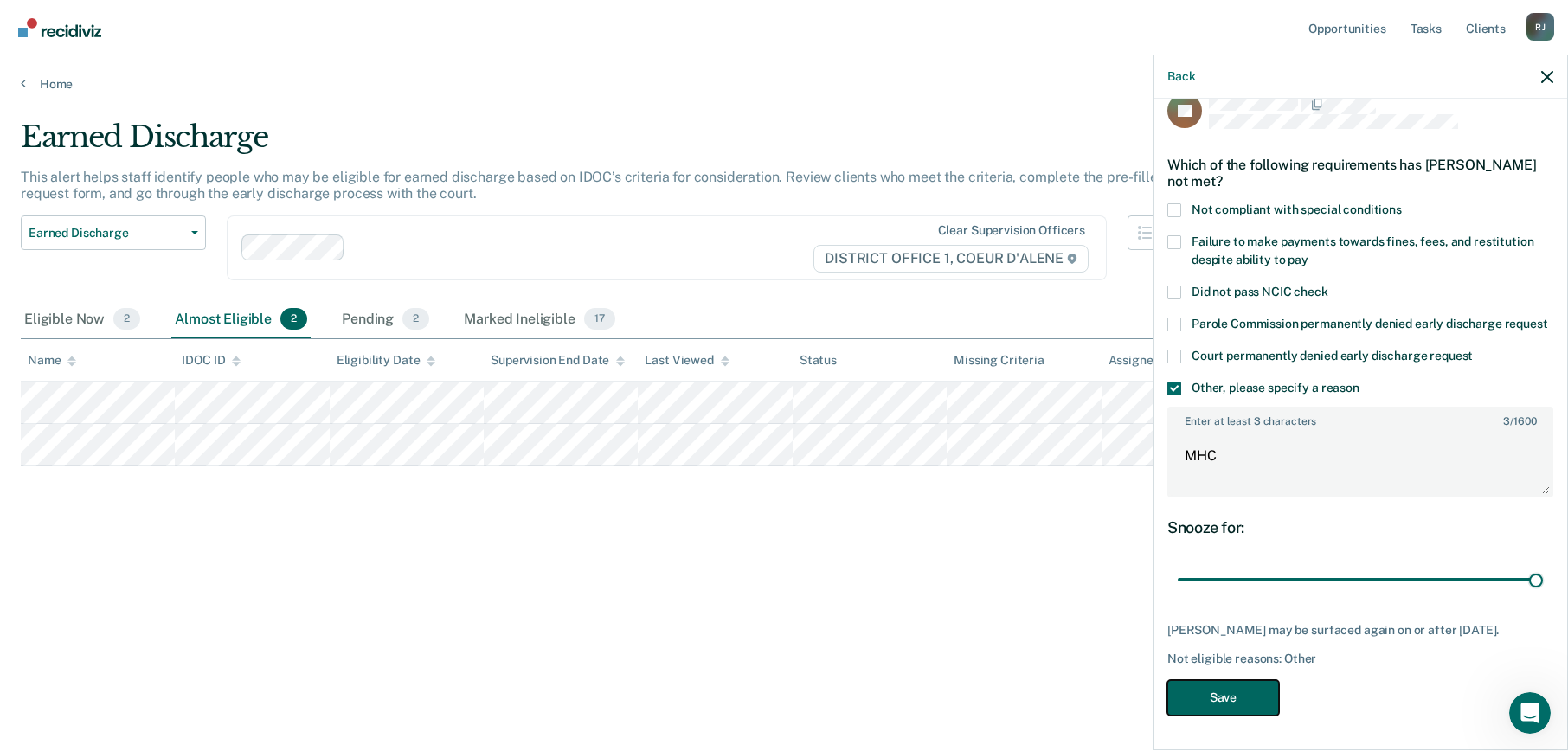
click at [1236, 699] on button "Save" at bounding box center [1223, 697] width 112 height 35
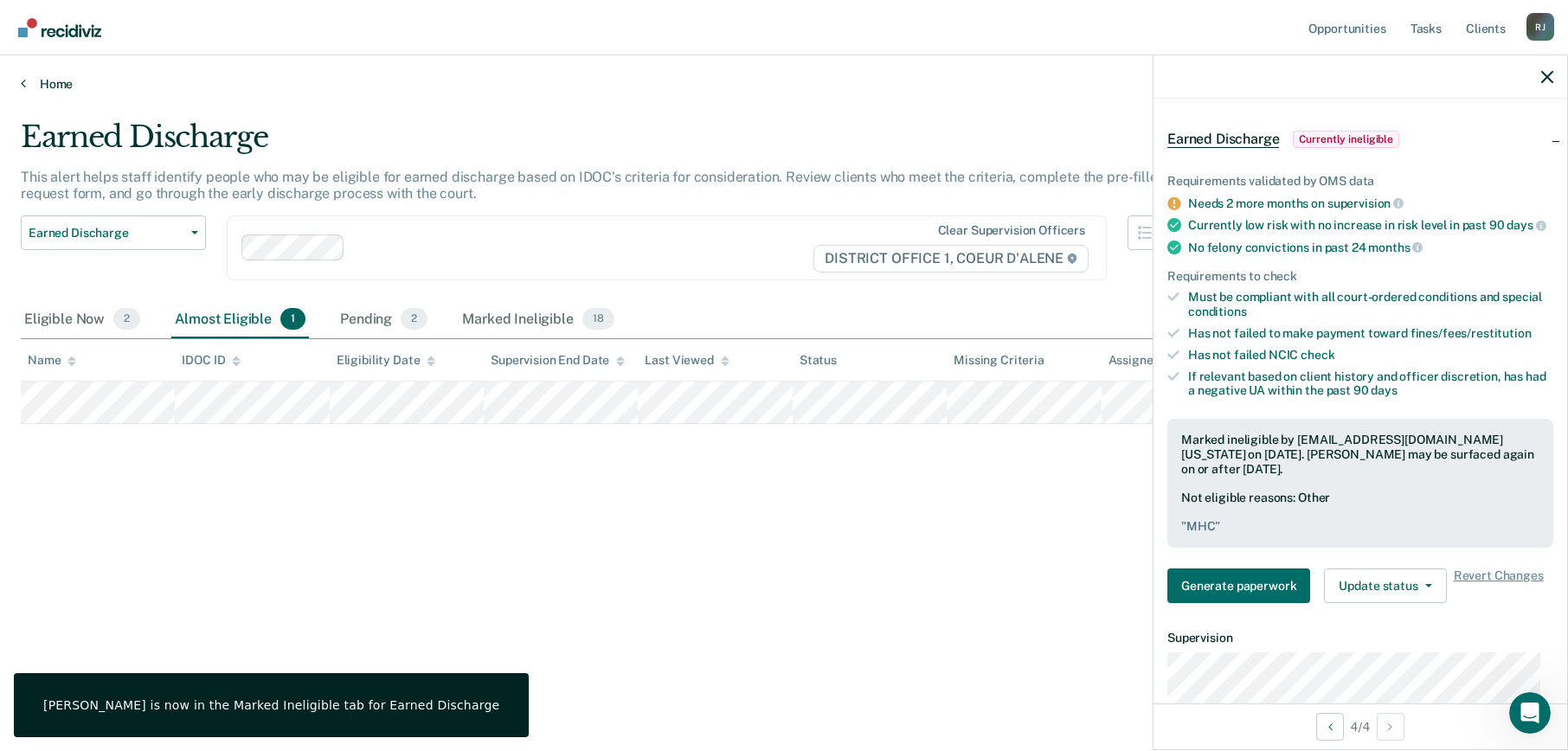
click at [39, 89] on link "Home" at bounding box center [784, 84] width 1527 height 15
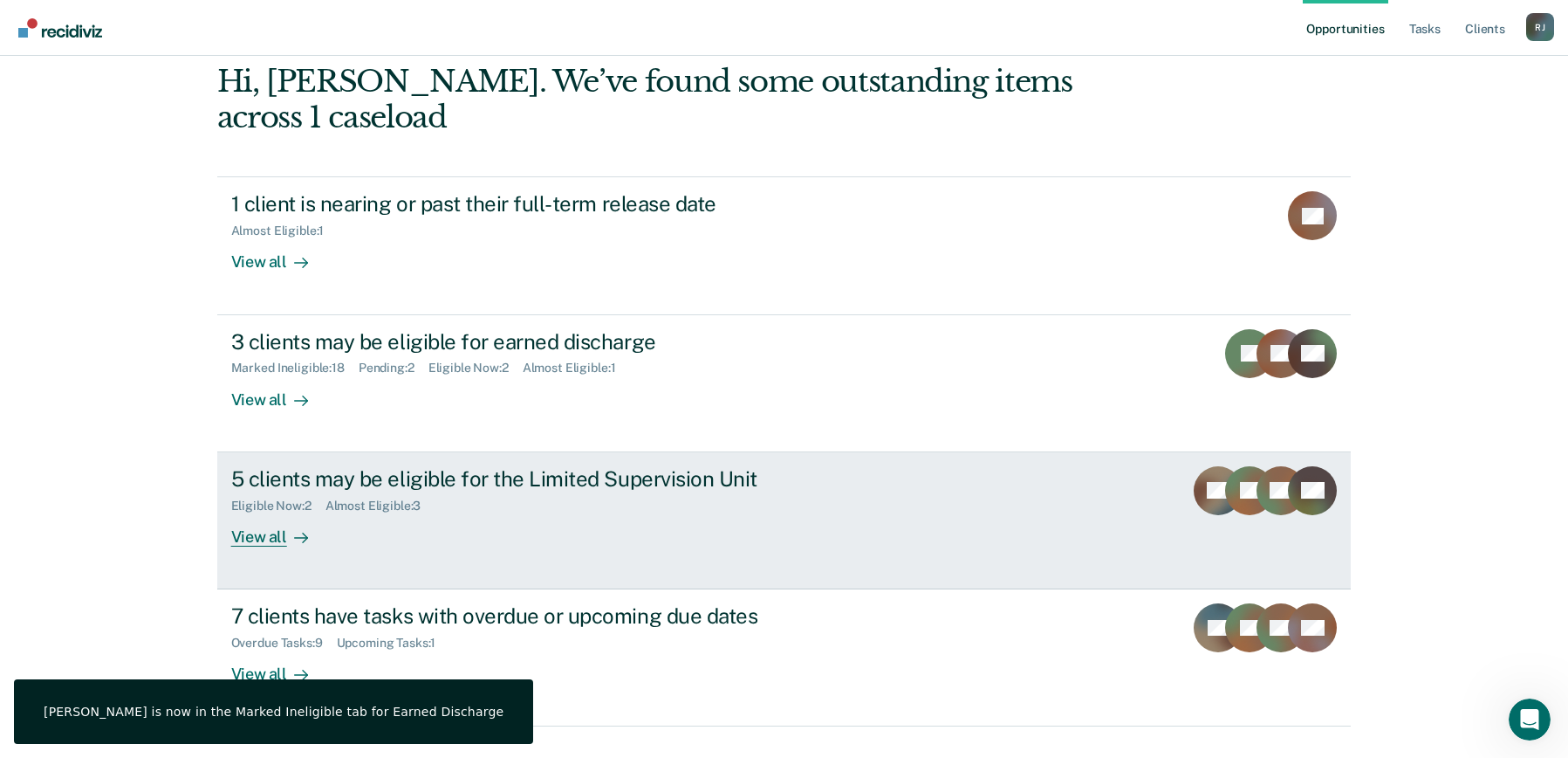
scroll to position [109, 0]
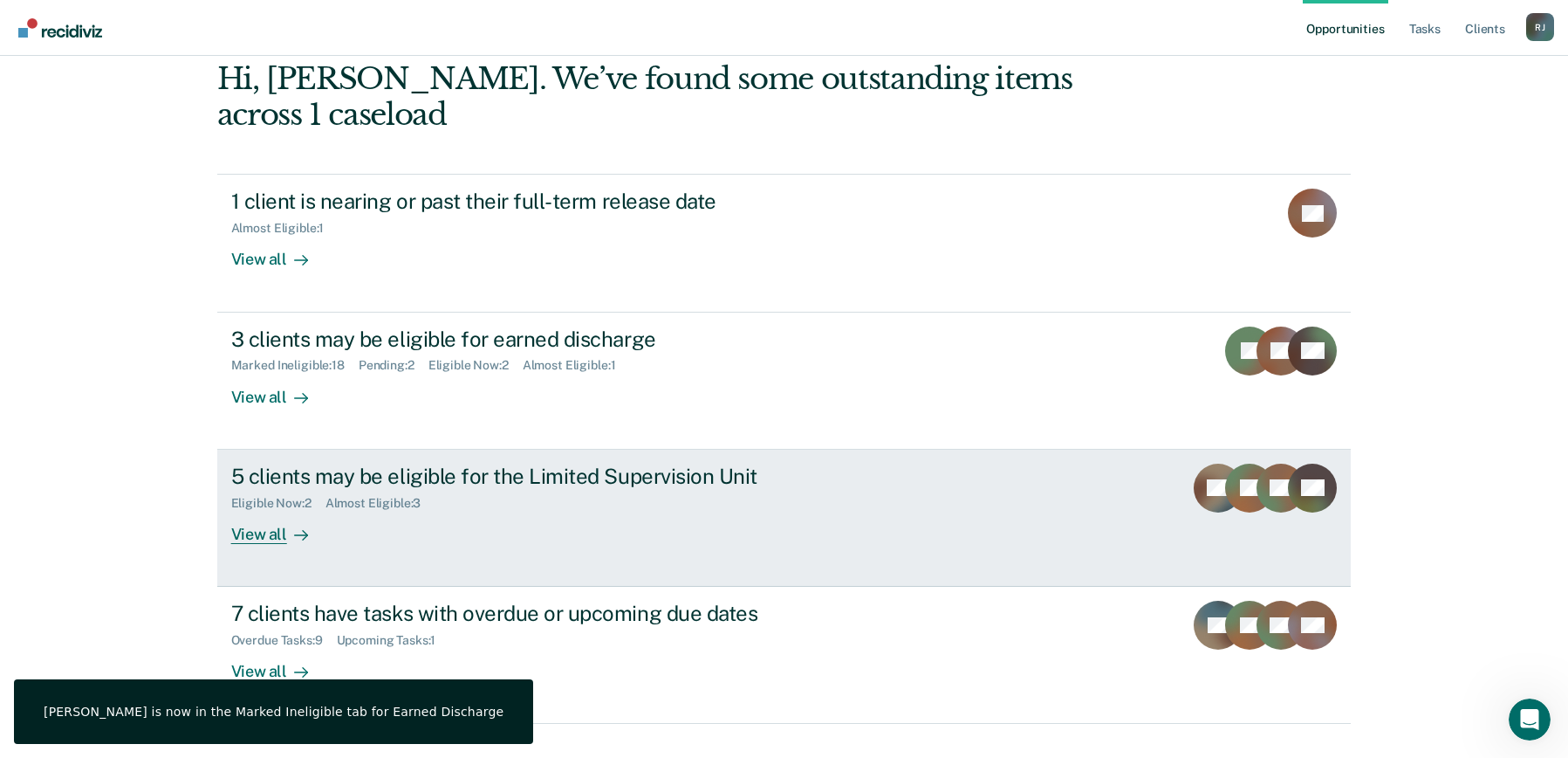
click at [313, 464] on div "5 clients may be eligible for the Limited Supervision Unit" at bounding box center [538, 476] width 612 height 25
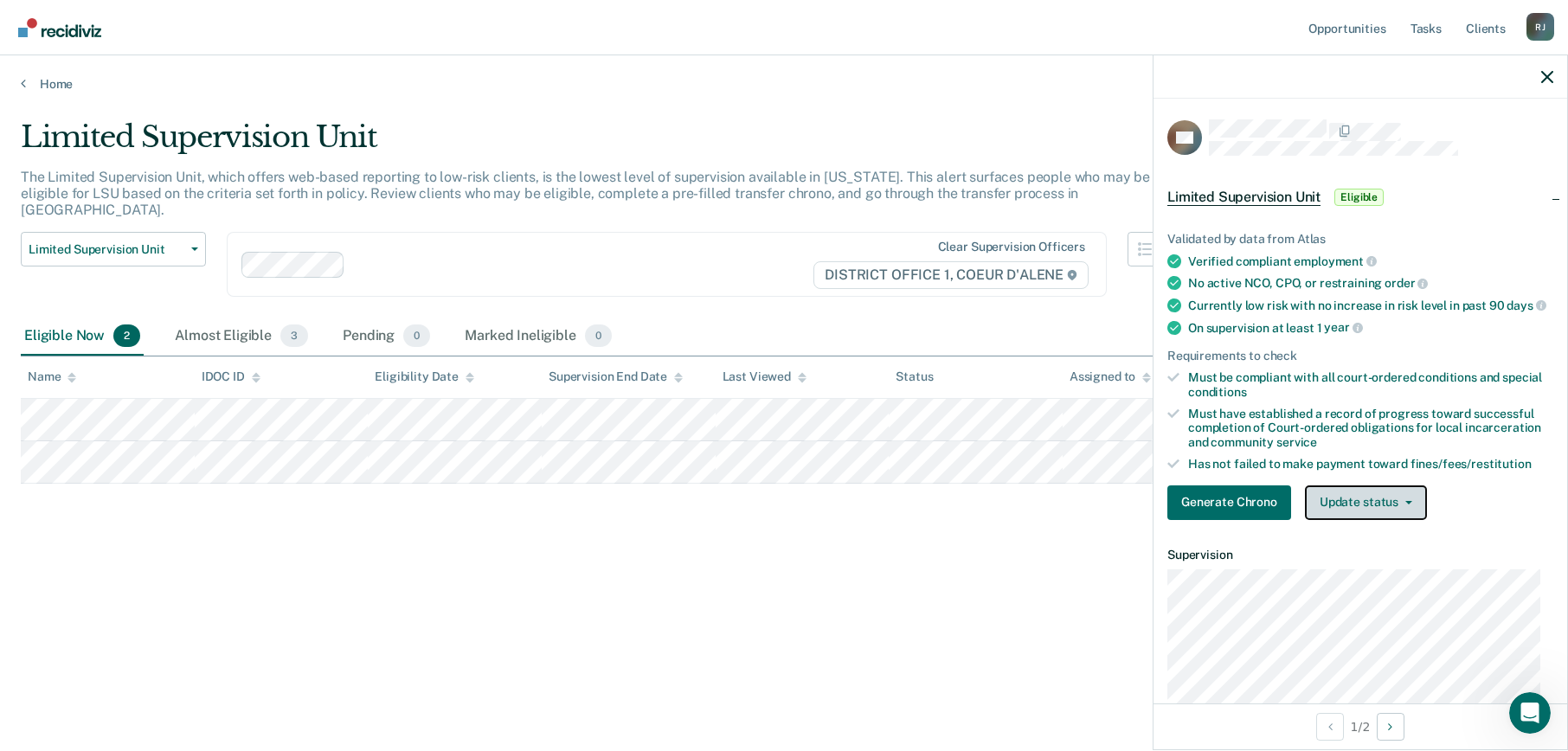
click at [1343, 504] on button "Update status" at bounding box center [1365, 502] width 122 height 34
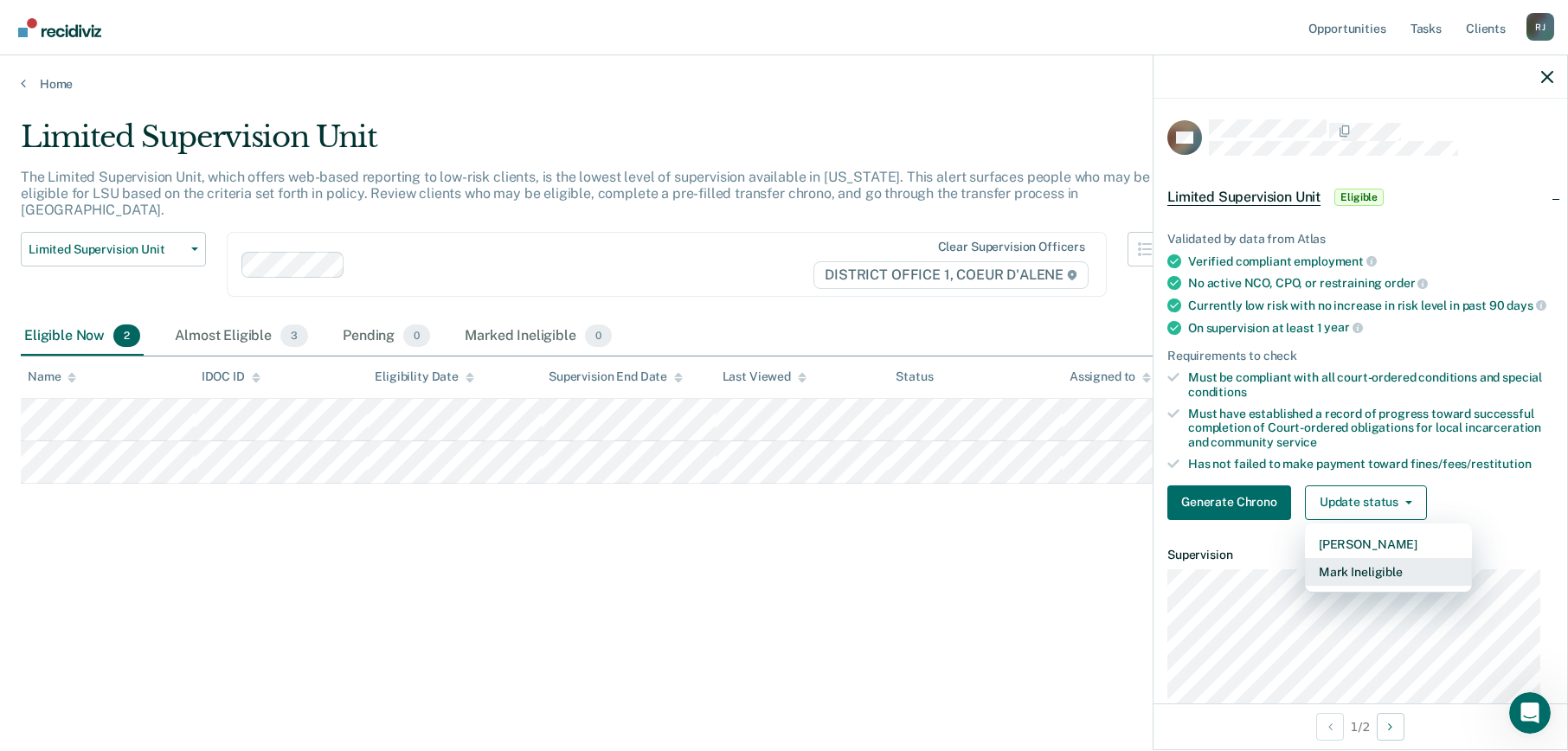
click at [1354, 582] on button "Mark Ineligible" at bounding box center [1388, 572] width 167 height 28
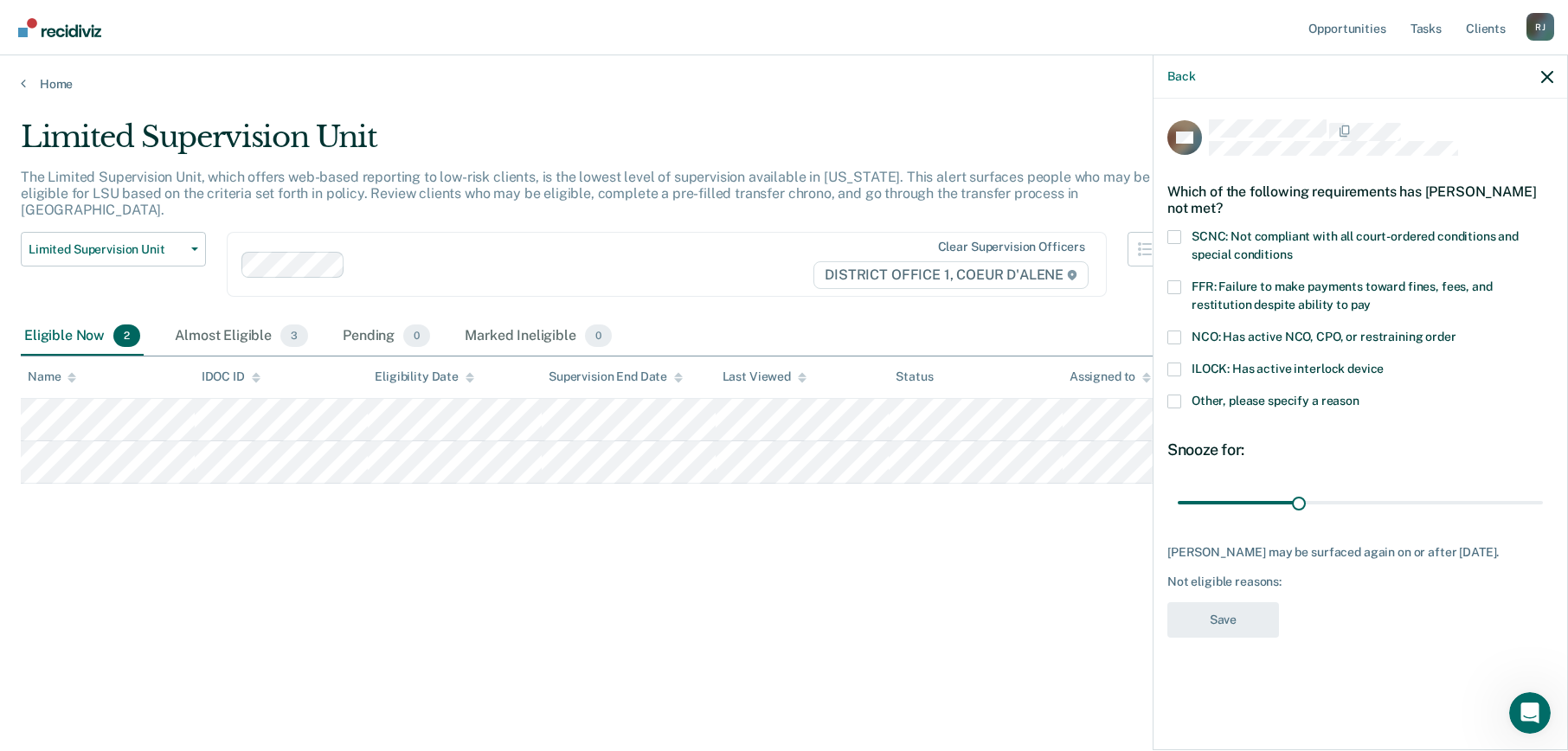
click at [1167, 401] on span at bounding box center [1174, 401] width 14 height 14
click at [1359, 394] on input "Other, please specify a reason" at bounding box center [1359, 394] width 0 height 0
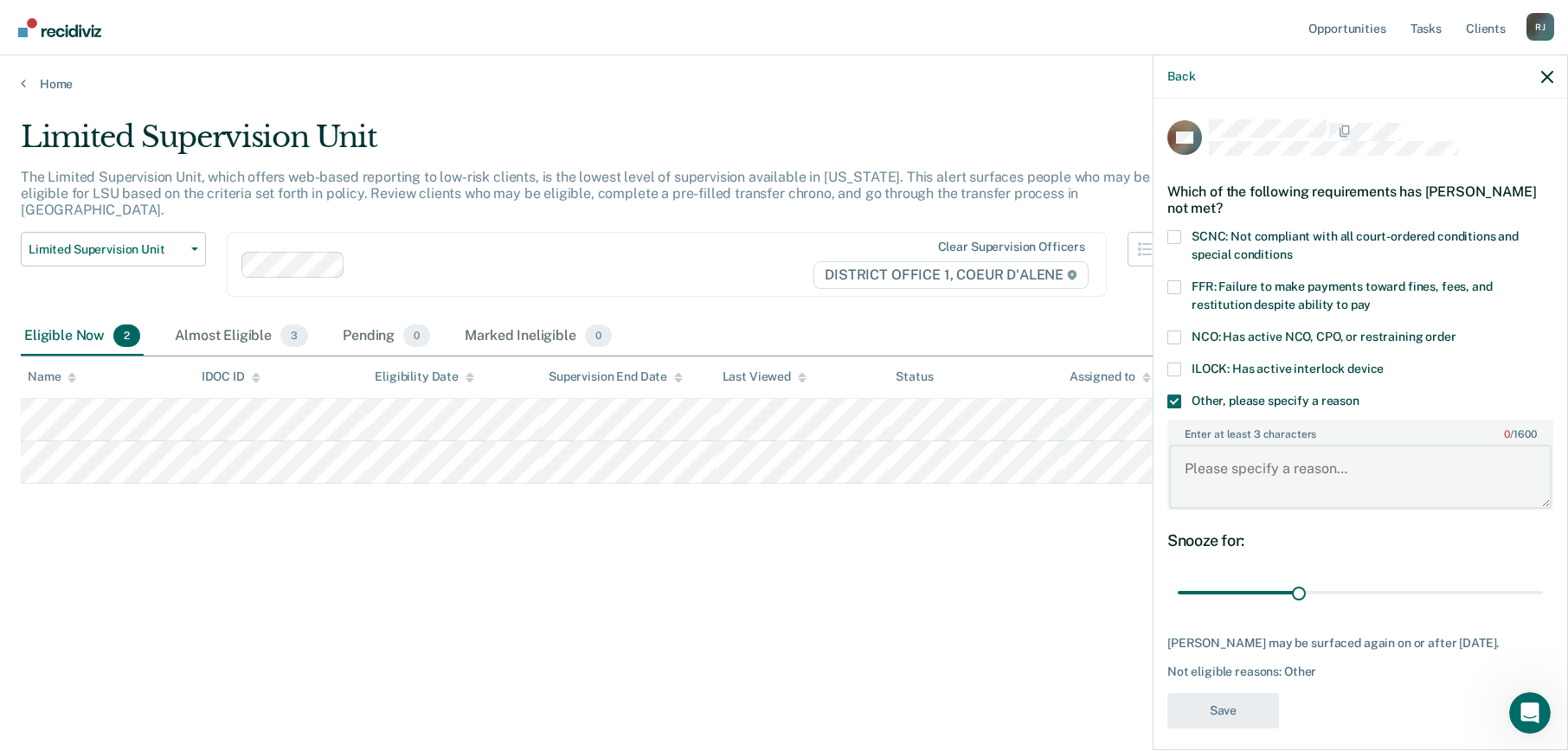
click at [1197, 484] on textarea "Enter at least 3 characters 0 / 1600" at bounding box center [1360, 476] width 383 height 64
type textarea "Deceased, attempting to find records. HR"
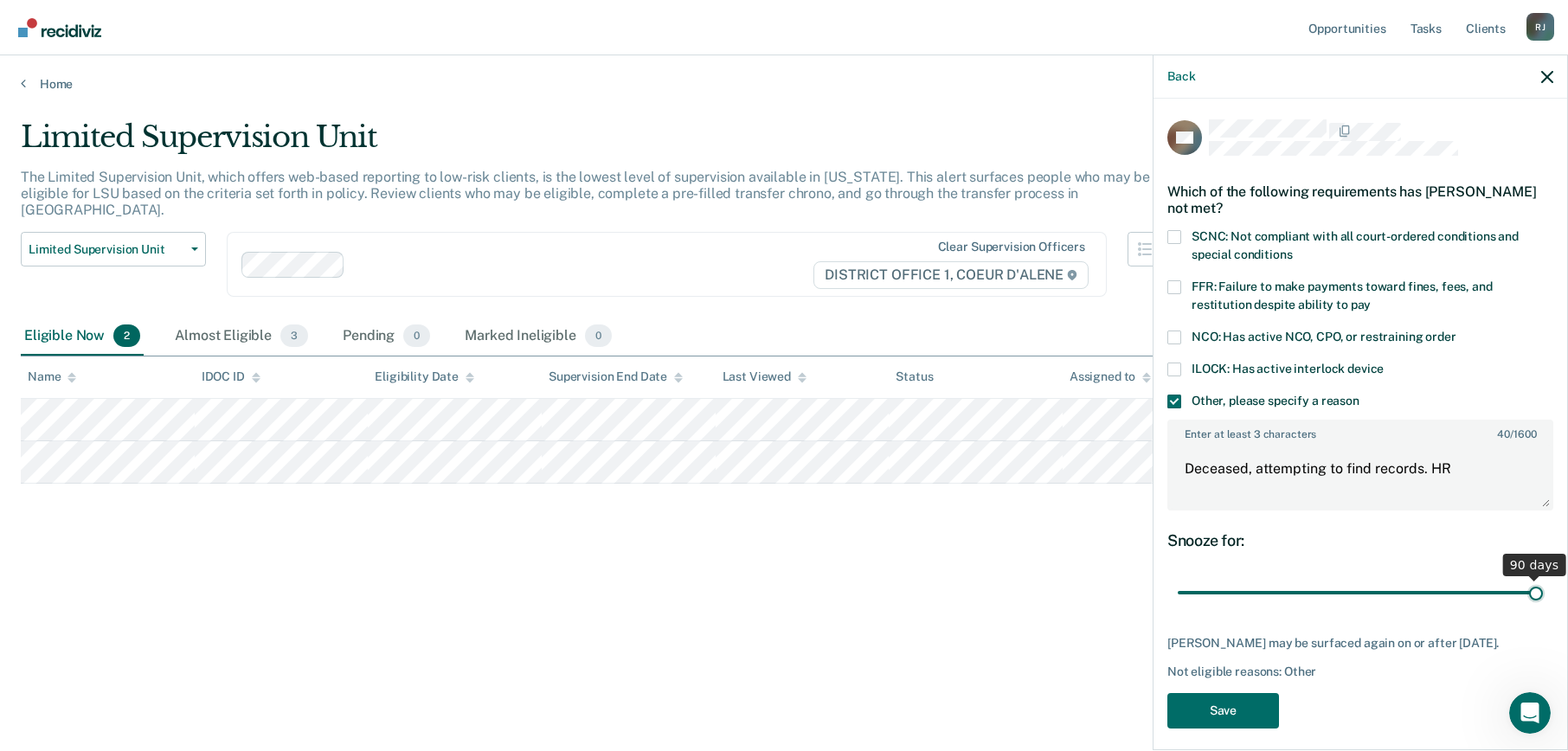
drag, startPoint x: 1301, startPoint y: 591, endPoint x: 1693, endPoint y: 624, distance: 393.4
type input "90"
click at [1543, 608] on input "range" at bounding box center [1360, 593] width 365 height 31
click at [1246, 721] on button "Save" at bounding box center [1223, 710] width 112 height 35
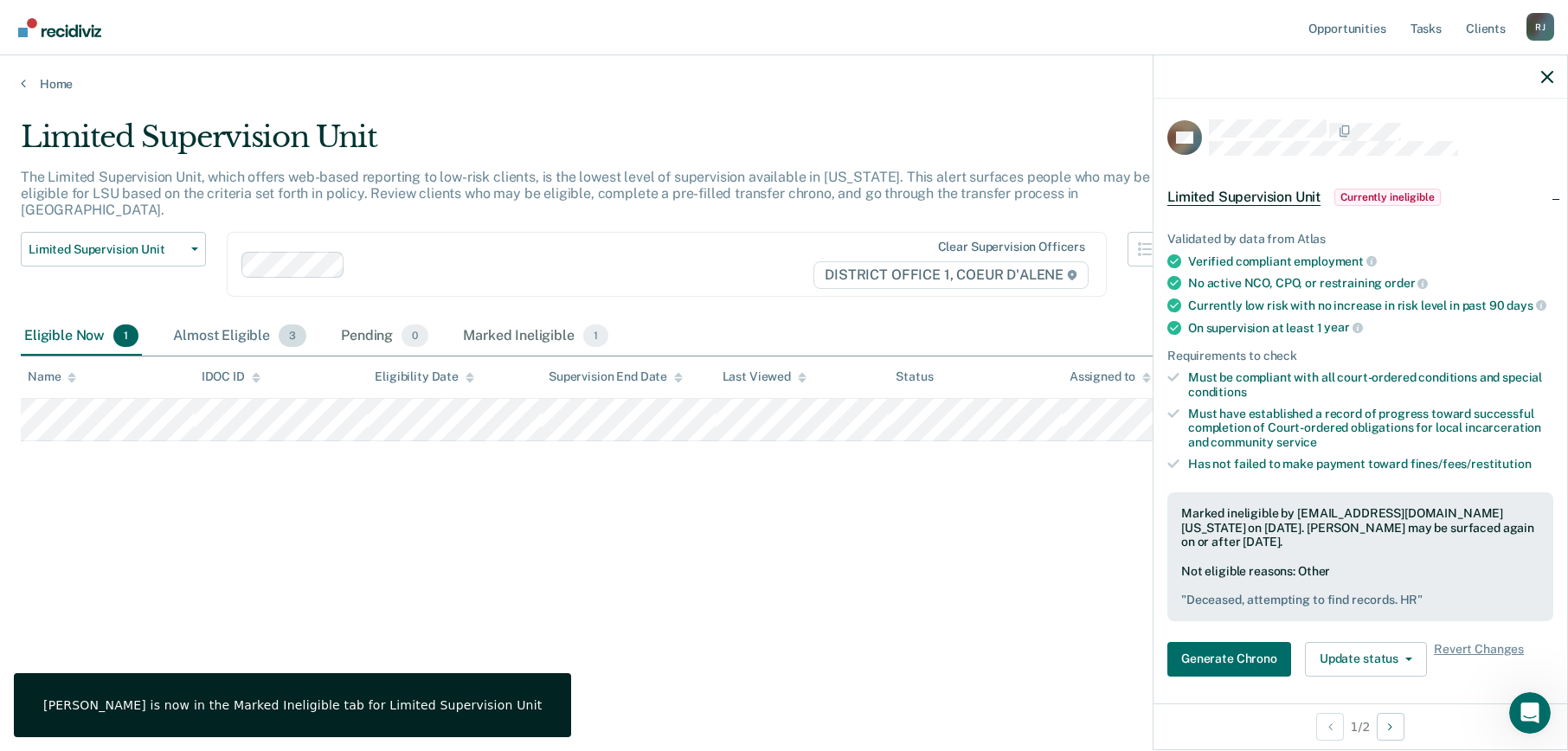
click at [240, 320] on div "Almost Eligible 3" at bounding box center [240, 337] width 140 height 38
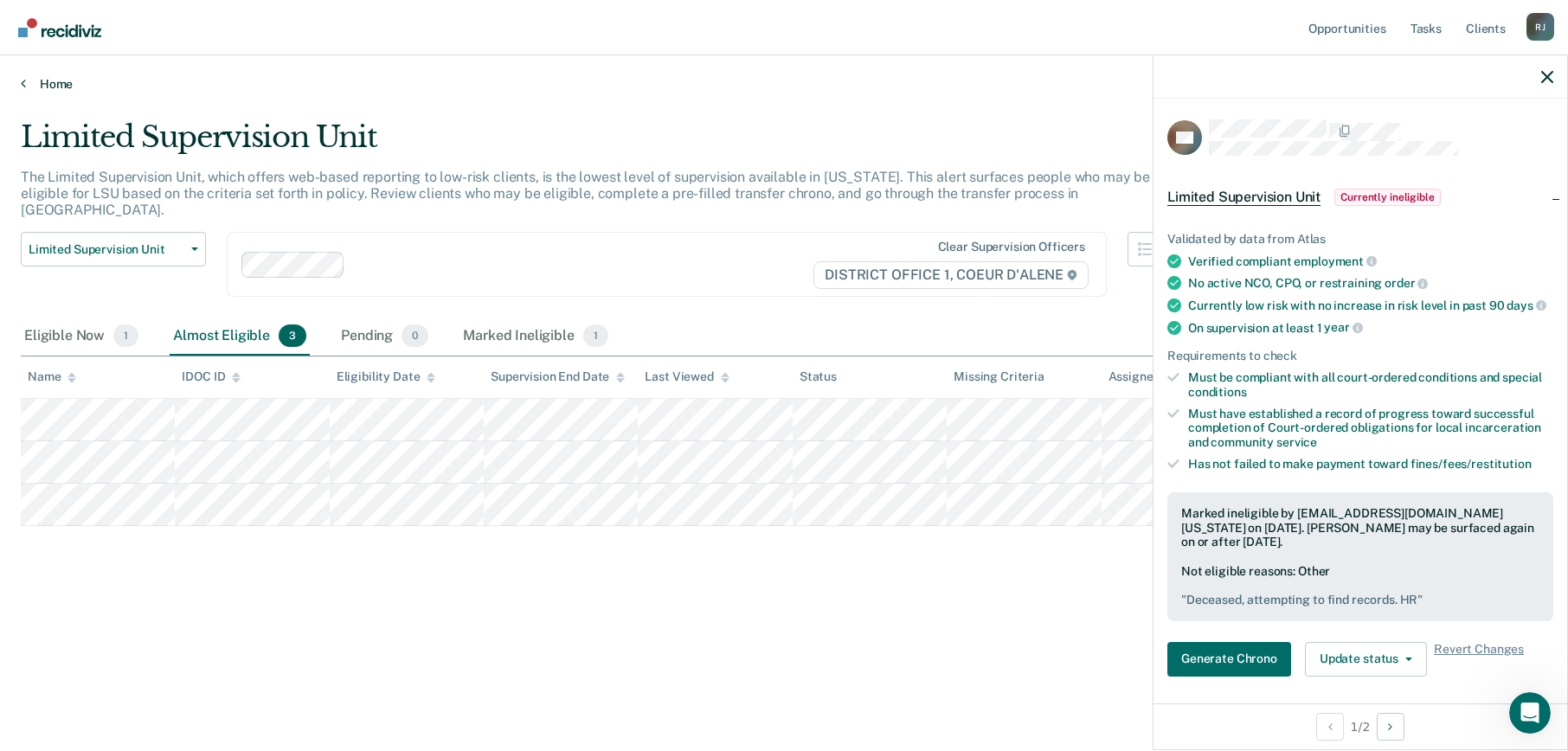
click at [39, 82] on link "Home" at bounding box center [784, 84] width 1527 height 15
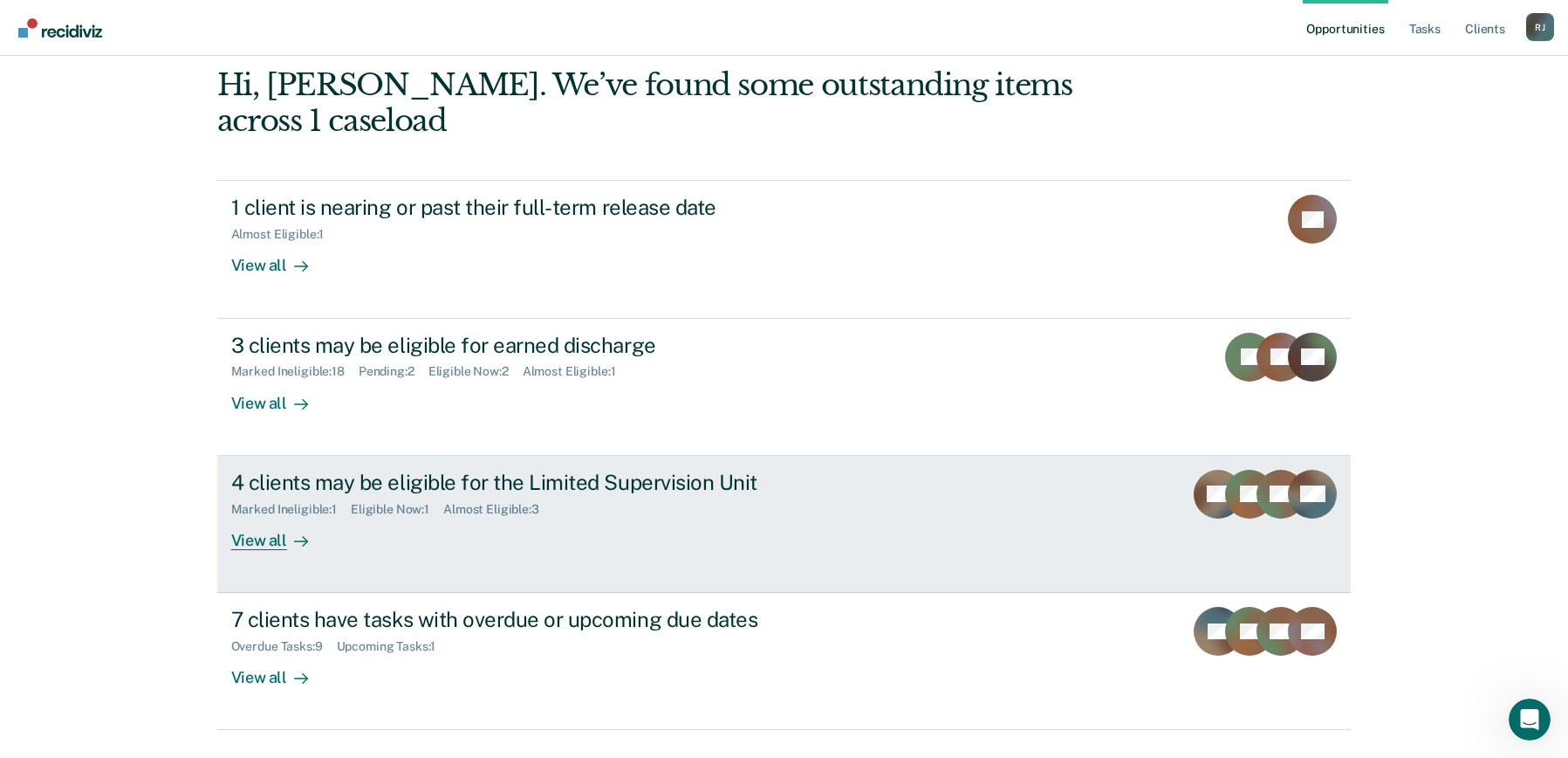
scroll to position [109, 0]
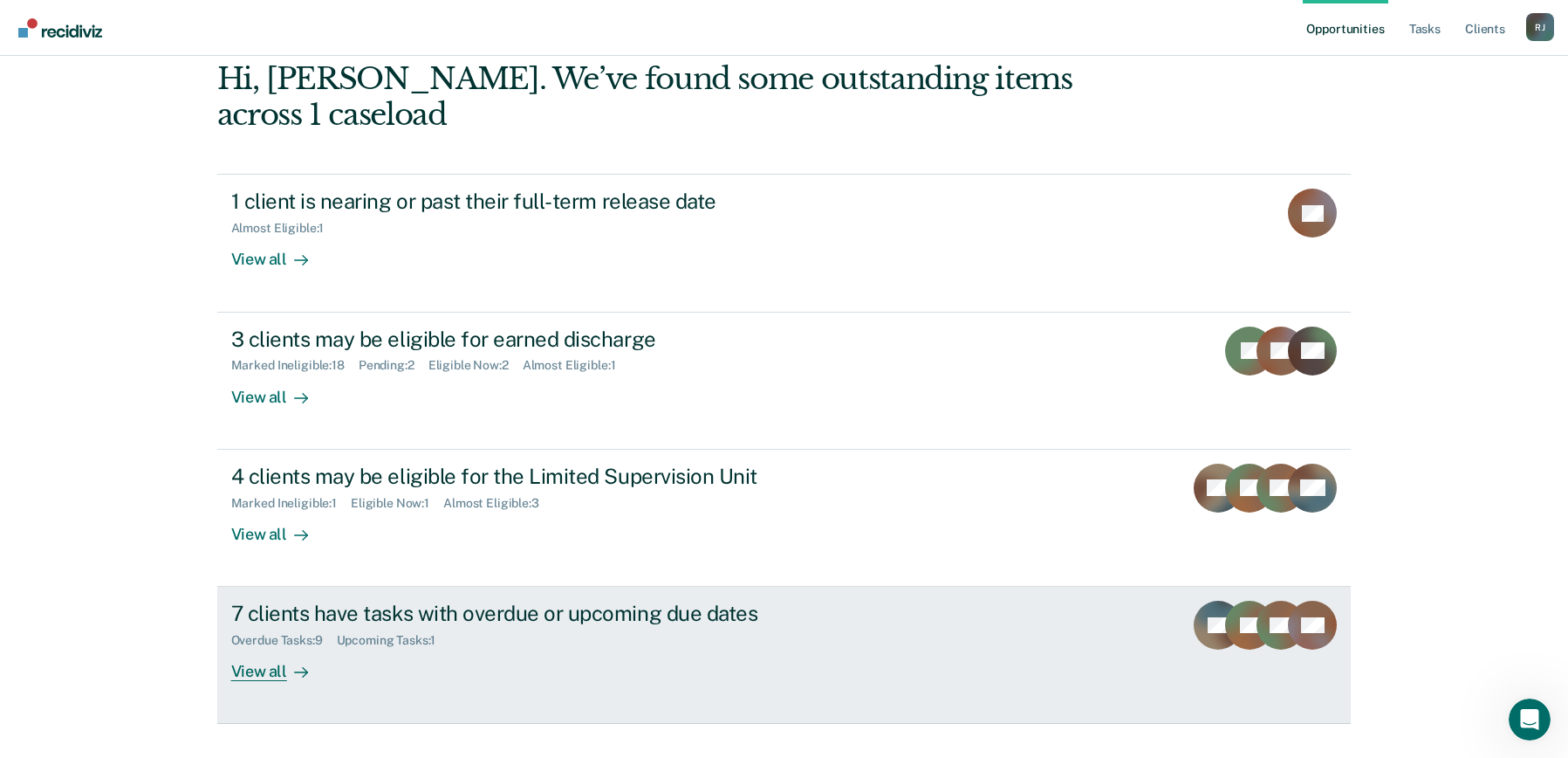
click at [306, 633] on div "Overdue Tasks : 9" at bounding box center [284, 641] width 105 height 15
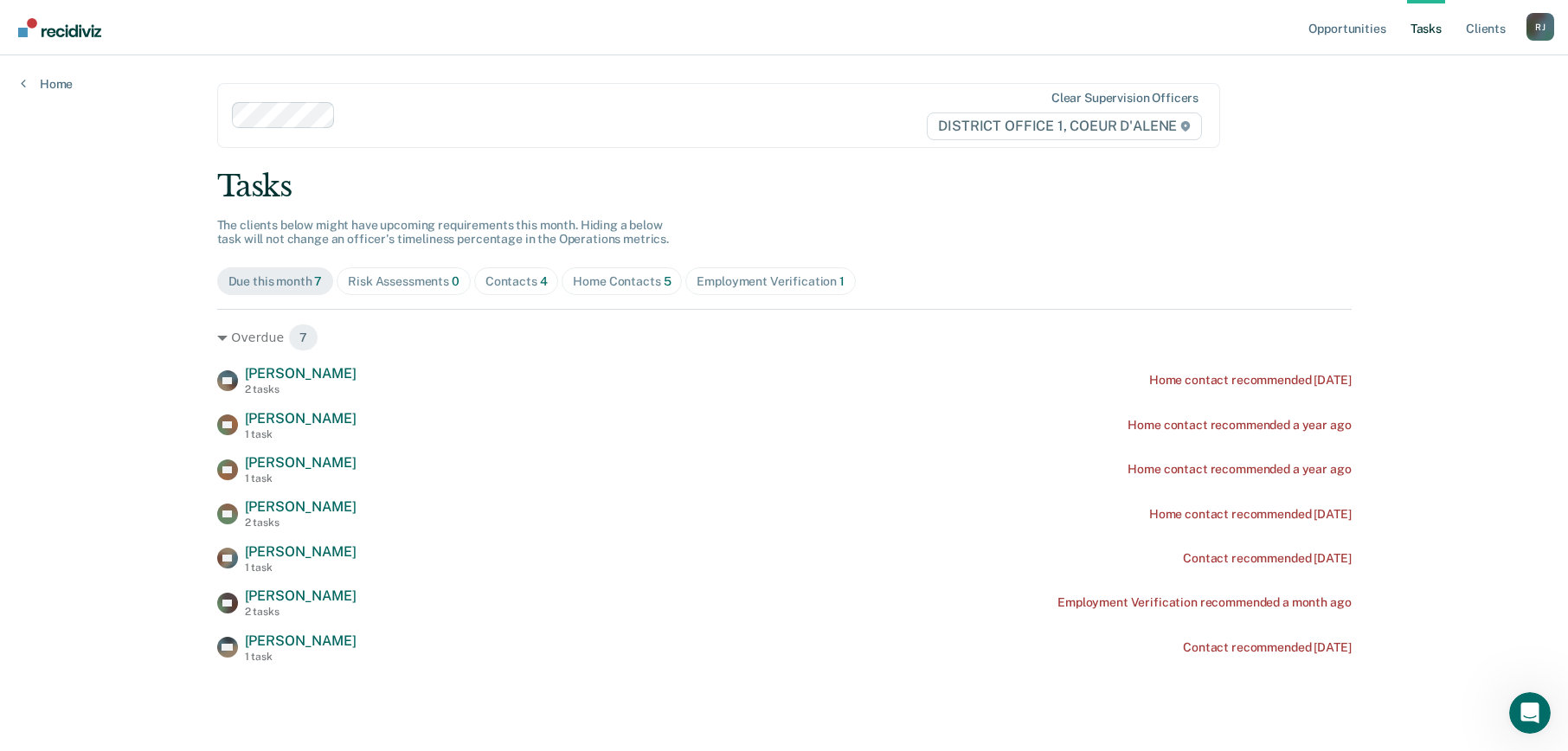
click at [485, 282] on div "Contacts 4" at bounding box center [516, 282] width 62 height 14
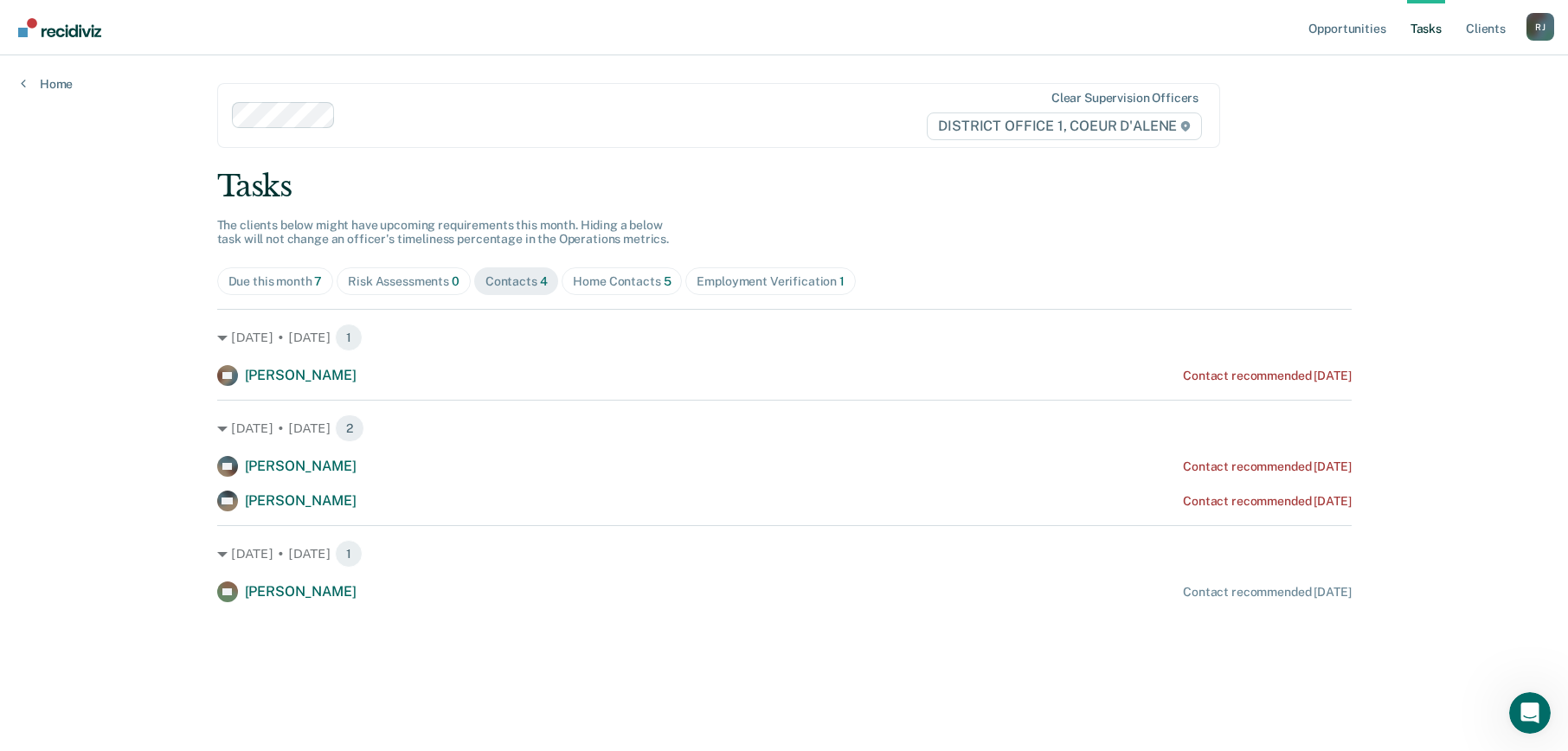
click at [597, 278] on div "Home Contacts 5" at bounding box center [621, 282] width 98 height 14
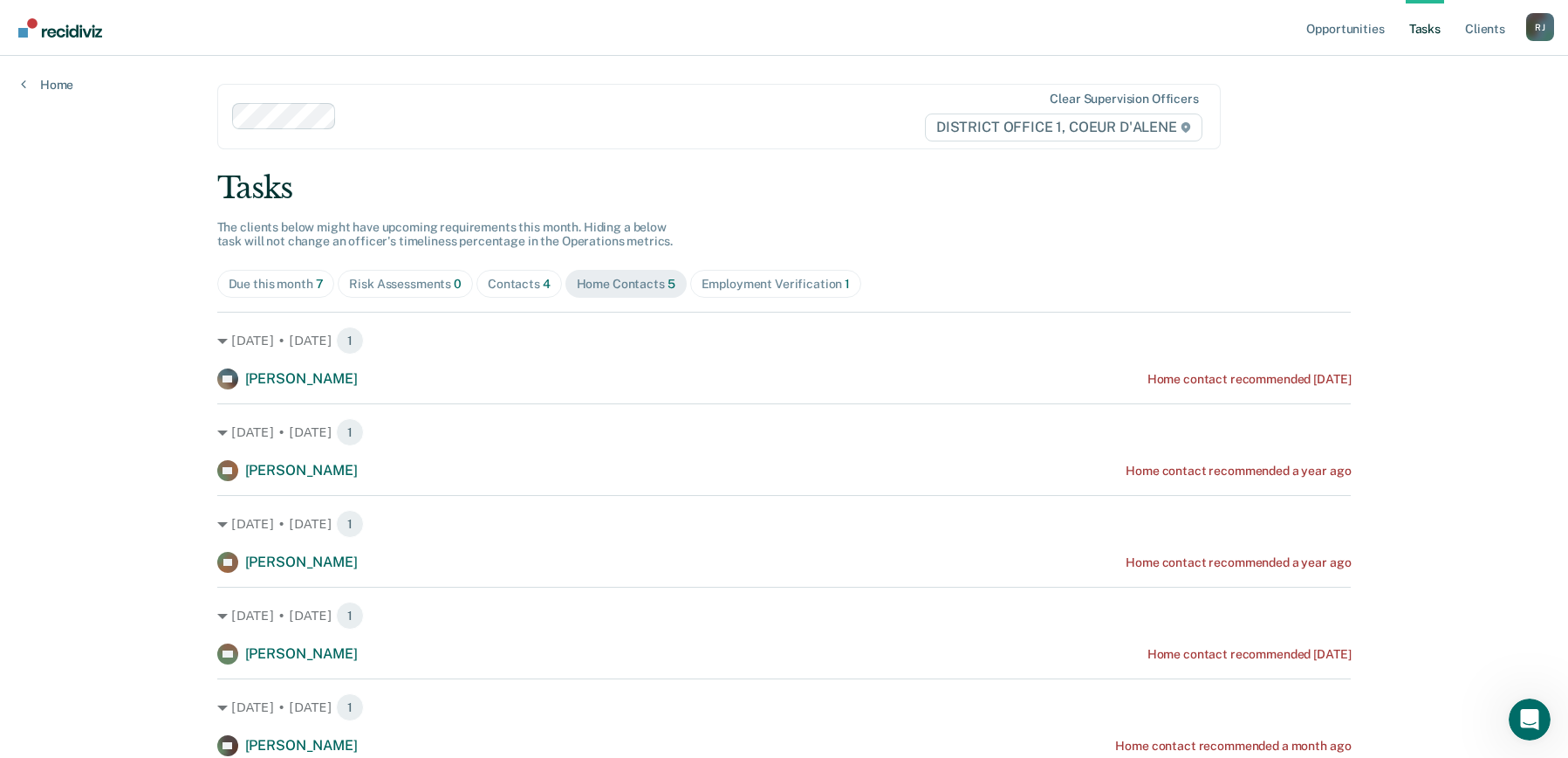
click at [701, 284] on div "Employment Verification 1" at bounding box center [776, 284] width 149 height 15
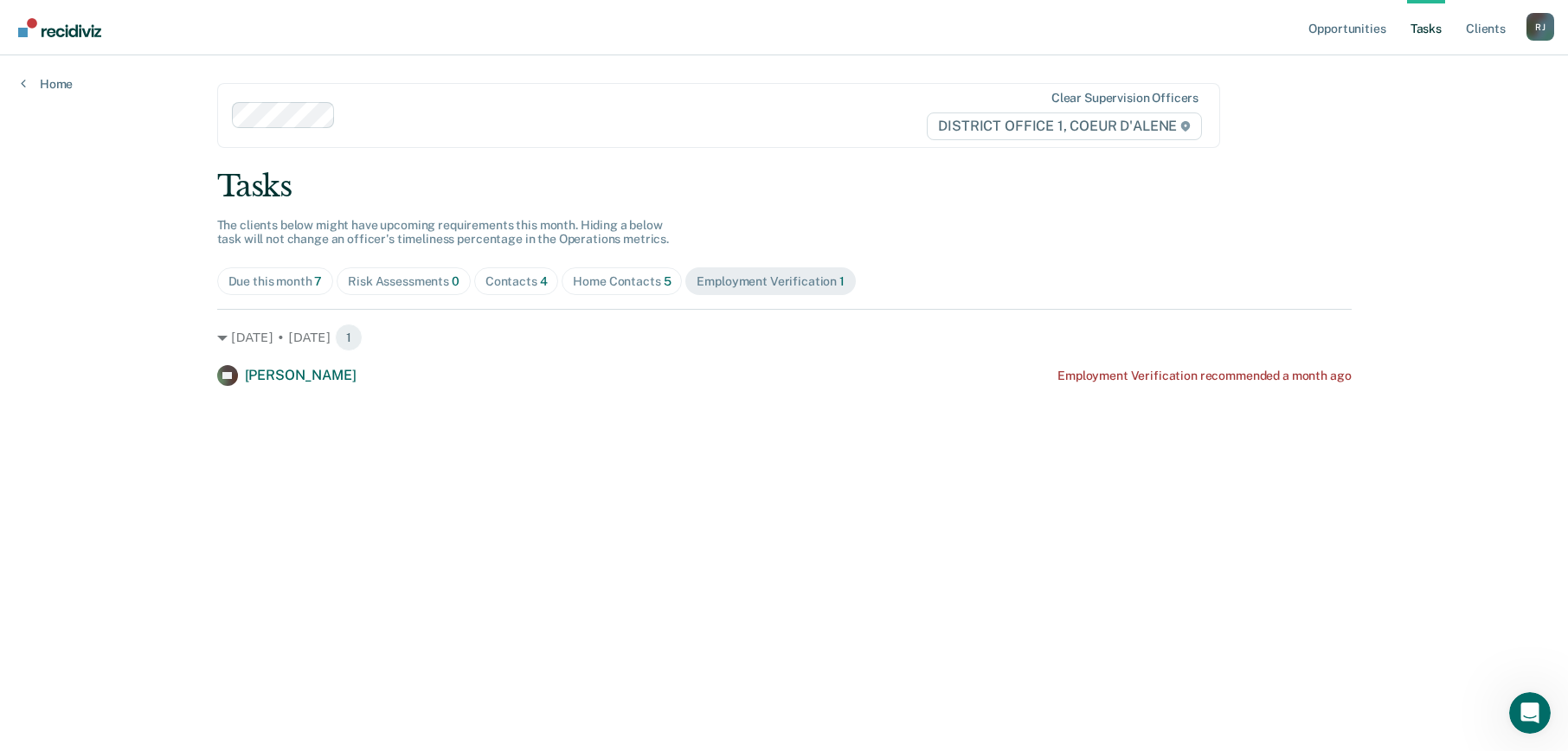
click at [62, 39] on link "Go to Recidiviz Home" at bounding box center [59, 27] width 92 height 55
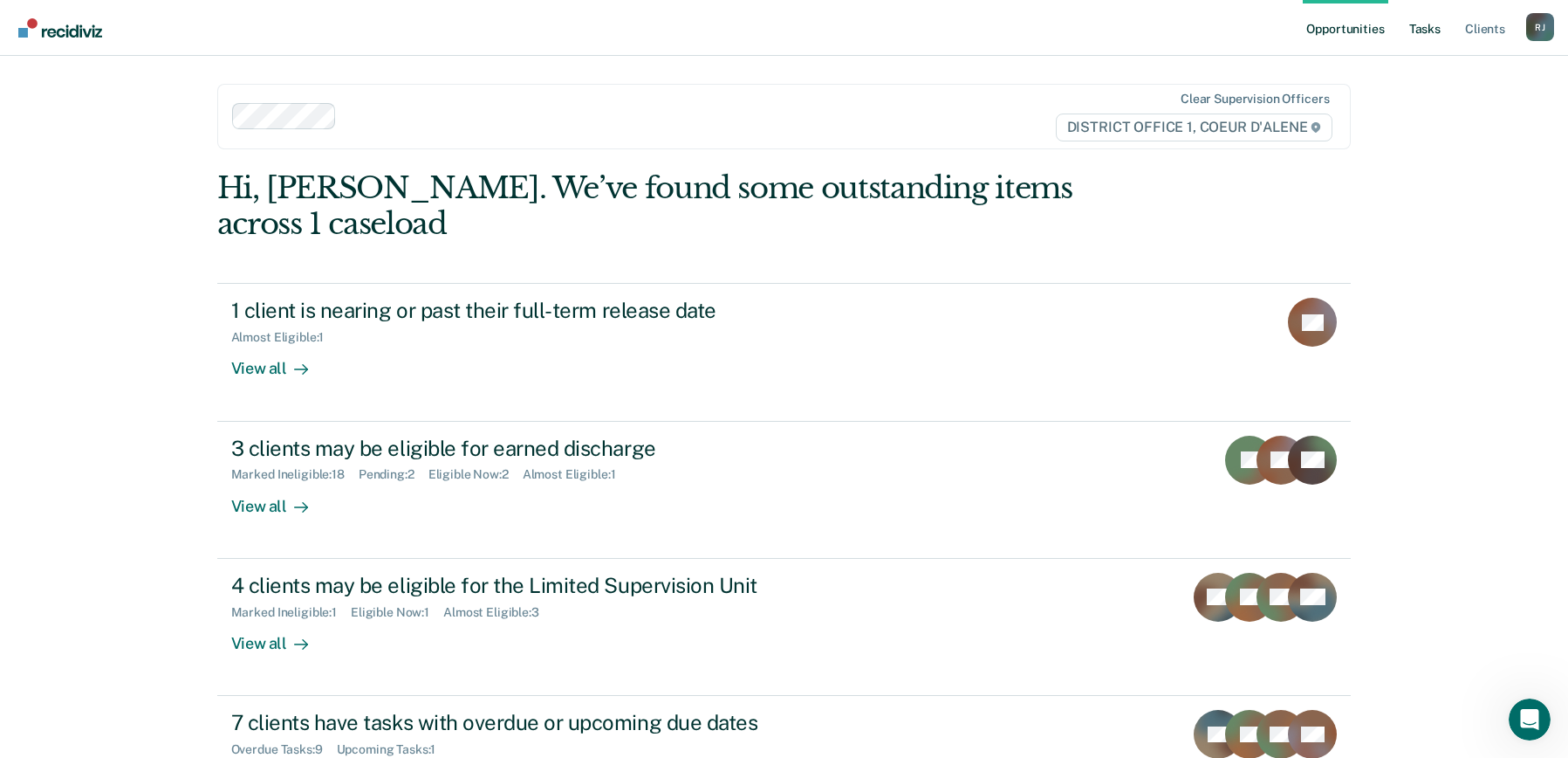
click at [1435, 28] on link "Tasks" at bounding box center [1425, 27] width 38 height 55
